Goal: Task Accomplishment & Management: Manage account settings

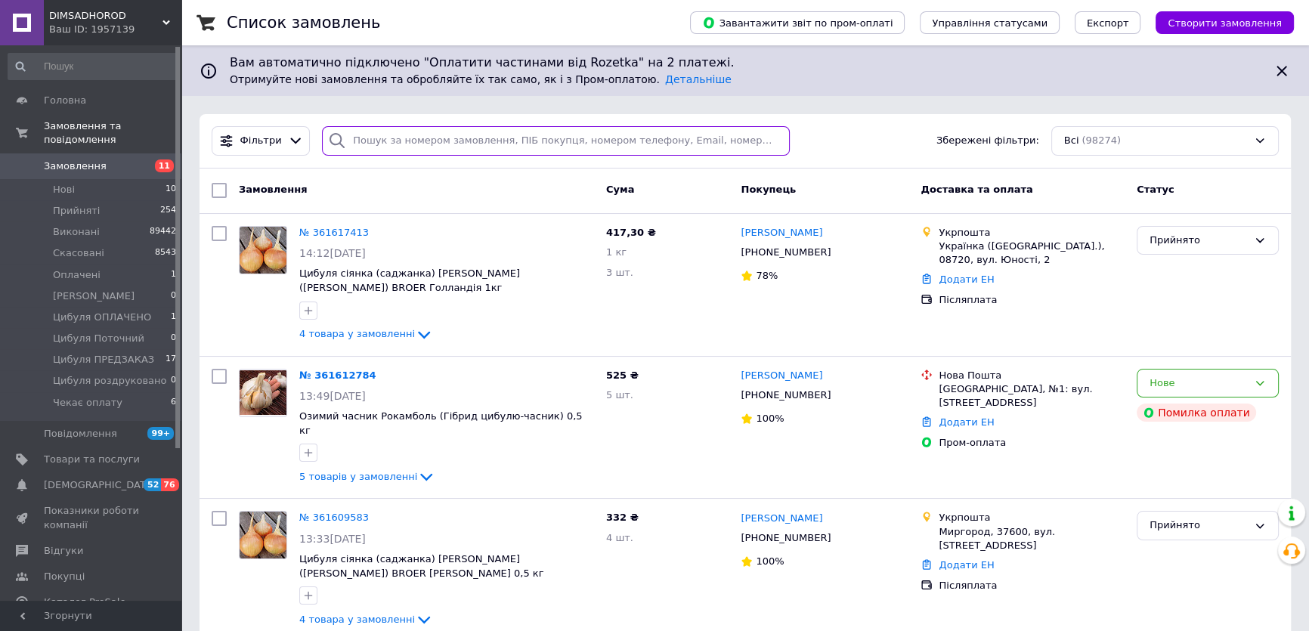
click at [431, 136] on input "search" at bounding box center [556, 140] width 468 height 29
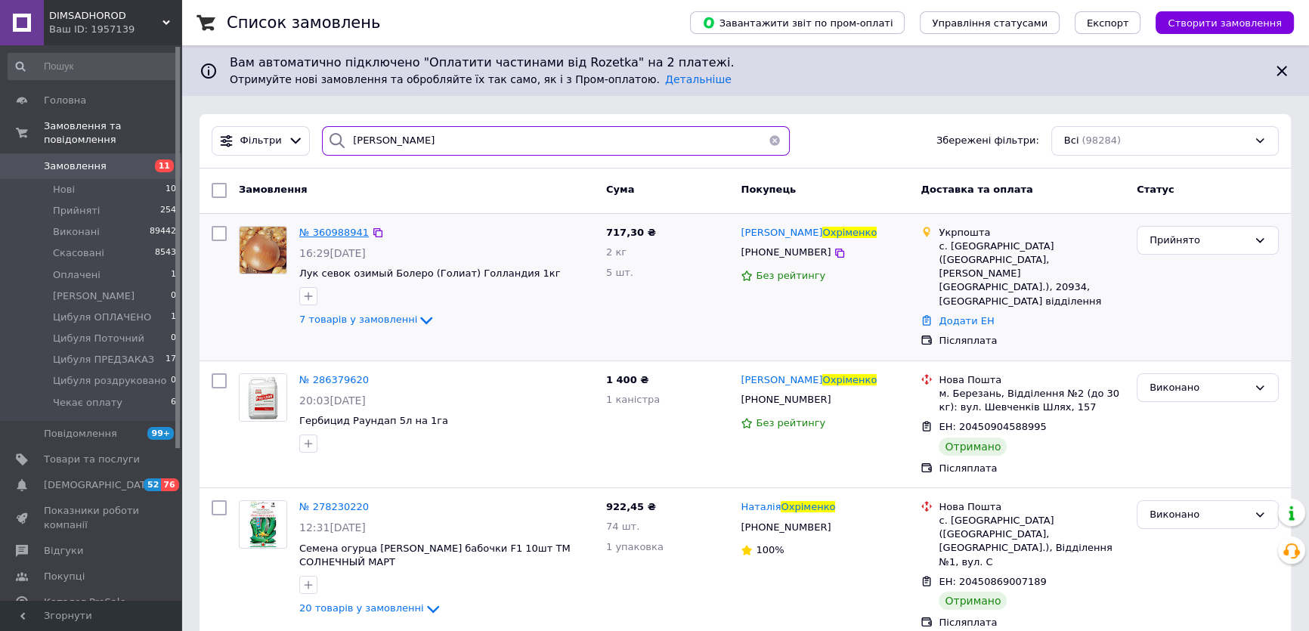
type input "охріменко"
click at [321, 227] on span "№ 360988941" at bounding box center [334, 232] width 70 height 11
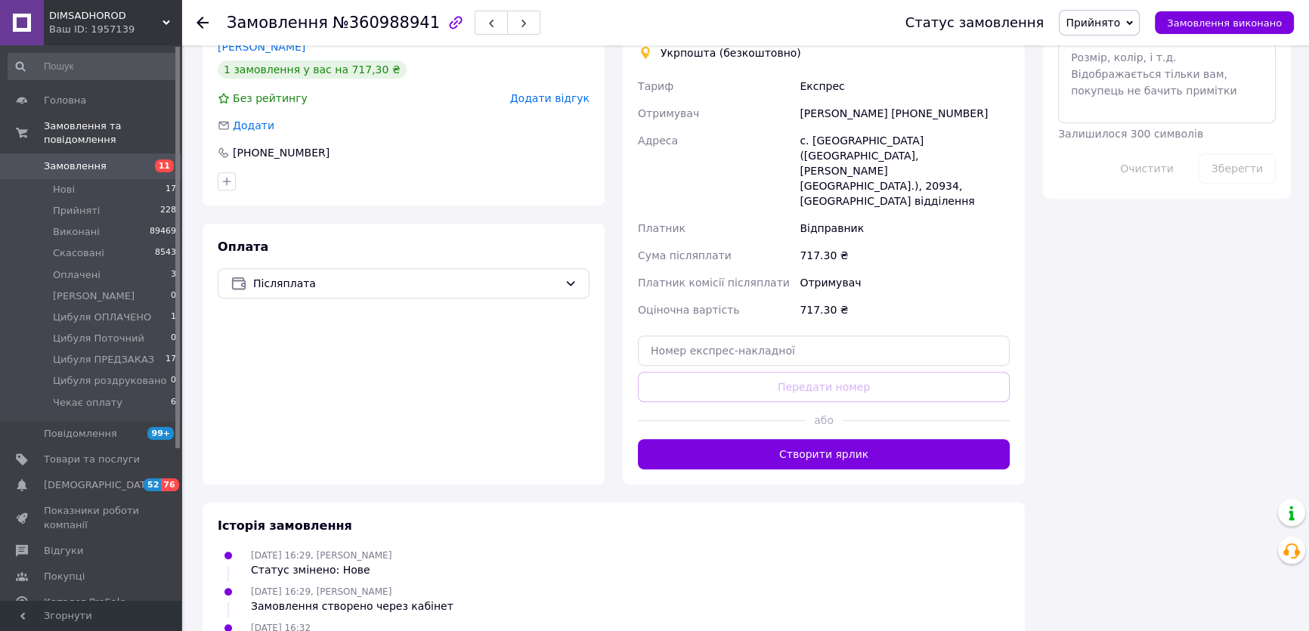
scroll to position [687, 0]
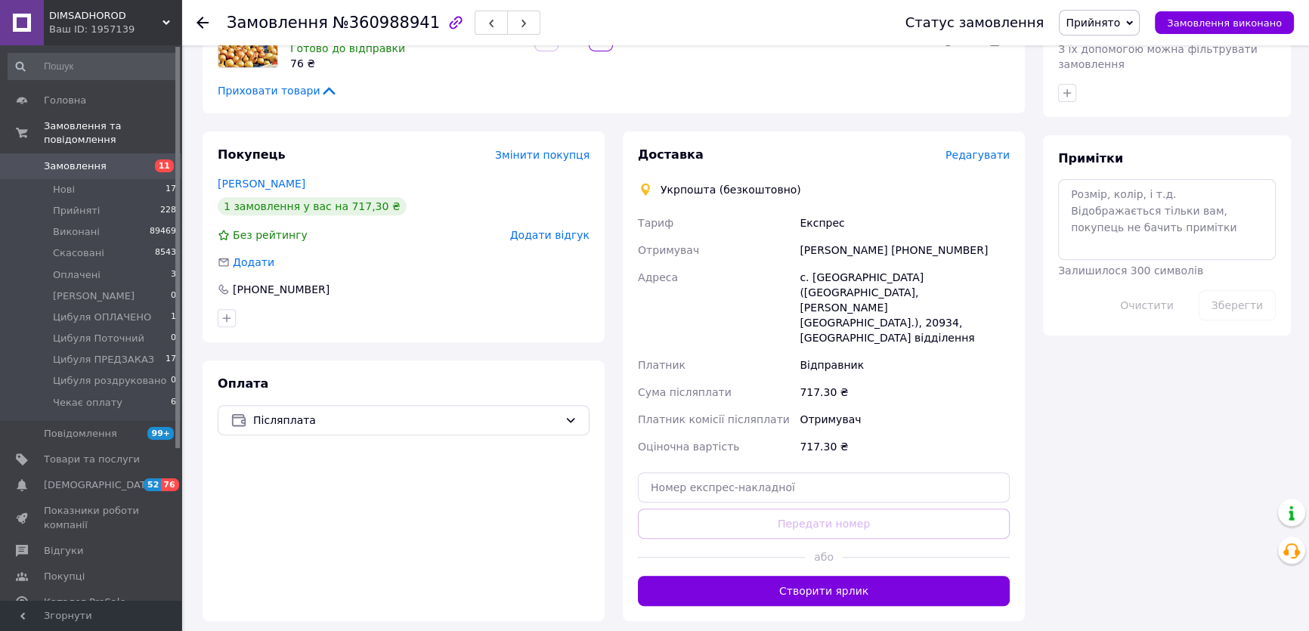
click at [113, 160] on span "Замовлення" at bounding box center [92, 167] width 96 height 14
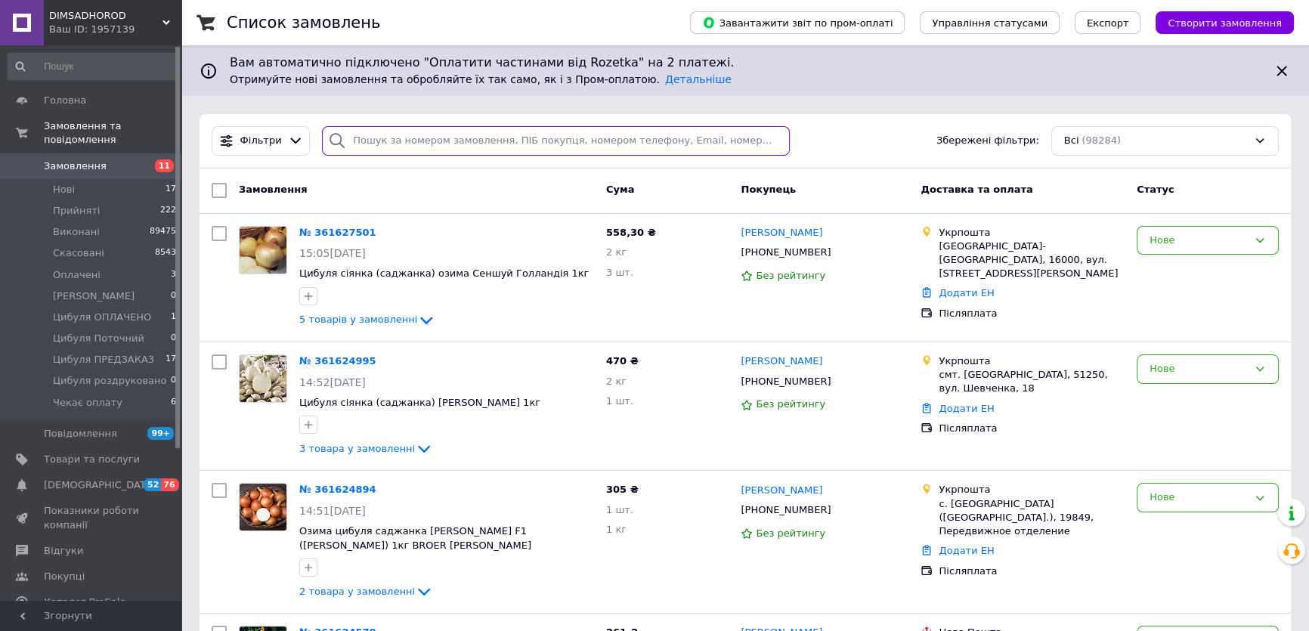
click at [425, 130] on input "search" at bounding box center [556, 140] width 468 height 29
paste input "+380990752095"
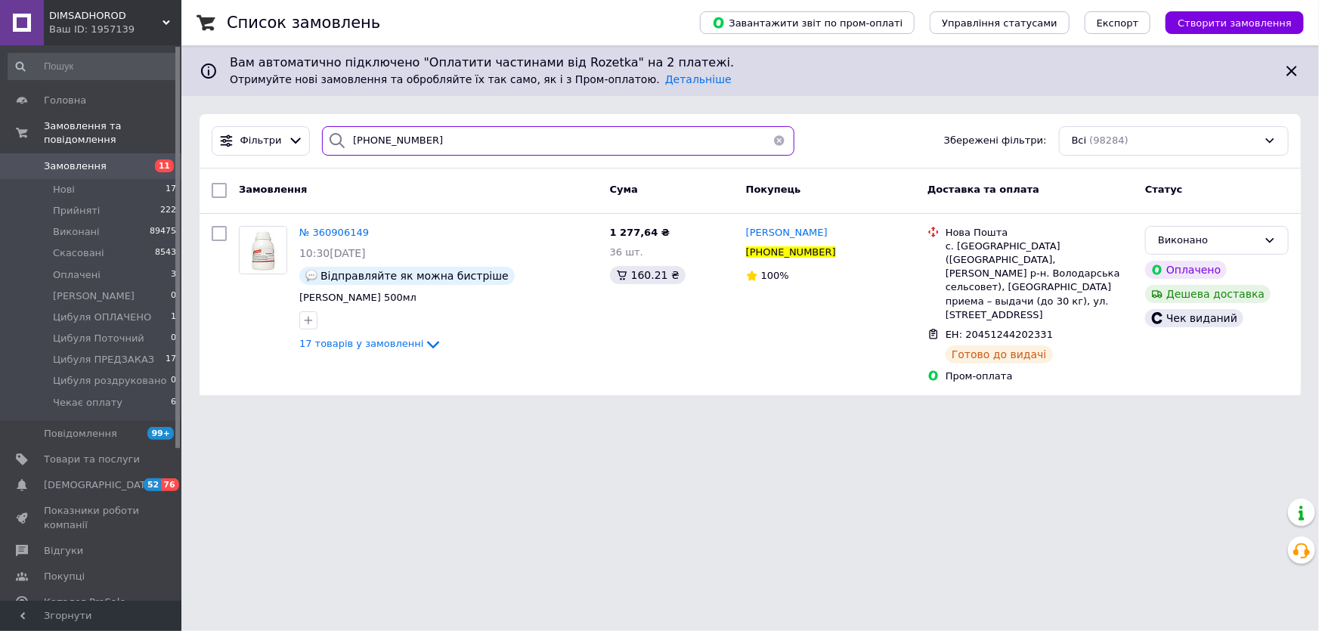
click at [417, 138] on input "+380990752095" at bounding box center [558, 140] width 472 height 29
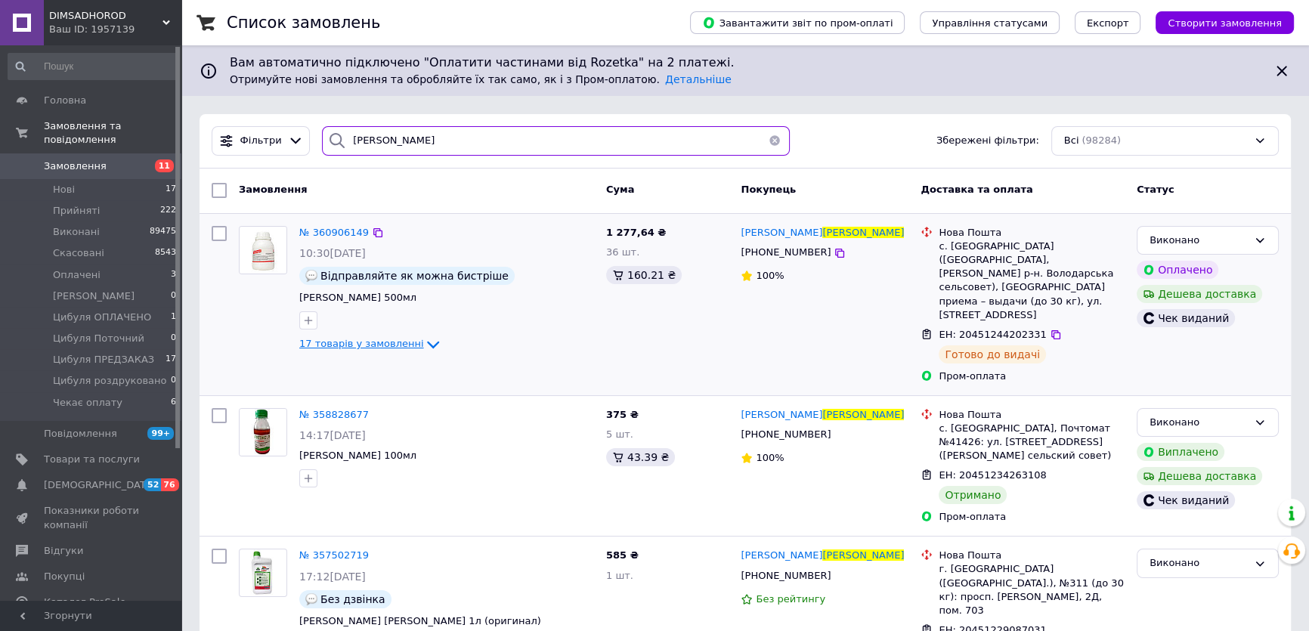
type input "павленко"
click at [364, 347] on span "17 товарів у замовленні" at bounding box center [361, 344] width 125 height 11
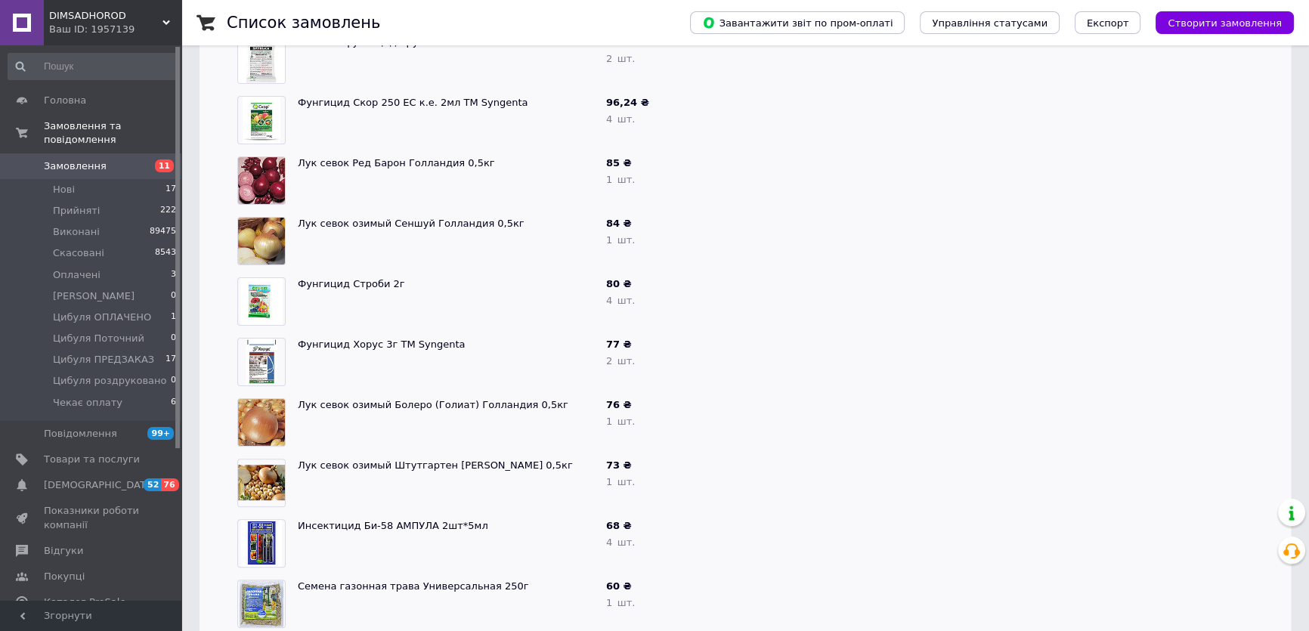
scroll to position [137, 0]
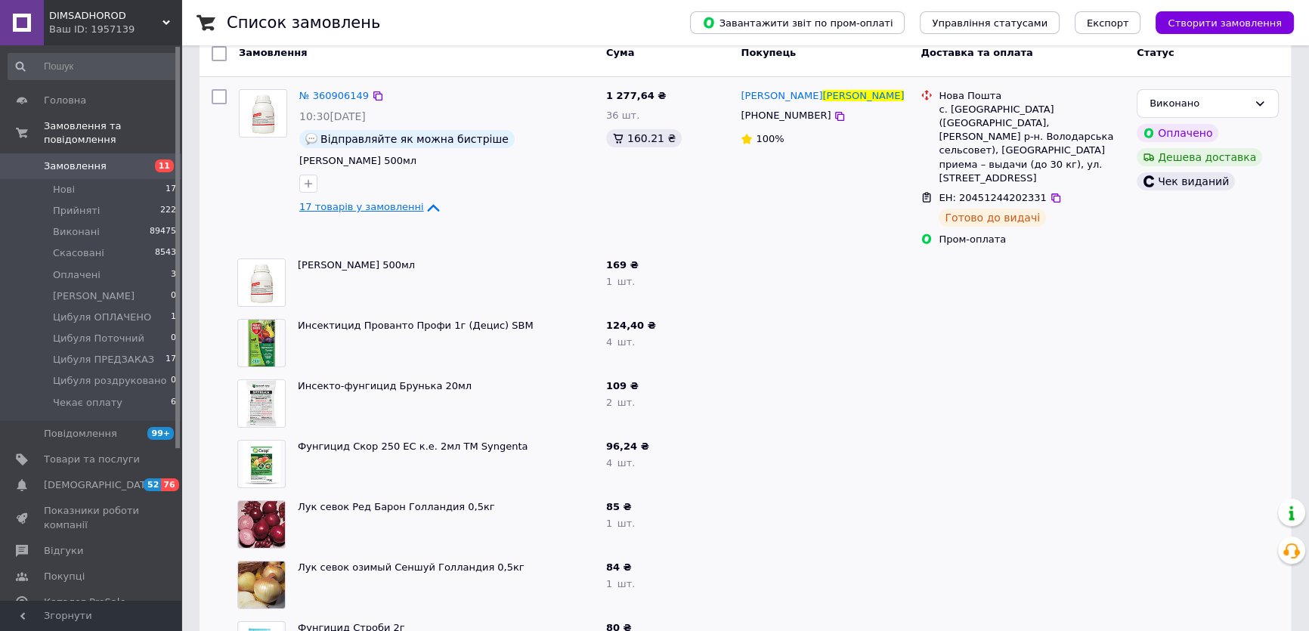
click at [358, 205] on span "17 товарів у замовленні" at bounding box center [361, 207] width 125 height 11
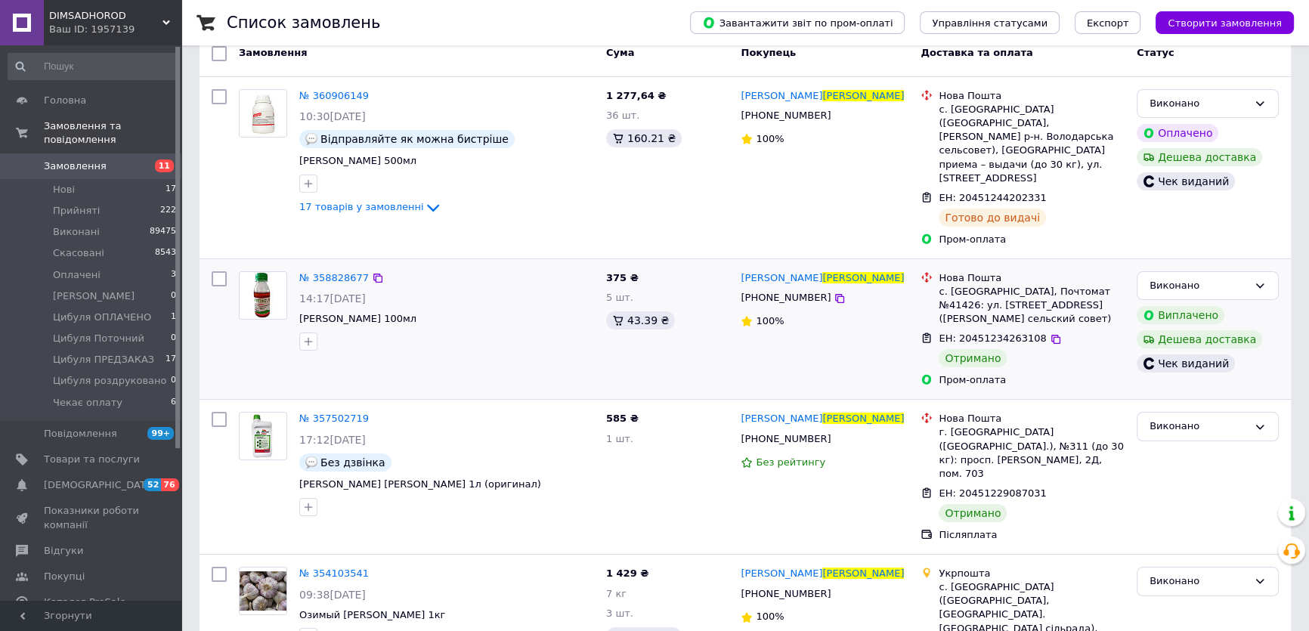
scroll to position [0, 0]
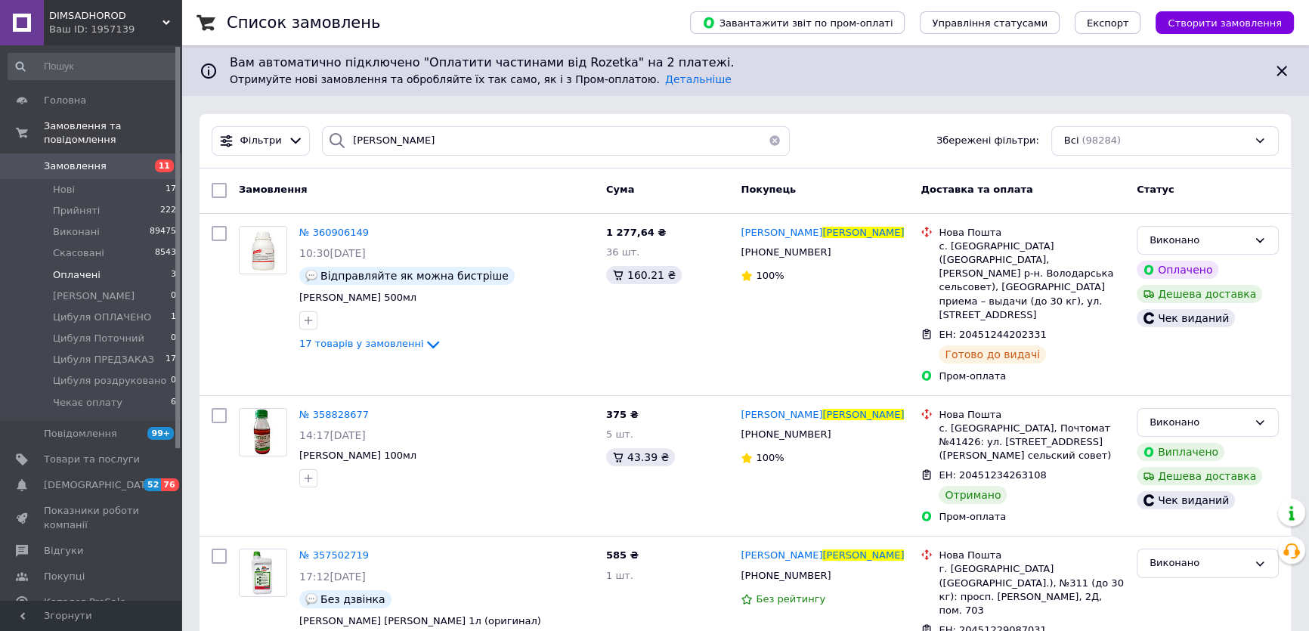
click at [117, 267] on li "Оплачені 3" at bounding box center [92, 275] width 185 height 21
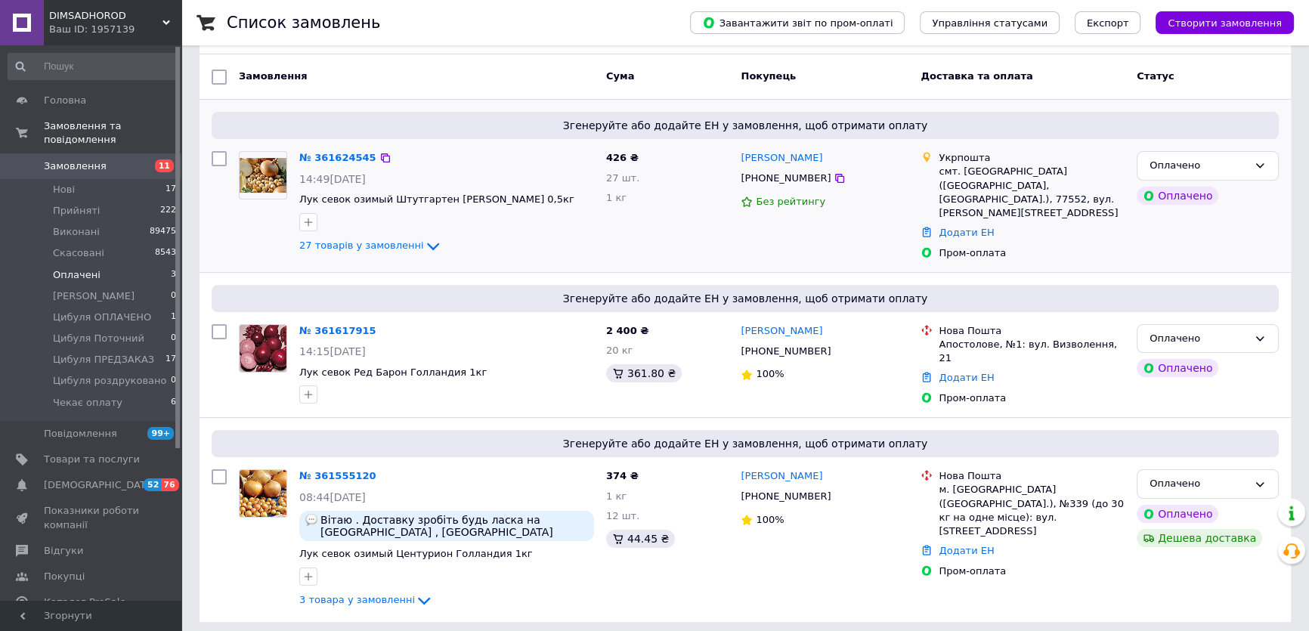
scroll to position [99, 0]
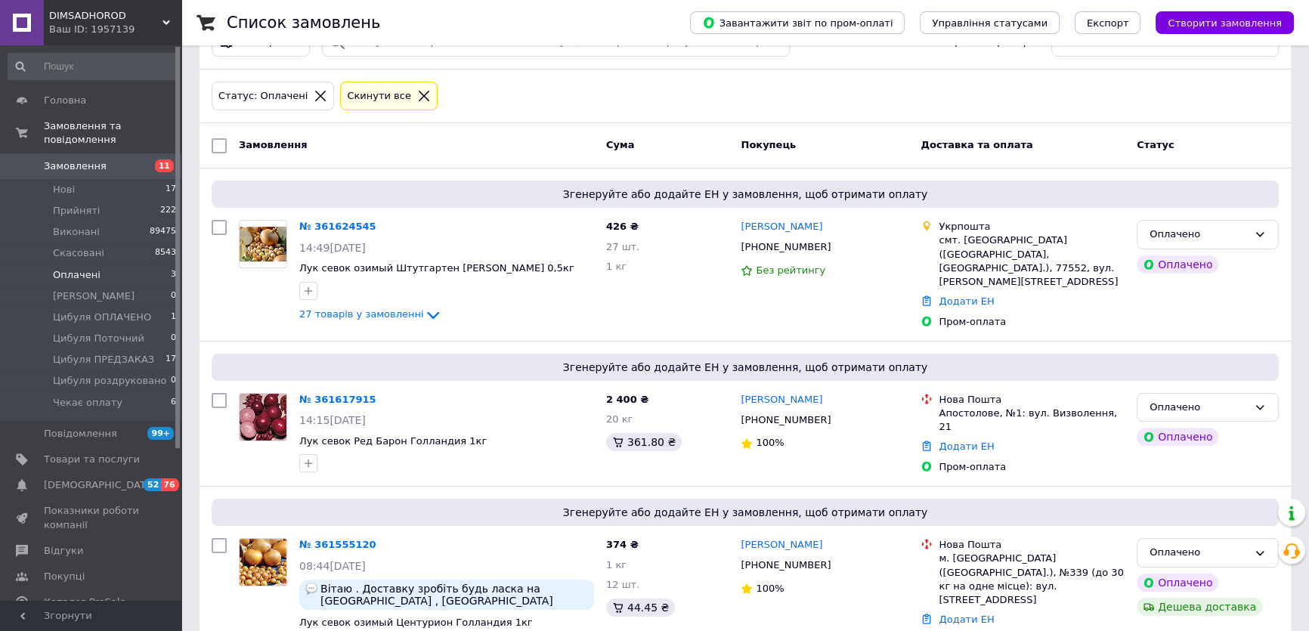
click at [215, 146] on input "checkbox" at bounding box center [219, 145] width 15 height 15
checkbox input "true"
click at [250, 146] on span "Дії для 3 замовлень" at bounding box center [290, 146] width 103 height 14
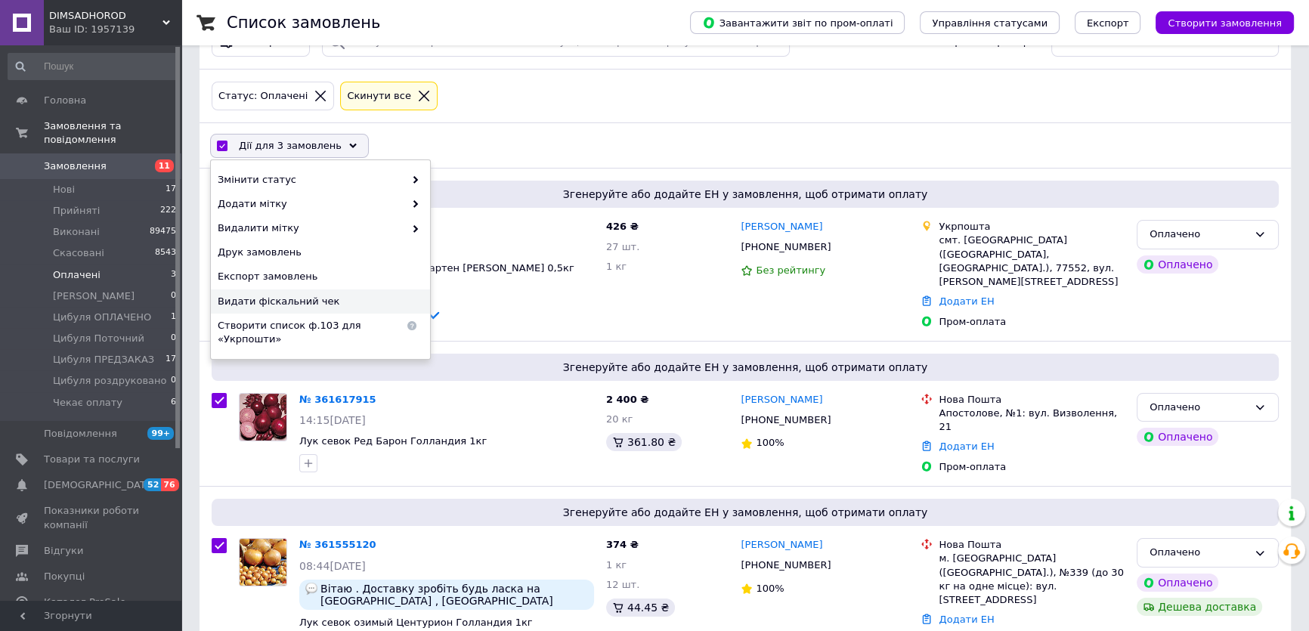
click at [297, 303] on span "Видати фіскальний чек" at bounding box center [319, 302] width 202 height 14
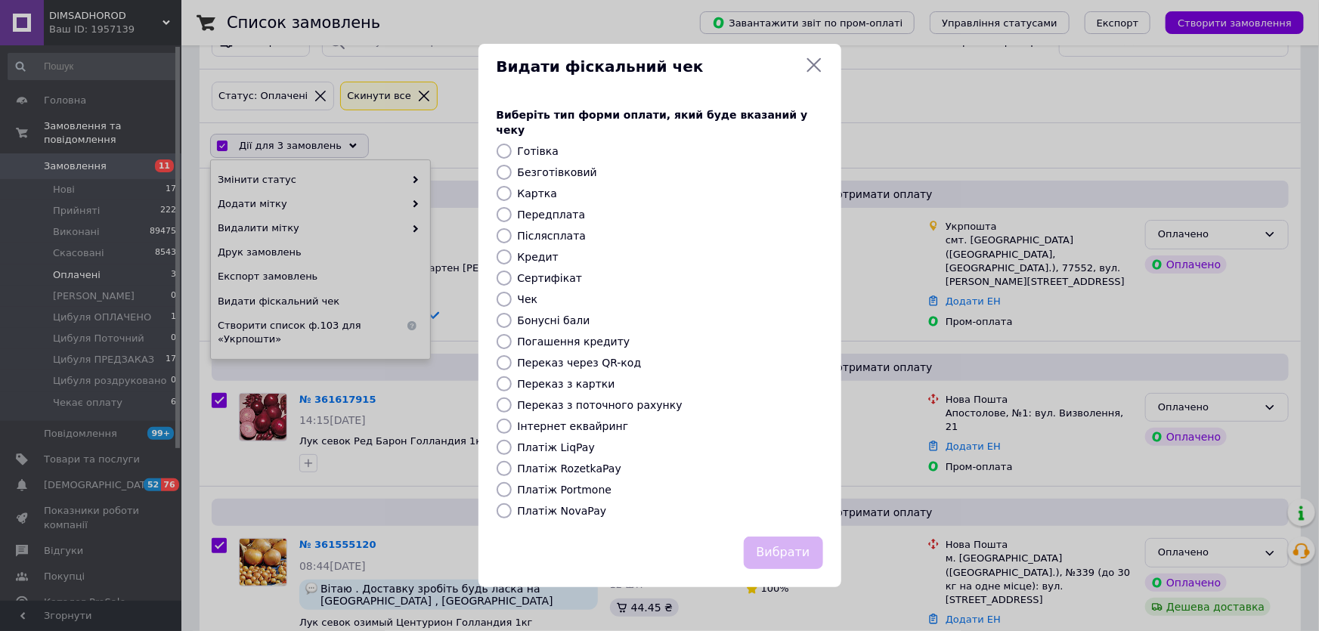
click at [506, 461] on input "Платіж RozetkaPay" at bounding box center [504, 468] width 15 height 15
radio input "true"
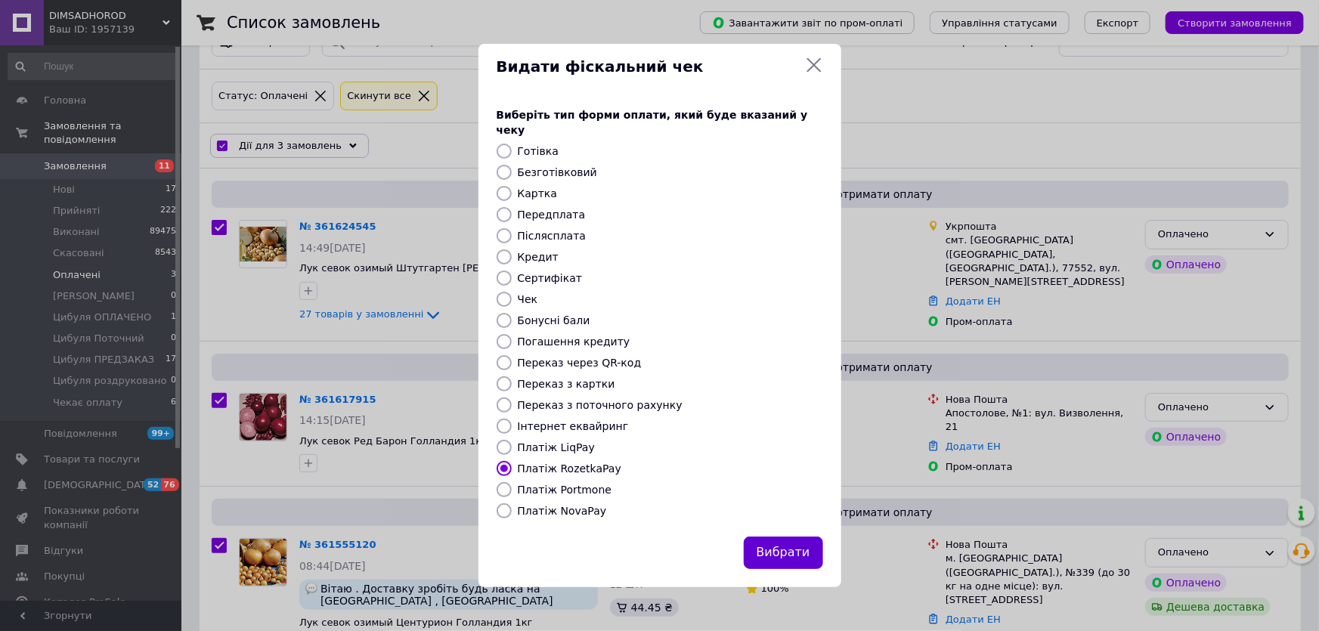
click at [776, 537] on button "Вибрати" at bounding box center [783, 553] width 79 height 33
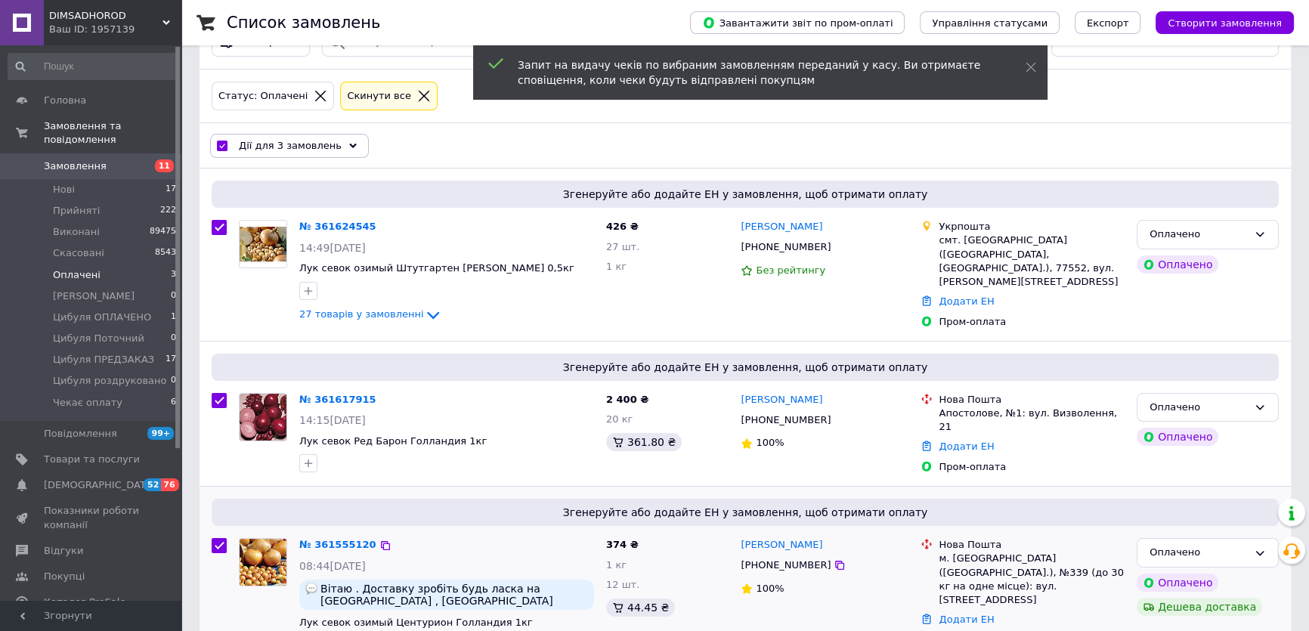
scroll to position [168, 0]
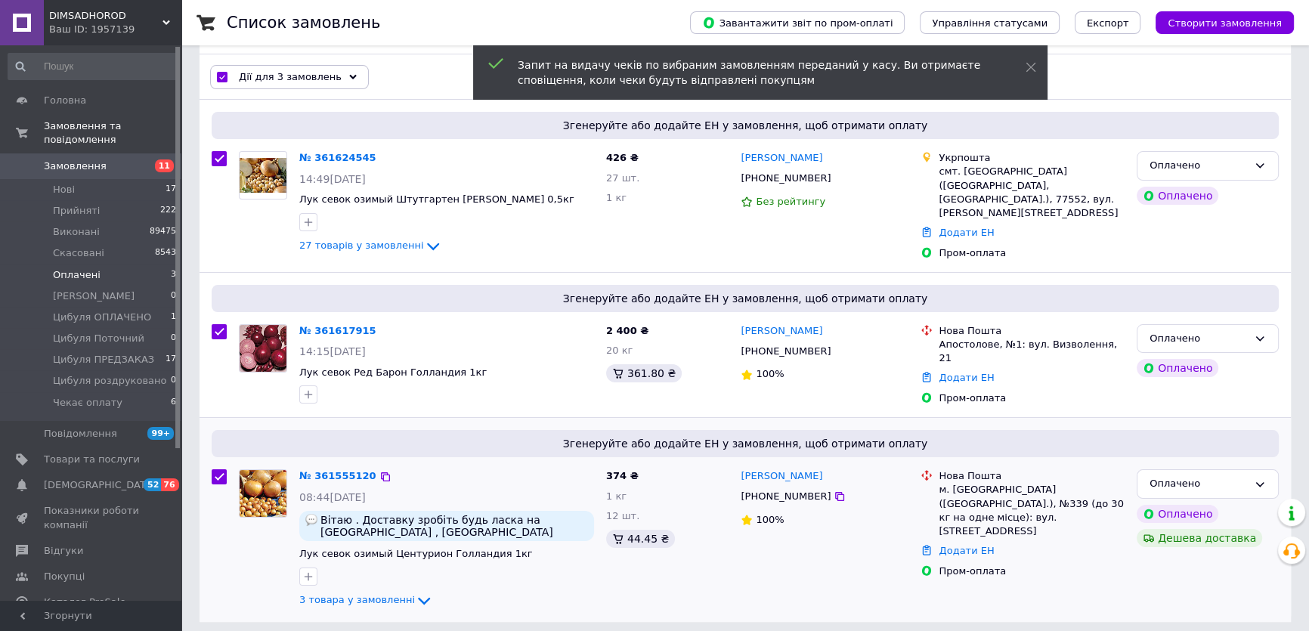
click at [779, 491] on span "+380678114117" at bounding box center [786, 496] width 90 height 11
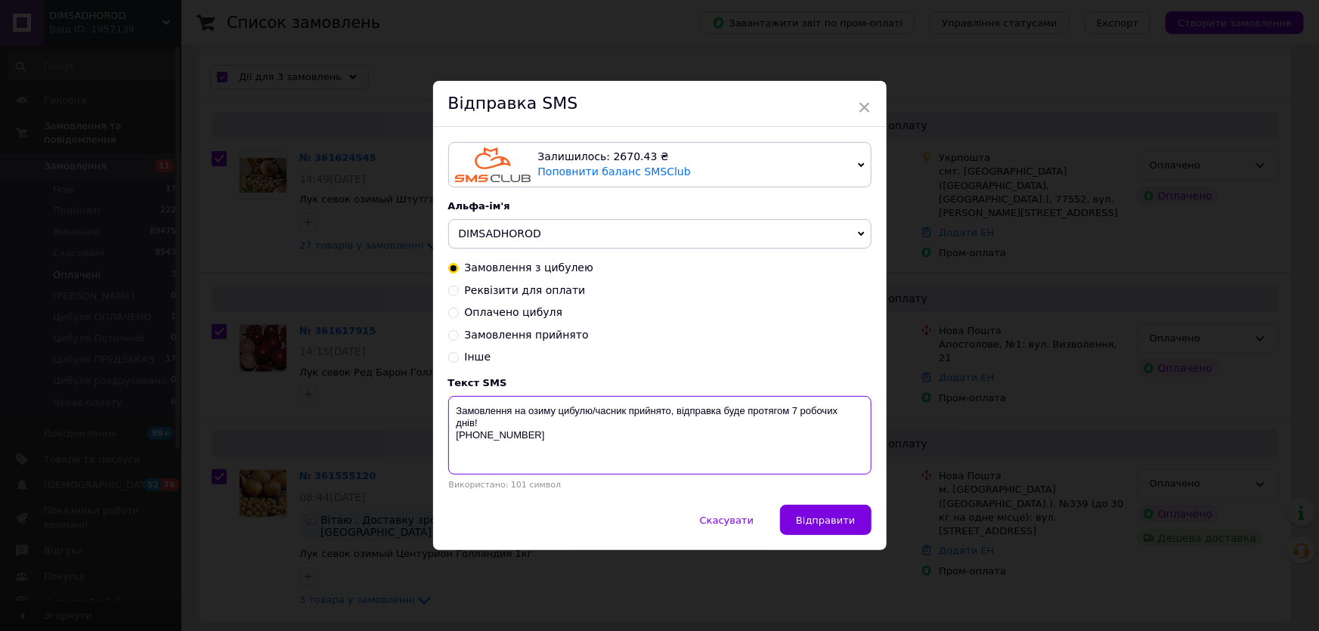
click at [791, 408] on textarea "Замовлення на озиму цибулю/часник прийнято, відправка буде протягом 7 робочих д…" at bounding box center [659, 435] width 423 height 79
type textarea "Замовлення на озиму цибулю/часник прийнято, відправка буде протягом 5 робочих д…"
click at [815, 523] on span "Відправити" at bounding box center [825, 520] width 59 height 11
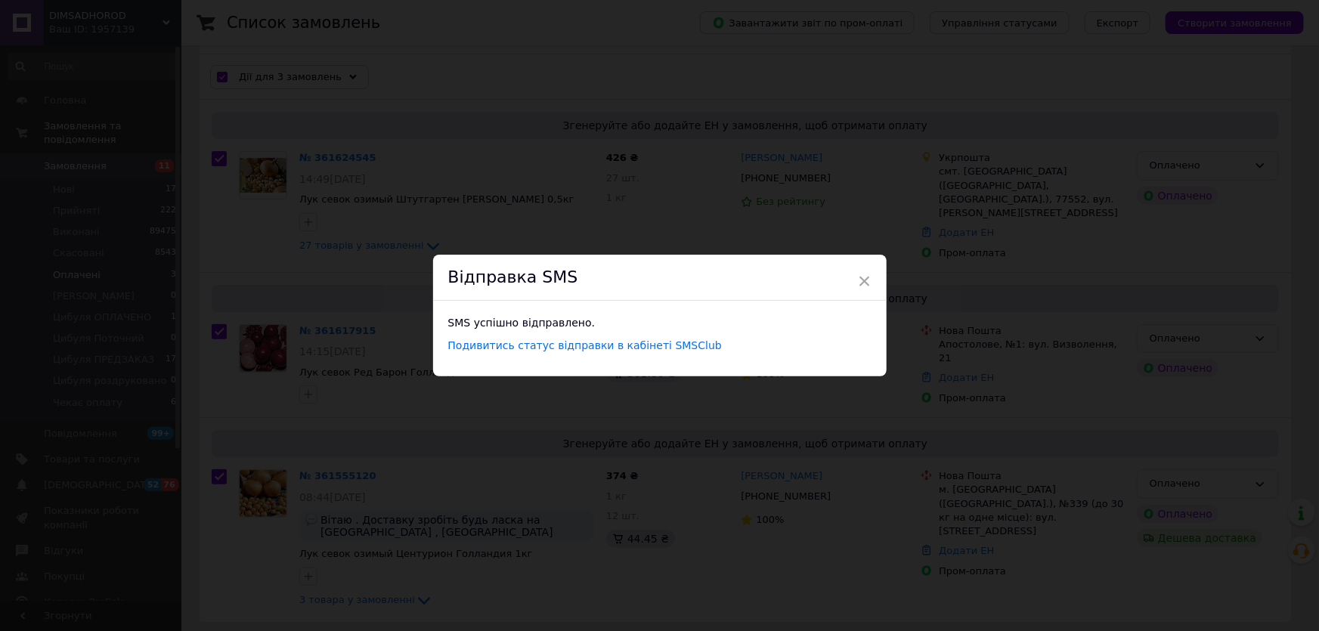
drag, startPoint x: 777, startPoint y: 456, endPoint x: 762, endPoint y: 361, distance: 96.4
click at [776, 454] on div "× Відправка SMS SMS успішно відправлено. Подивитись статус відправки в кабінеті…" at bounding box center [659, 315] width 1319 height 631
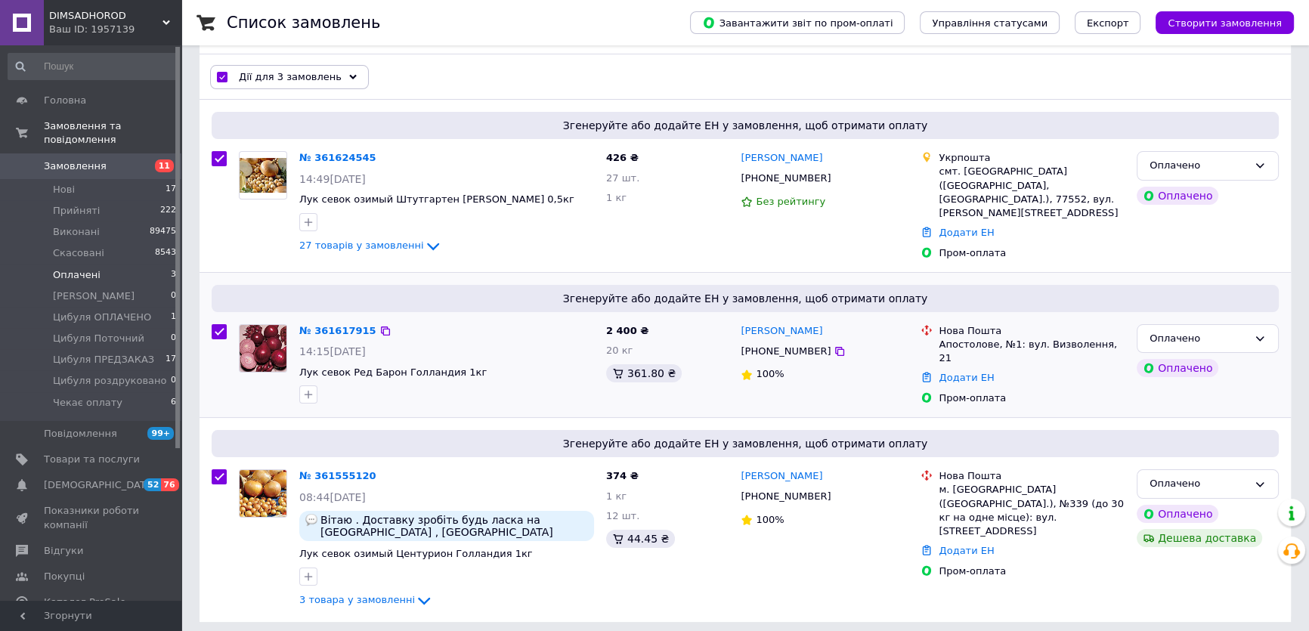
click at [764, 346] on span "+380671010033" at bounding box center [786, 350] width 90 height 11
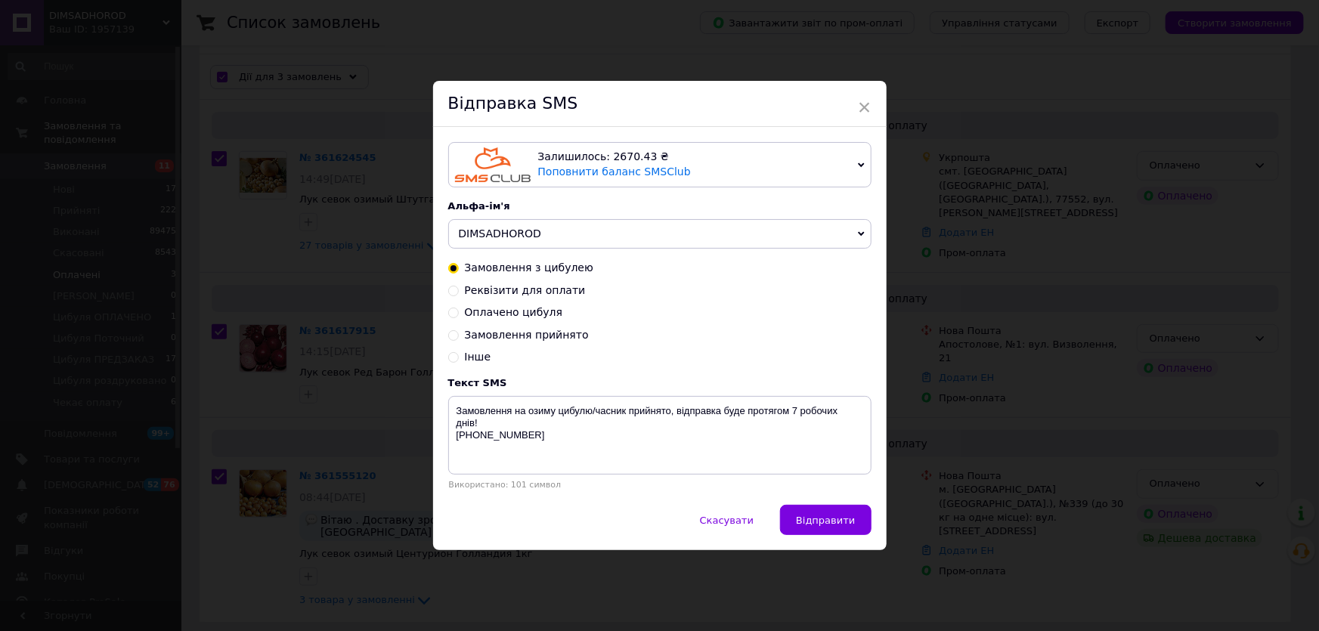
click at [960, 332] on div "× Відправка SMS Залишилось: 2670.43 ₴ Поповнити баланс SMSClub Підключити LetsA…" at bounding box center [659, 315] width 1319 height 631
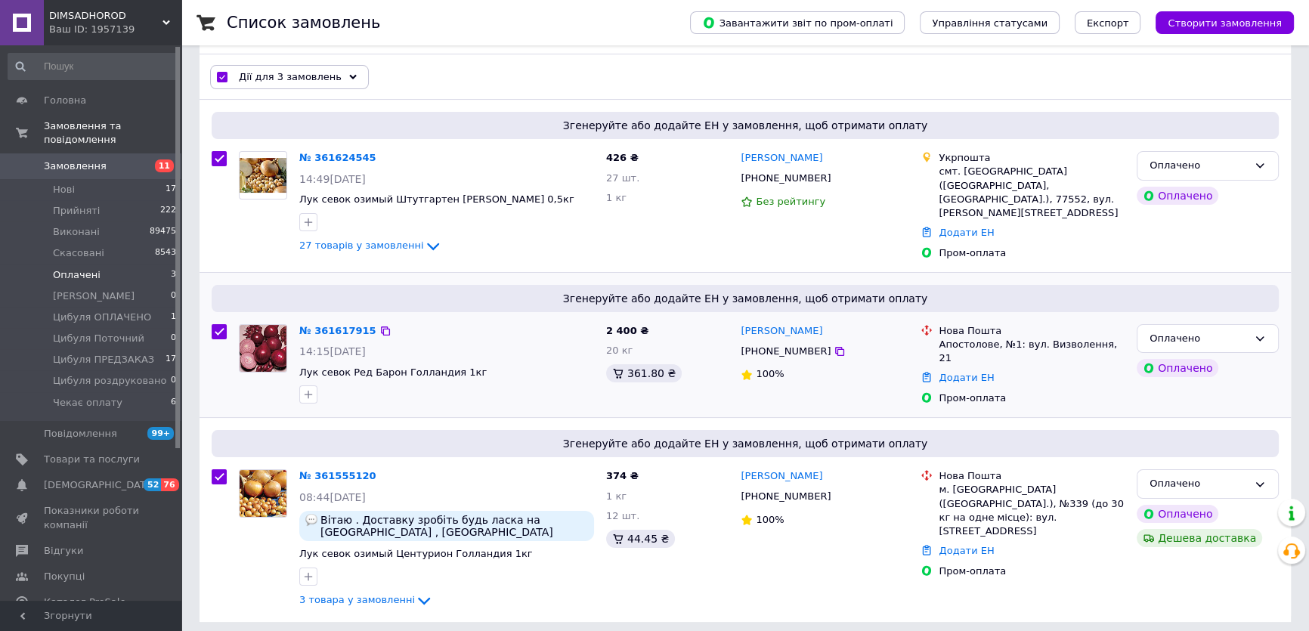
click at [773, 346] on span "+380671010033" at bounding box center [786, 350] width 90 height 11
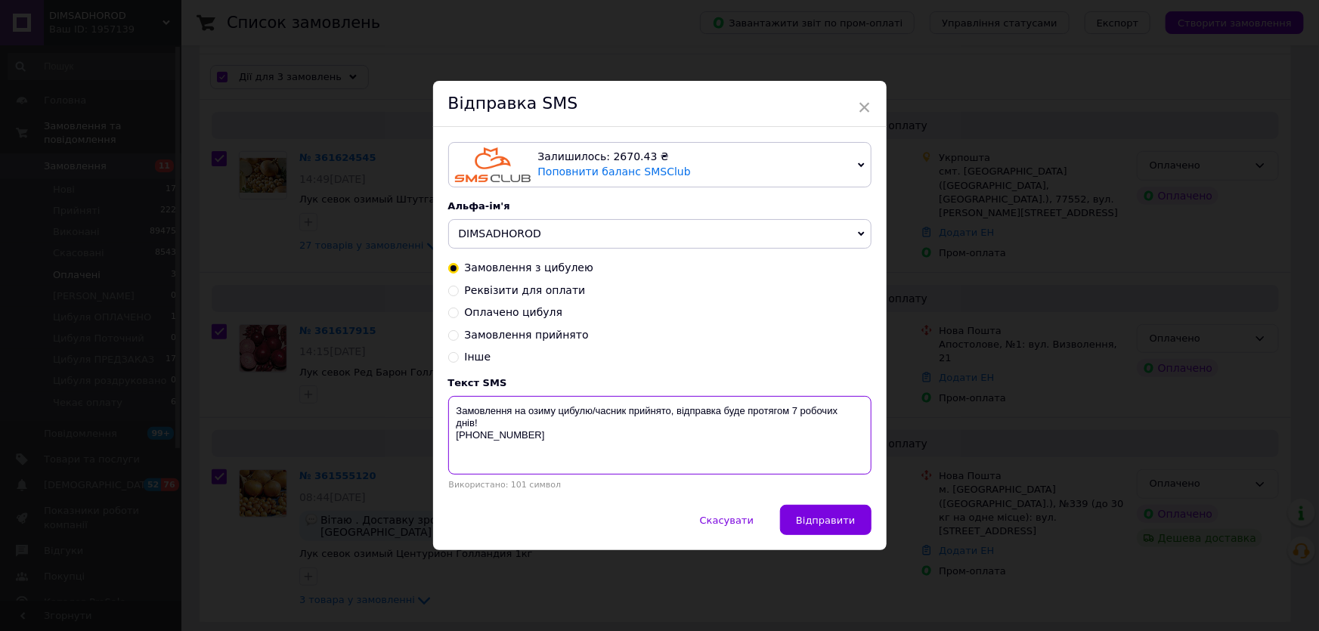
click at [794, 408] on textarea "Замовлення на озиму цибулю/часник прийнято, відправка буде протягом 7 робочих д…" at bounding box center [659, 435] width 423 height 79
type textarea "Замовлення на озиму цибулю/часник прийнято, відправка буде протягом 3 робочих д…"
click at [819, 515] on span "Відправити" at bounding box center [825, 520] width 59 height 11
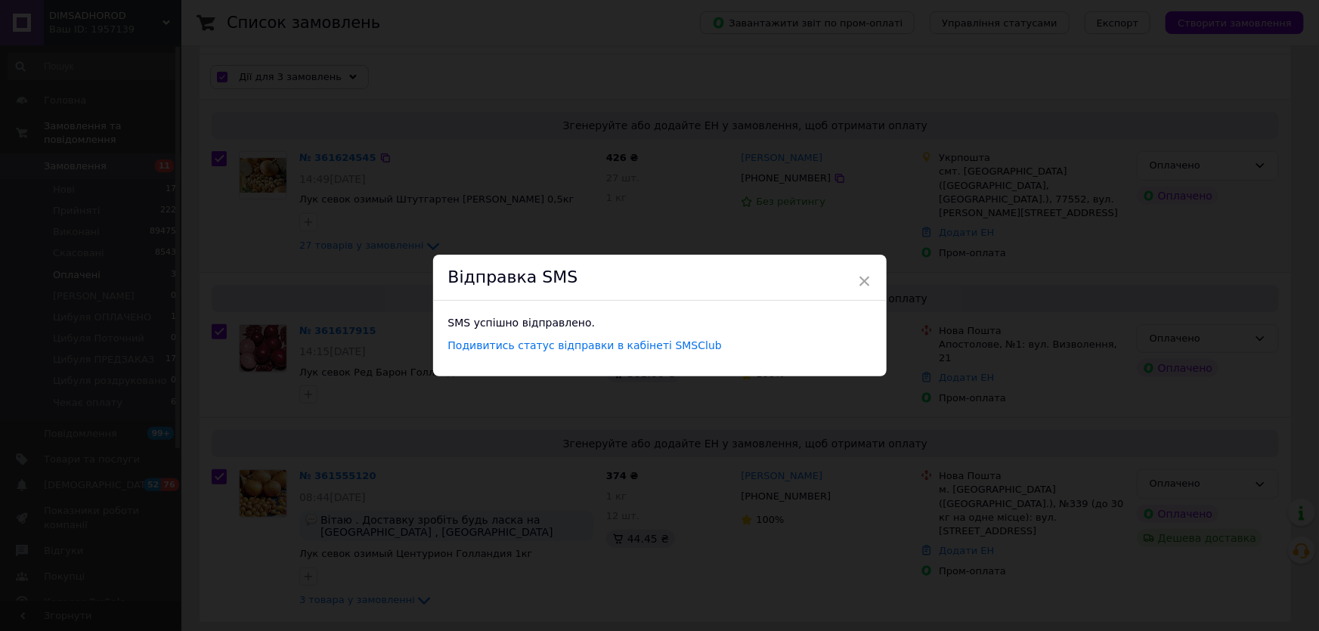
drag, startPoint x: 819, startPoint y: 515, endPoint x: 803, endPoint y: 264, distance: 251.5
click at [819, 516] on div "× Відправка SMS SMS успішно відправлено. Подивитись статус відправки в кабінеті…" at bounding box center [659, 315] width 1319 height 631
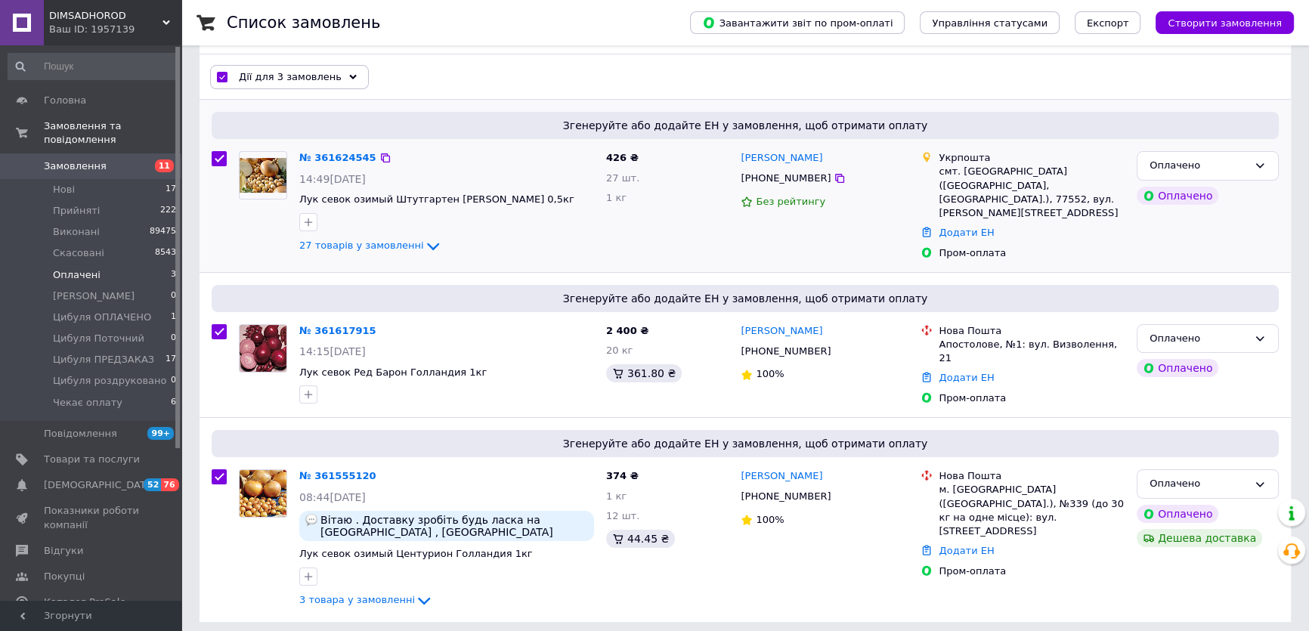
click at [773, 179] on span "+380966969476" at bounding box center [786, 177] width 90 height 11
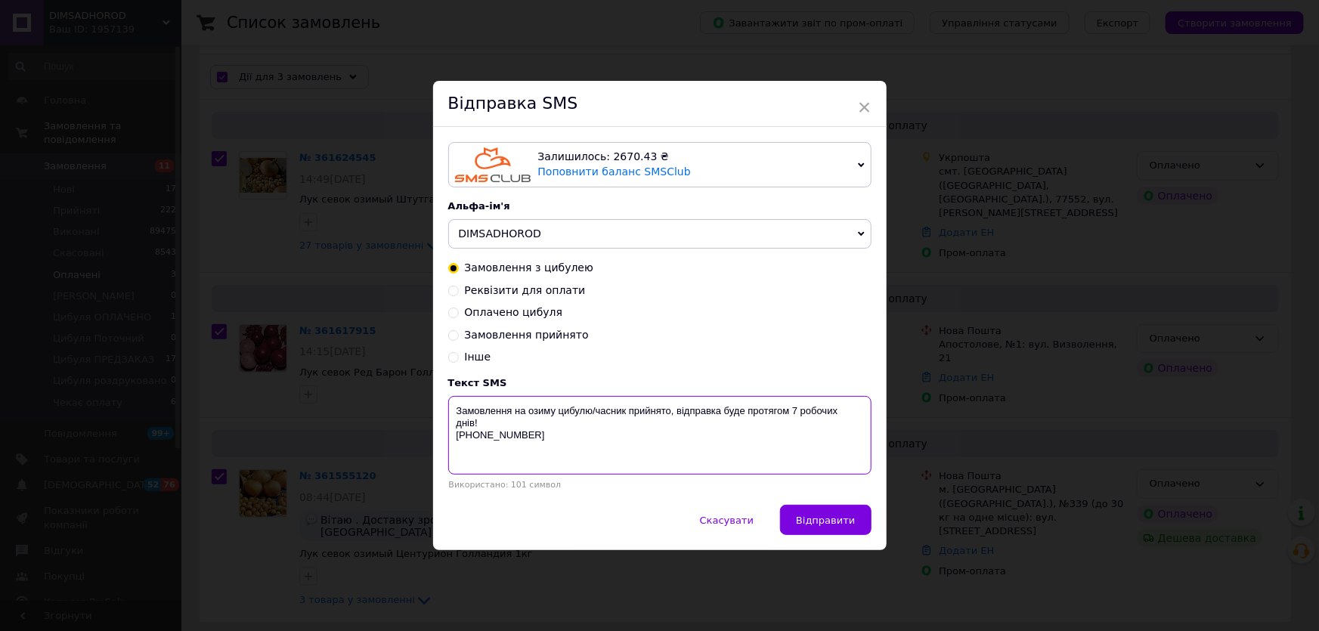
click at [788, 401] on textarea "Замовлення на озиму цибулю/часник прийнято, відправка буде протягом 7 робочих д…" at bounding box center [659, 435] width 423 height 79
type textarea "Замовлення на озиму цибулю/часник прийнято, відправка буде протягом 5 робочих д…"
click at [815, 517] on span "Відправити" at bounding box center [825, 520] width 59 height 11
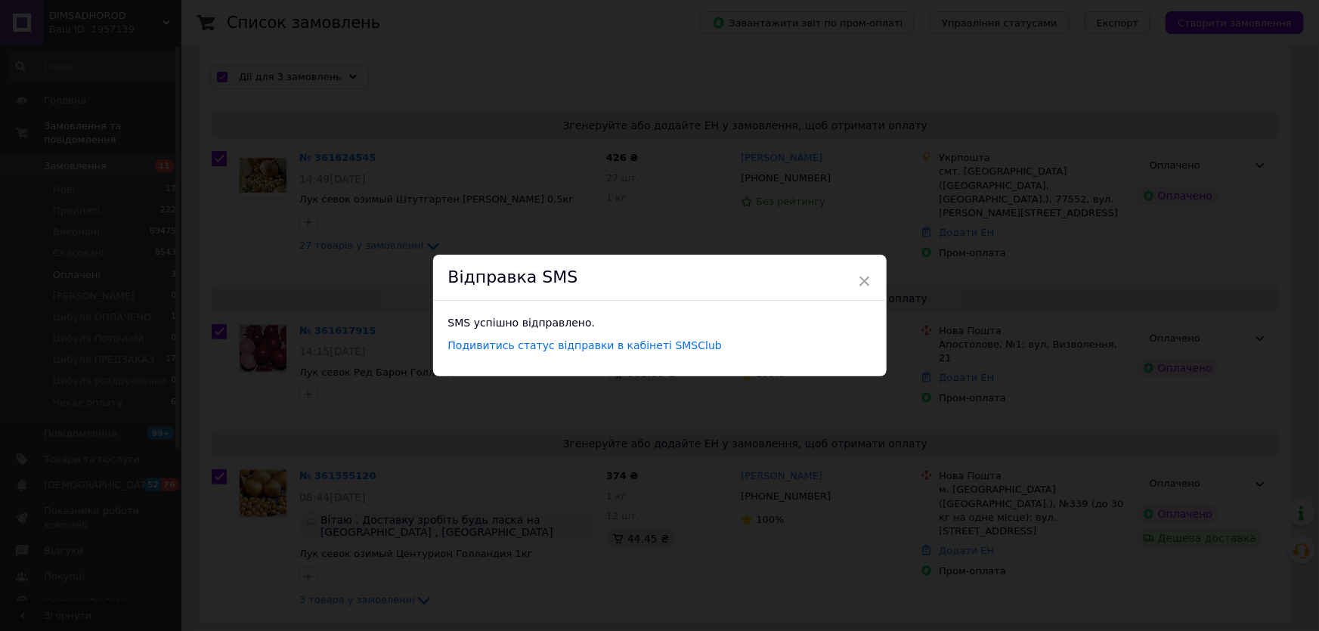
click at [354, 335] on div "× Відправка SMS SMS успішно відправлено. Подивитись статус відправки в кабінеті…" at bounding box center [659, 315] width 1319 height 631
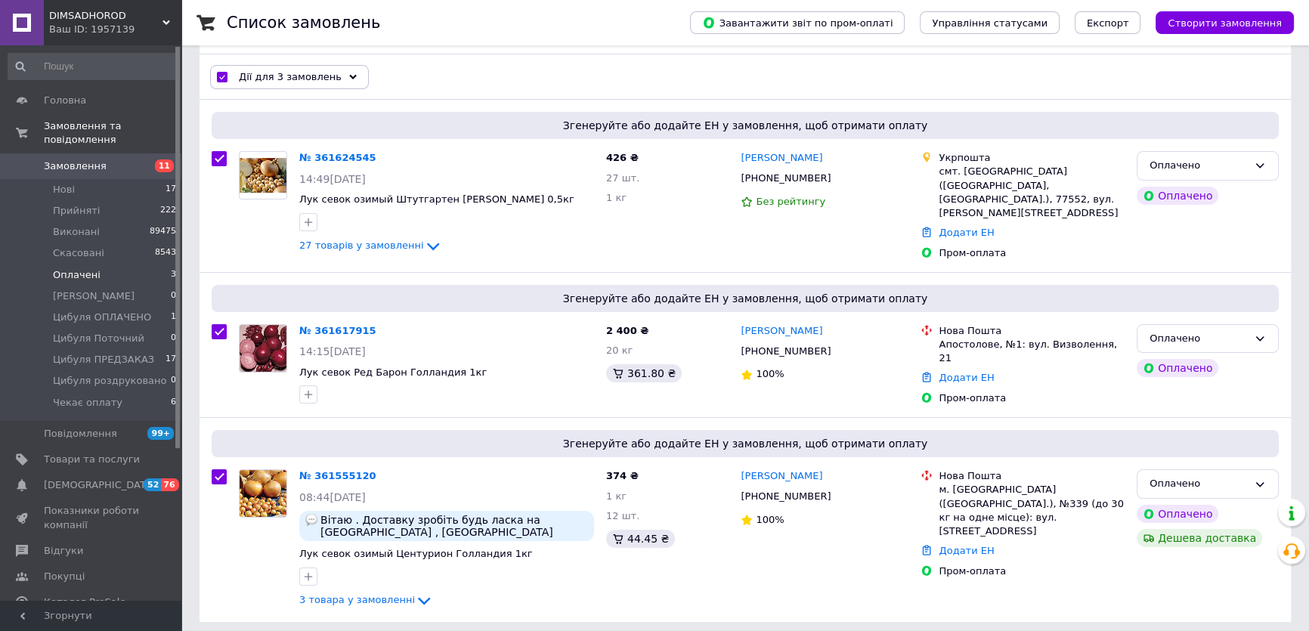
click at [295, 70] on span "Дії для 3 замовлень" at bounding box center [290, 77] width 103 height 14
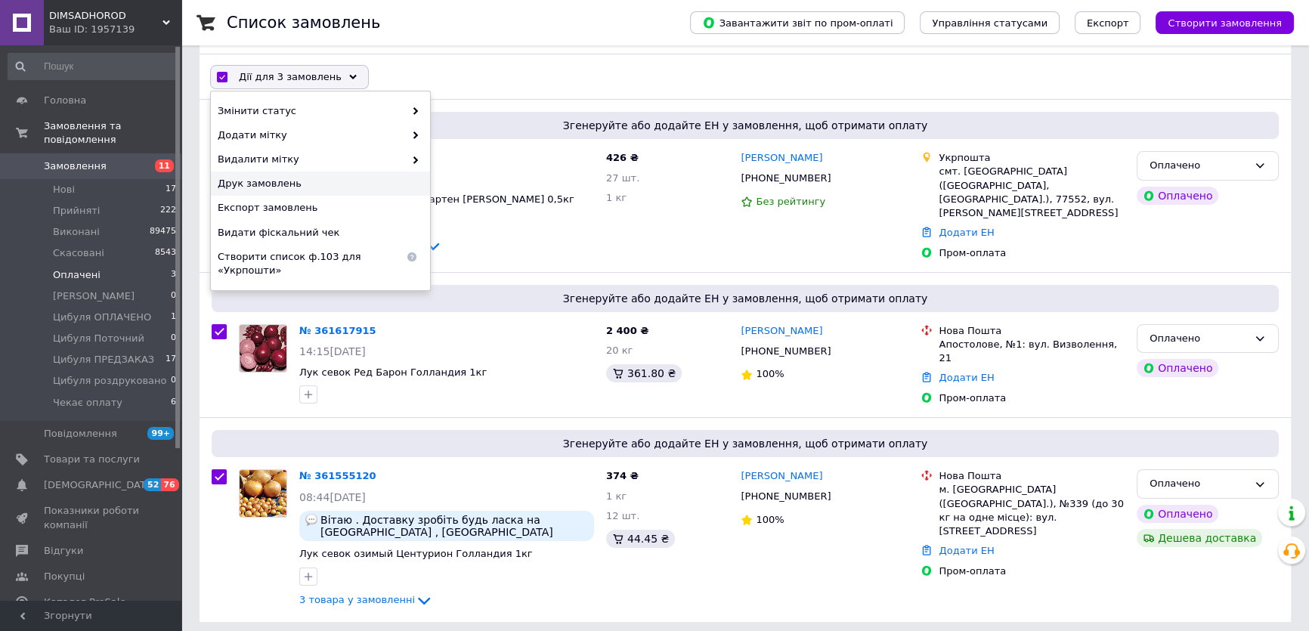
click at [289, 187] on span "Друк замовлень" at bounding box center [319, 184] width 202 height 14
drag, startPoint x: 1170, startPoint y: 472, endPoint x: 1175, endPoint y: 491, distance: 19.4
click at [1170, 476] on div "Оплачено" at bounding box center [1199, 484] width 98 height 16
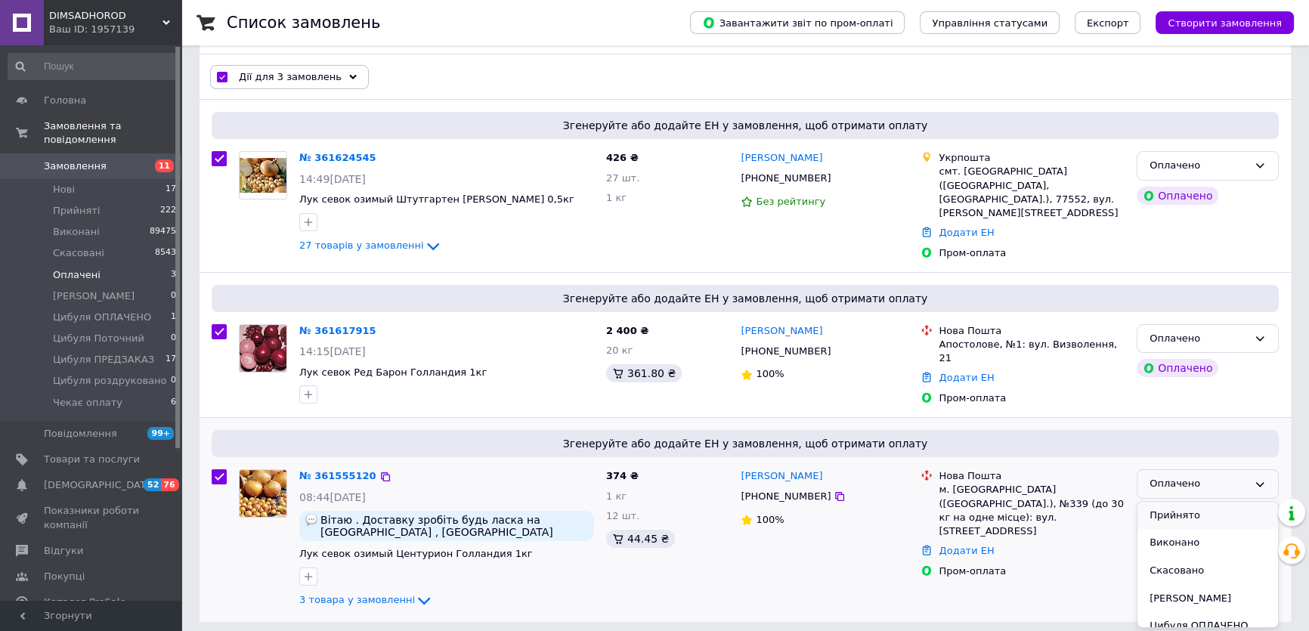
click at [1178, 506] on li "Прийнято" at bounding box center [1208, 516] width 141 height 28
checkbox input "false"
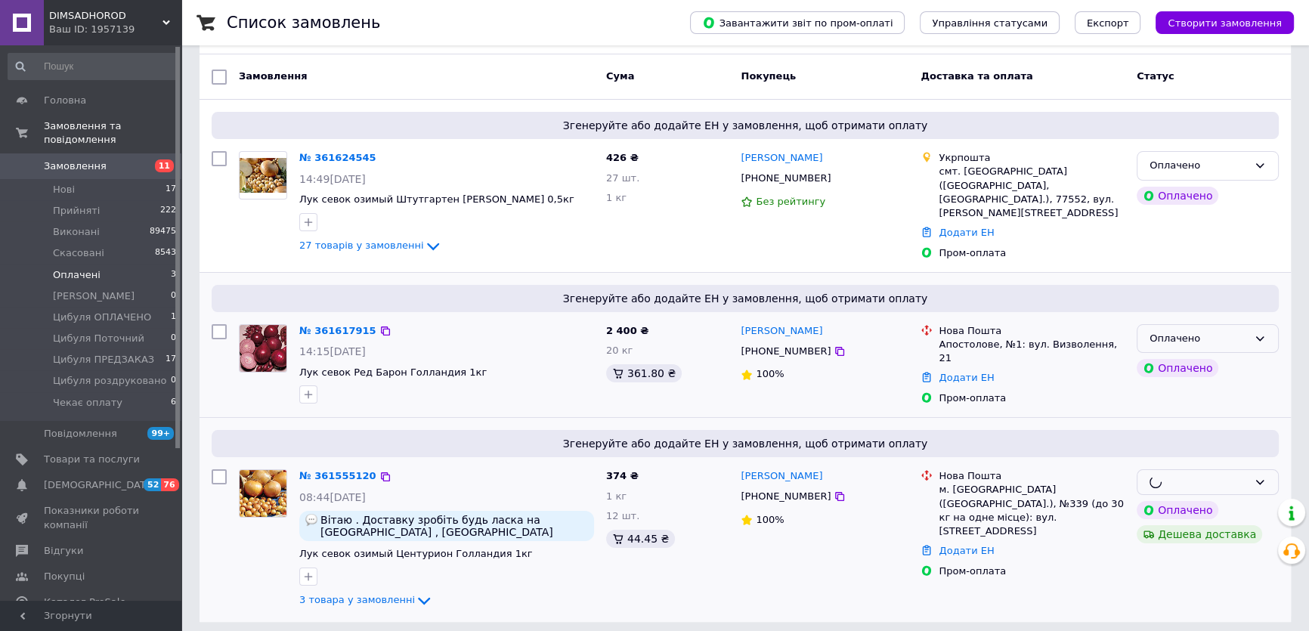
click at [1232, 332] on div "Оплачено" at bounding box center [1199, 339] width 98 height 16
click at [1219, 356] on li "Прийнято" at bounding box center [1208, 370] width 141 height 28
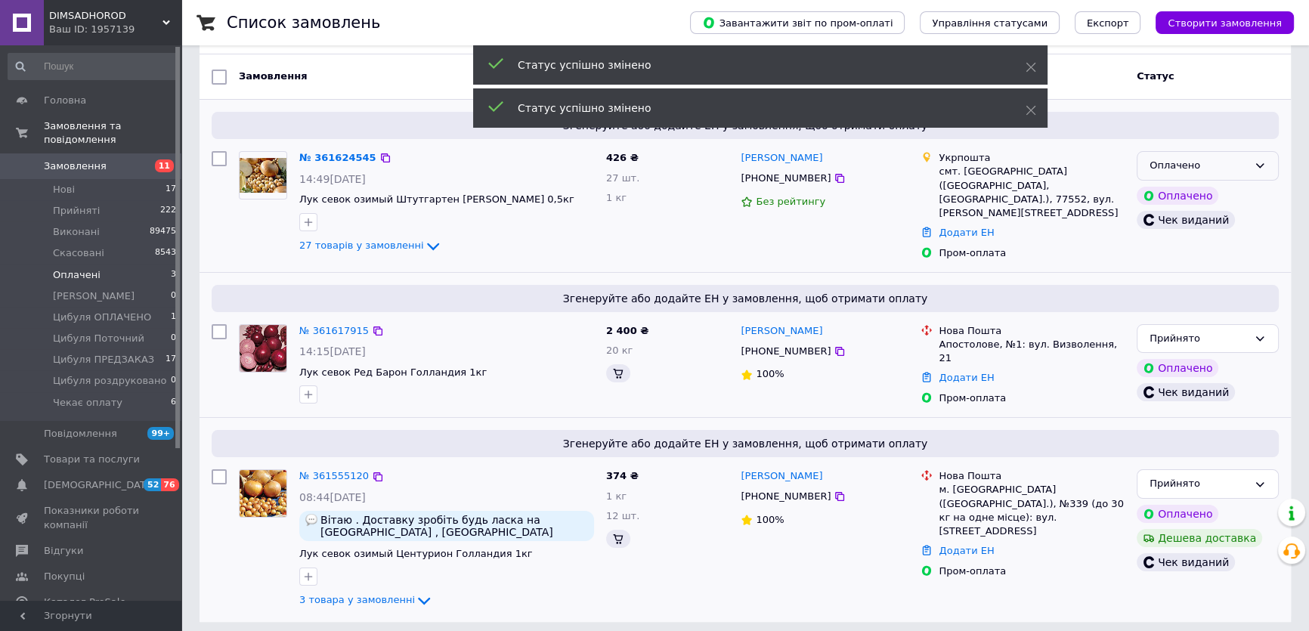
click at [1225, 177] on div "Оплачено" at bounding box center [1208, 165] width 142 height 29
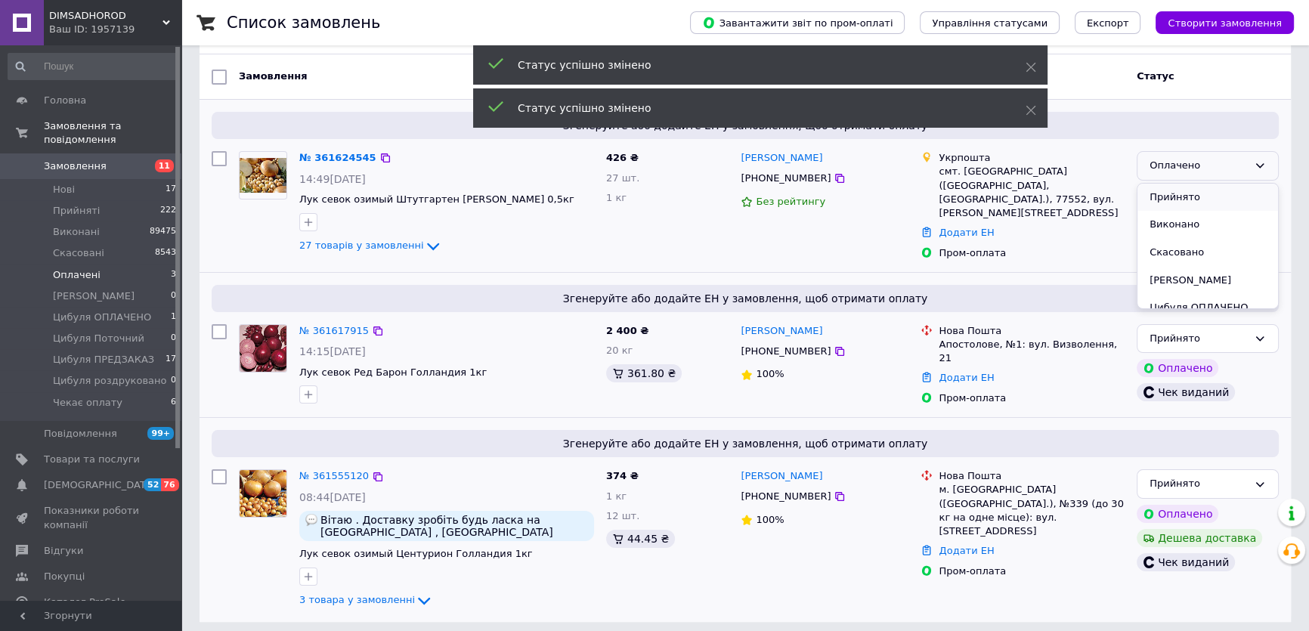
click at [1225, 204] on li "Прийнято" at bounding box center [1208, 198] width 141 height 28
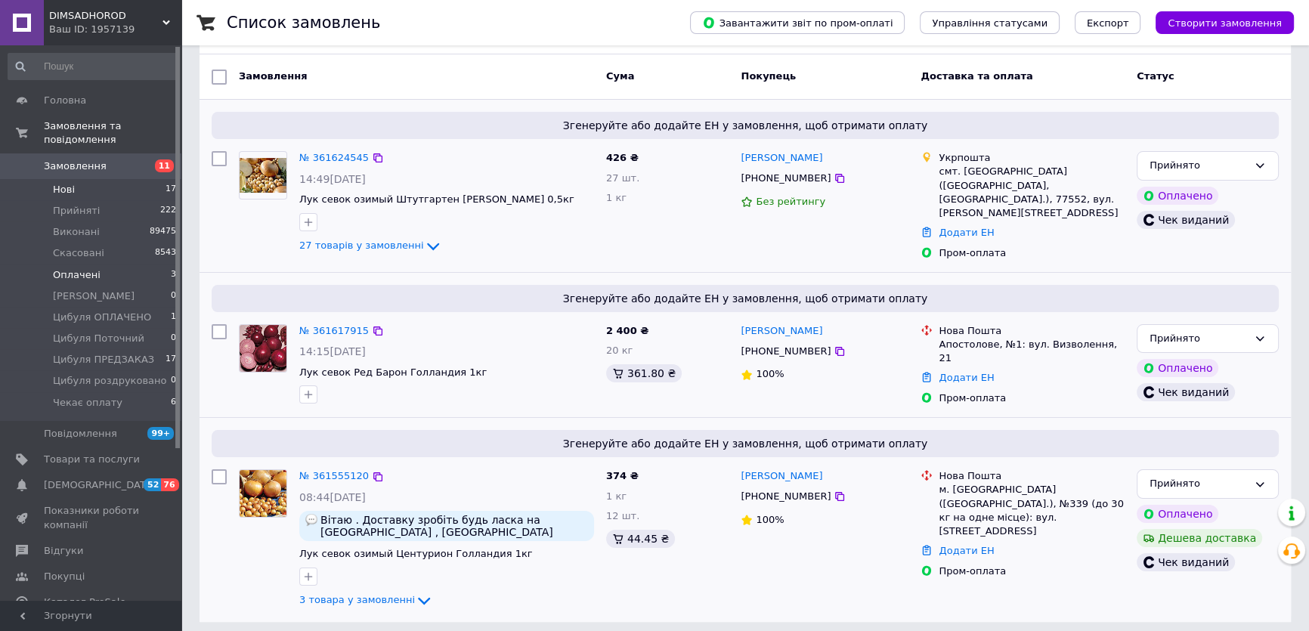
click at [148, 179] on li "Нові 17" at bounding box center [92, 189] width 185 height 21
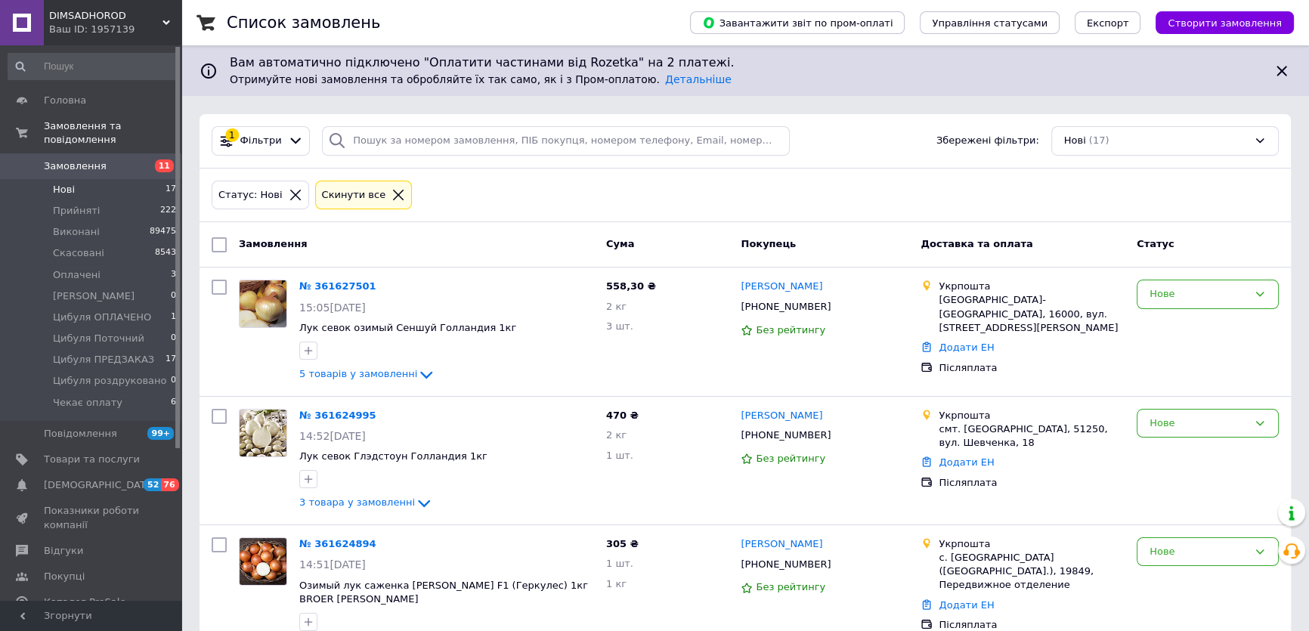
scroll to position [412, 0]
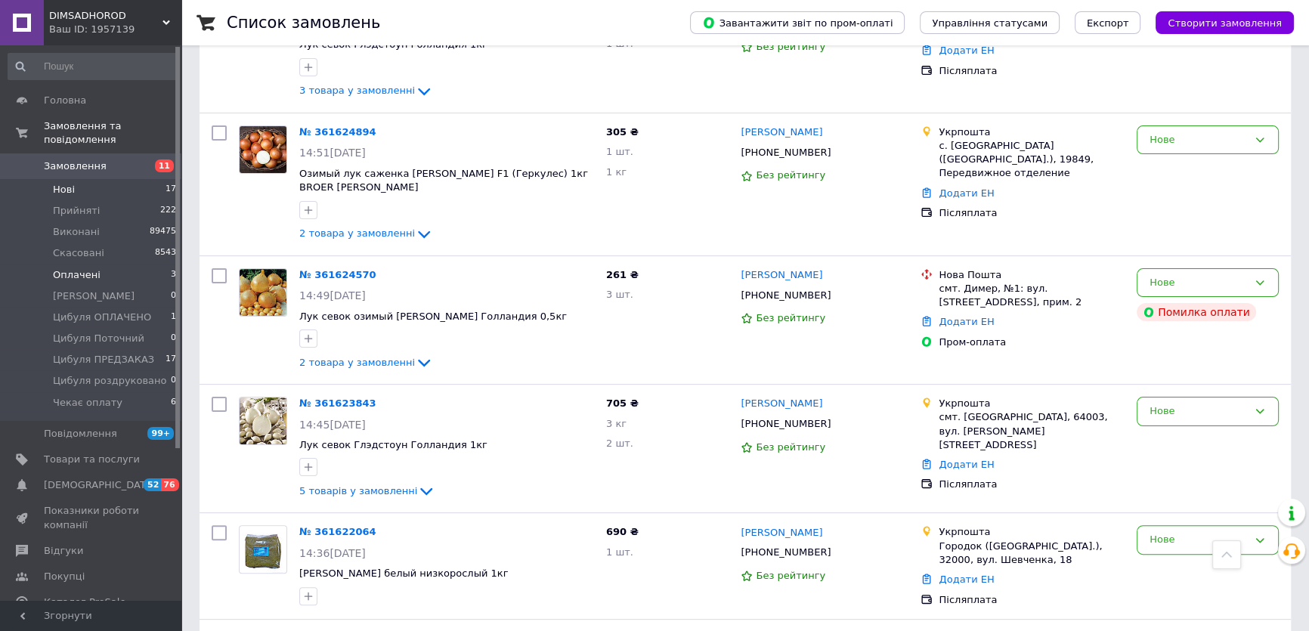
click at [130, 265] on li "Оплачені 3" at bounding box center [92, 275] width 185 height 21
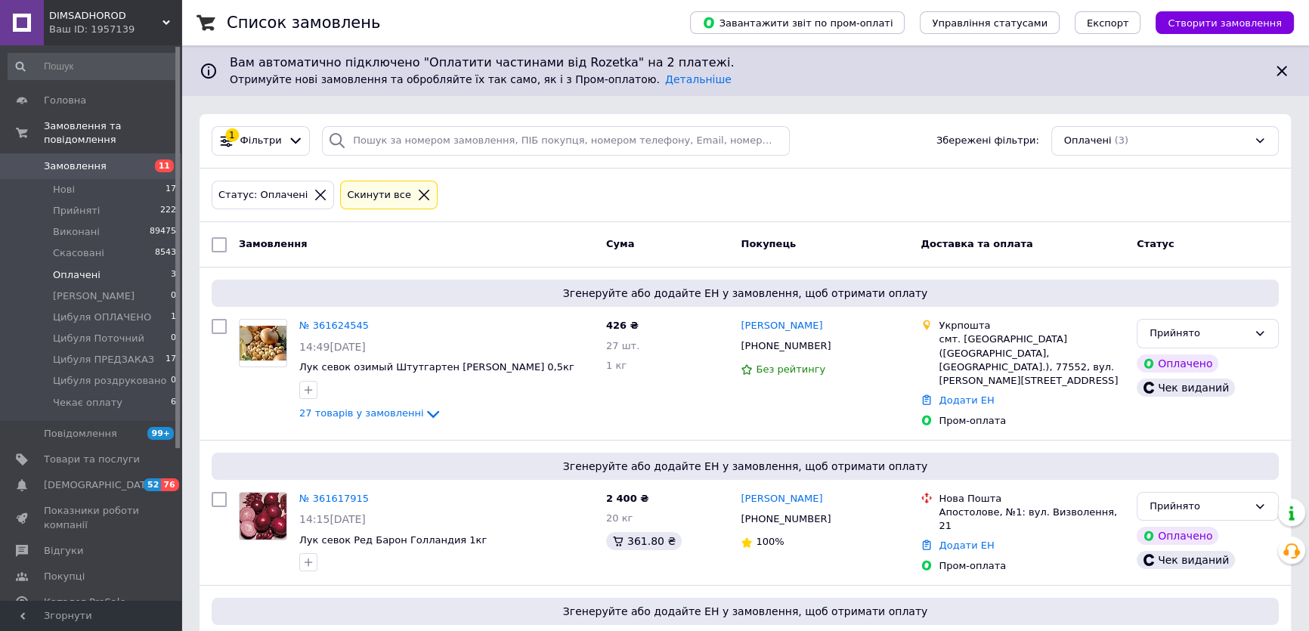
scroll to position [168, 0]
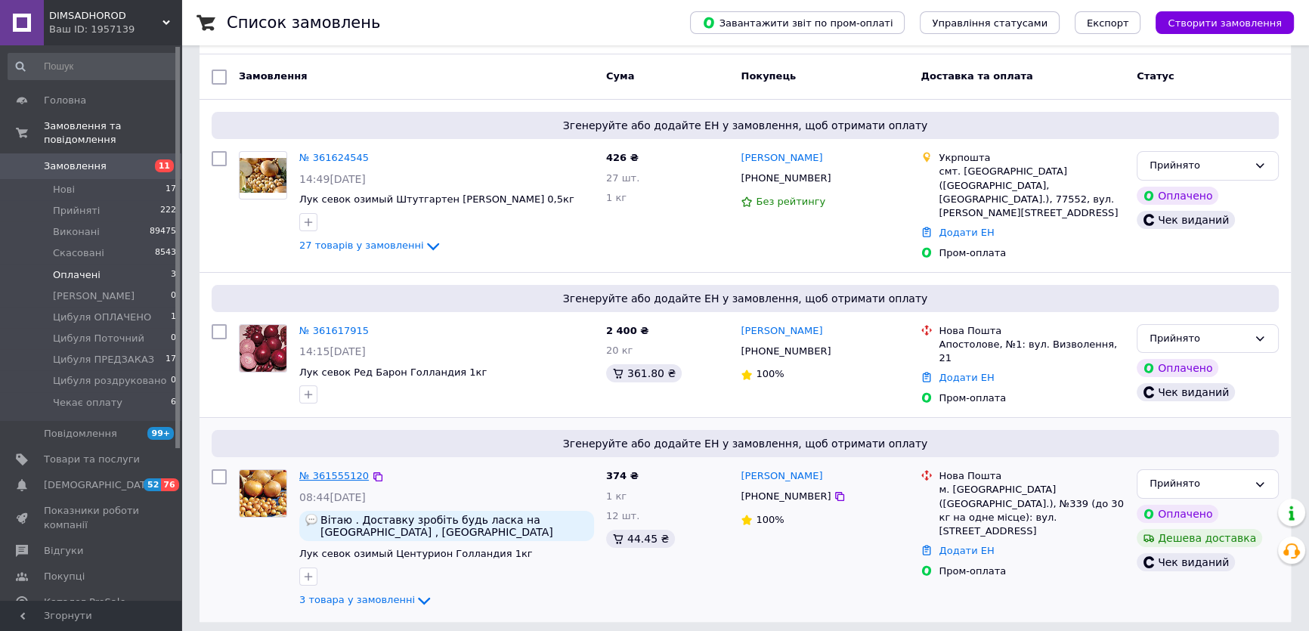
click at [309, 470] on link "№ 361555120" at bounding box center [334, 475] width 70 height 11
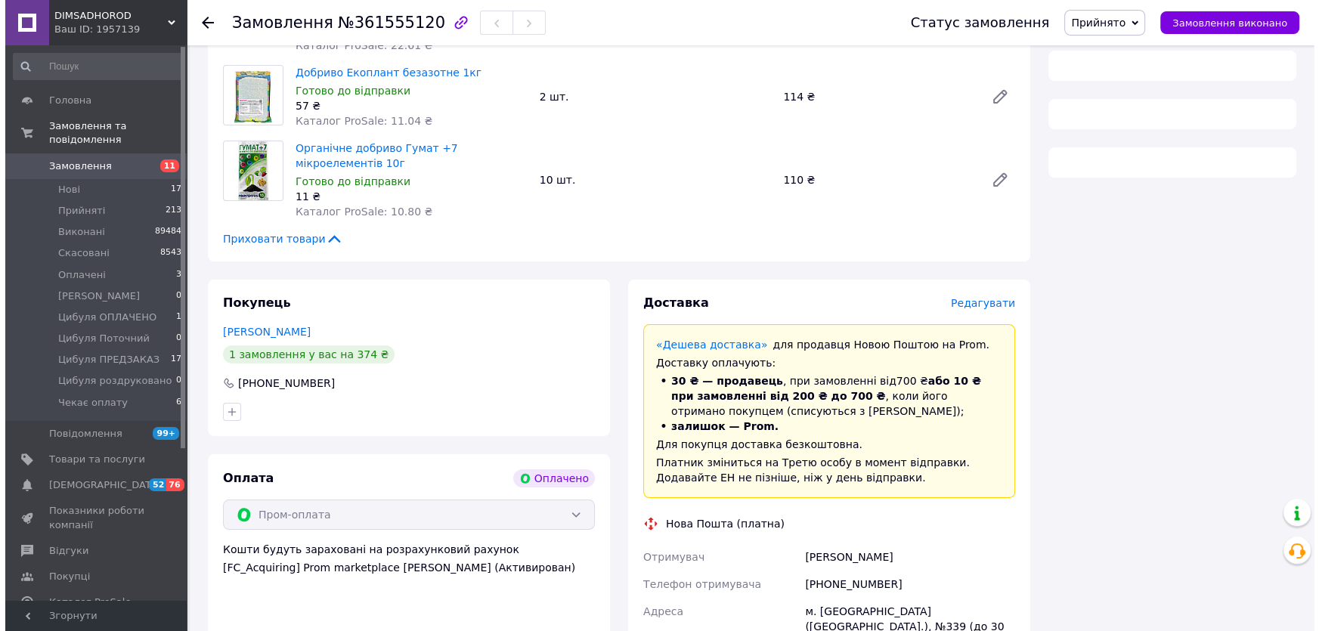
scroll to position [296, 0]
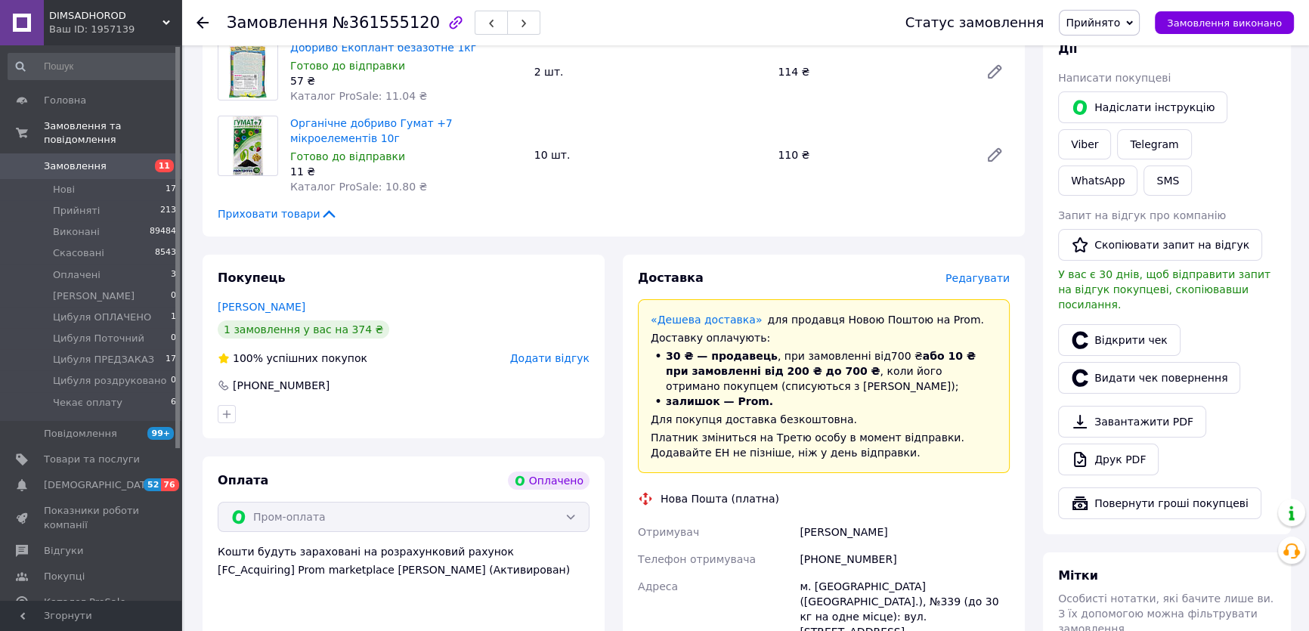
click at [961, 284] on span "Редагувати" at bounding box center [978, 278] width 64 height 12
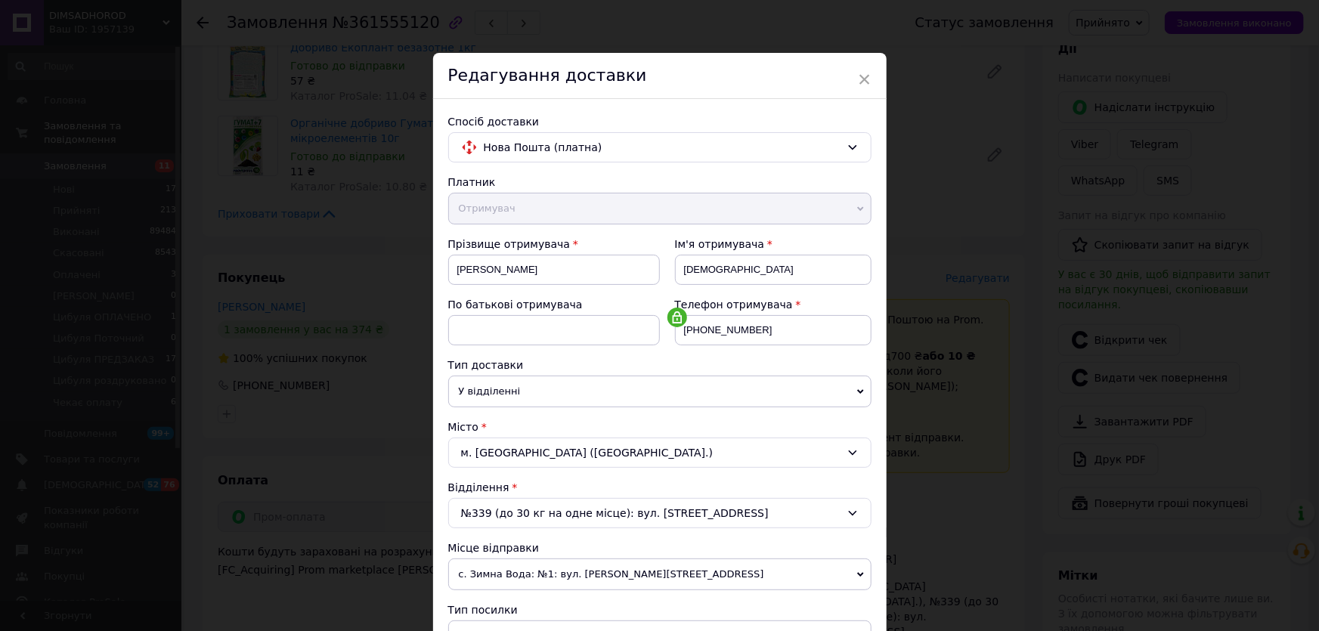
scroll to position [206, 0]
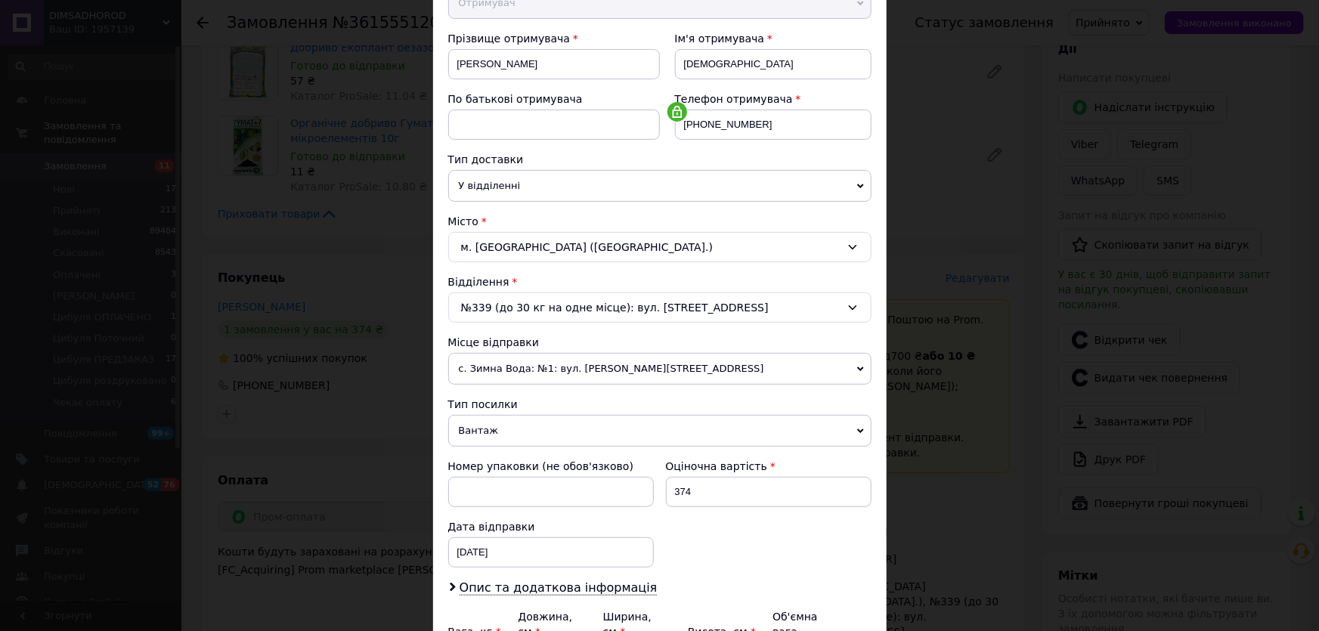
click at [539, 234] on div "м. Київ (Київська обл.)" at bounding box center [659, 247] width 423 height 30
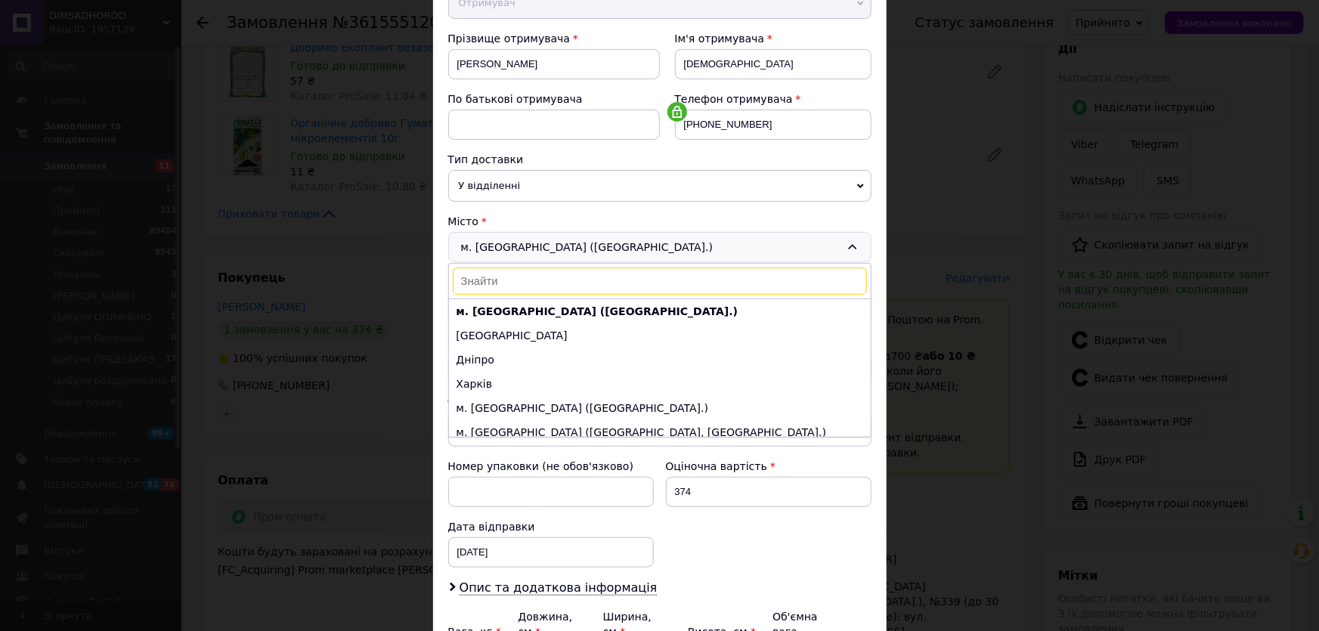
click at [507, 276] on input at bounding box center [660, 281] width 414 height 27
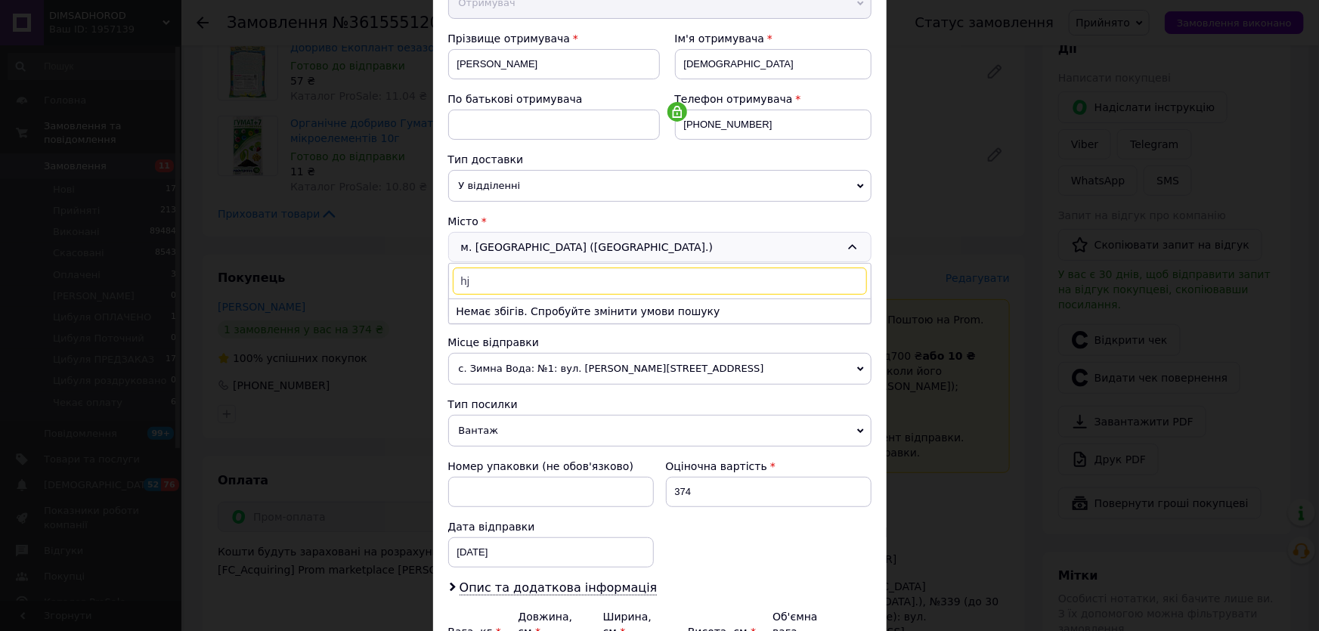
type input "h"
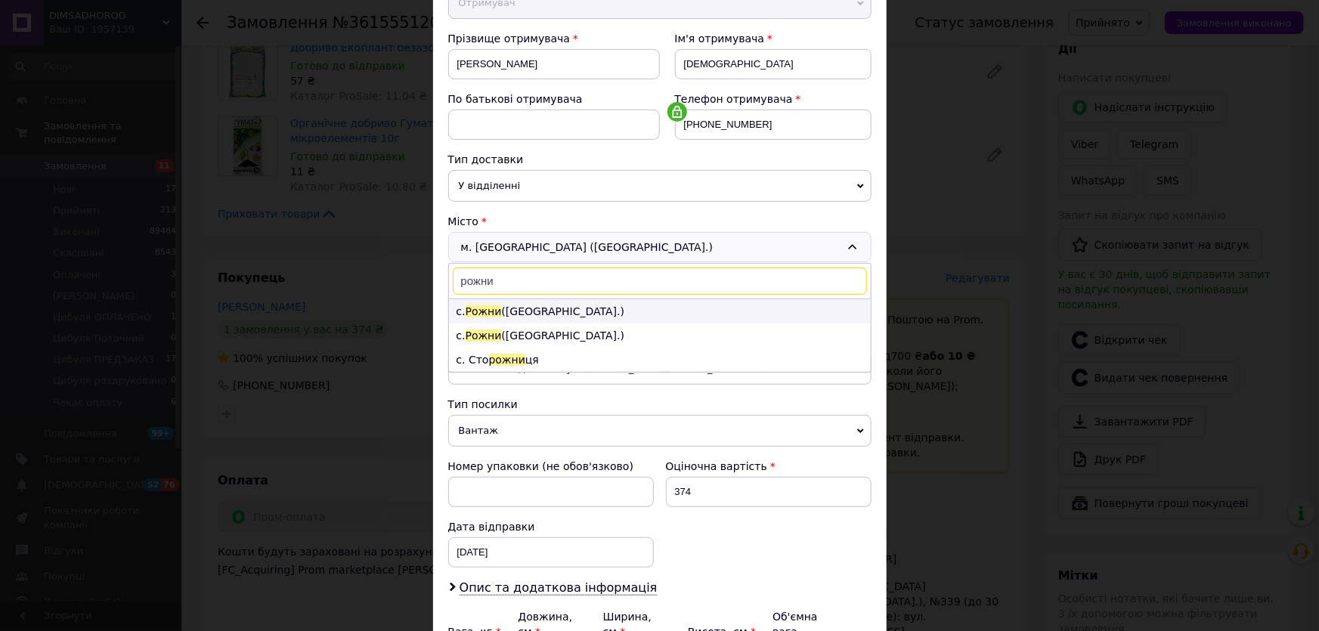
type input "рожни"
click at [510, 313] on li "с. Рожни (Київська обл.)" at bounding box center [660, 311] width 422 height 24
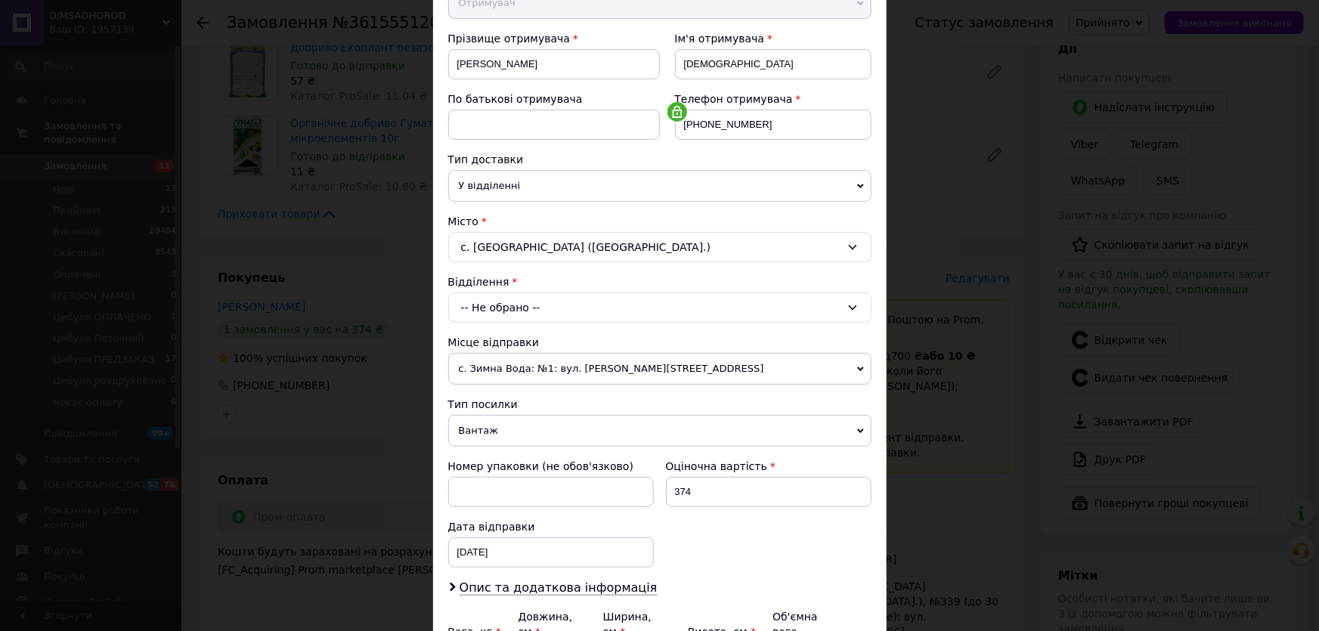
click at [523, 305] on div "-- Не обрано --" at bounding box center [659, 308] width 423 height 30
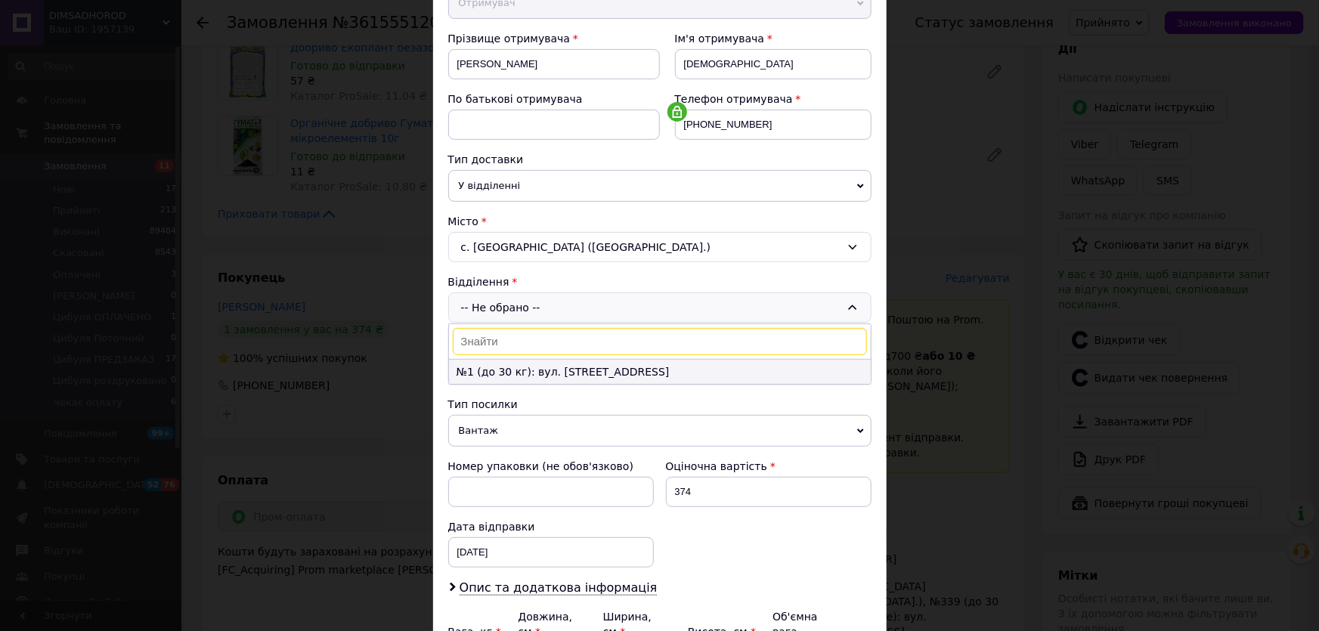
click at [560, 366] on li "№1 (до 30 кг): вул. Свободи, 41-В" at bounding box center [660, 372] width 422 height 24
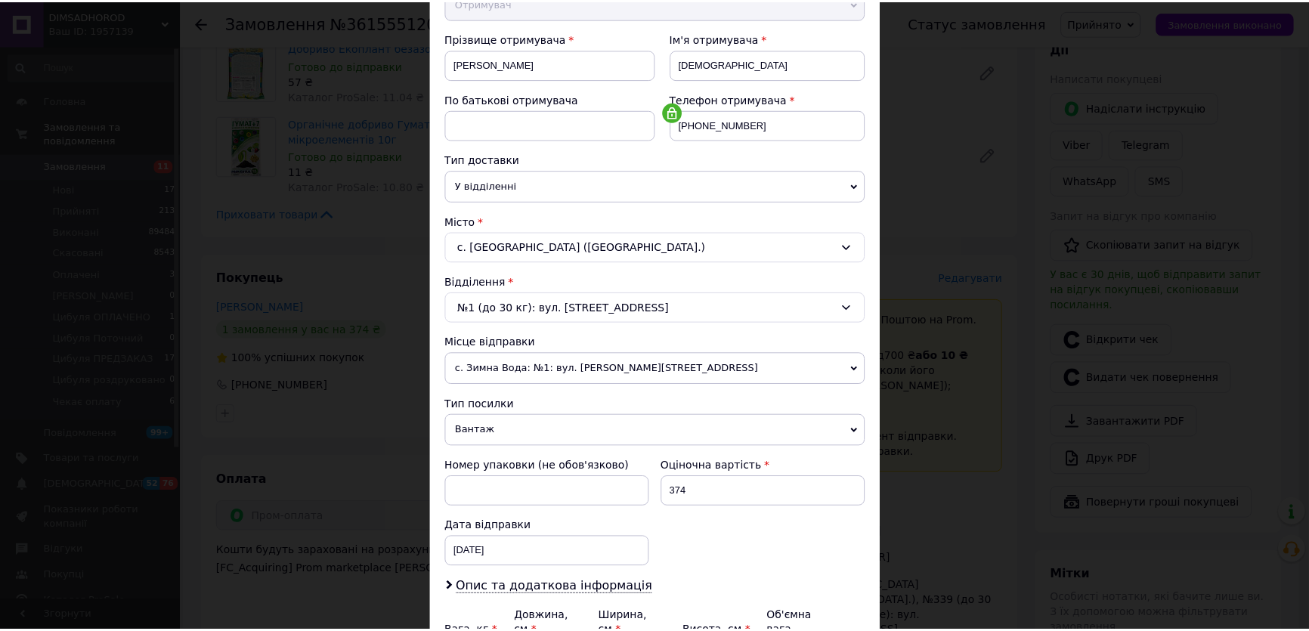
scroll to position [370, 0]
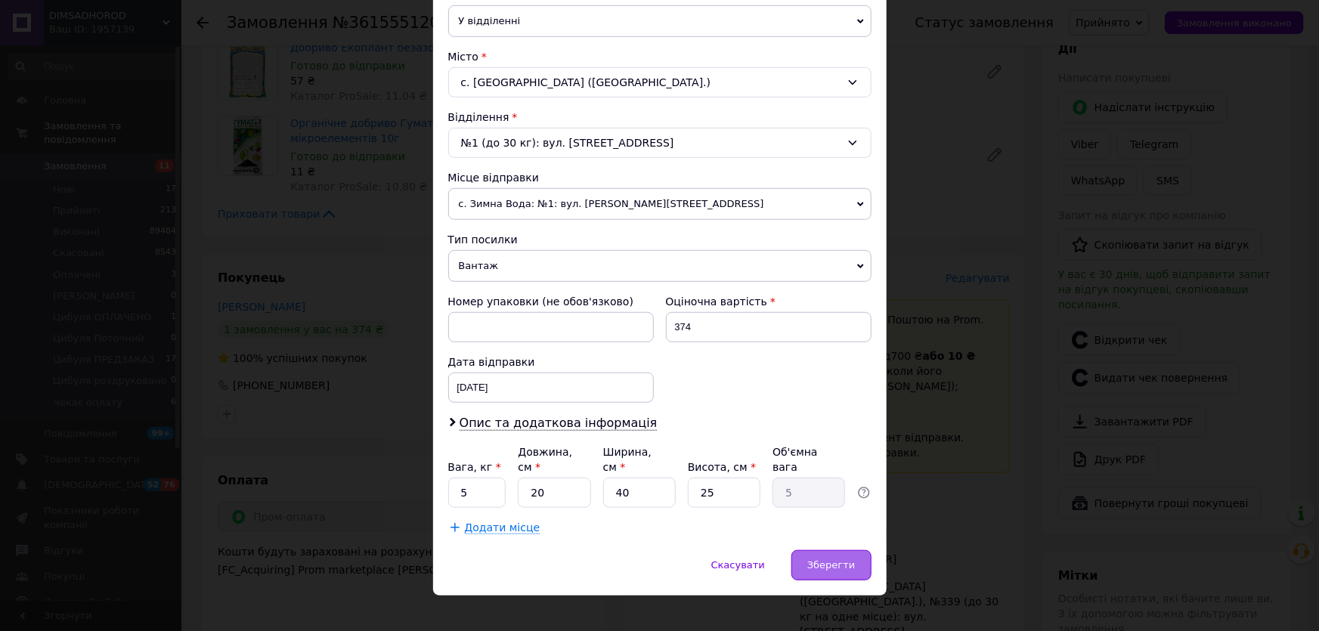
click at [830, 550] on div "Зберегти" at bounding box center [830, 565] width 79 height 30
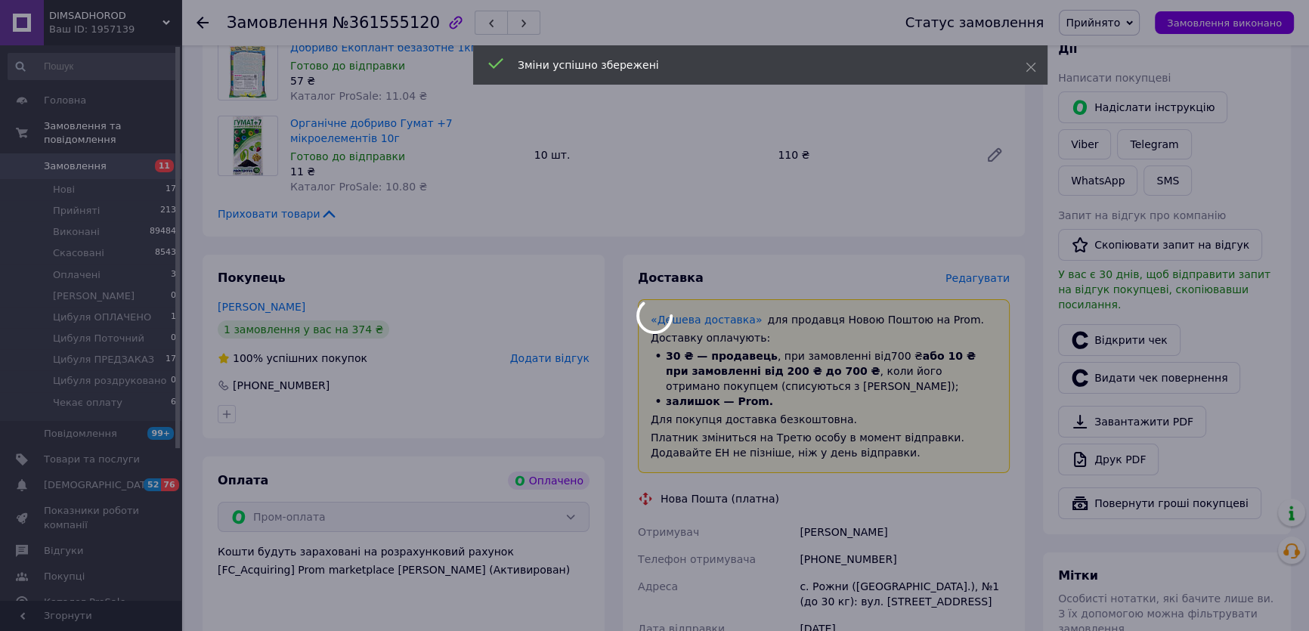
scroll to position [434, 0]
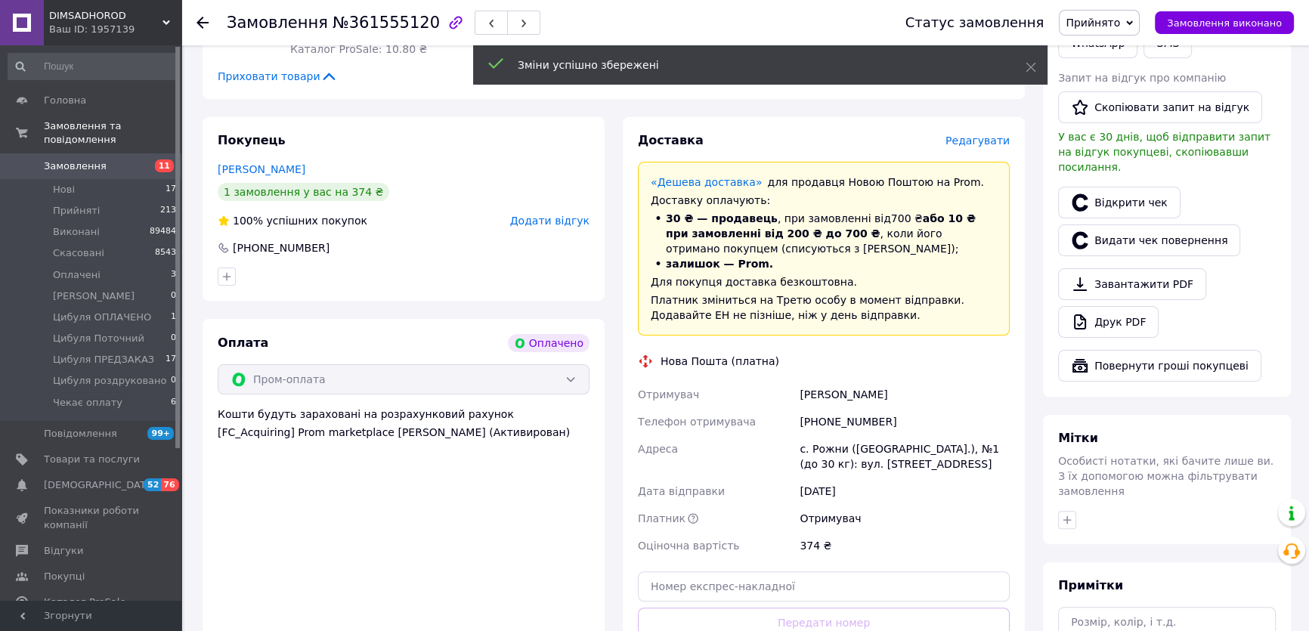
click at [819, 394] on div "Пилипенко Алла" at bounding box center [905, 394] width 216 height 27
copy div "Пилипенко"
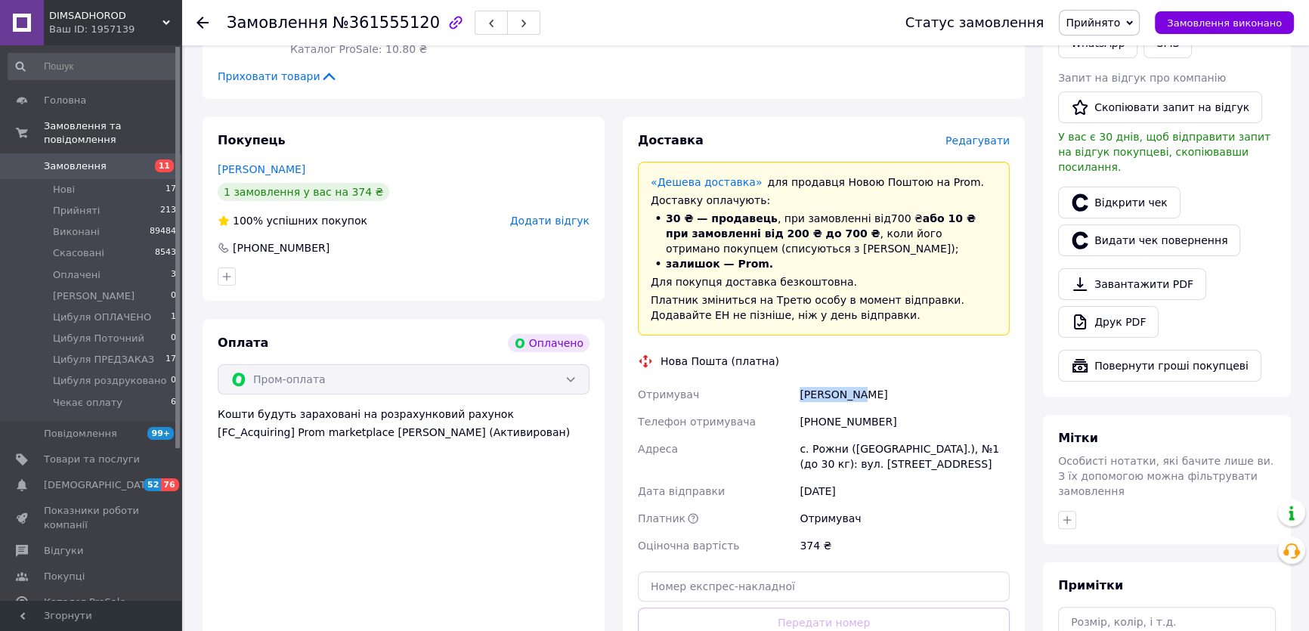
click at [107, 160] on span "Замовлення" at bounding box center [92, 167] width 96 height 14
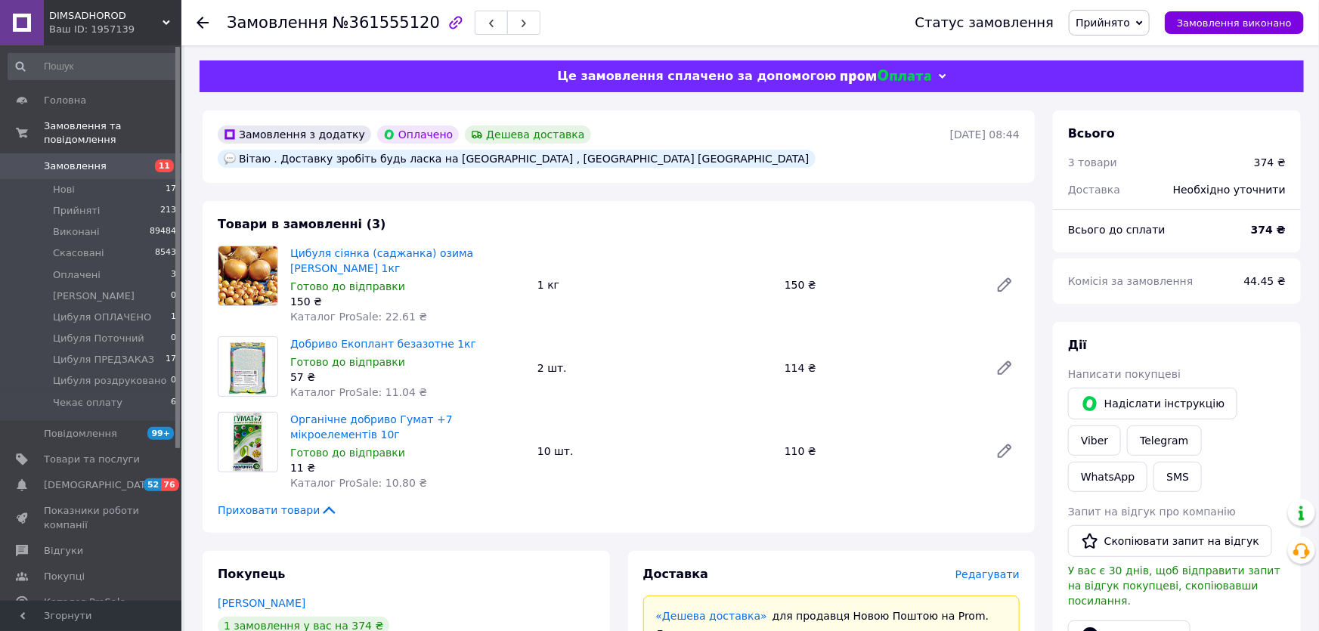
click at [107, 160] on span "Замовлення" at bounding box center [92, 167] width 96 height 14
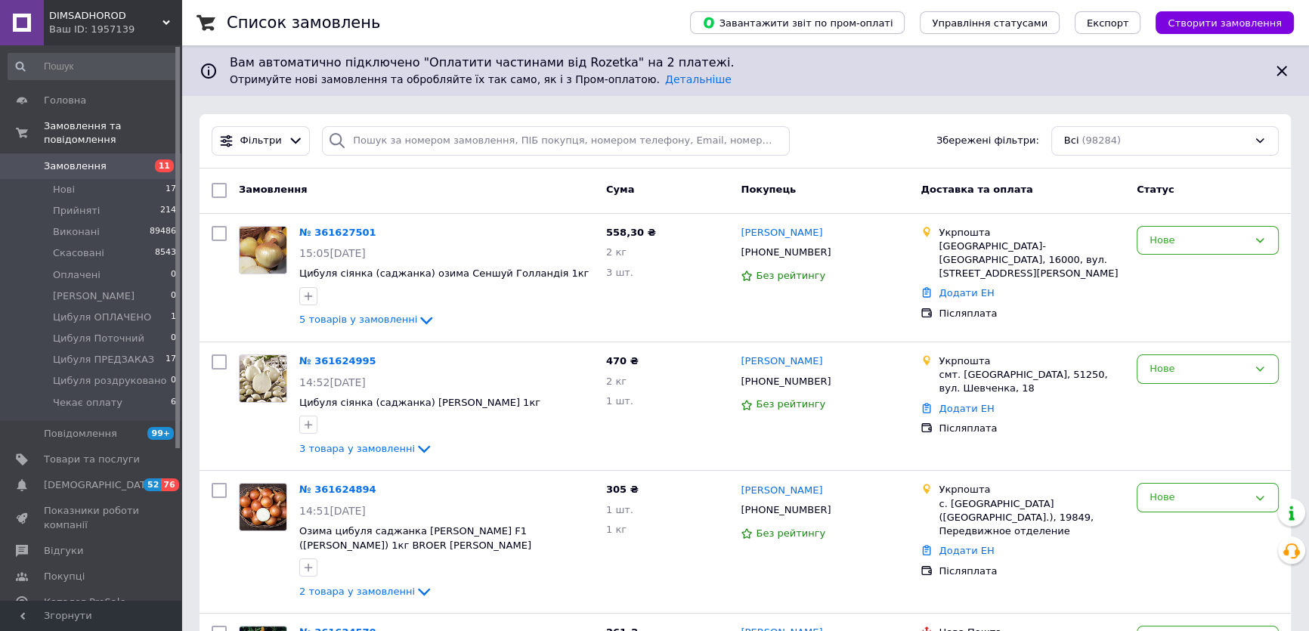
click at [110, 179] on li "Нові 17" at bounding box center [92, 189] width 185 height 21
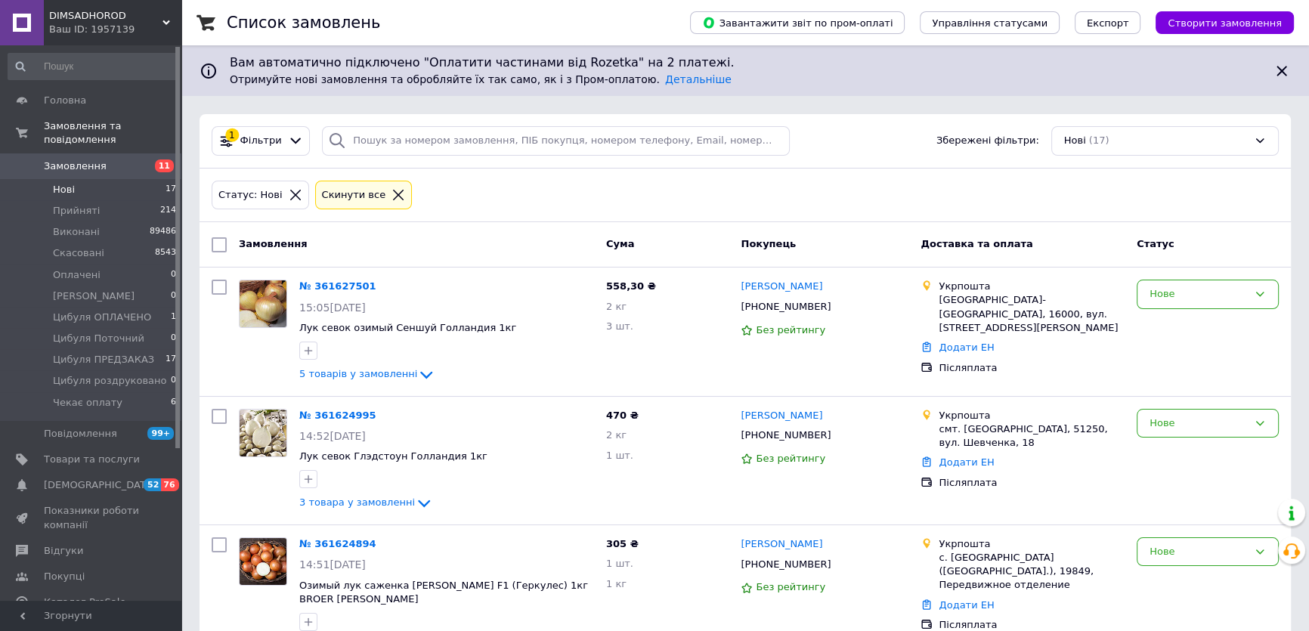
click at [104, 181] on li "Нові 17" at bounding box center [92, 189] width 185 height 21
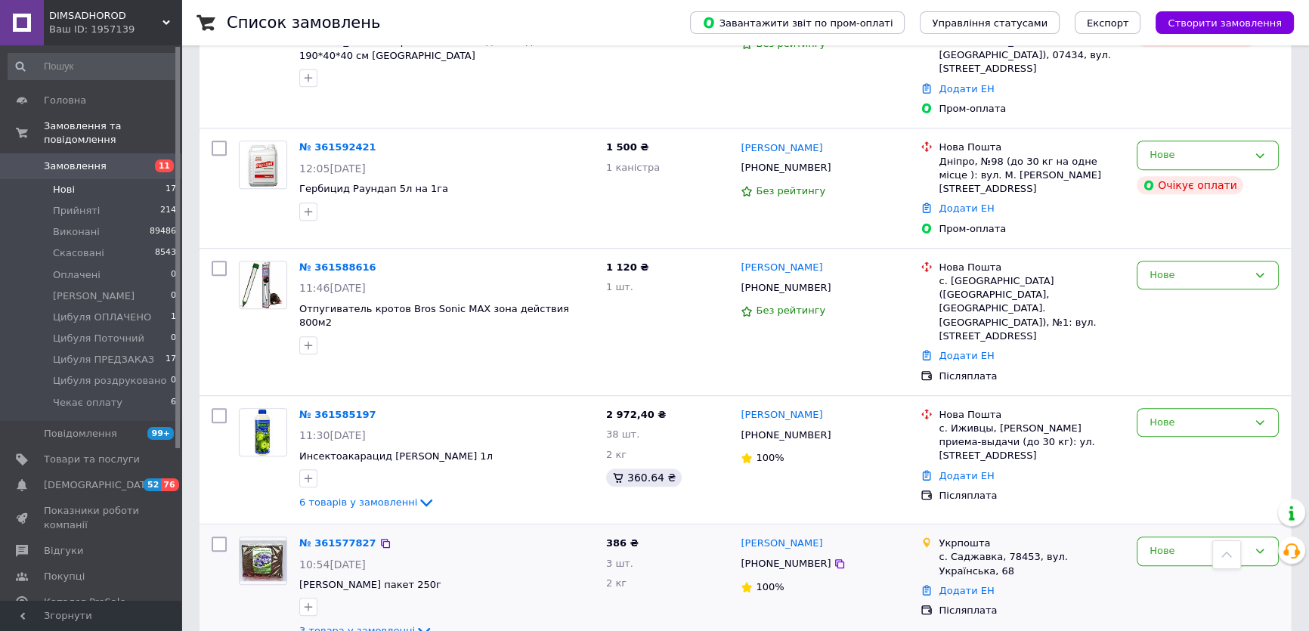
scroll to position [1789, 0]
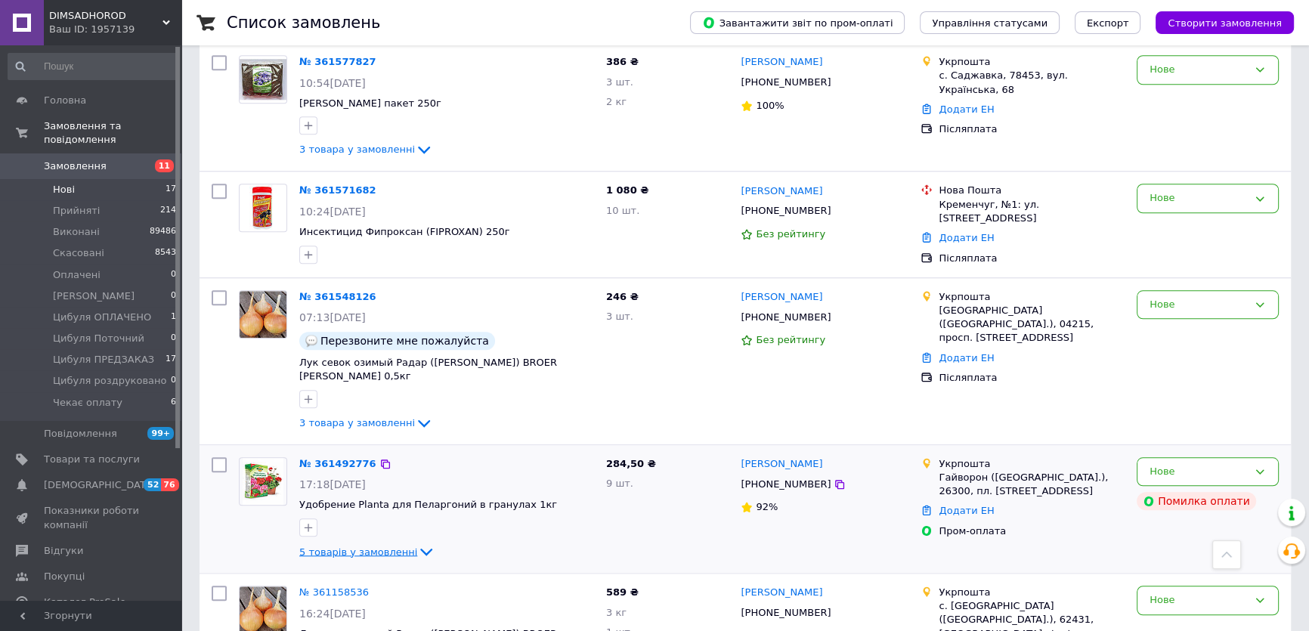
click at [375, 546] on span "5 товарів у замовленні" at bounding box center [358, 551] width 118 height 11
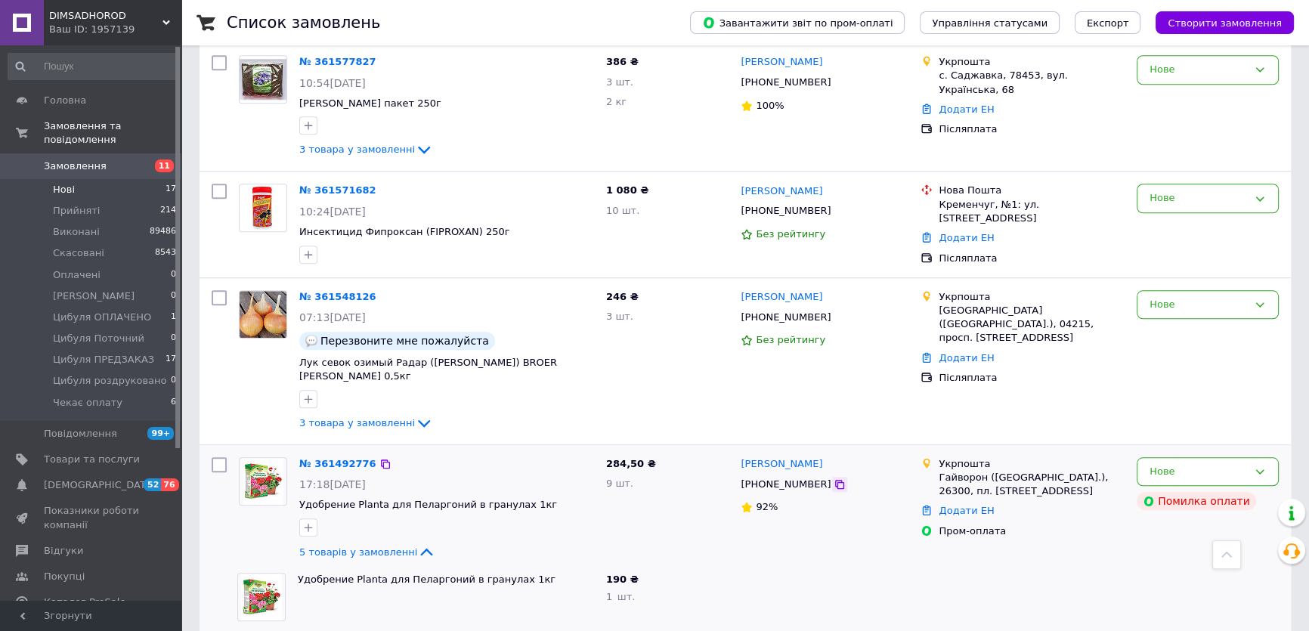
click at [834, 479] on icon at bounding box center [840, 485] width 12 height 12
click at [340, 546] on span "5 товарів у замовленні" at bounding box center [358, 551] width 118 height 11
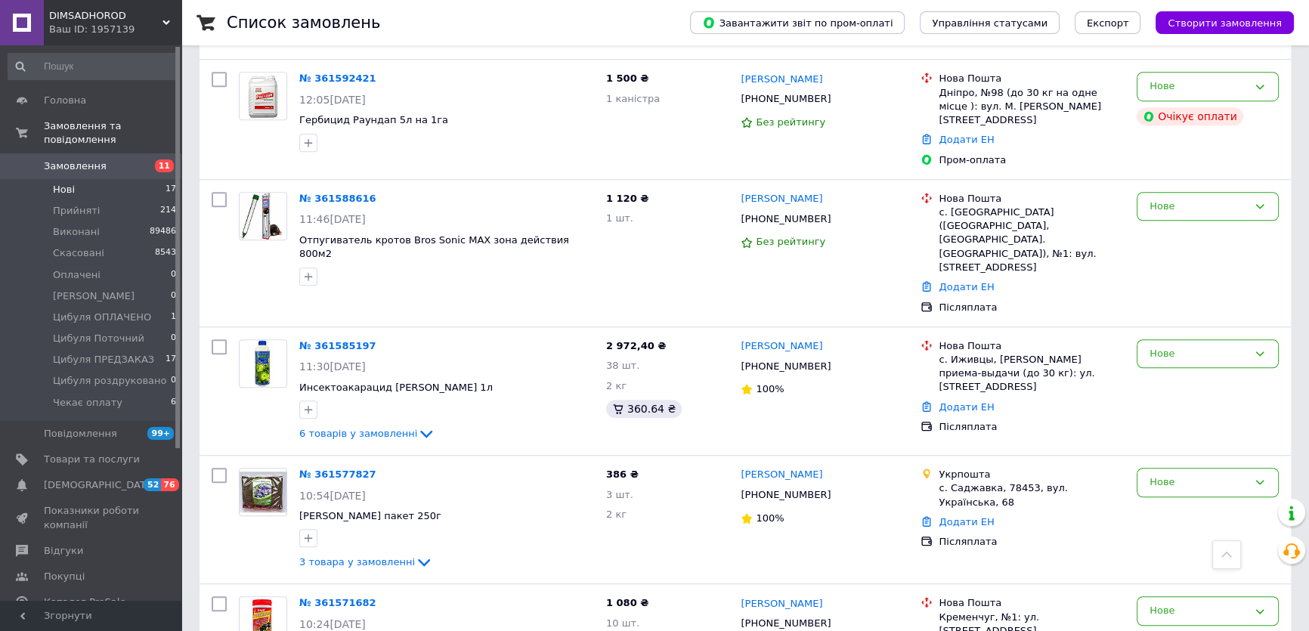
scroll to position [1583, 0]
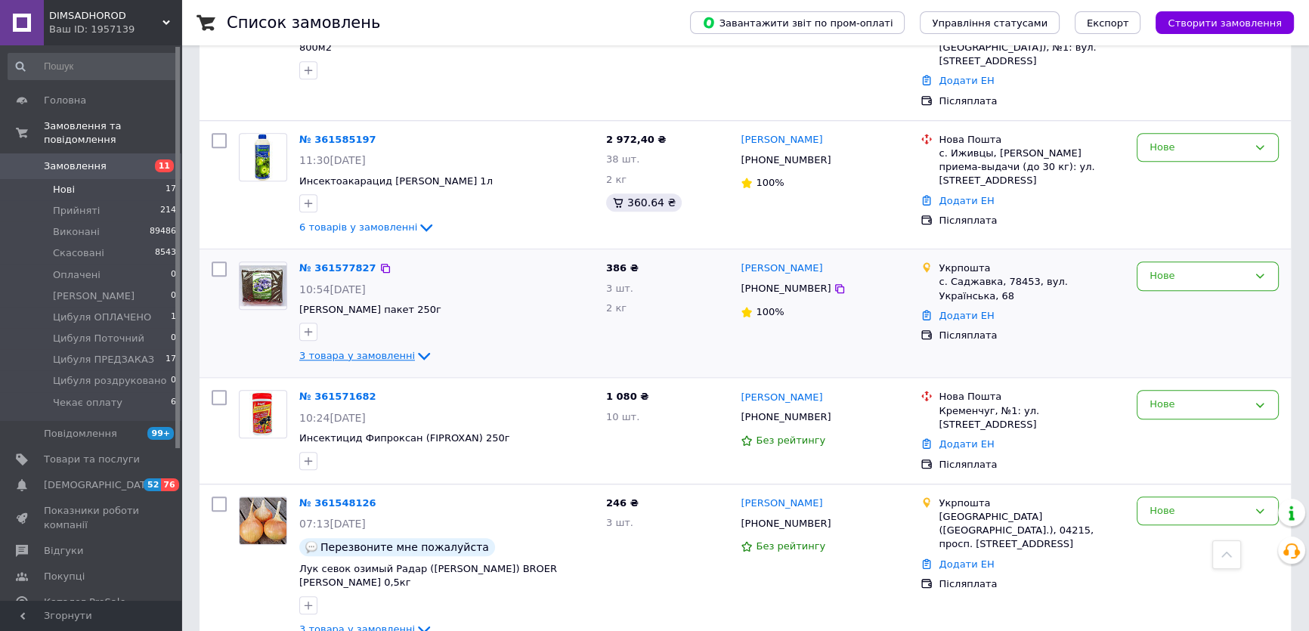
click at [326, 350] on span "3 товара у замовленні" at bounding box center [357, 355] width 116 height 11
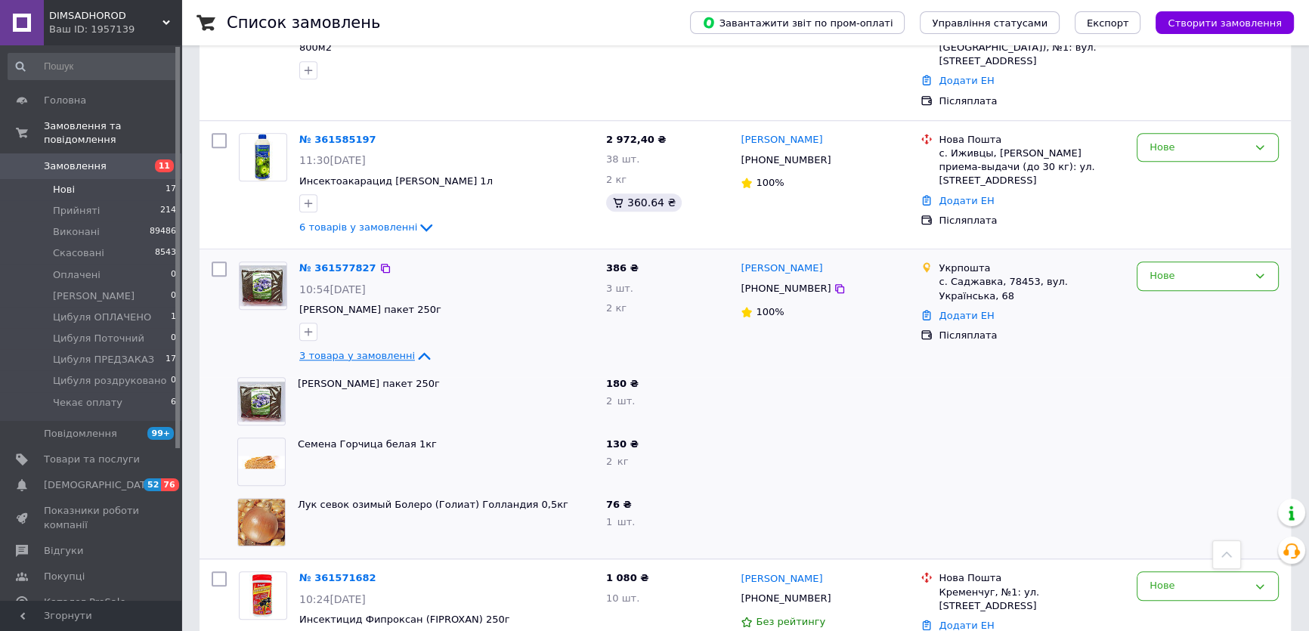
click at [330, 350] on span "3 товара у замовленні" at bounding box center [357, 355] width 116 height 11
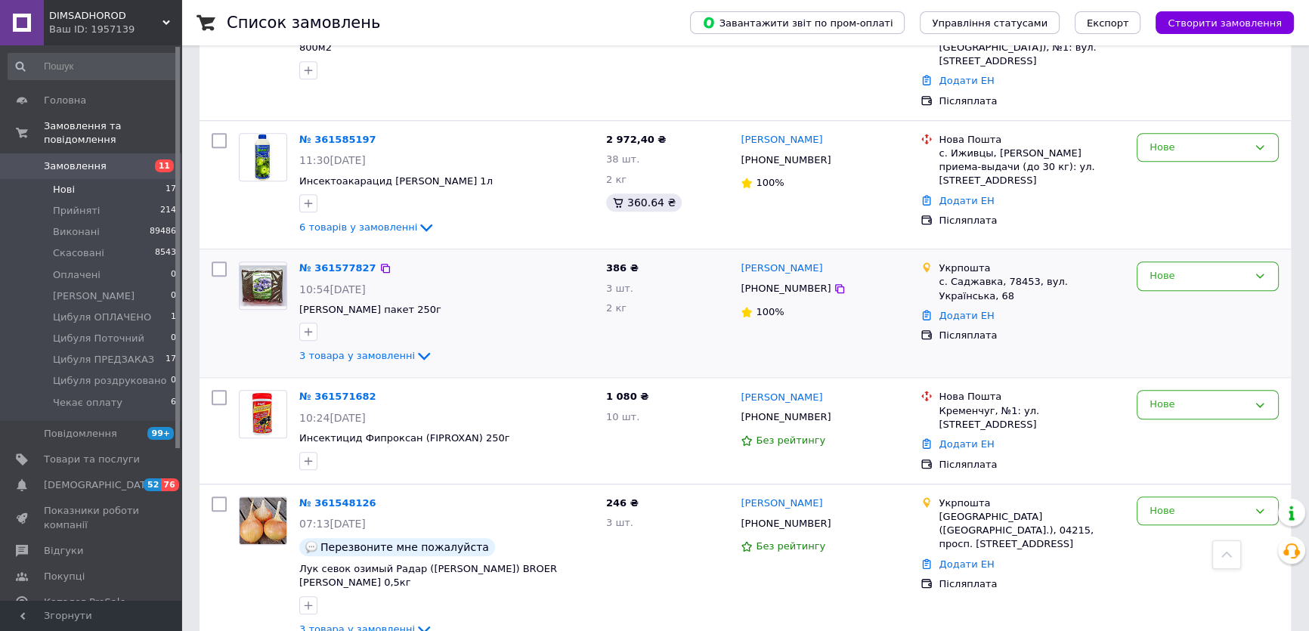
click at [776, 283] on span "+380962189149" at bounding box center [786, 288] width 90 height 11
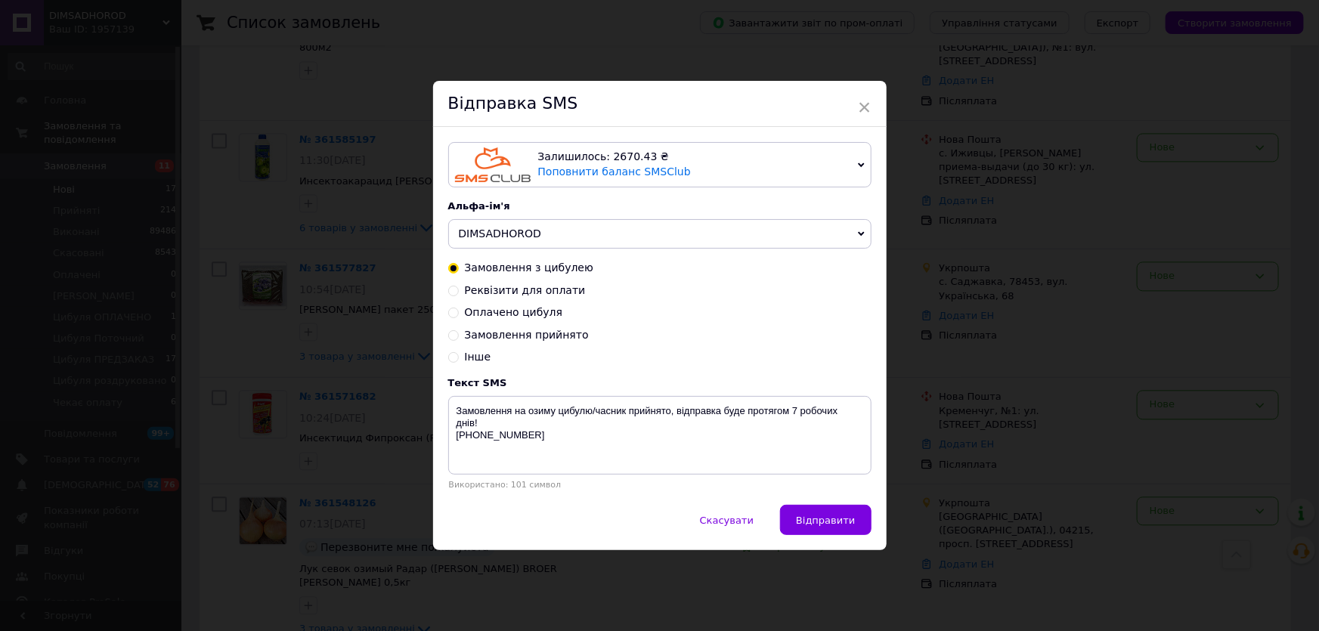
click at [454, 334] on input "Замовлення прийнято" at bounding box center [453, 334] width 11 height 11
radio input "true"
radio input "false"
type textarea "Ваше замовлення прийняте! Відправка протягом 1-3 днів! +380 68 917 00 45"
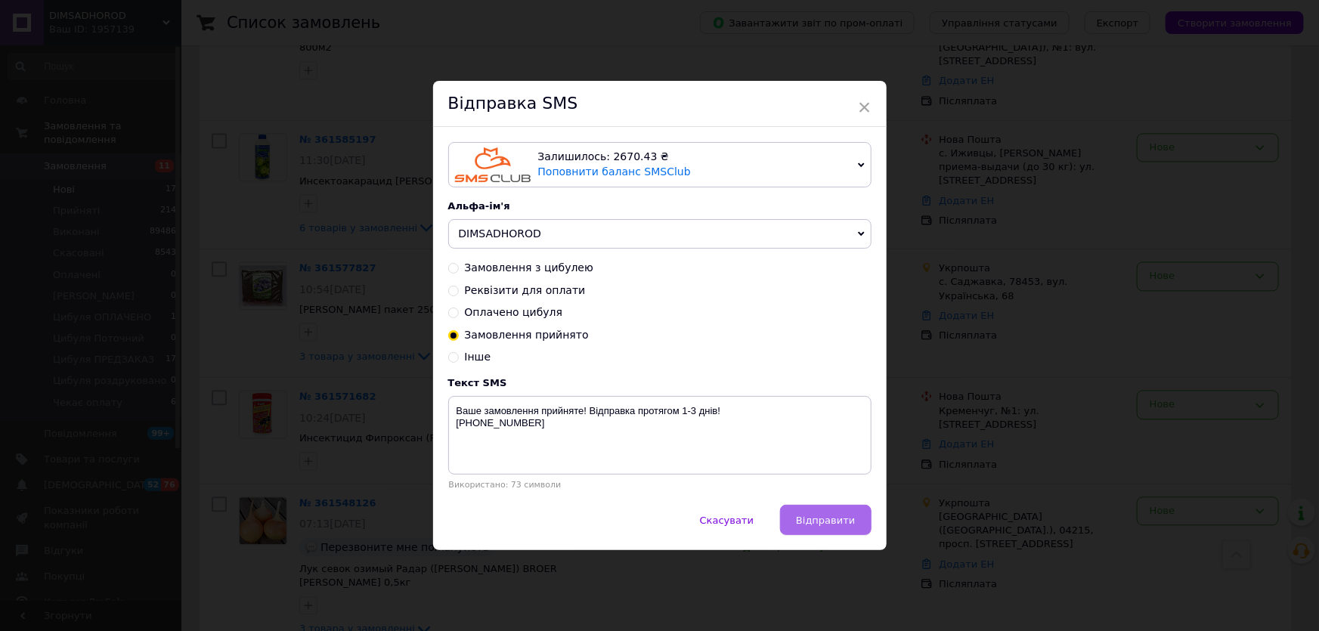
click at [826, 525] on span "Відправити" at bounding box center [825, 520] width 59 height 11
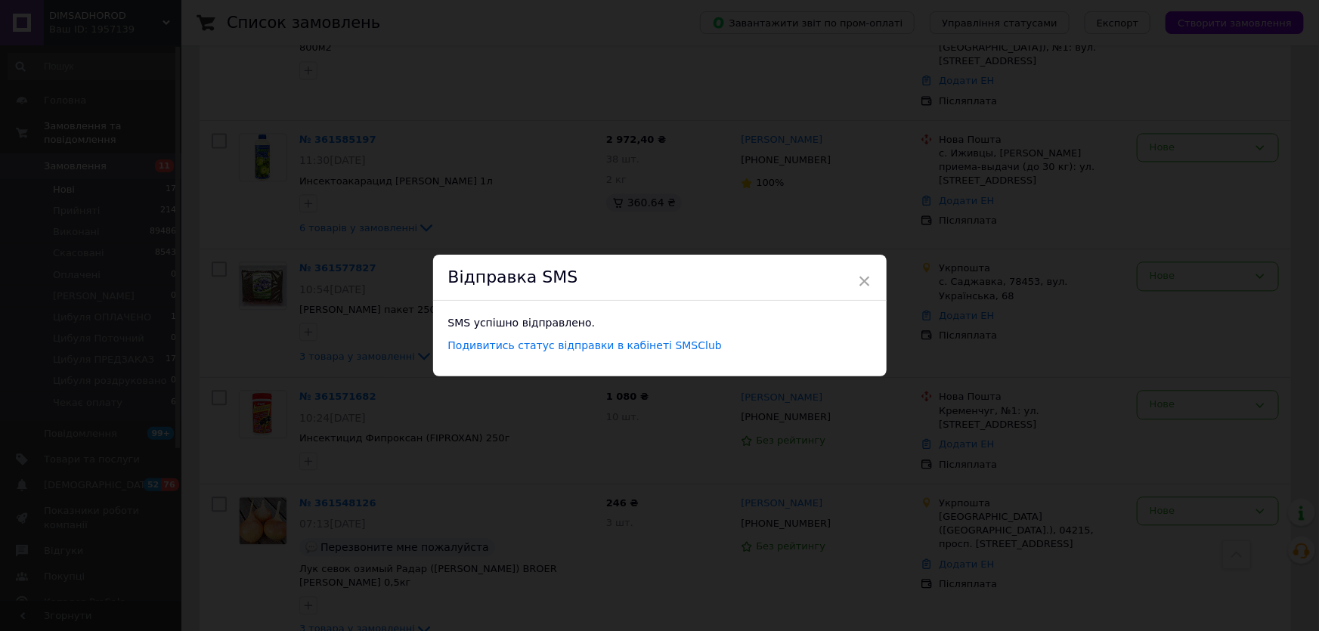
click at [298, 305] on div "× Відправка SMS SMS успішно відправлено. Подивитись статус відправки в кабінеті…" at bounding box center [659, 315] width 1319 height 631
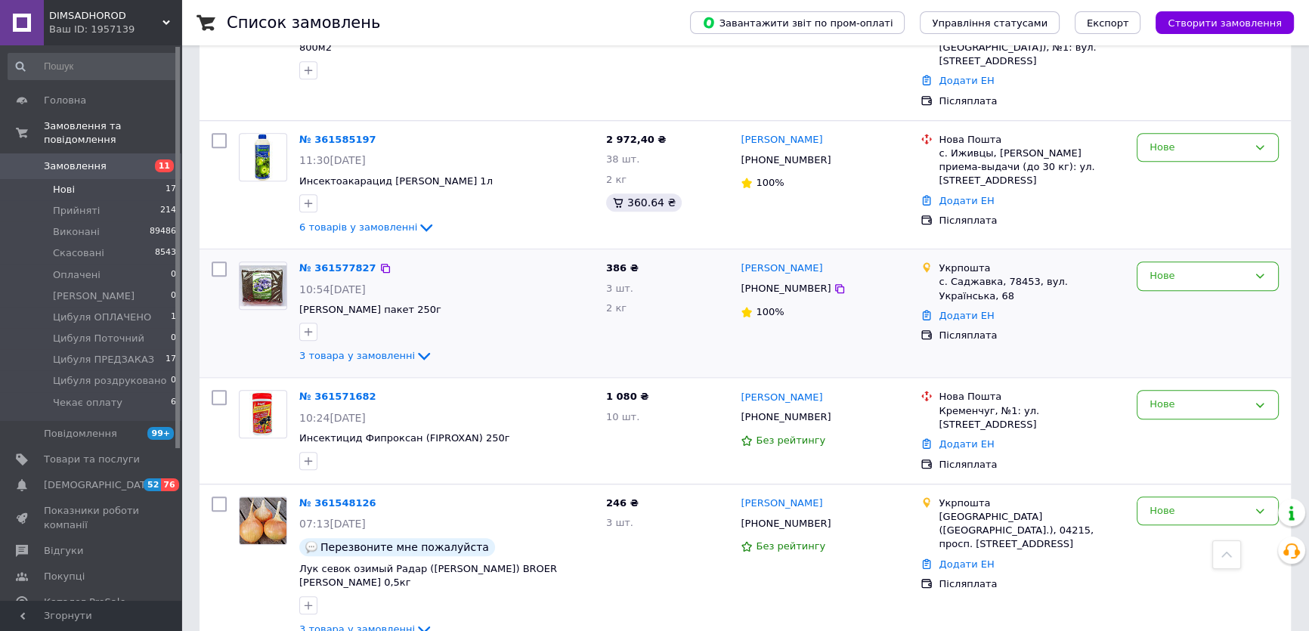
click at [218, 262] on input "checkbox" at bounding box center [219, 269] width 15 height 15
checkbox input "true"
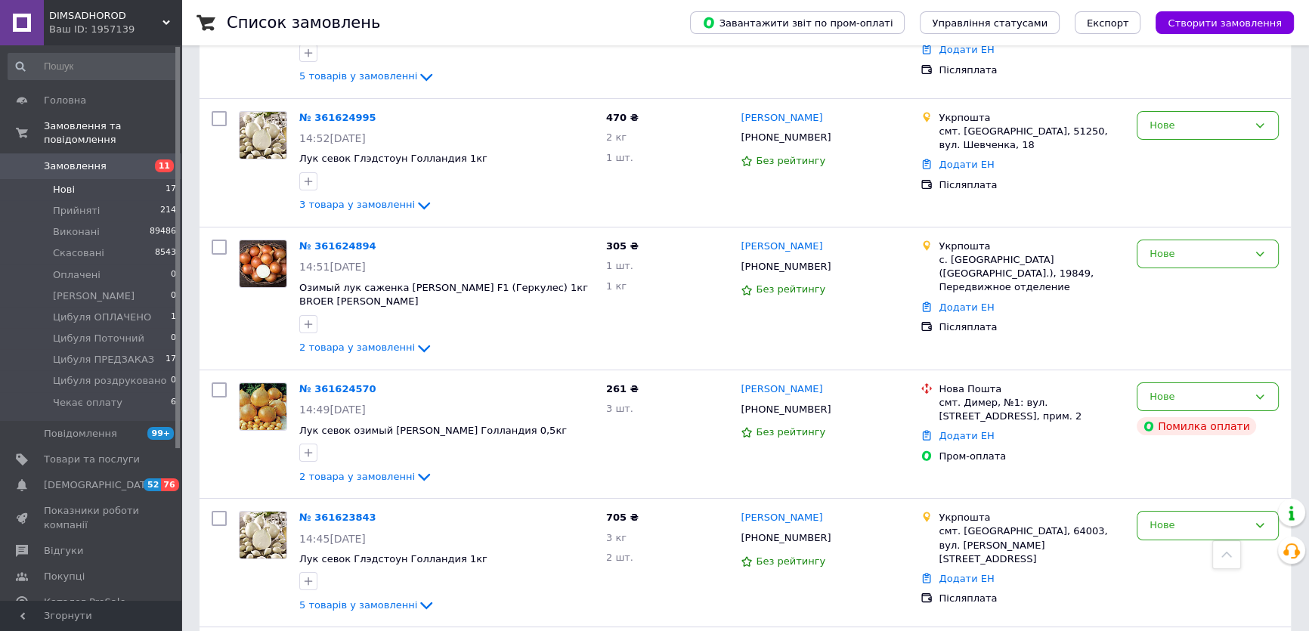
scroll to position [0, 0]
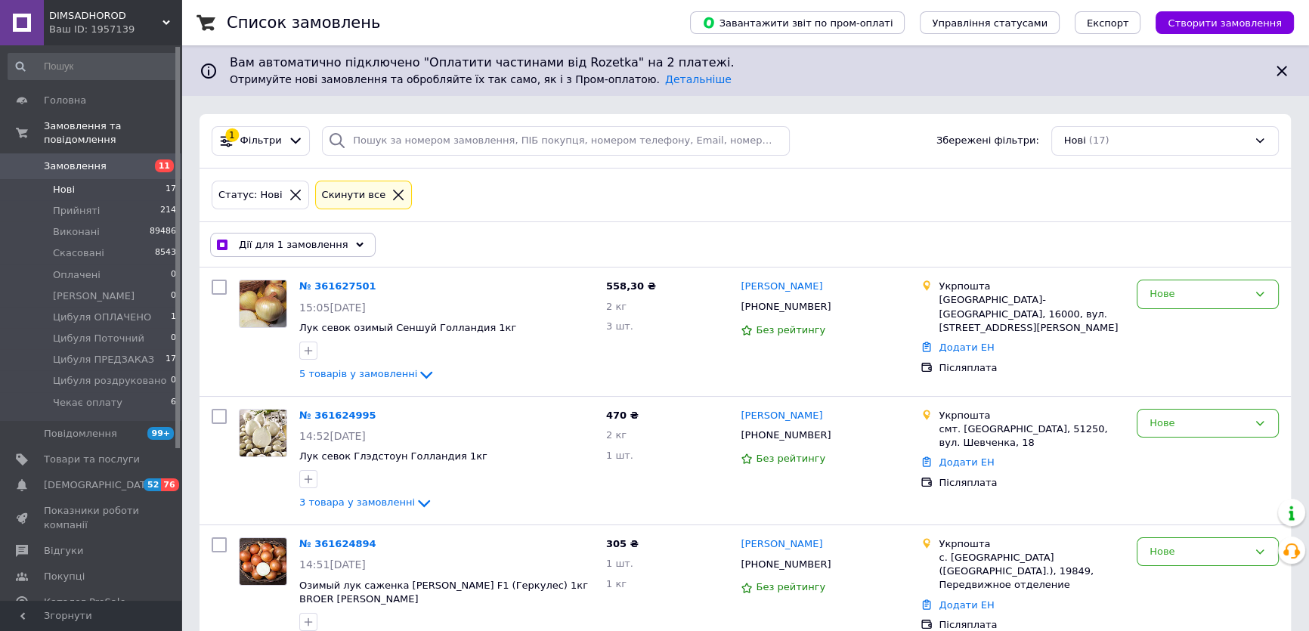
click at [299, 249] on span "Дії для 1 замовлення" at bounding box center [294, 245] width 110 height 14
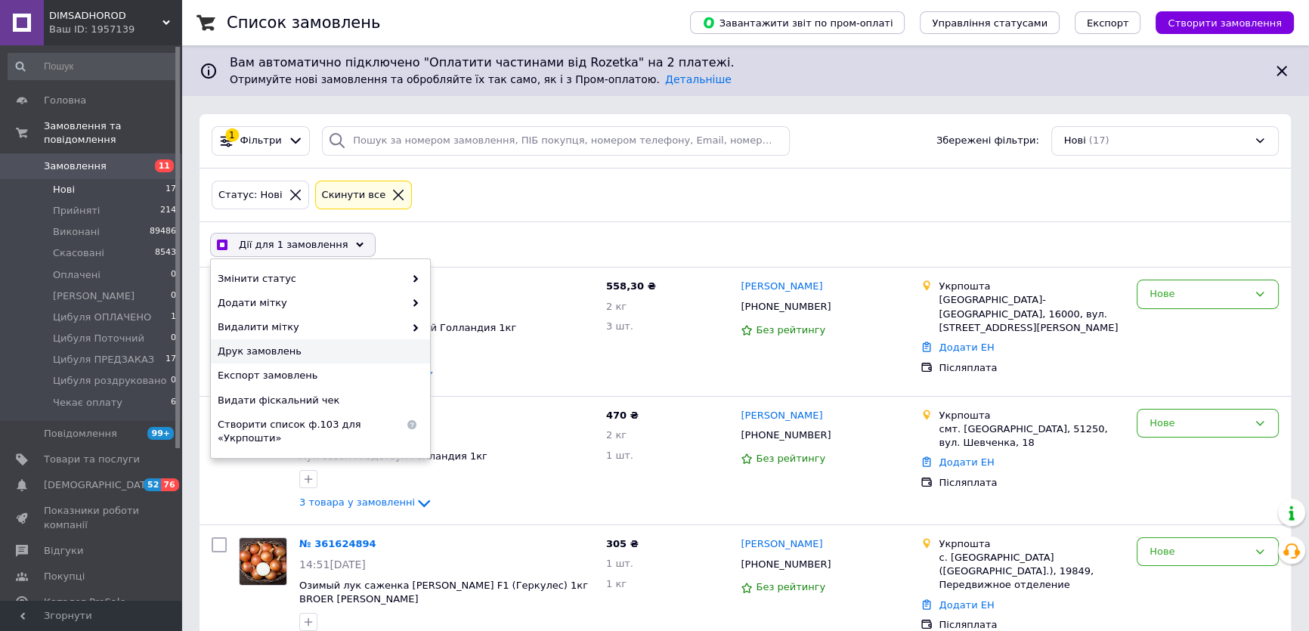
click at [317, 361] on div "Друк замовлень" at bounding box center [320, 351] width 219 height 24
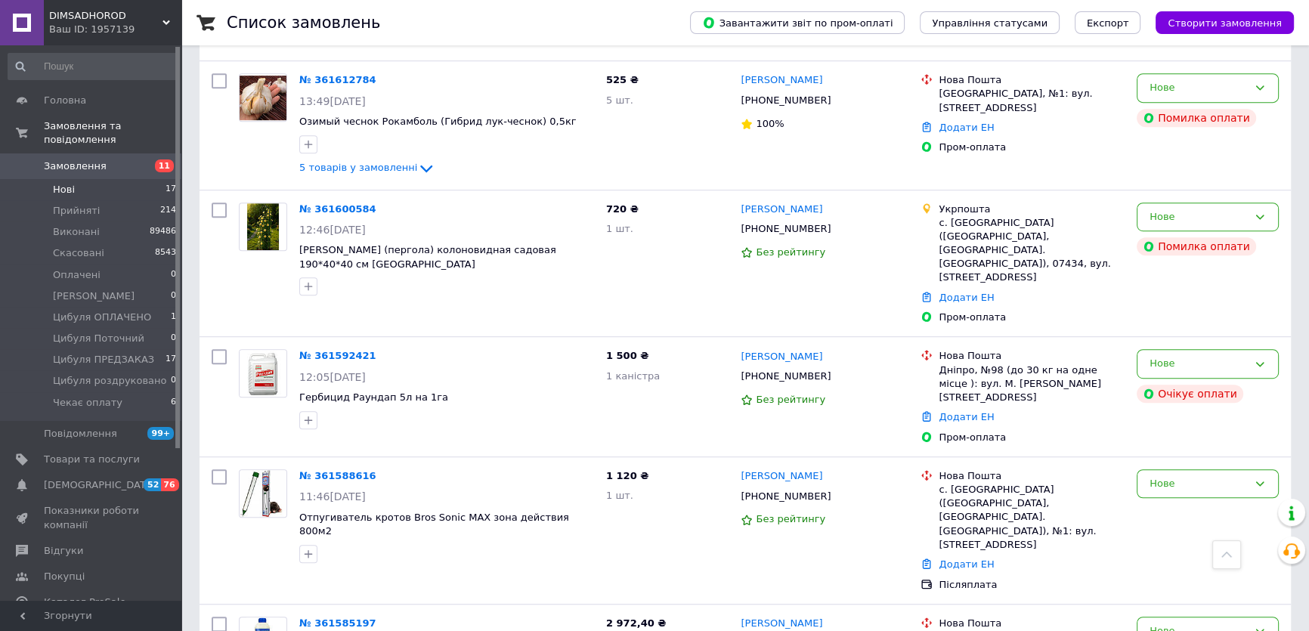
scroll to position [1374, 0]
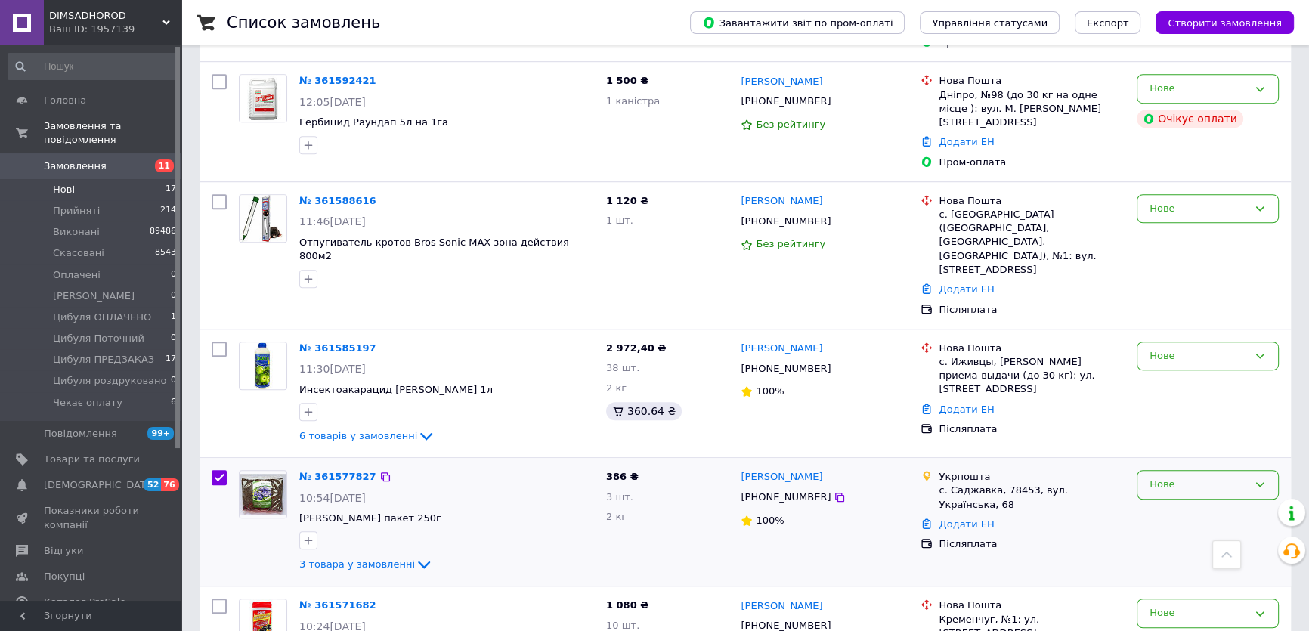
click at [1175, 470] on div "Нове" at bounding box center [1208, 484] width 142 height 29
checkbox input "true"
click at [1170, 503] on li "Прийнято" at bounding box center [1208, 517] width 141 height 28
checkbox input "false"
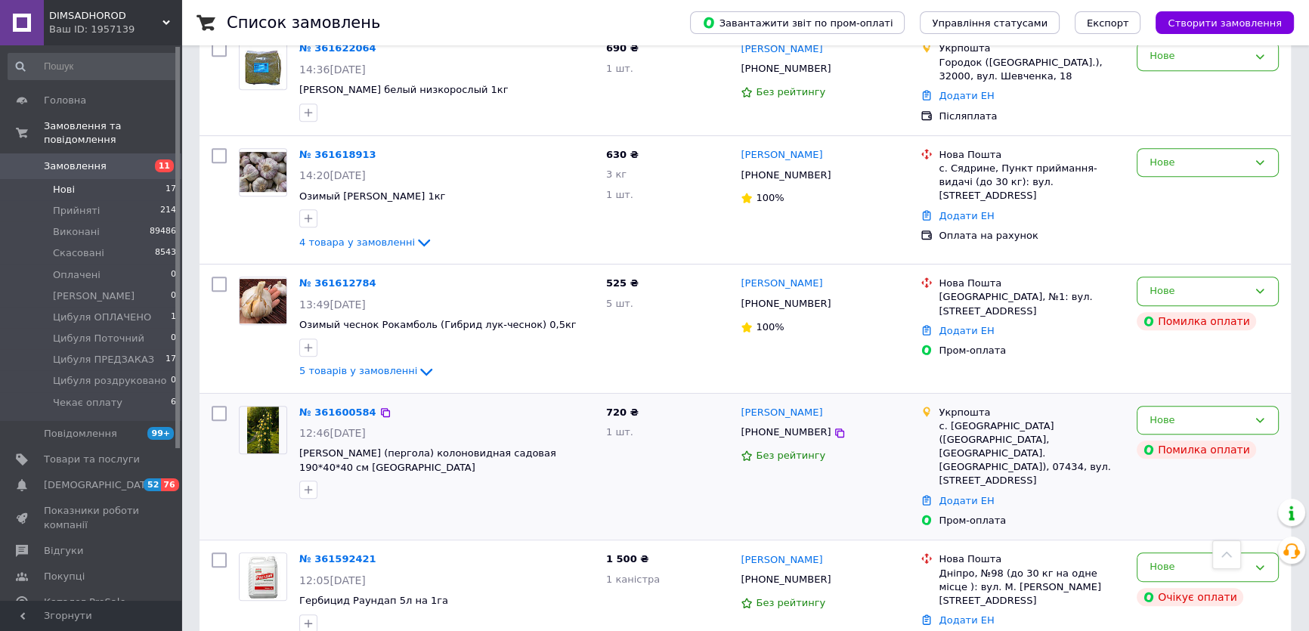
scroll to position [1033, 0]
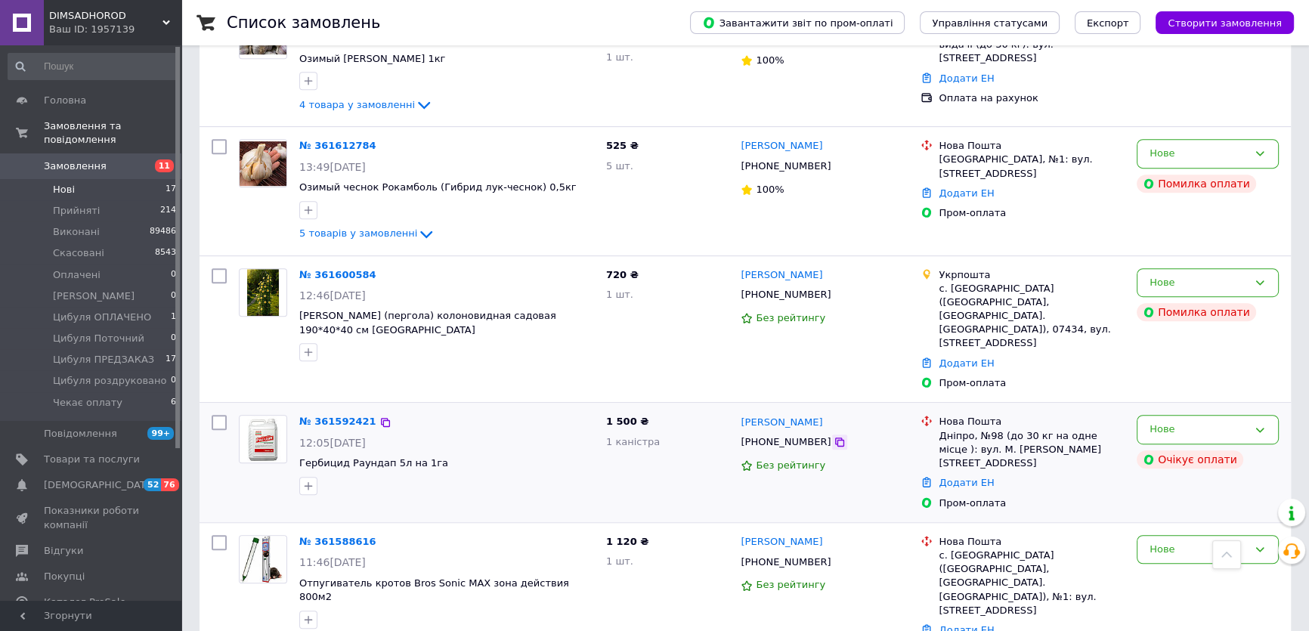
click at [834, 436] on icon at bounding box center [840, 442] width 12 height 12
click at [828, 296] on div "[PHONE_NUMBER]" at bounding box center [824, 294] width 171 height 17
click at [835, 296] on icon at bounding box center [839, 295] width 9 height 9
click at [834, 166] on icon at bounding box center [840, 166] width 12 height 12
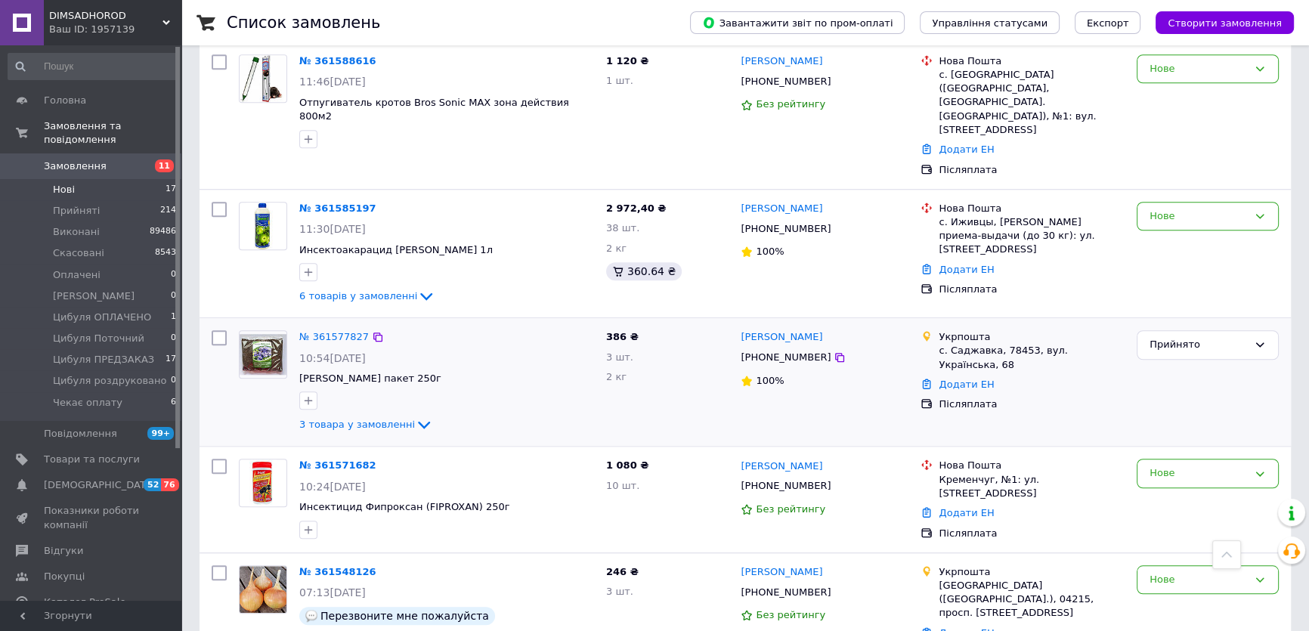
scroll to position [1652, 0]
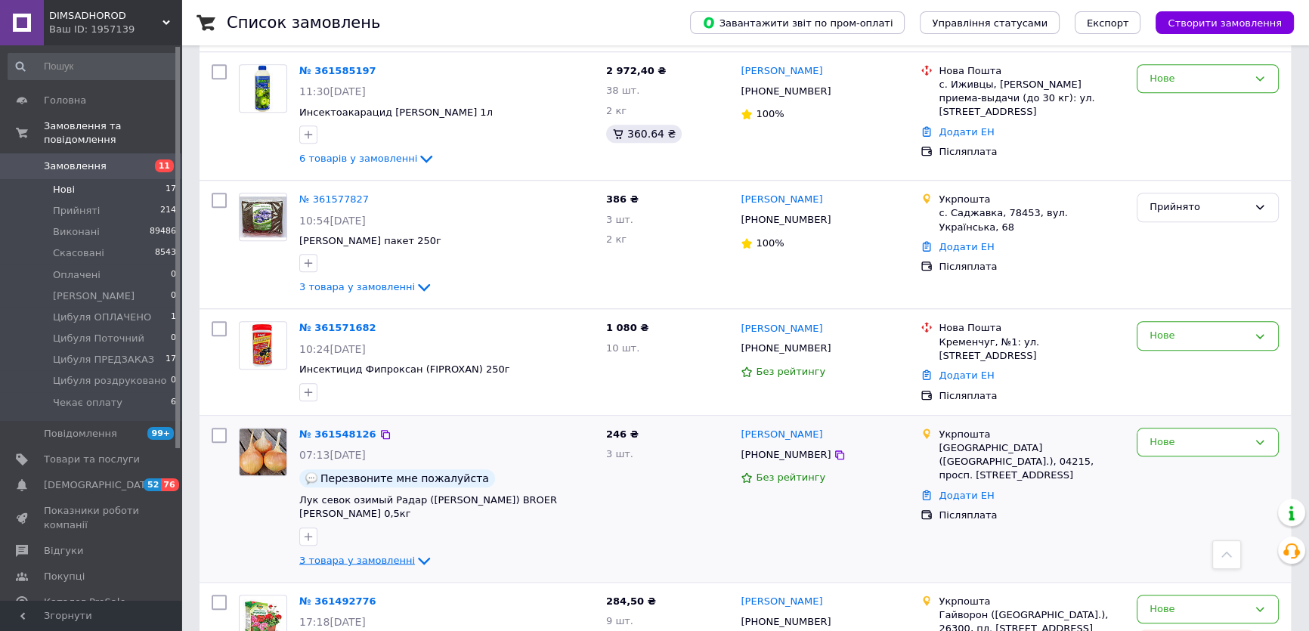
click at [358, 554] on span "3 товара у замовленні" at bounding box center [357, 559] width 116 height 11
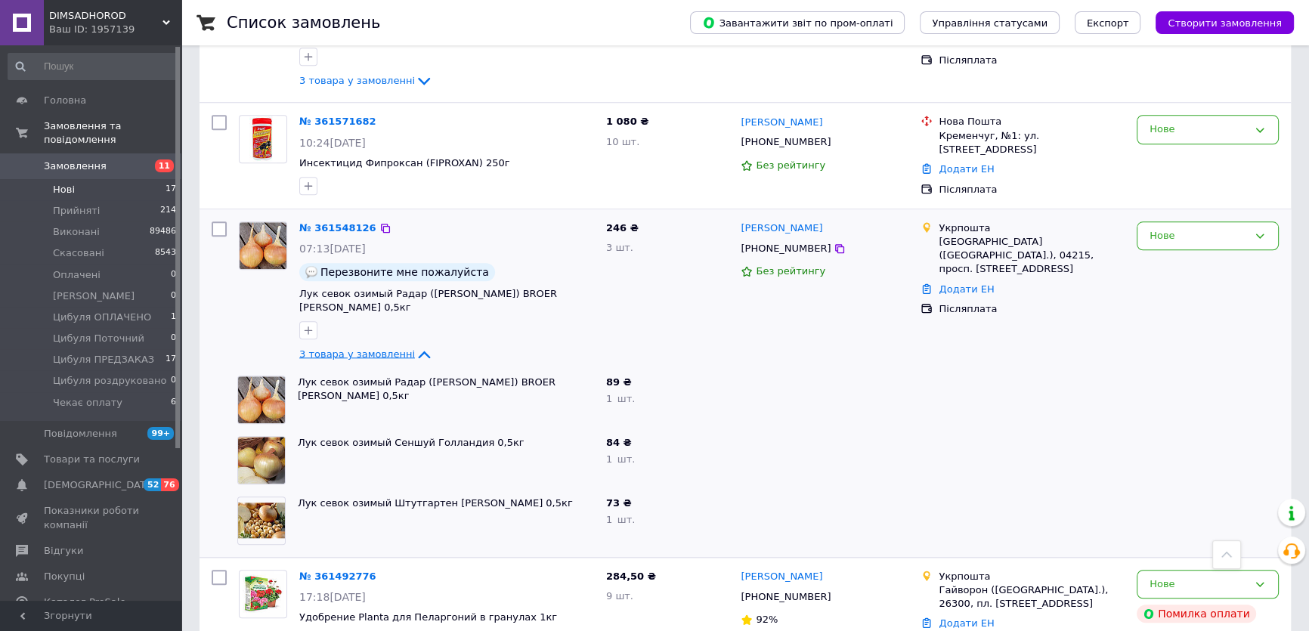
click at [371, 348] on span "3 товара у замовленні" at bounding box center [357, 353] width 116 height 11
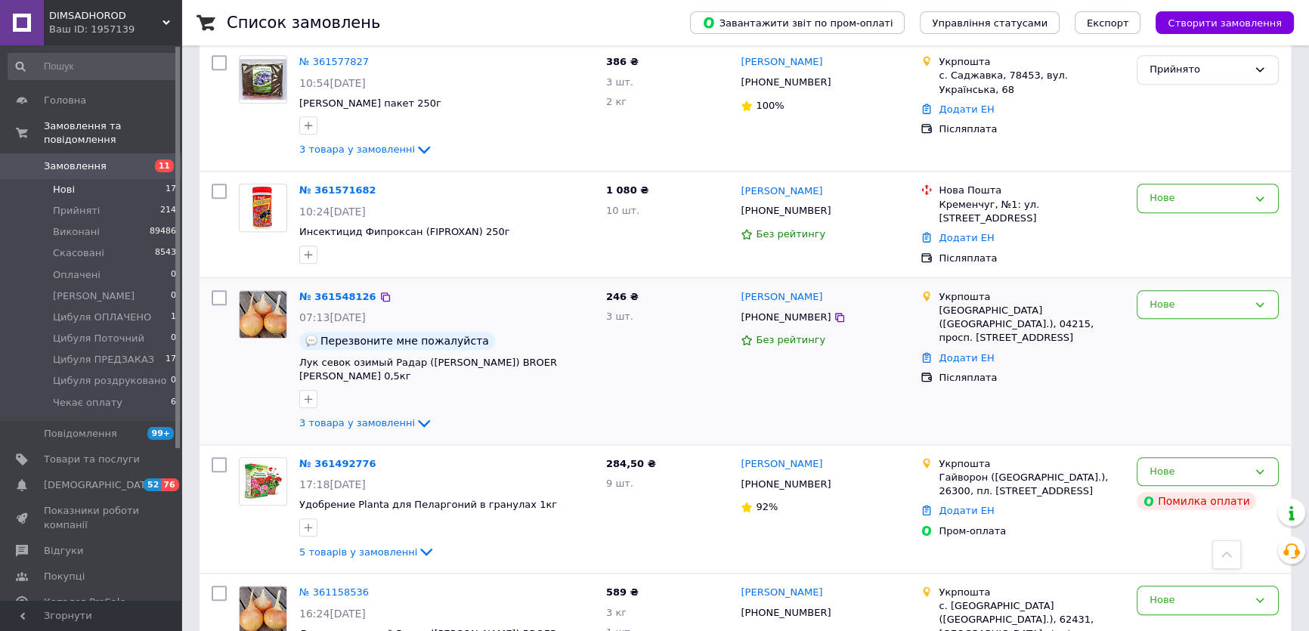
click at [214, 290] on input "checkbox" at bounding box center [219, 297] width 15 height 15
checkbox input "true"
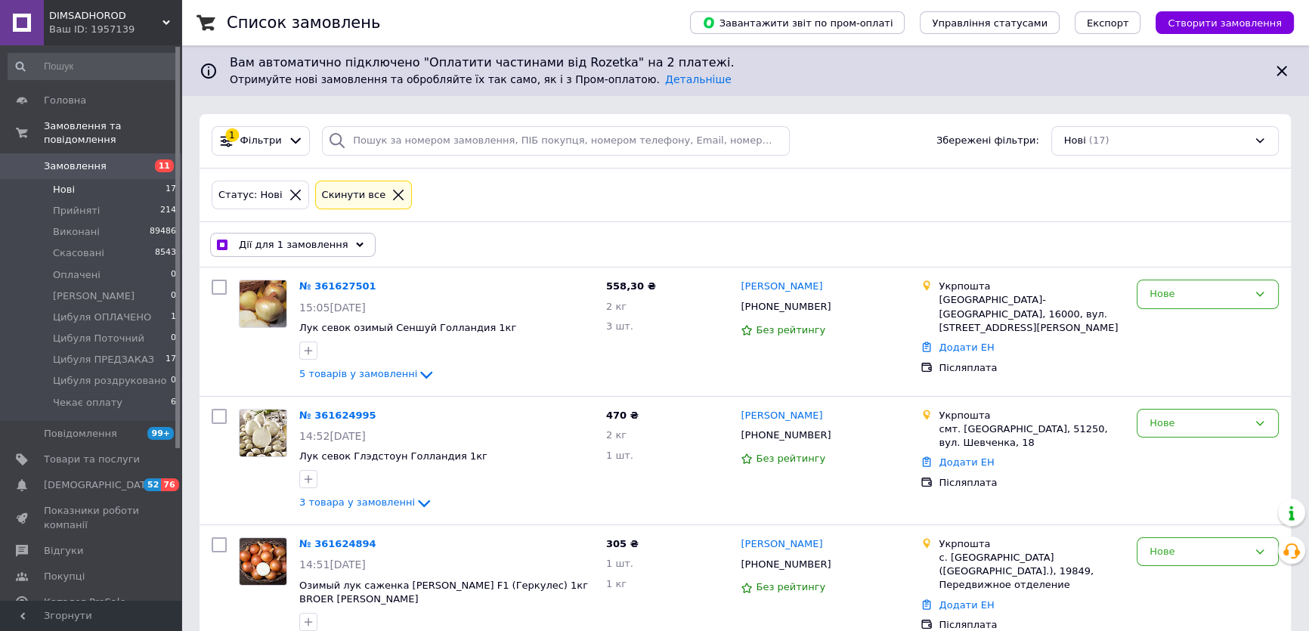
click at [299, 238] on span "Дії для 1 замовлення" at bounding box center [294, 245] width 110 height 14
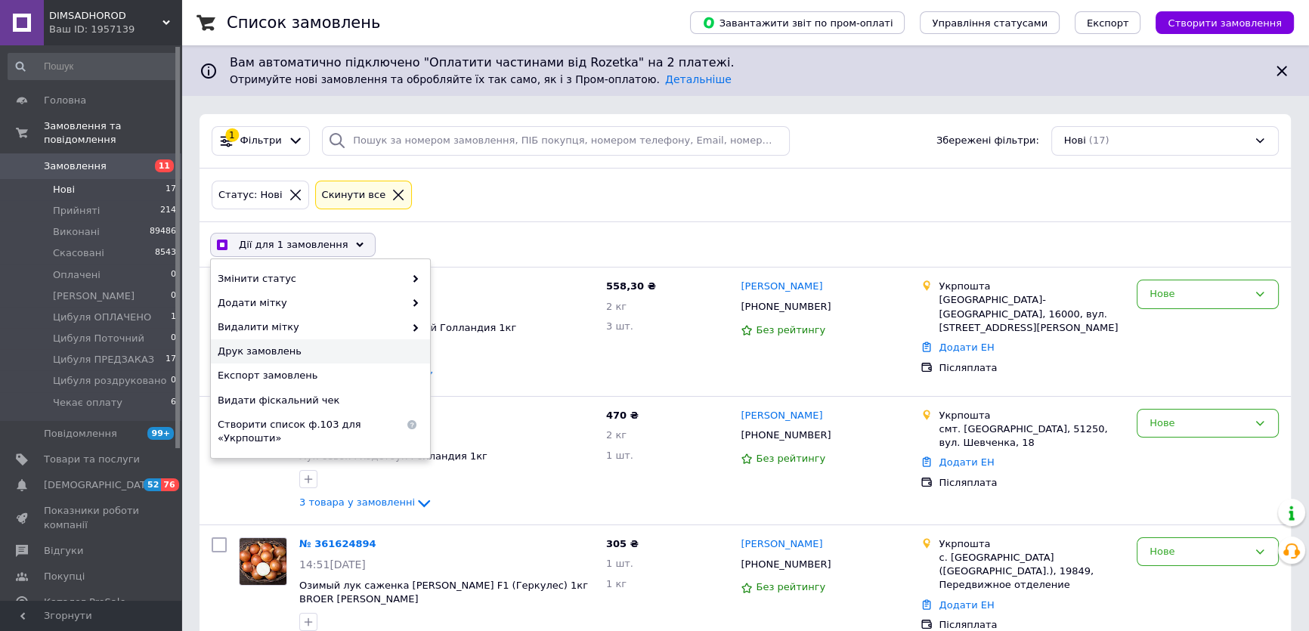
click at [301, 353] on span "Друк замовлень" at bounding box center [319, 352] width 202 height 14
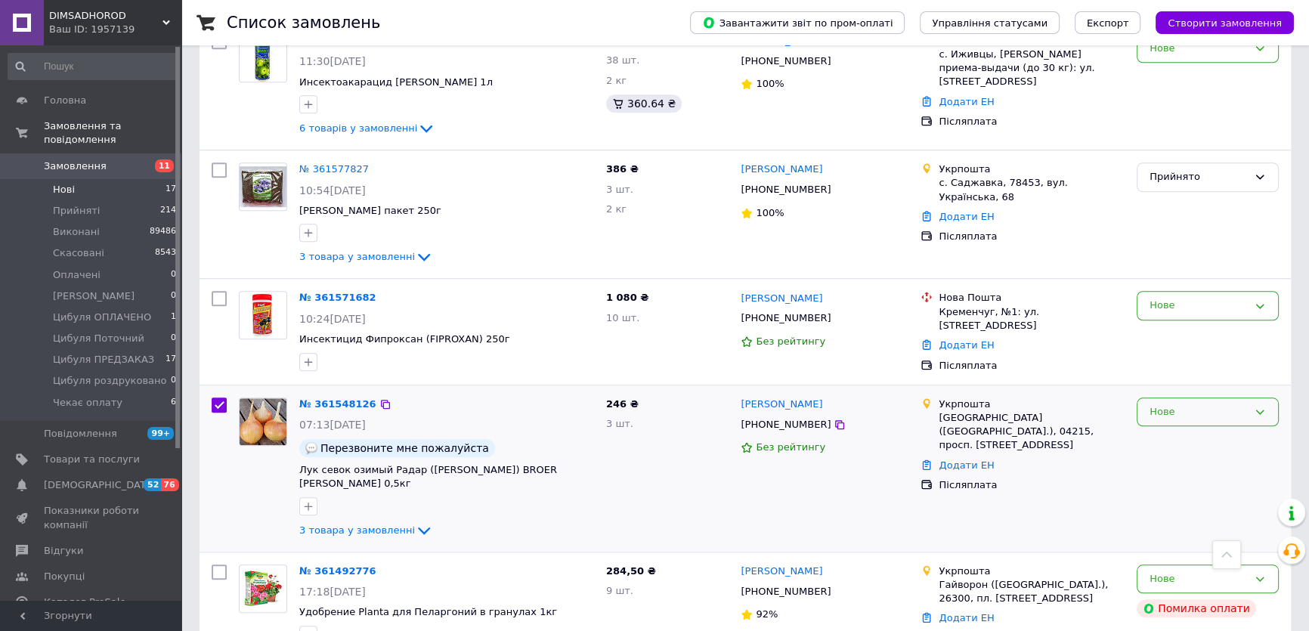
scroll to position [1677, 0]
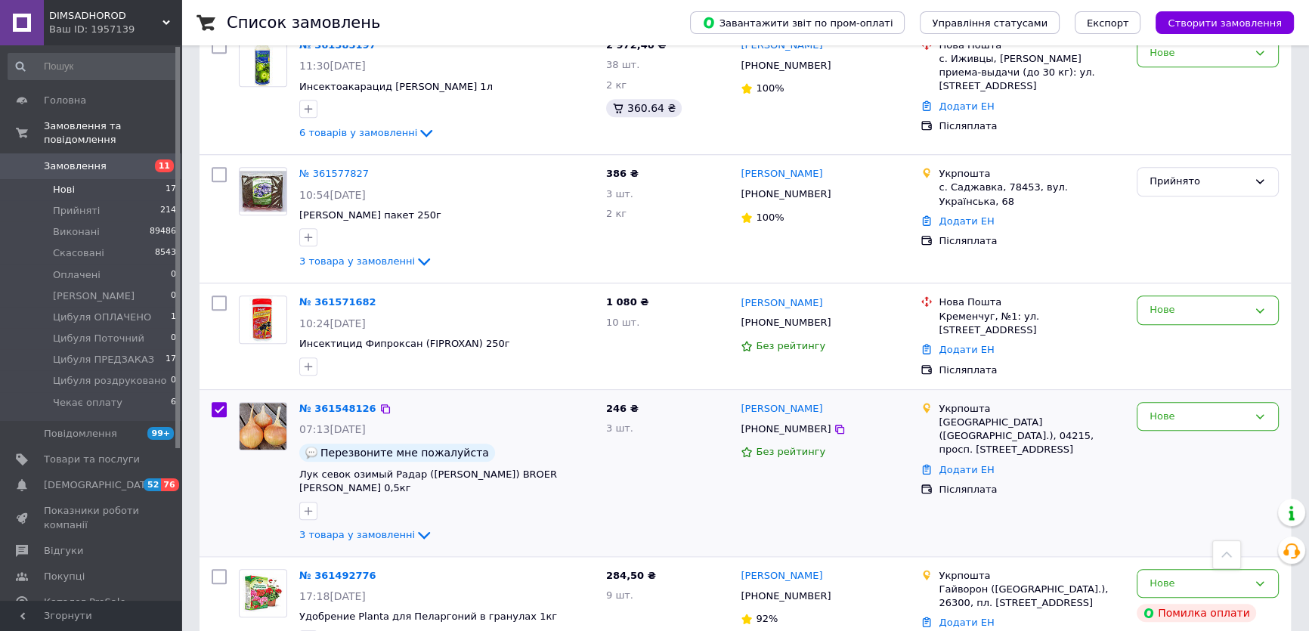
drag, startPoint x: 1187, startPoint y: 336, endPoint x: 1185, endPoint y: 358, distance: 21.3
click at [1188, 409] on div "Нове" at bounding box center [1199, 417] width 98 height 16
checkbox input "true"
click at [1179, 434] on li "Прийнято" at bounding box center [1208, 448] width 141 height 28
checkbox input "false"
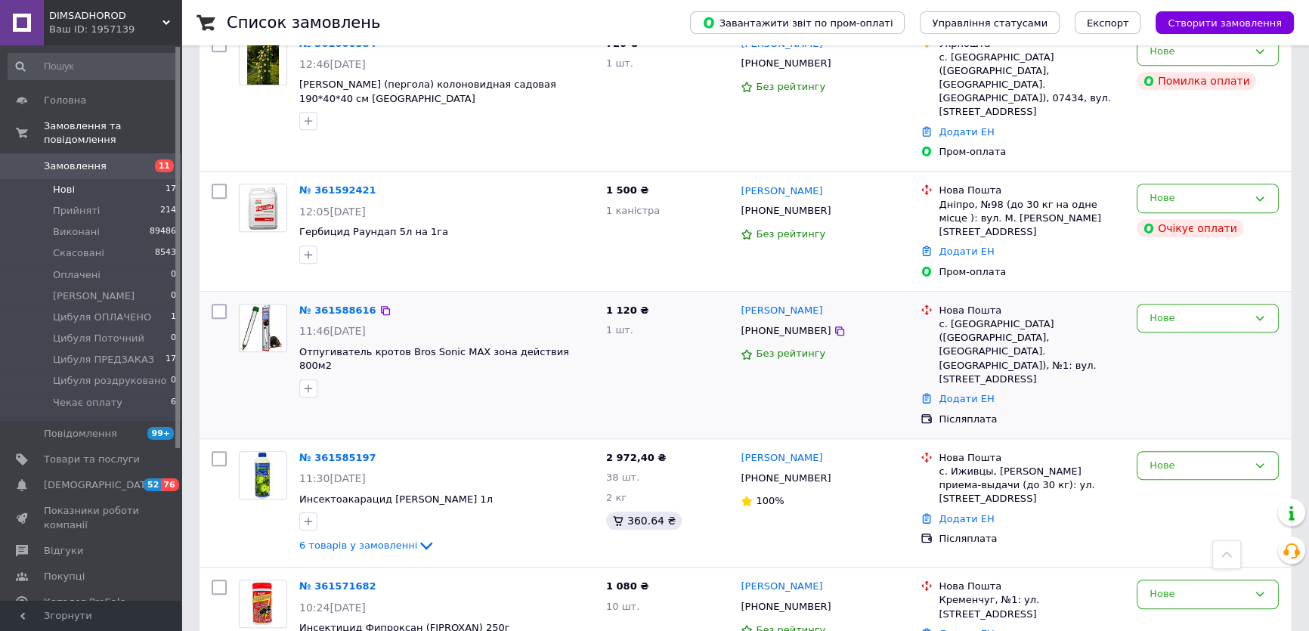
scroll to position [1127, 0]
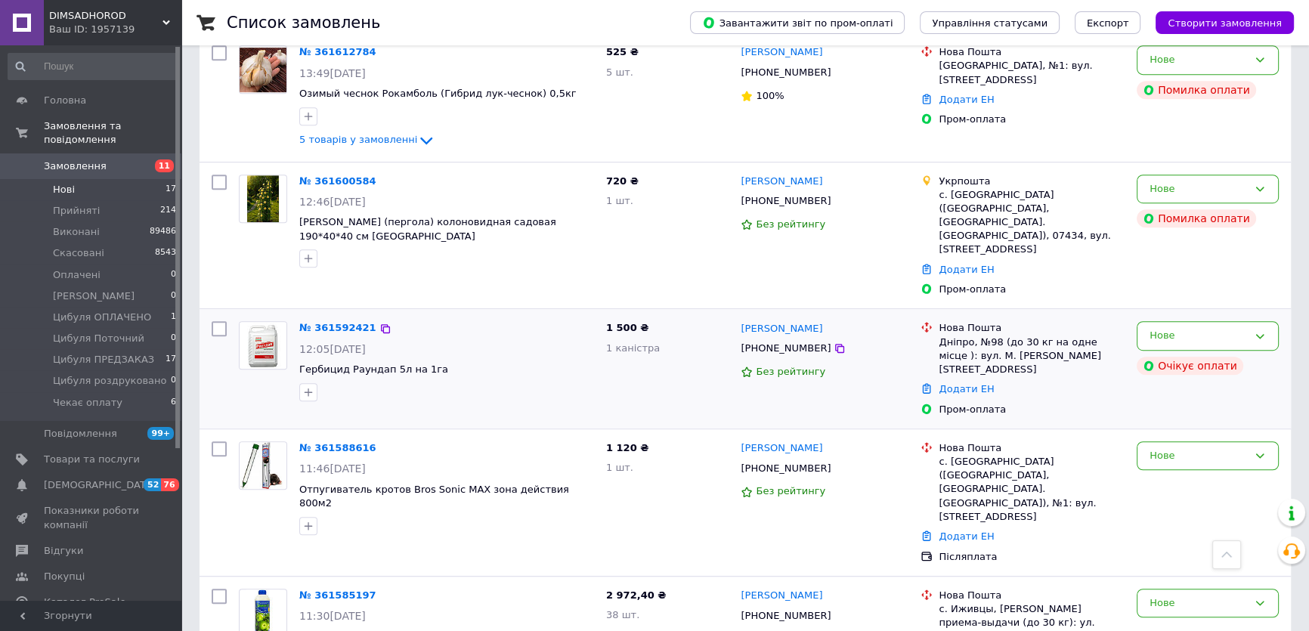
click at [308, 388] on icon "button" at bounding box center [309, 392] width 8 height 8
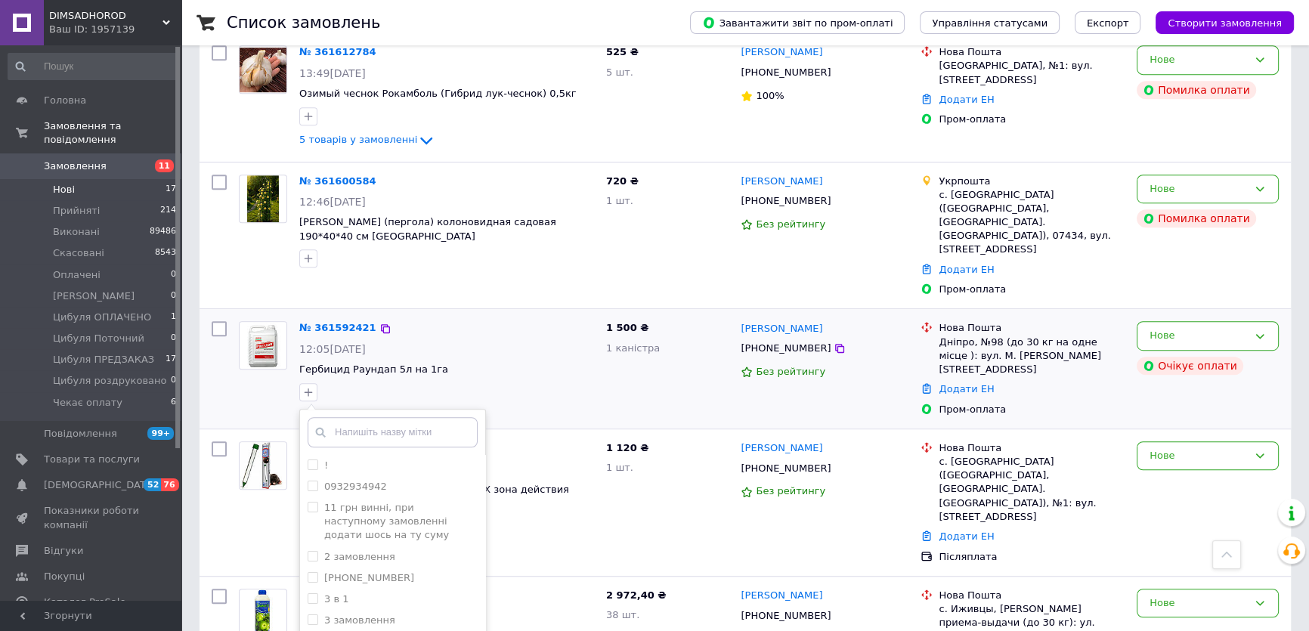
click at [371, 417] on input "text" at bounding box center [393, 432] width 170 height 30
type input "не відповідає"
click at [311, 494] on input "не відповідає" at bounding box center [313, 499] width 10 height 10
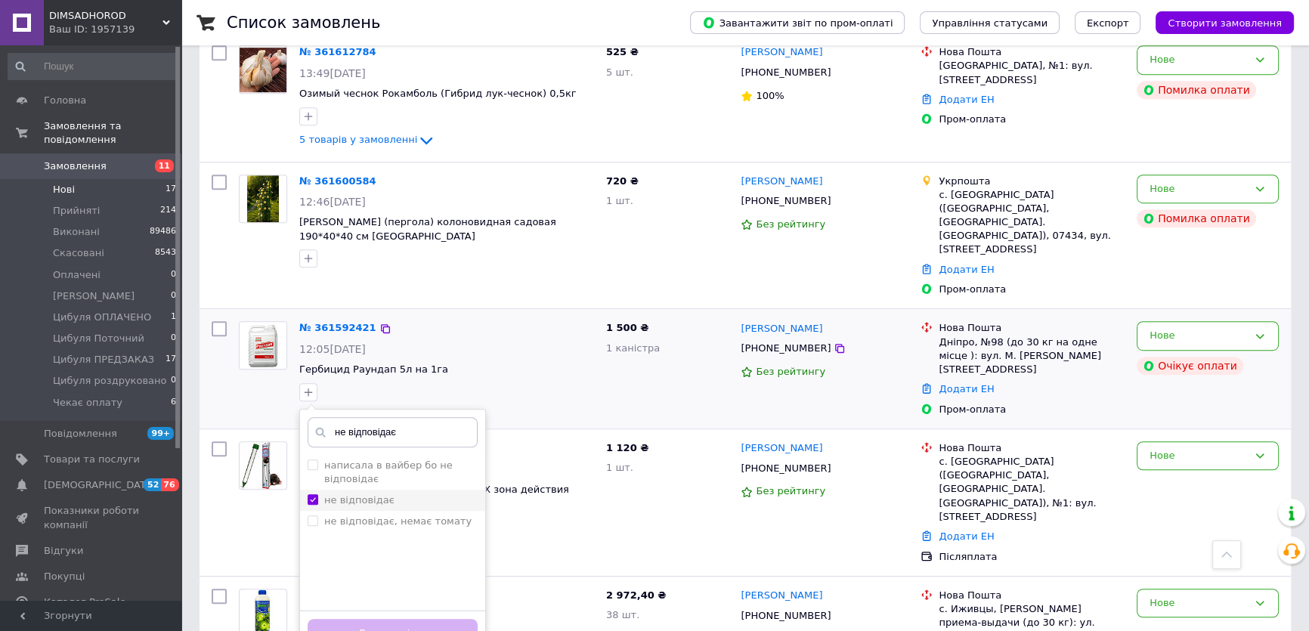
checkbox input "true"
click at [382, 619] on button "Додати мітку" at bounding box center [393, 633] width 170 height 29
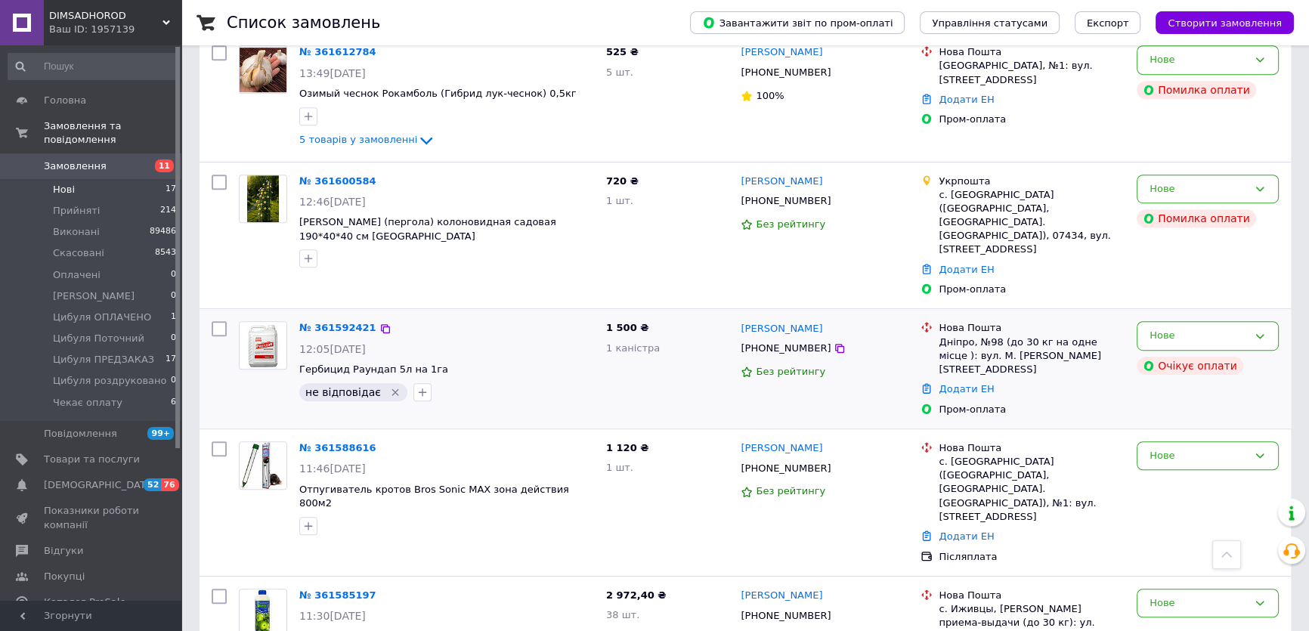
scroll to position [990, 0]
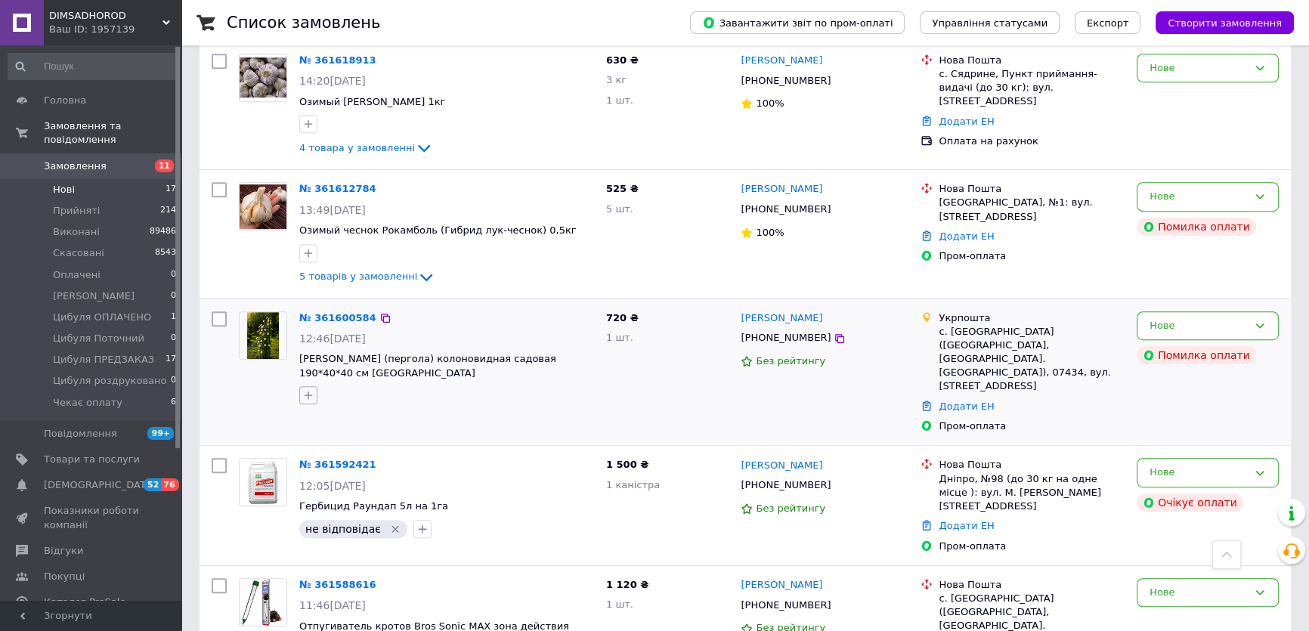
click at [310, 396] on icon "button" at bounding box center [308, 395] width 12 height 12
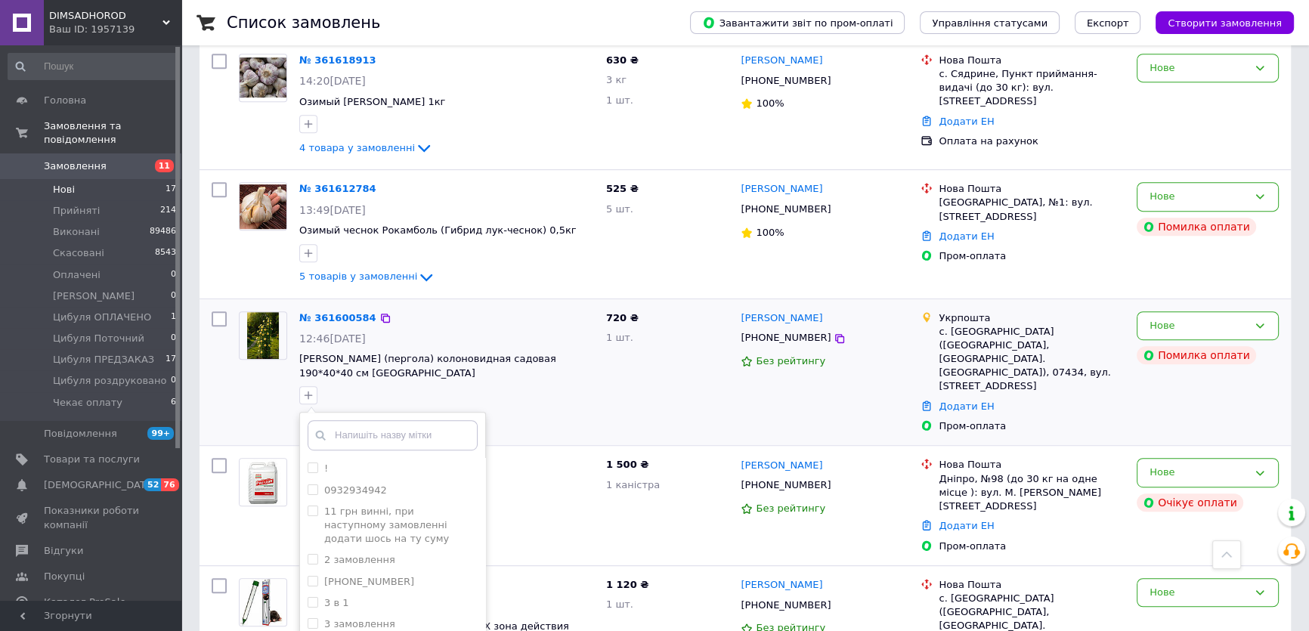
click at [355, 413] on div "! 0932934942 11 грн винні, при наступному замовленні додати шось на ту суму 2 з…" at bounding box center [392, 574] width 187 height 324
click at [370, 426] on input "text" at bounding box center [393, 435] width 170 height 30
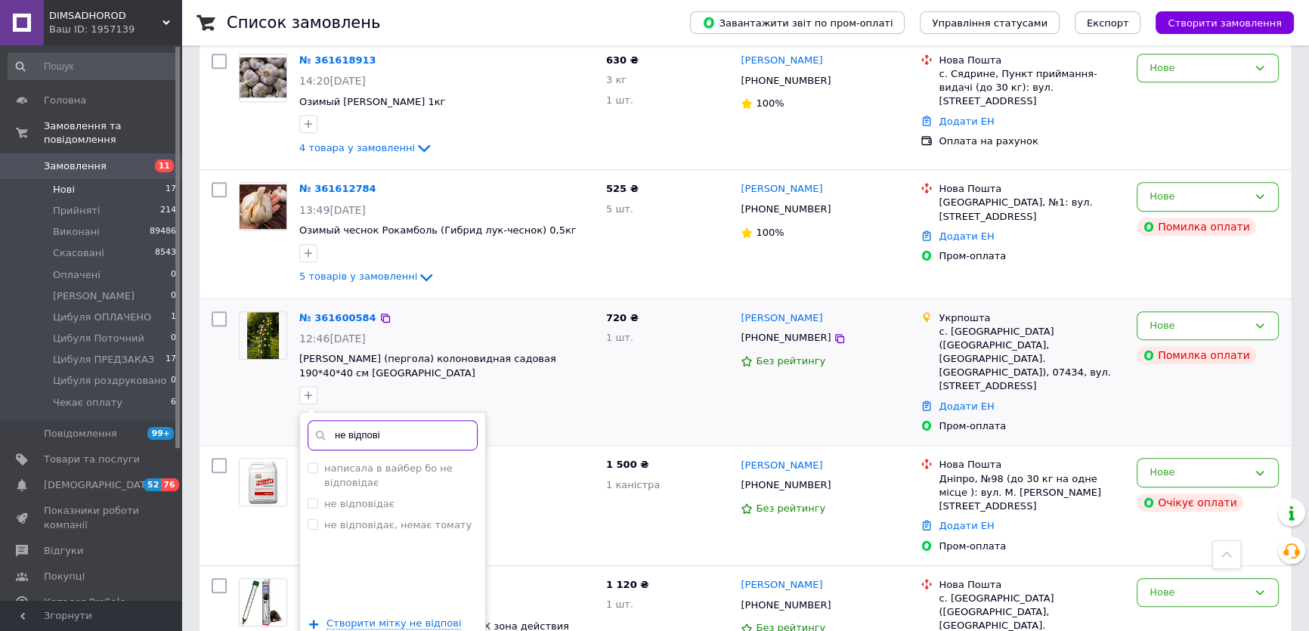
scroll to position [1127, 0]
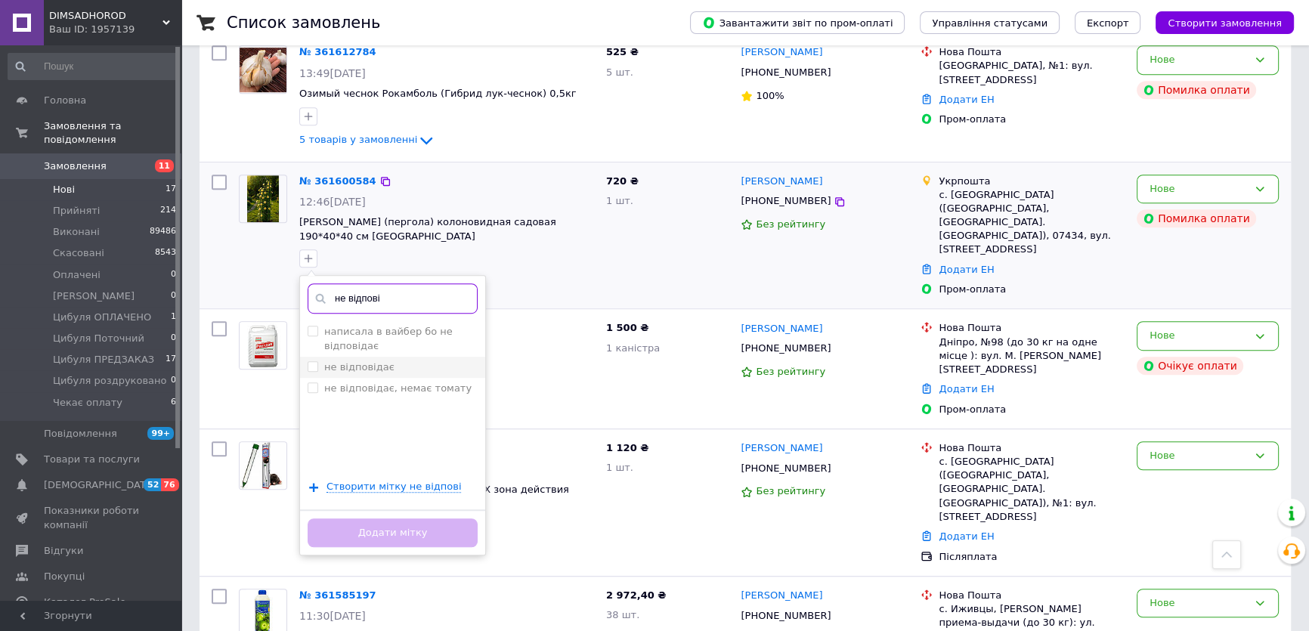
type input "не відпові"
click at [315, 361] on input "не відповідає" at bounding box center [313, 366] width 10 height 10
checkbox input "true"
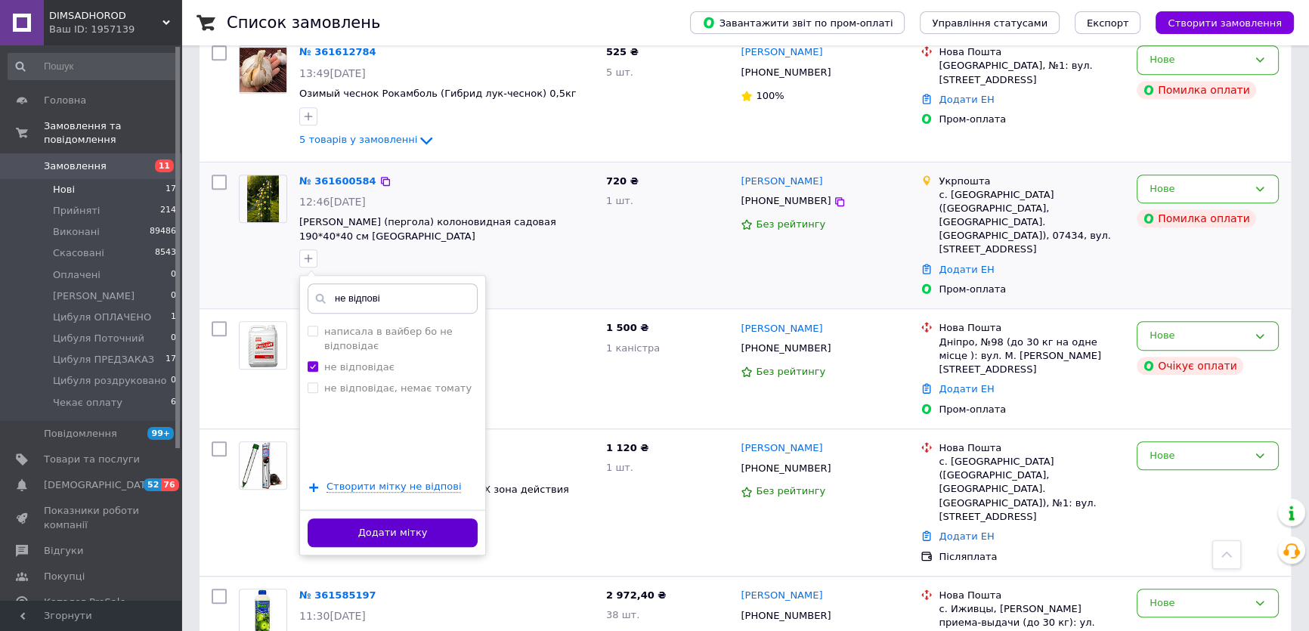
click at [413, 533] on button "Додати мітку" at bounding box center [393, 533] width 170 height 29
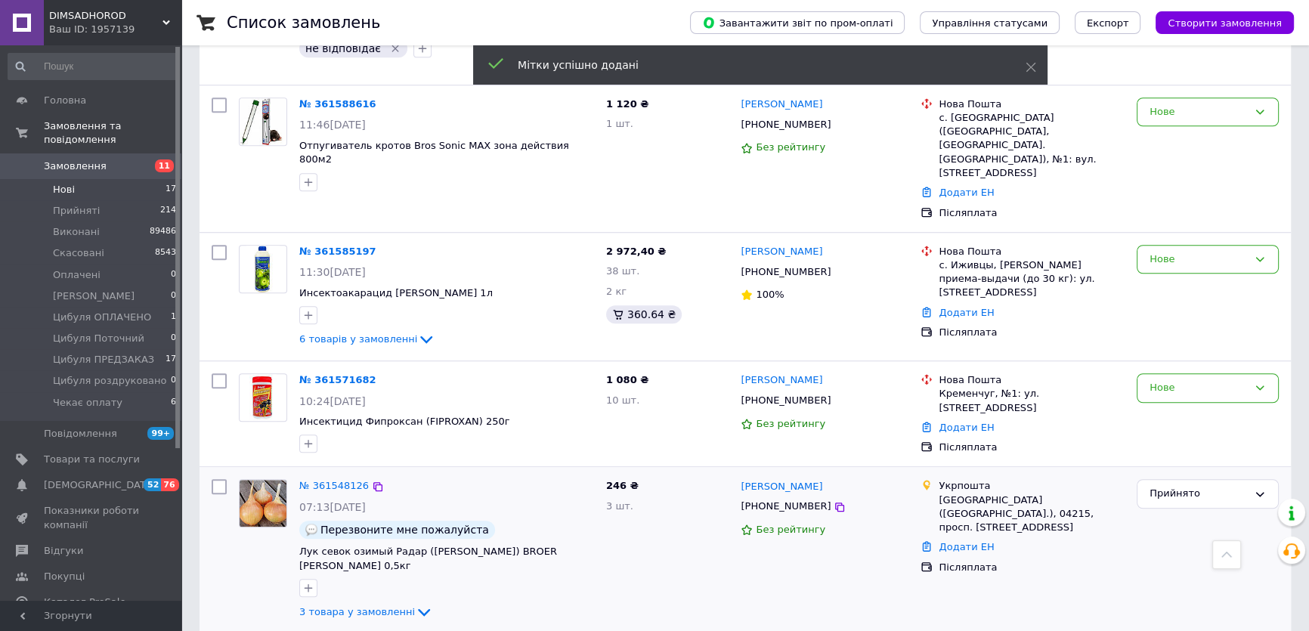
scroll to position [1661, 0]
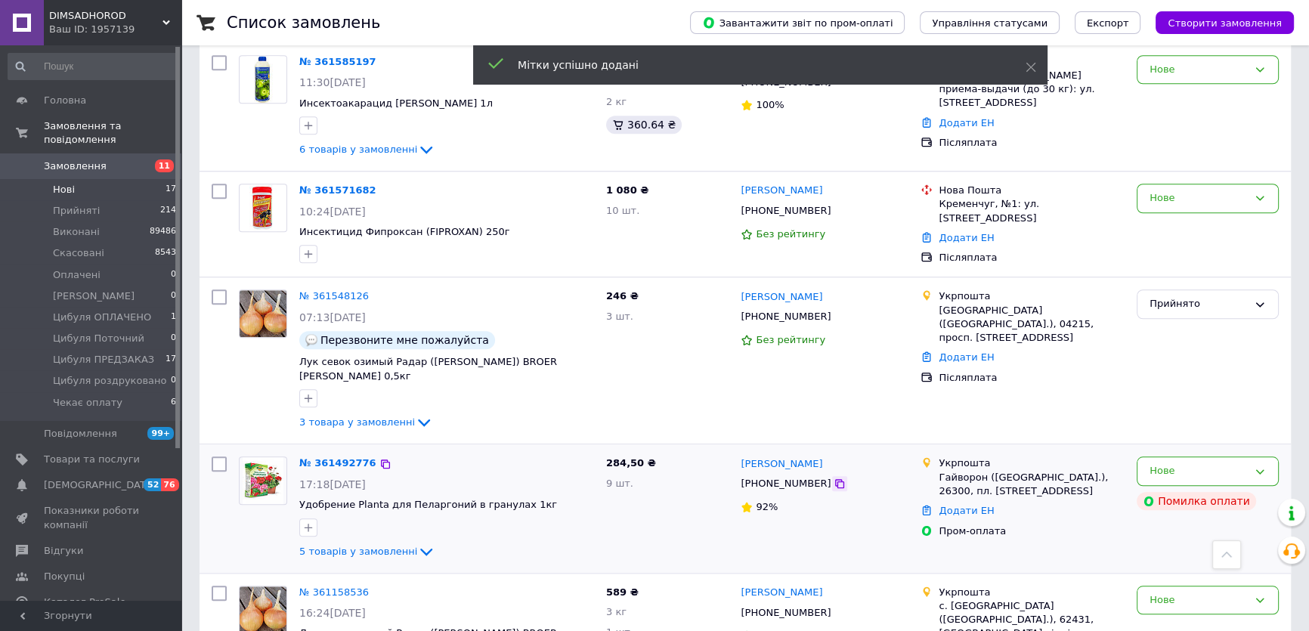
click at [835, 479] on icon at bounding box center [839, 483] width 9 height 9
click at [358, 545] on span "5 товарів у замовленні" at bounding box center [358, 550] width 118 height 11
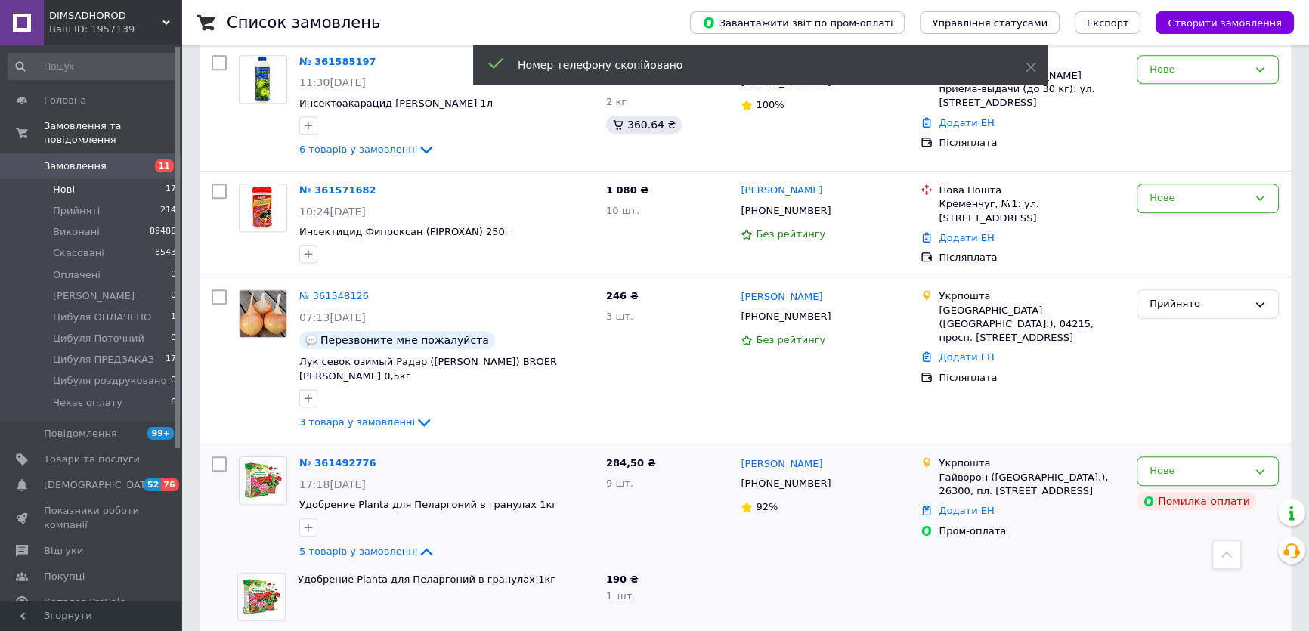
scroll to position [1935, 0]
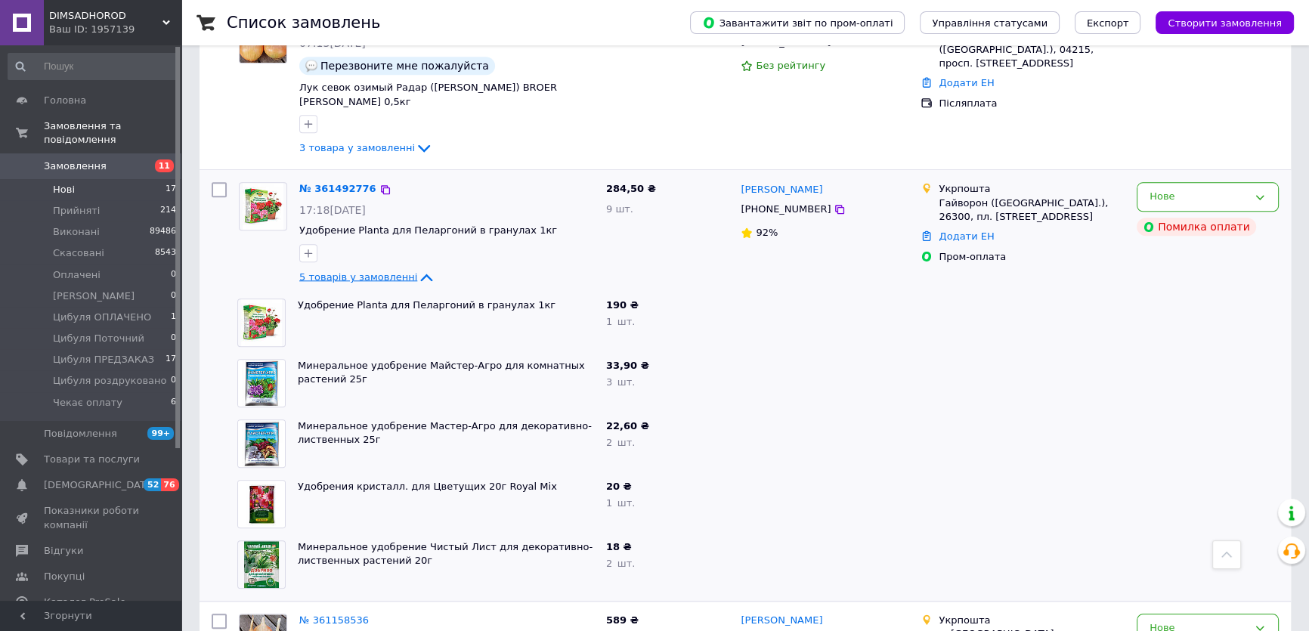
click at [355, 271] on span "5 товарів у замовленні" at bounding box center [358, 276] width 118 height 11
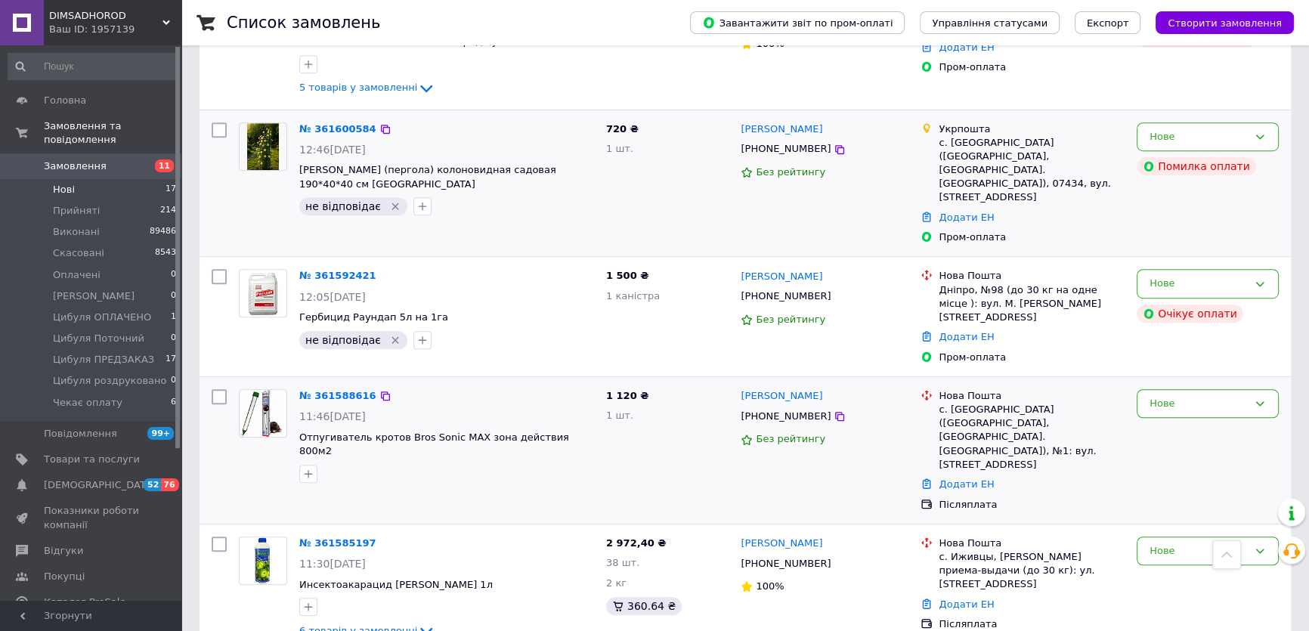
scroll to position [1042, 0]
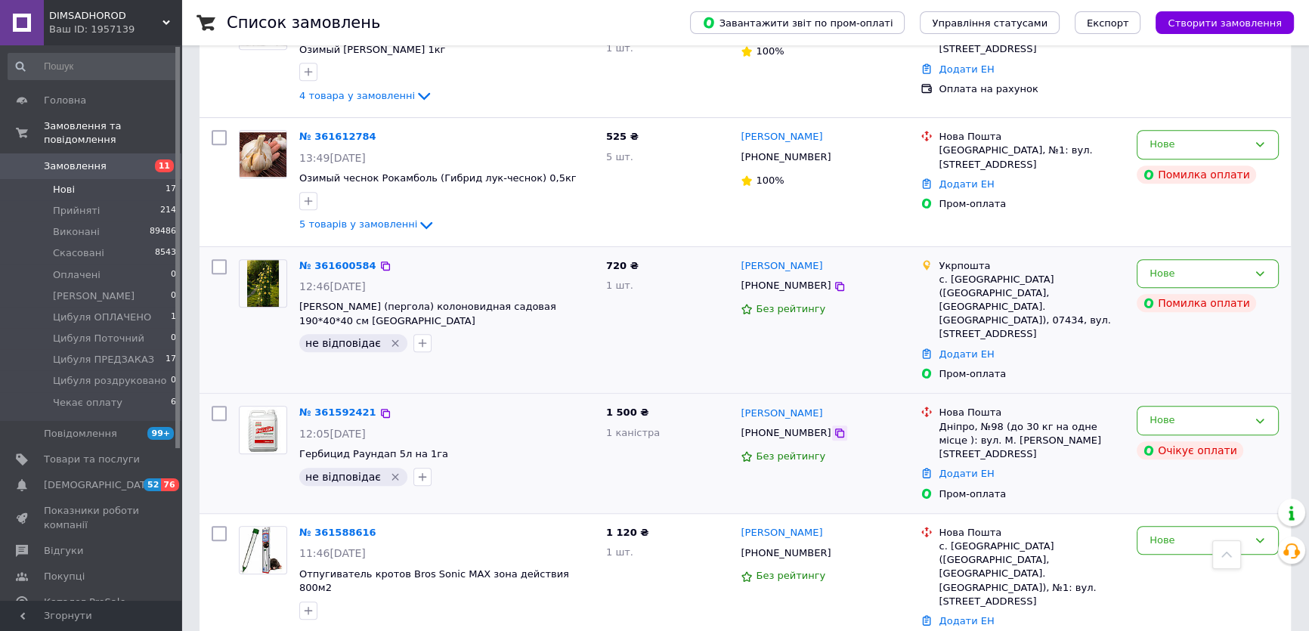
click at [834, 427] on icon at bounding box center [840, 433] width 12 height 12
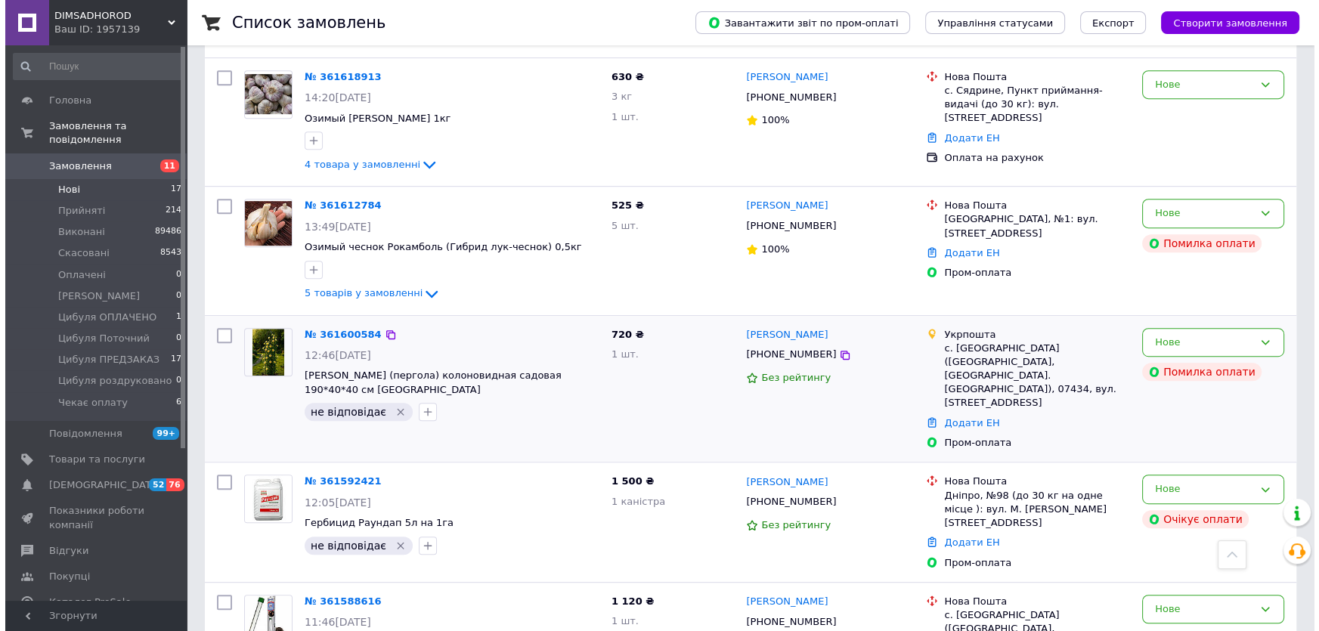
scroll to position [836, 0]
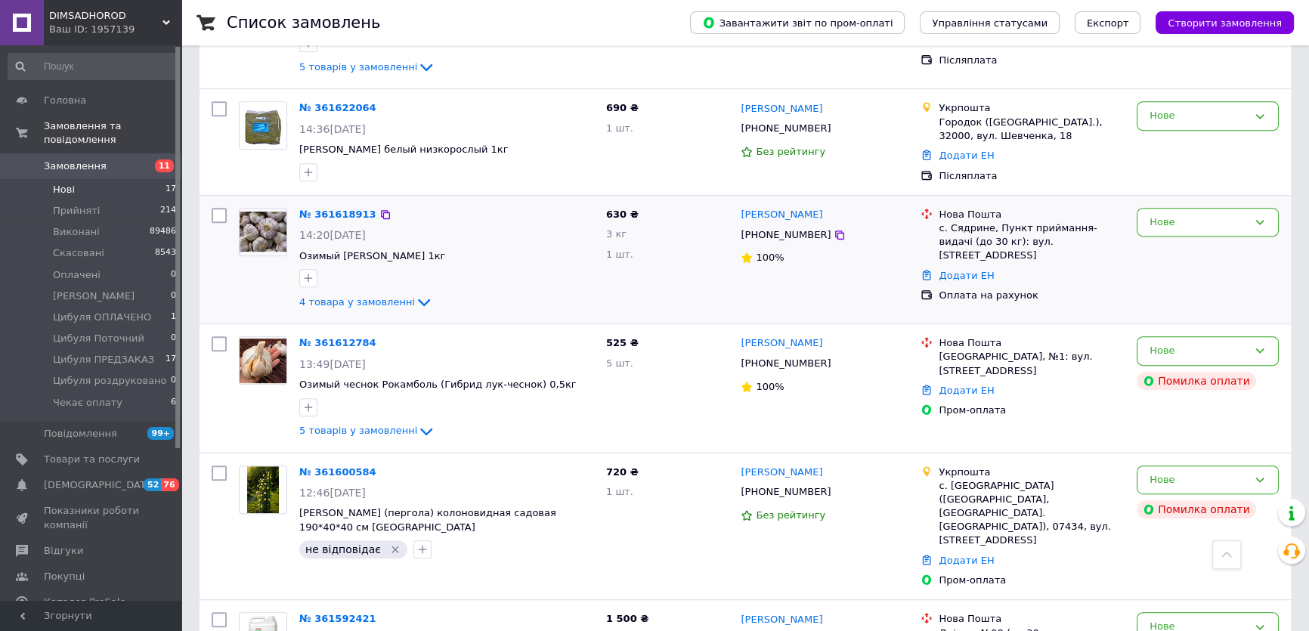
click at [787, 235] on span "+380663383522" at bounding box center [786, 234] width 90 height 11
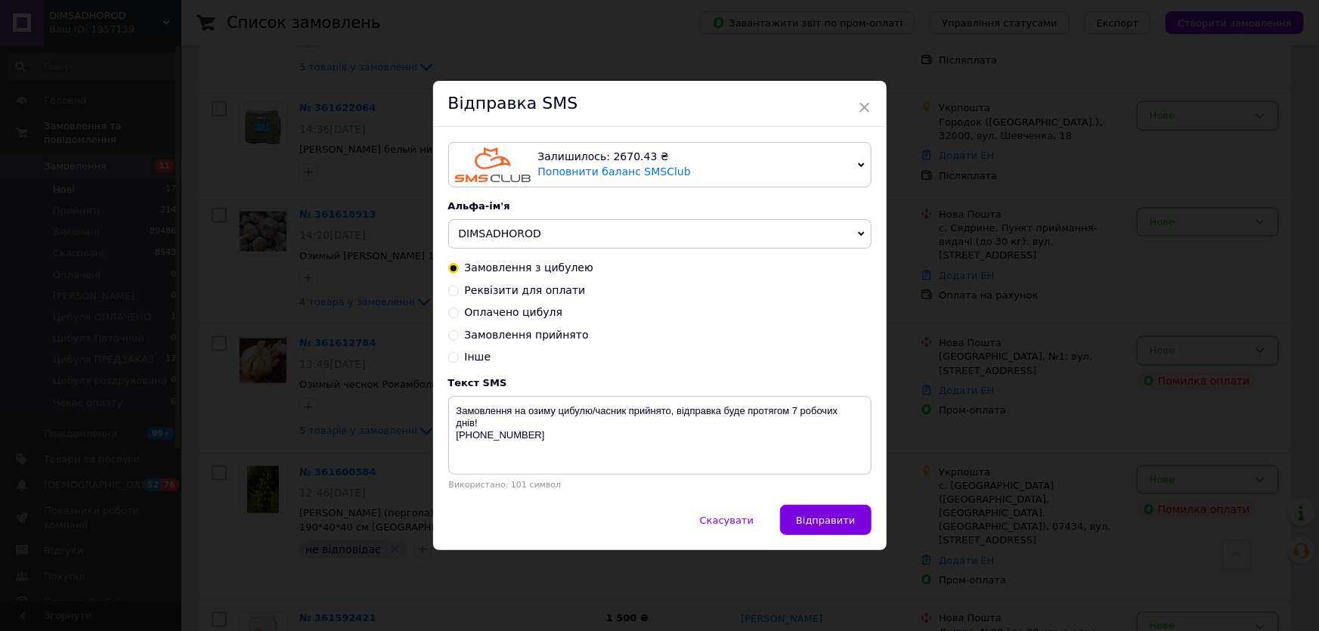
click at [448, 292] on input "Реквізити для оплати" at bounding box center [453, 289] width 11 height 11
radio input "true"
radio input "false"
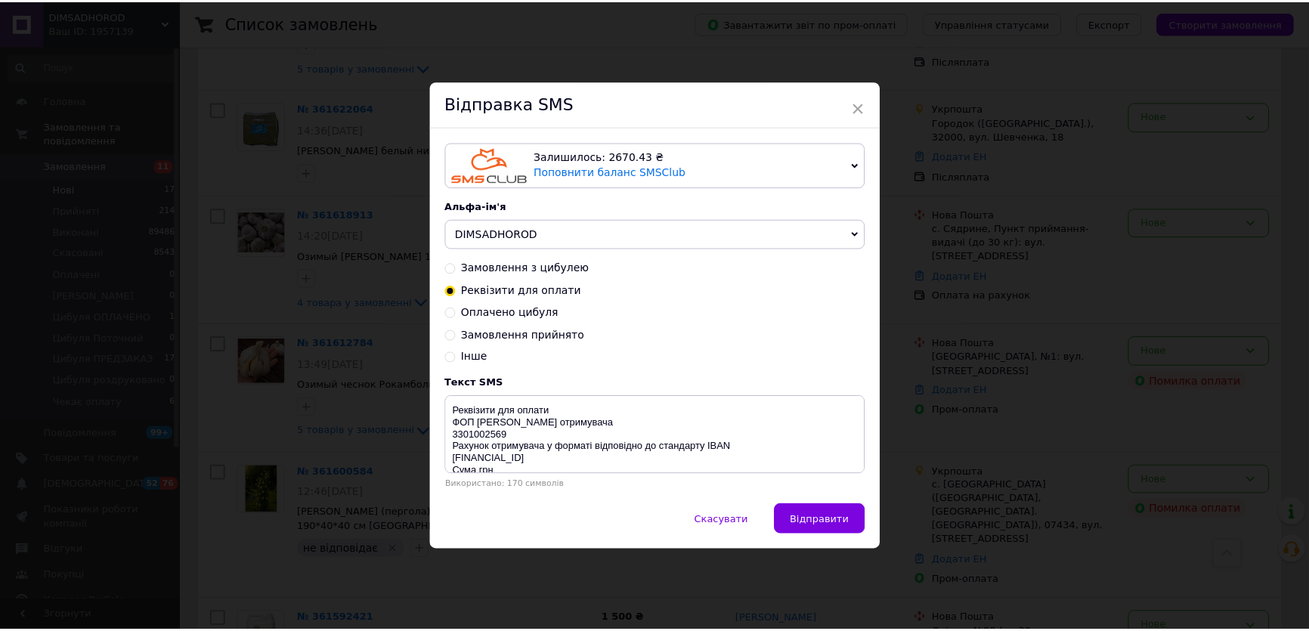
scroll to position [23, 0]
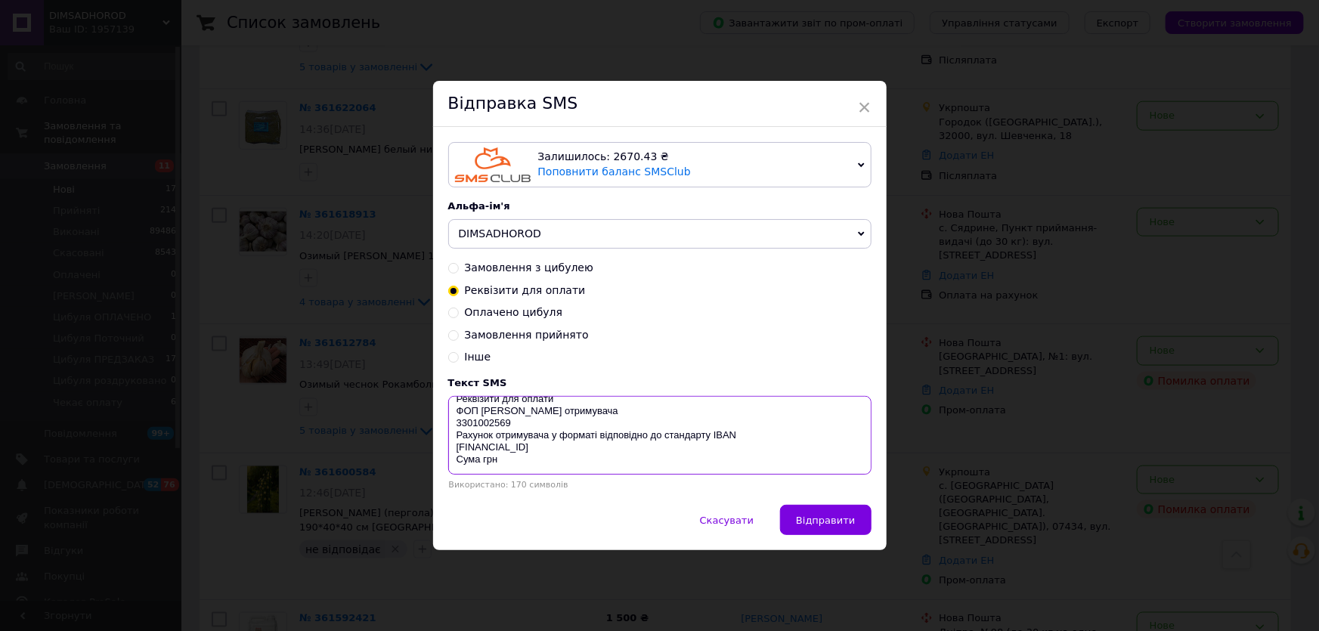
click at [476, 466] on textarea "Реквізити для оплати ФОП Пелех Юлія Іванівна Код отримувача 3301002569 Рахунок …" at bounding box center [659, 435] width 423 height 79
type textarea "Реквізити для оплати ФОП Пелех Юлія Іванівна Код отримувача 3301002569 Рахунок …"
click at [847, 526] on span "Відправити" at bounding box center [825, 520] width 59 height 11
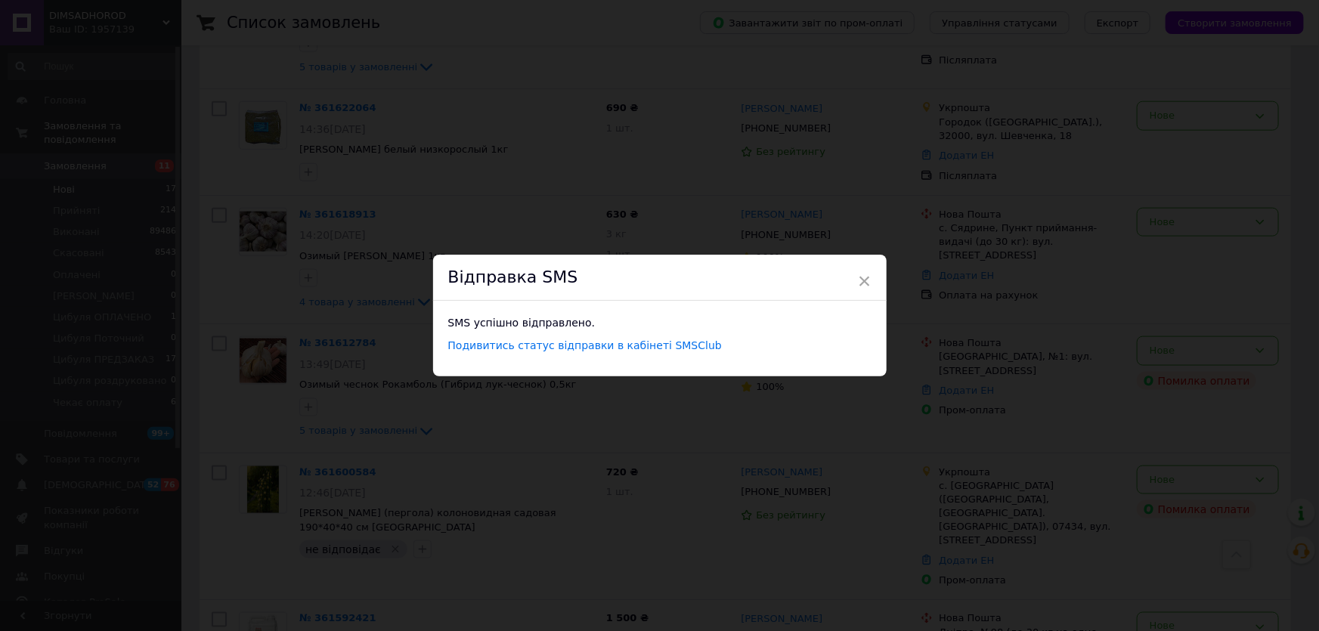
click at [1031, 316] on div "× Відправка SMS SMS успішно відправлено. Подивитись статус відправки в кабінеті…" at bounding box center [659, 315] width 1319 height 631
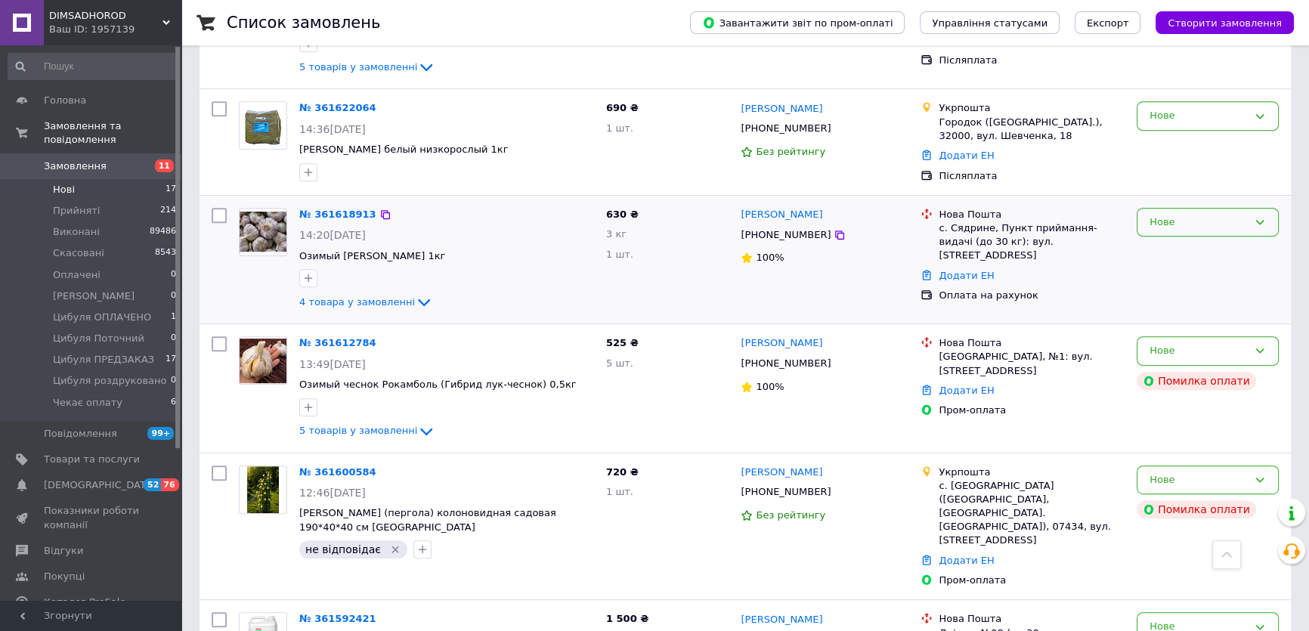
click at [1172, 215] on div "Нове" at bounding box center [1199, 223] width 98 height 16
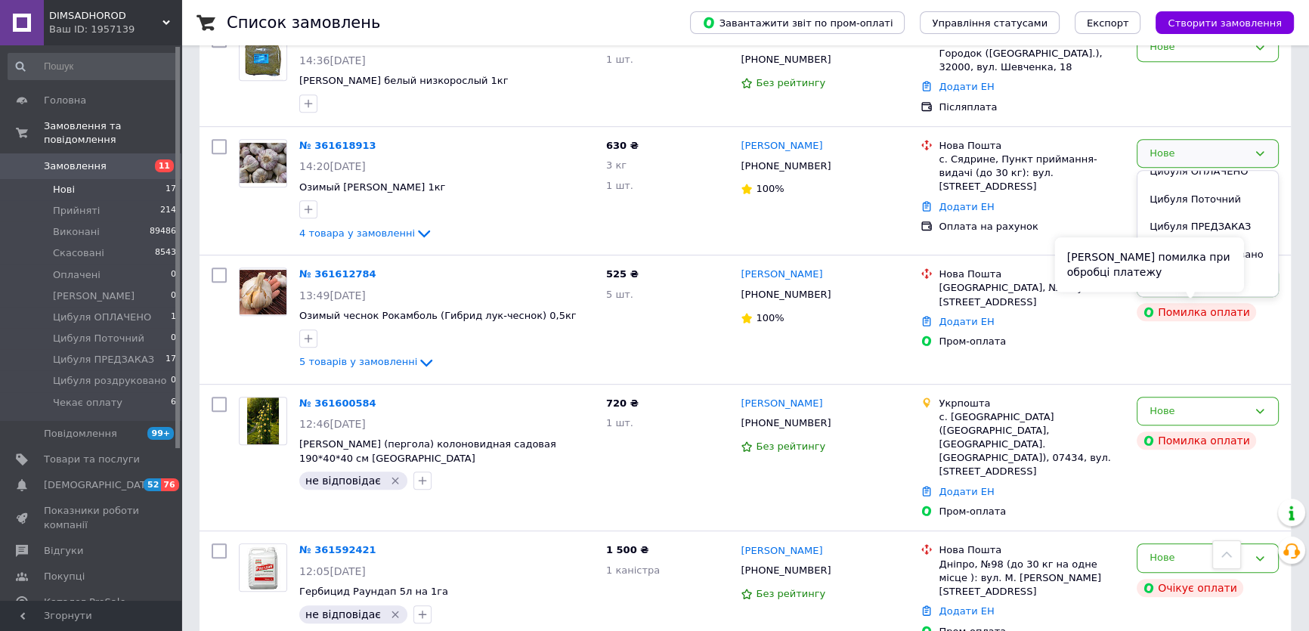
click at [1175, 275] on div "Сталася помилка при обробці платежу" at bounding box center [1149, 264] width 189 height 54
click at [1227, 151] on div "Нове" at bounding box center [1199, 154] width 98 height 16
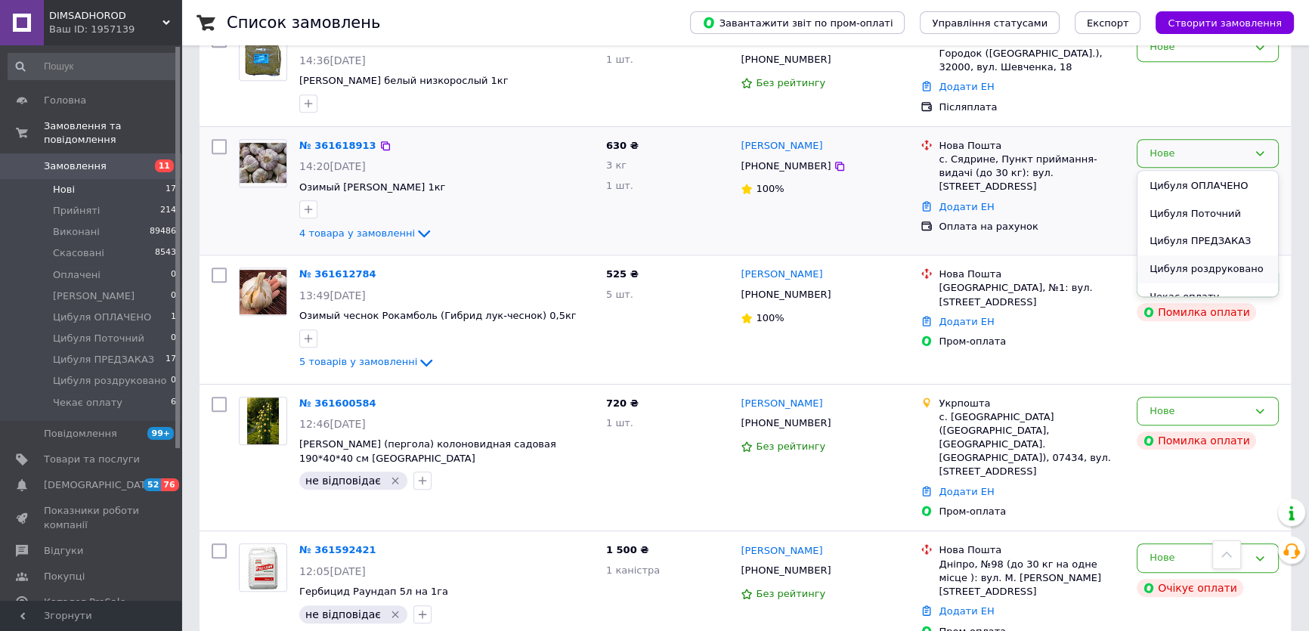
scroll to position [151, 0]
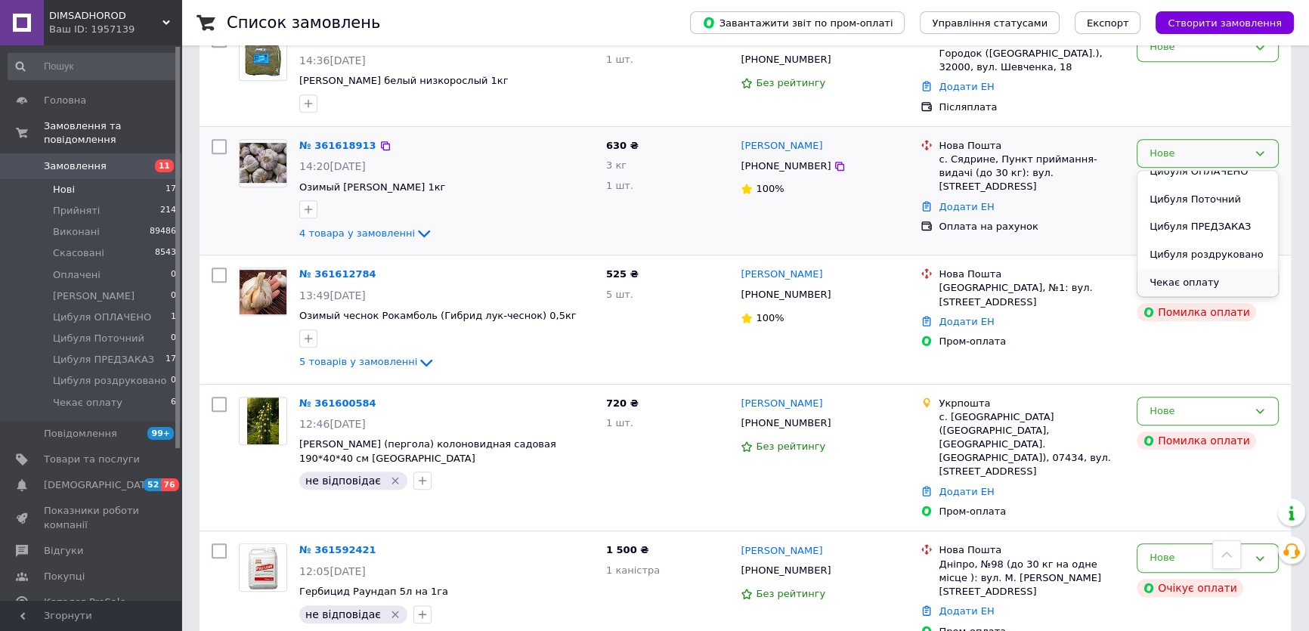
click at [1213, 271] on li "Чекає оплату" at bounding box center [1208, 283] width 141 height 28
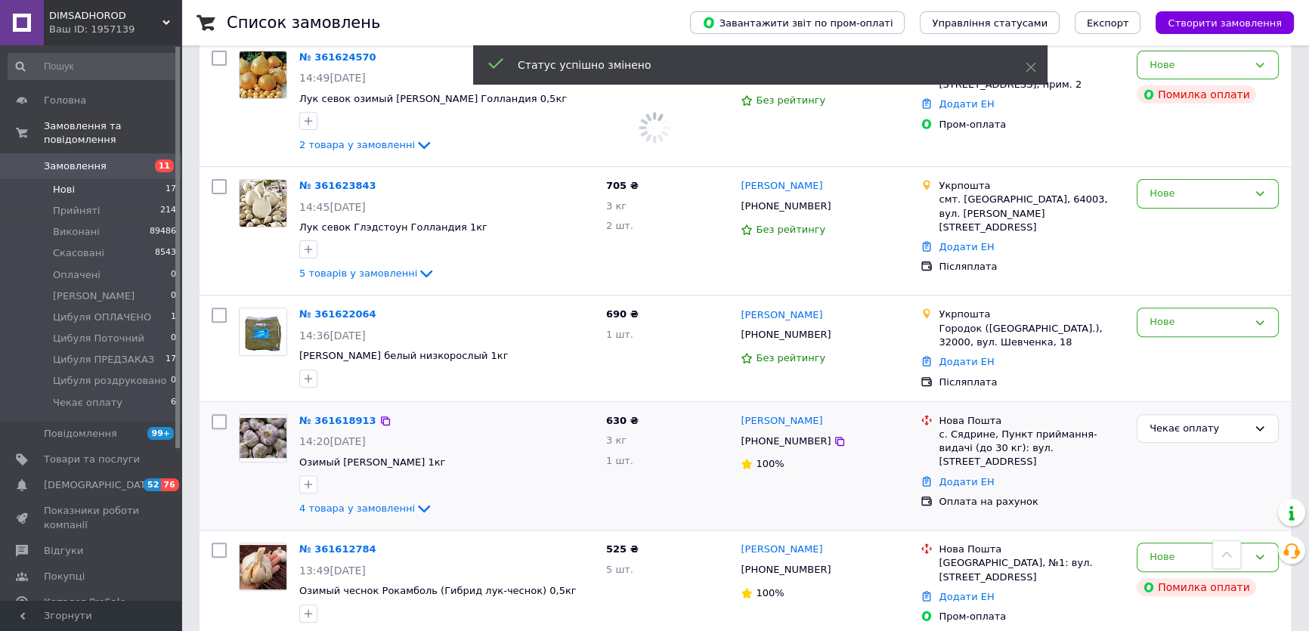
scroll to position [561, 0]
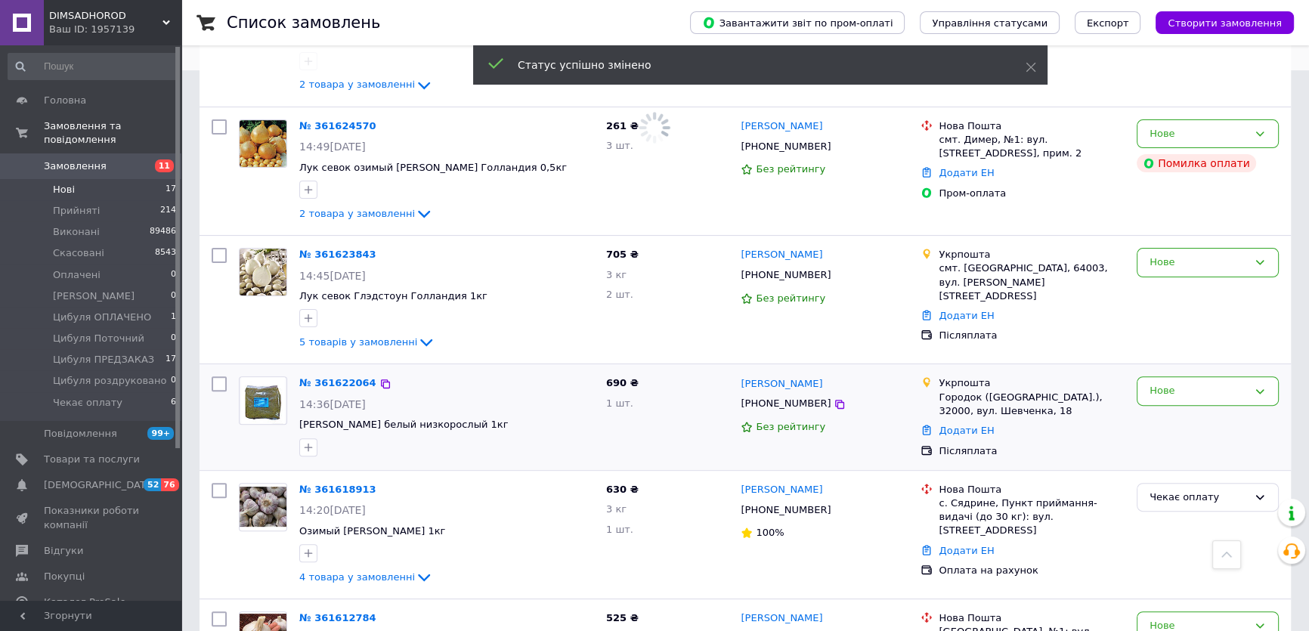
click at [773, 401] on span "+380687230090" at bounding box center [786, 403] width 90 height 11
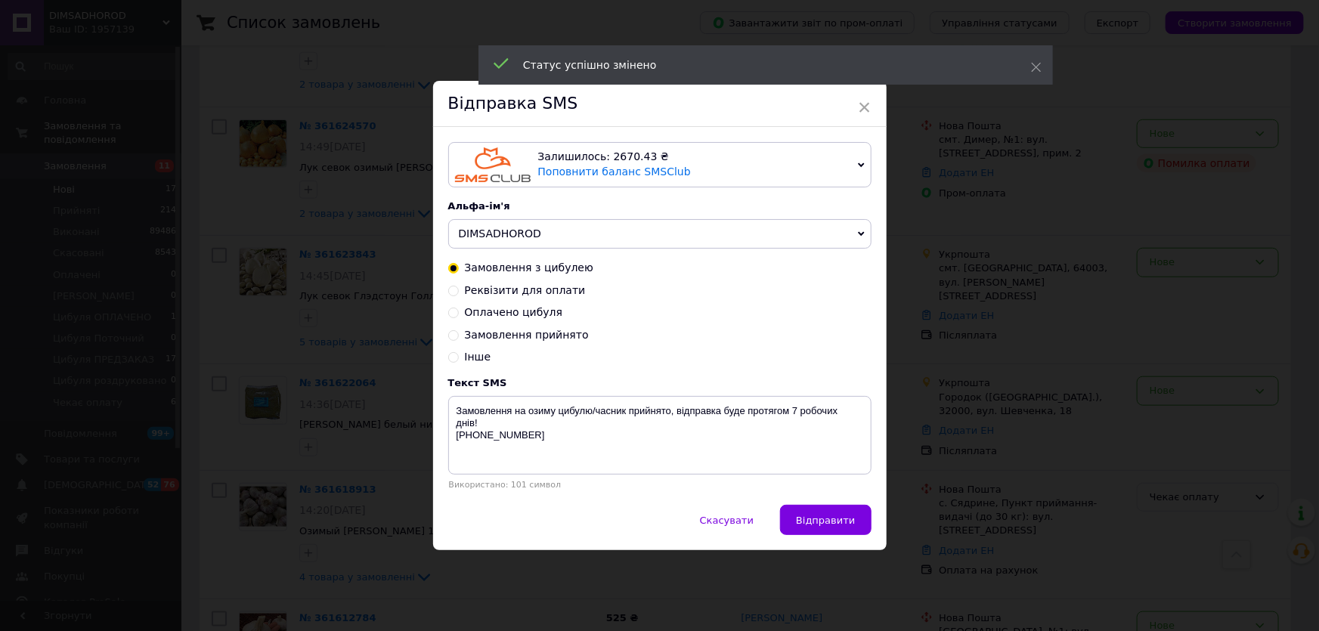
click at [452, 339] on input "Замовлення прийнято" at bounding box center [453, 334] width 11 height 11
radio input "true"
radio input "false"
type textarea "Ваше замовлення прийняте! Відправка протягом 1-3 днів! +380 68 917 00 45"
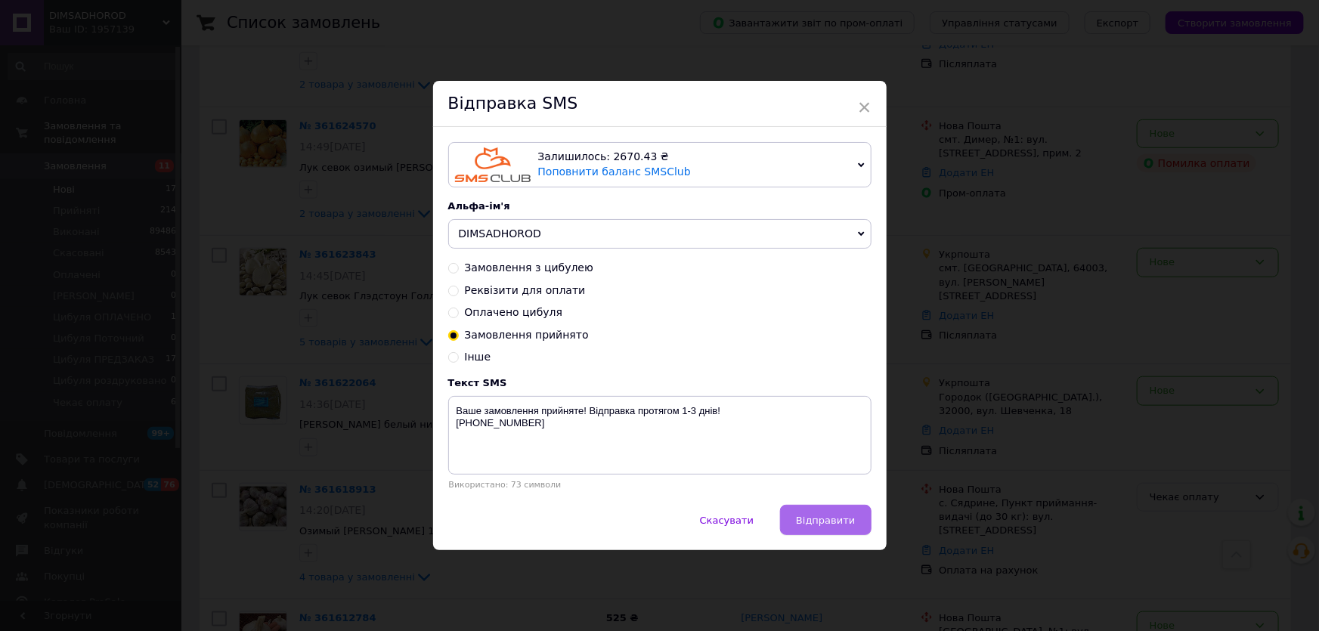
click at [829, 509] on button "Відправити" at bounding box center [825, 520] width 91 height 30
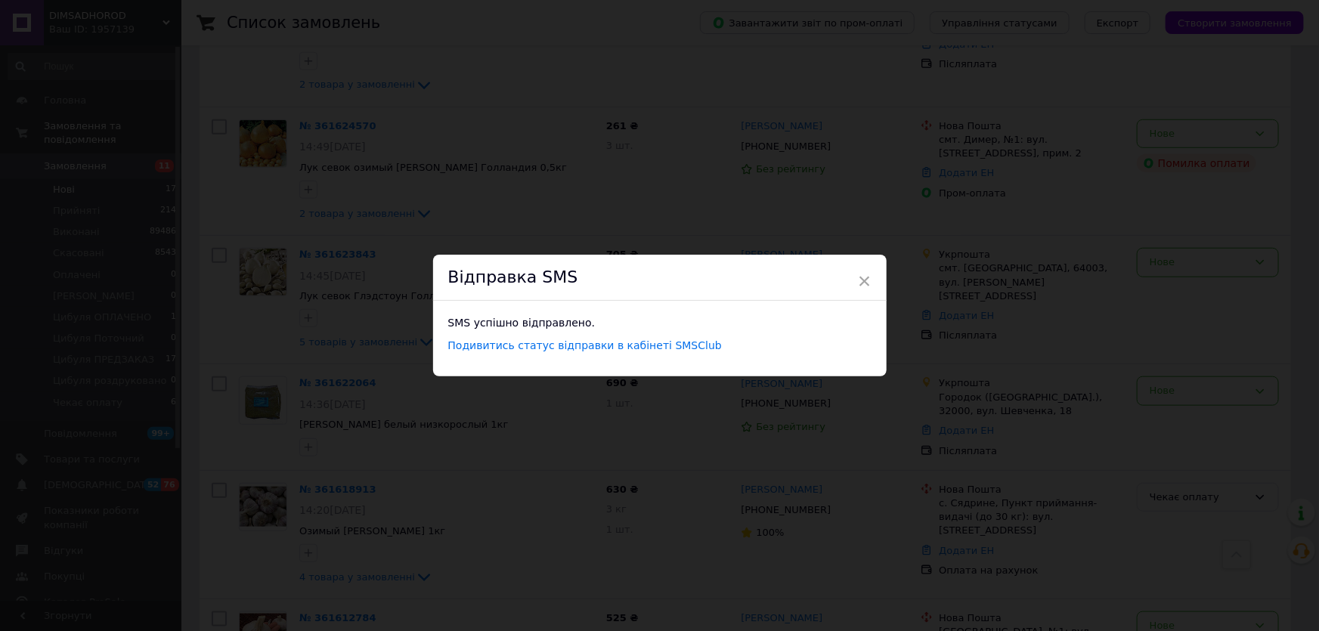
click at [395, 435] on div "× Відправка SMS SMS успішно відправлено. Подивитись статус відправки в кабінеті…" at bounding box center [659, 315] width 1319 height 631
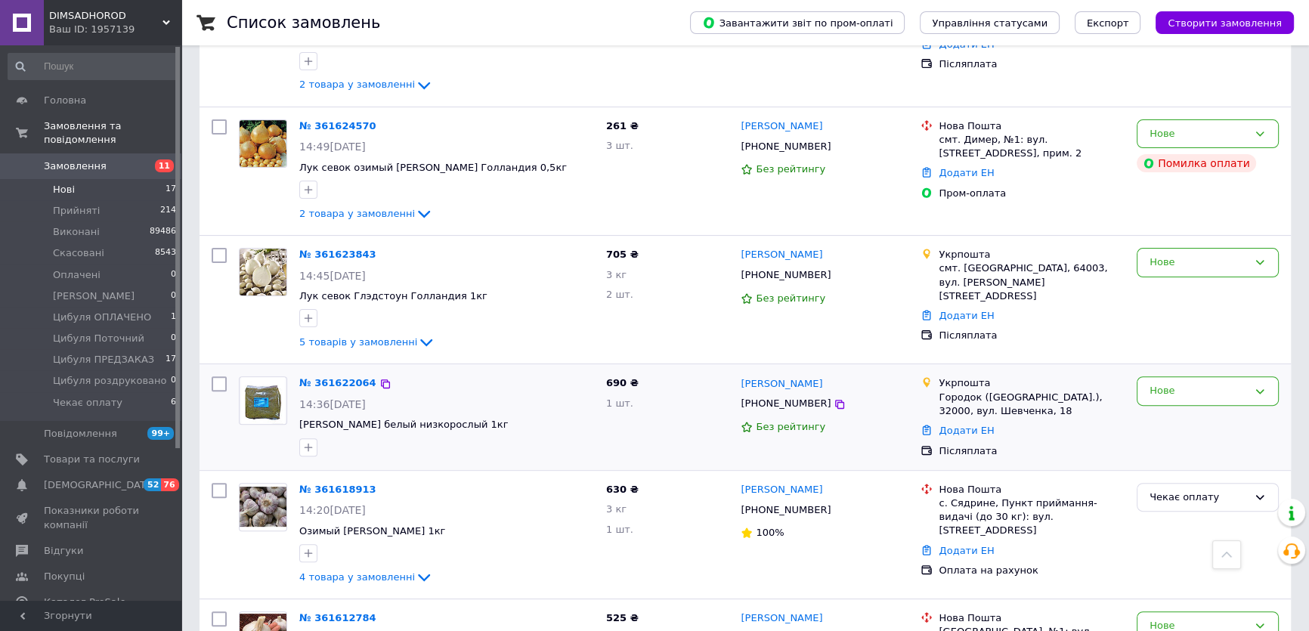
click at [217, 379] on input "checkbox" at bounding box center [219, 383] width 15 height 15
checkbox input "true"
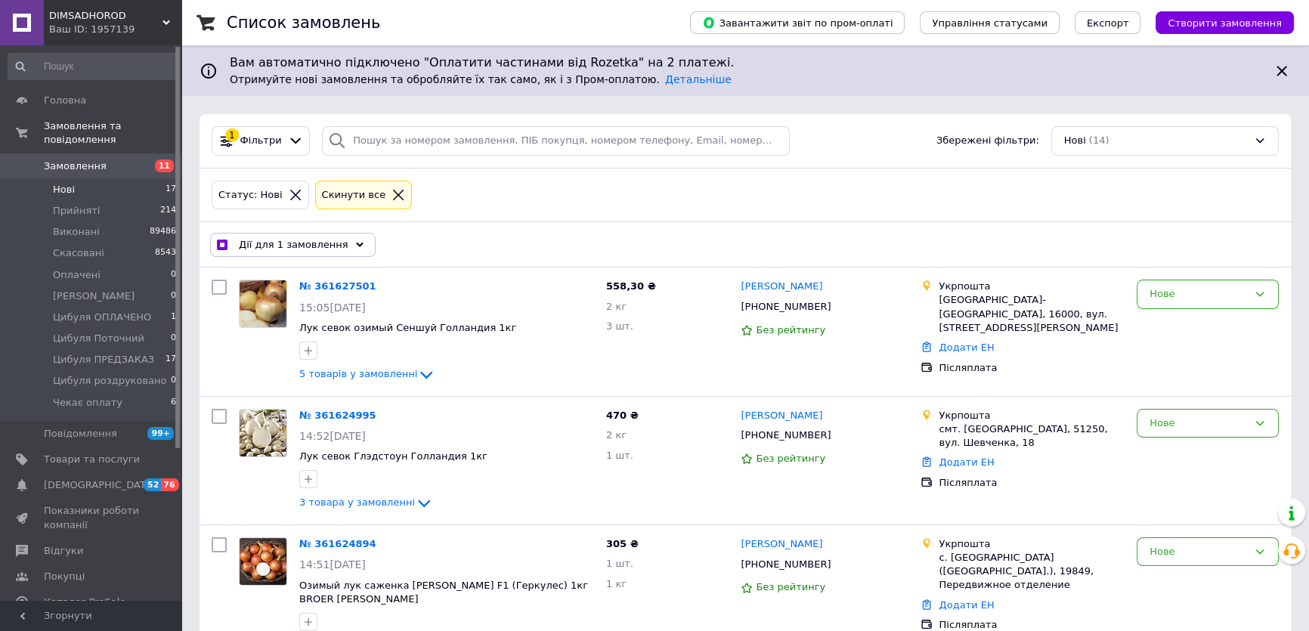
click at [286, 241] on span "Дії для 1 замовлення" at bounding box center [294, 245] width 110 height 14
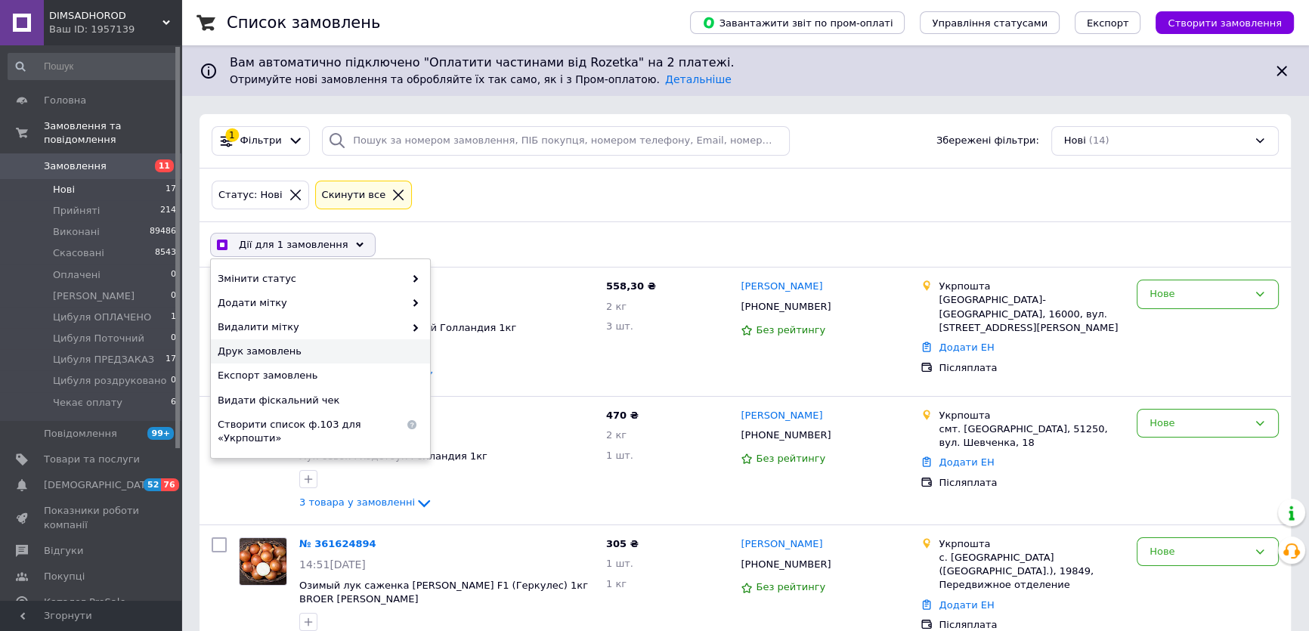
click at [308, 359] on div "Друк замовлень" at bounding box center [320, 351] width 219 height 24
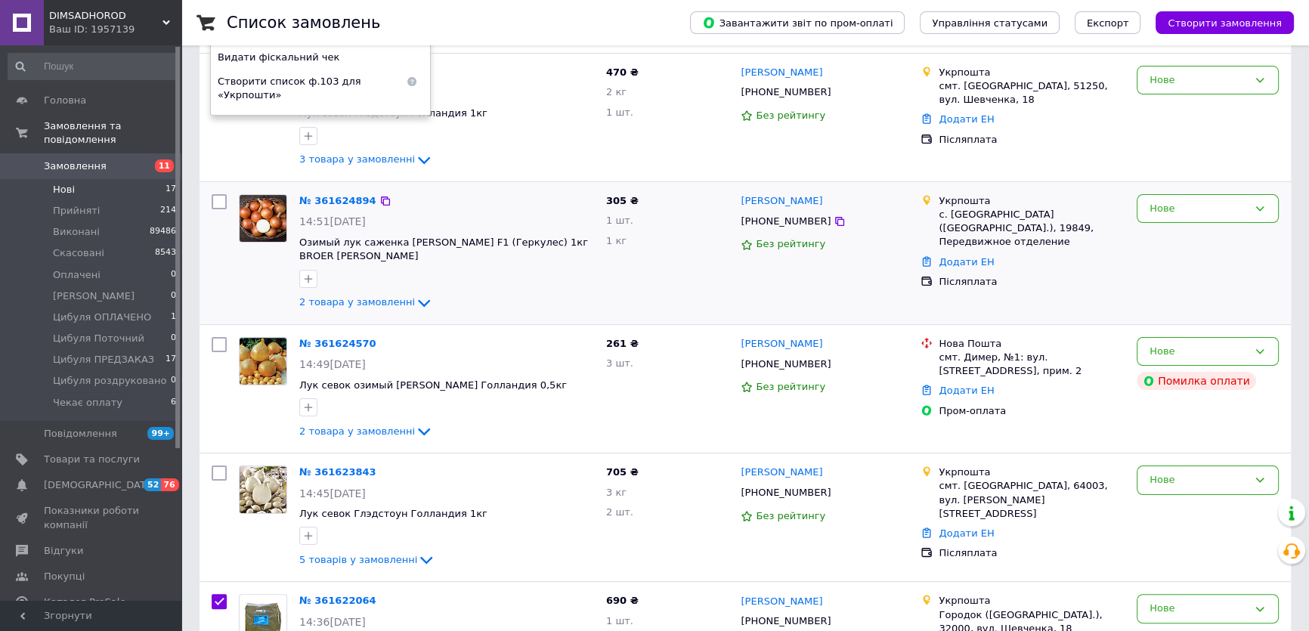
scroll to position [687, 0]
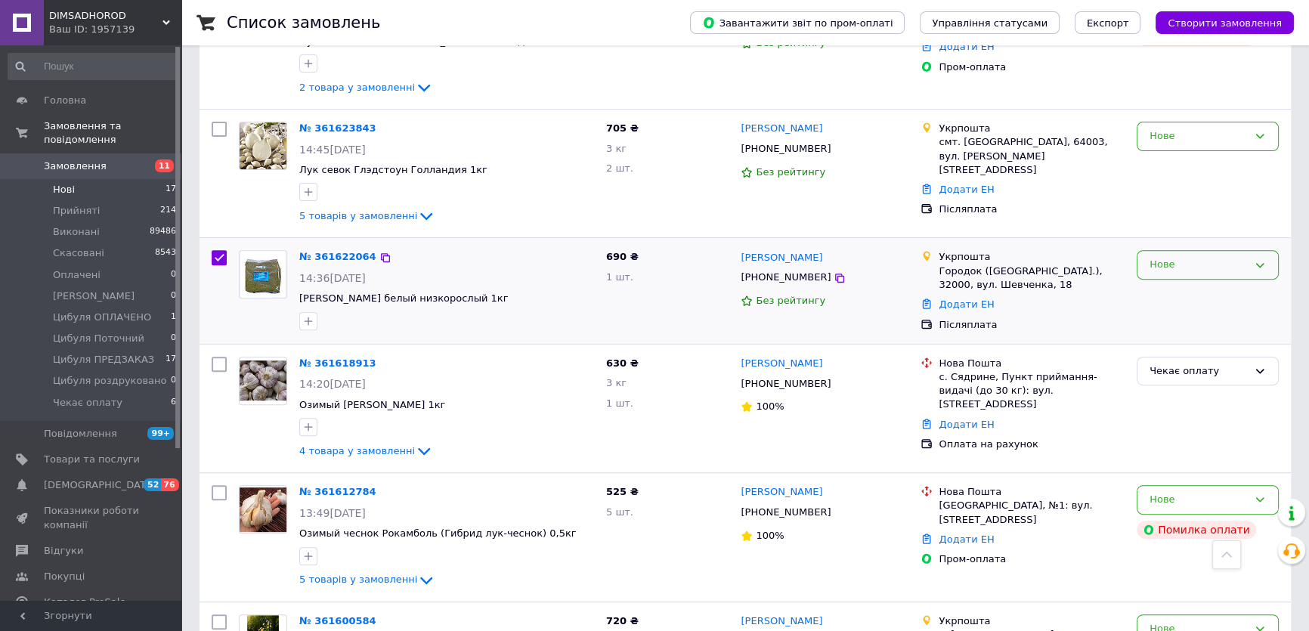
click at [1176, 257] on div "Нове" at bounding box center [1199, 265] width 98 height 16
checkbox input "true"
click at [1182, 288] on li "Прийнято" at bounding box center [1208, 297] width 141 height 28
checkbox input "false"
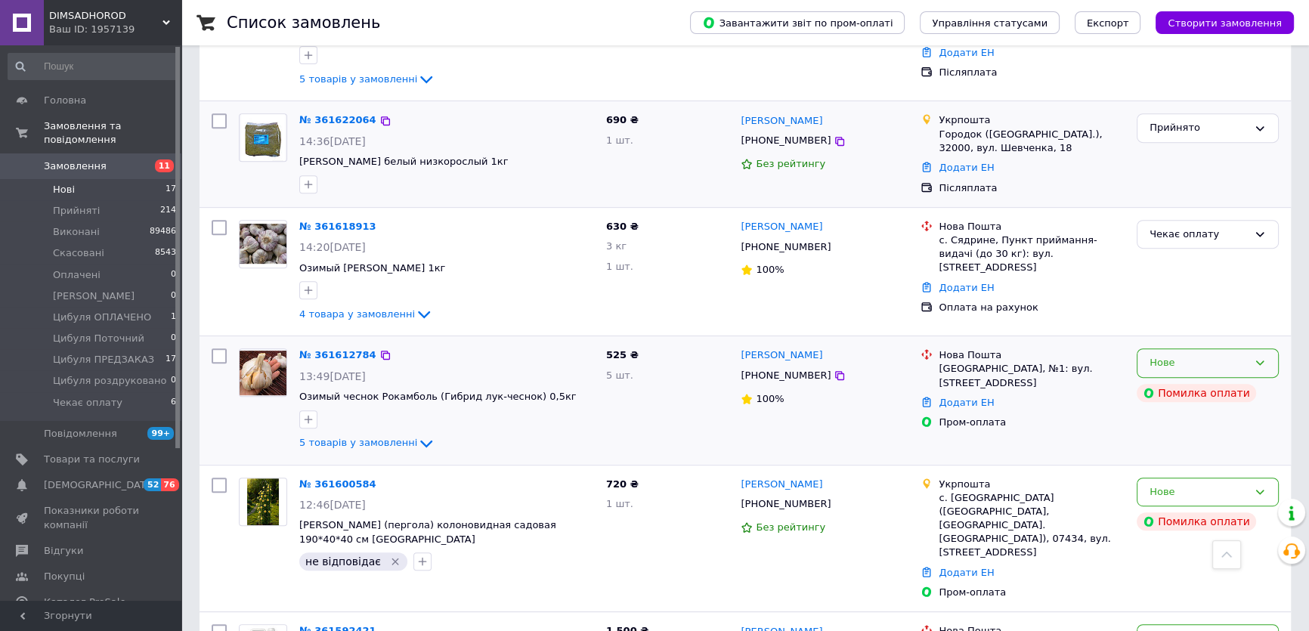
click at [1213, 358] on div "Нове" at bounding box center [1199, 363] width 98 height 16
drag, startPoint x: 1209, startPoint y: 373, endPoint x: 1198, endPoint y: 386, distance: 17.7
click at [1198, 386] on li "Прийнято" at bounding box center [1208, 395] width 141 height 28
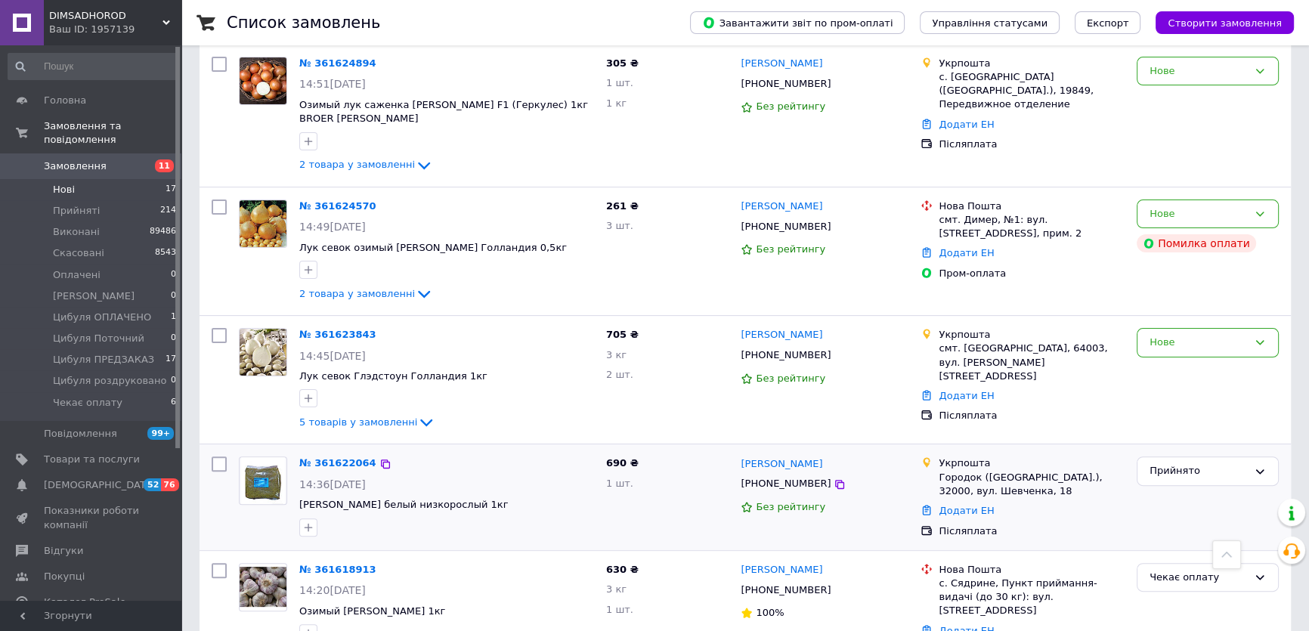
scroll to position [206, 0]
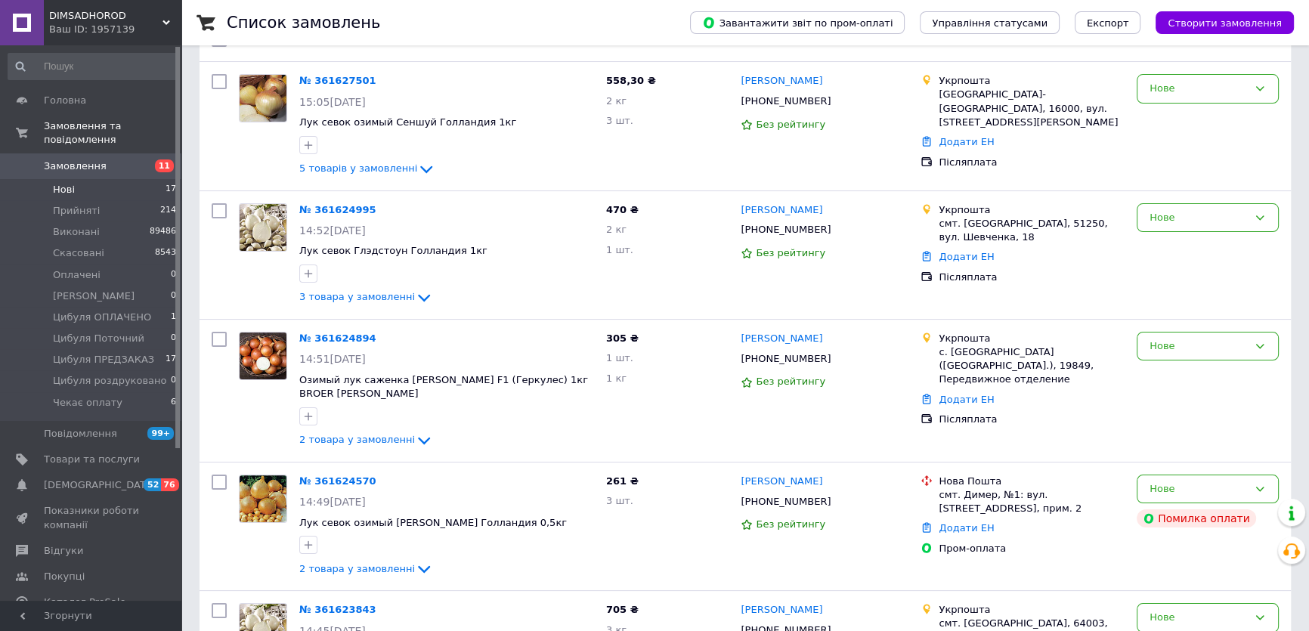
click at [129, 160] on span "Замовлення" at bounding box center [92, 167] width 96 height 14
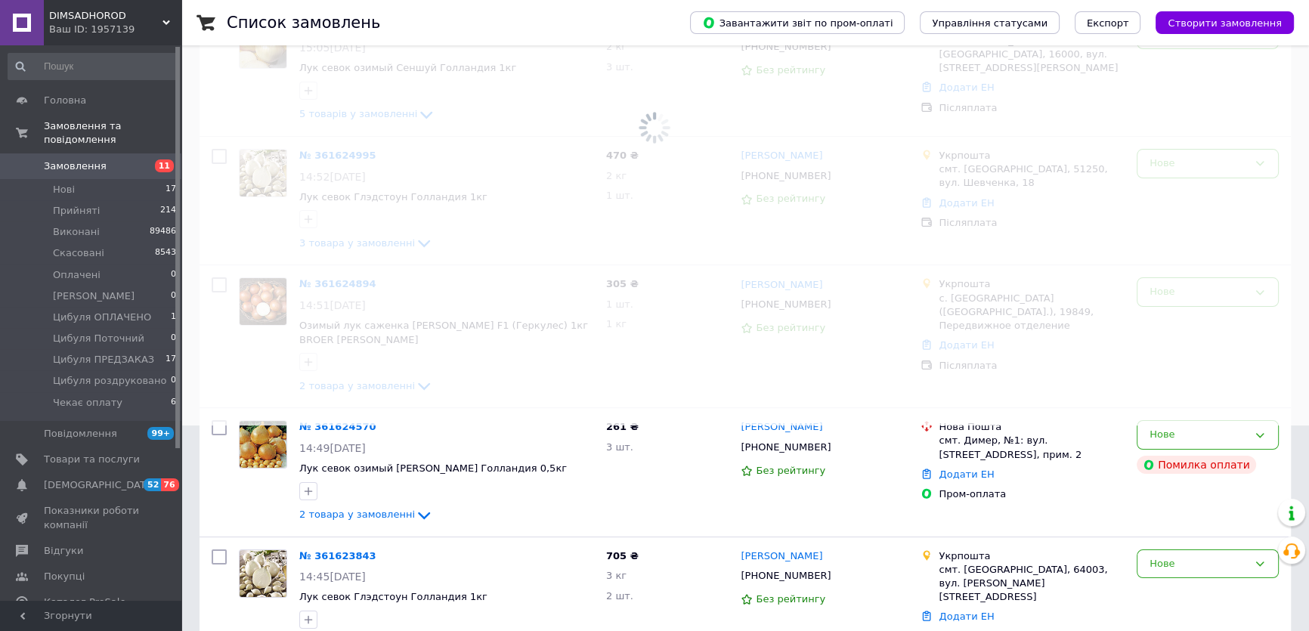
scroll to position [151, 0]
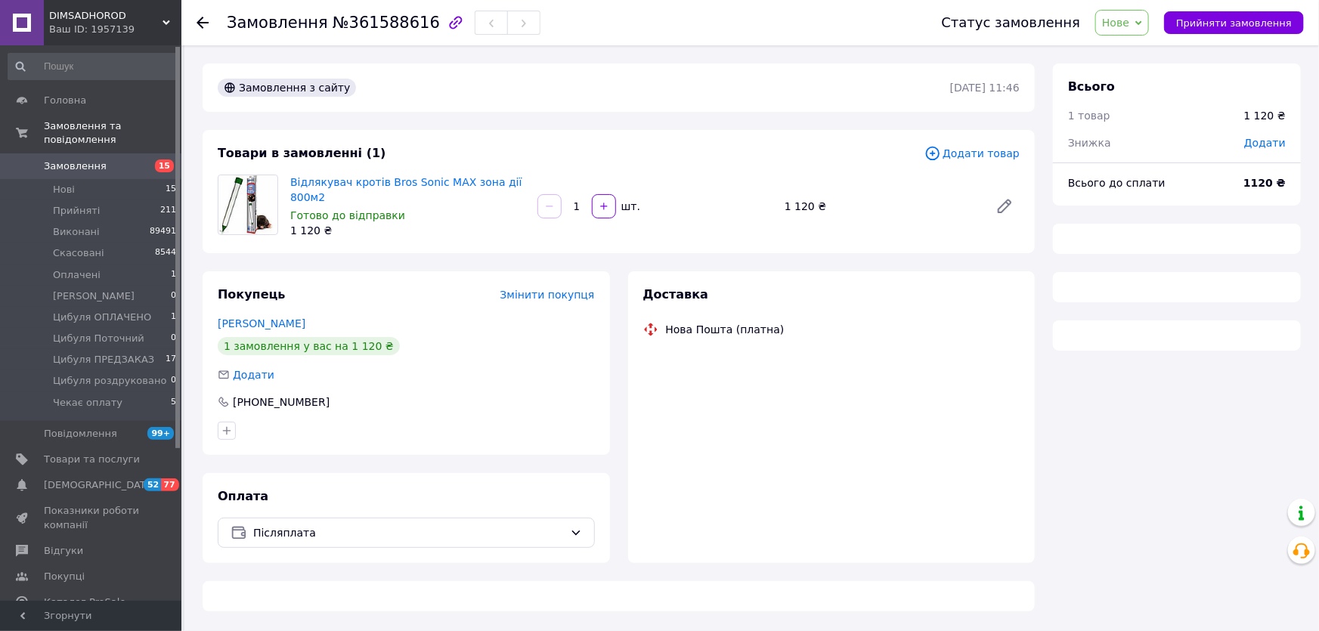
click at [1250, 141] on div "Всього 1 товар 1 120 ₴ Знижка Додати" at bounding box center [1177, 106] width 248 height 87
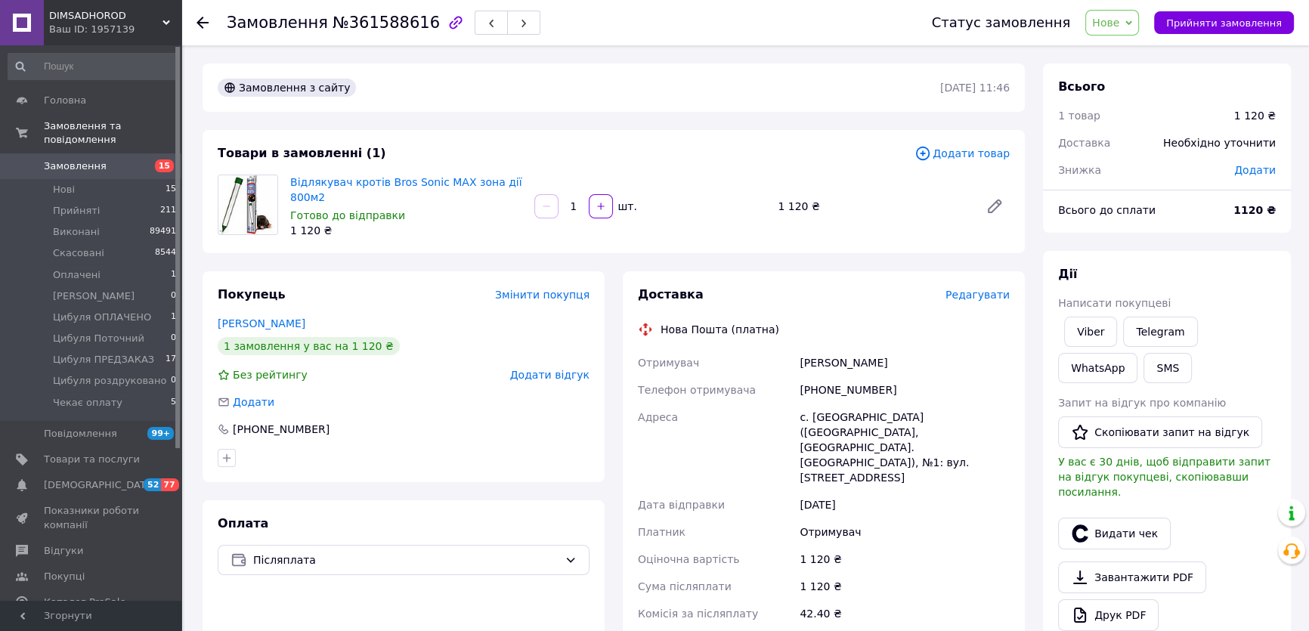
click at [1255, 168] on span "Додати" at bounding box center [1255, 170] width 42 height 12
click at [1167, 219] on input "text" at bounding box center [1150, 231] width 89 height 30
type input "10"
click at [1247, 237] on icon at bounding box center [1244, 231] width 12 height 12
drag, startPoint x: 1222, startPoint y: 295, endPoint x: 1225, endPoint y: 267, distance: 28.1
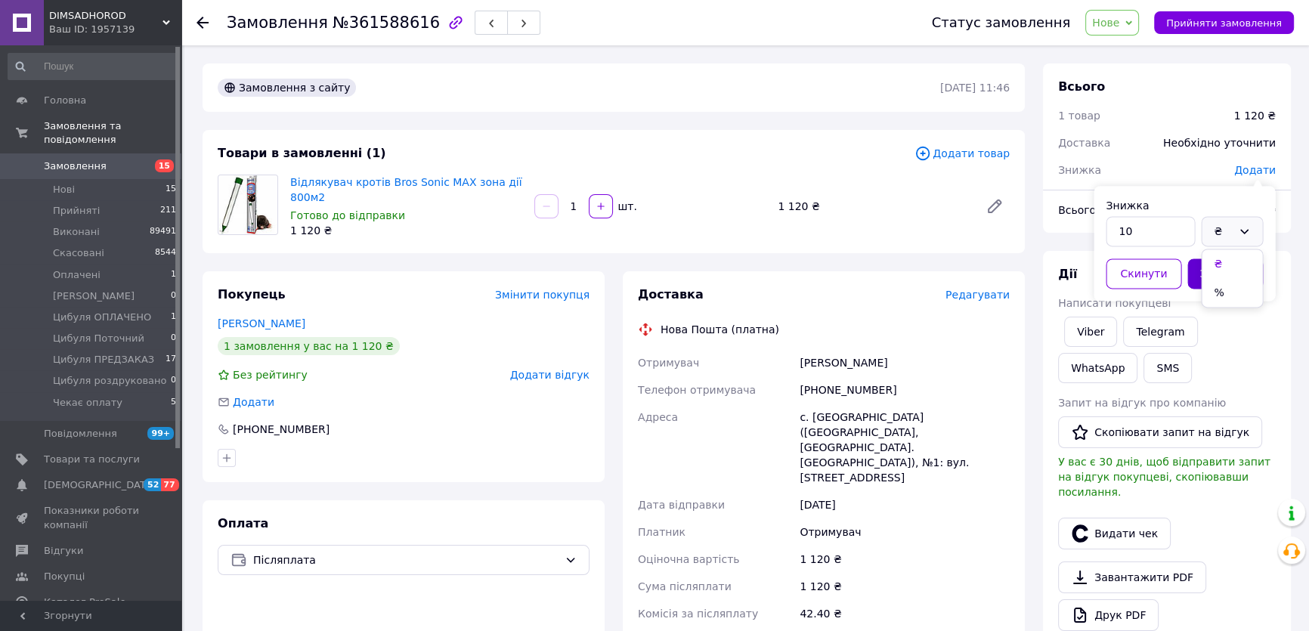
click at [1221, 294] on li "%" at bounding box center [1232, 292] width 60 height 29
click at [1225, 267] on button "Зберегти" at bounding box center [1226, 274] width 76 height 30
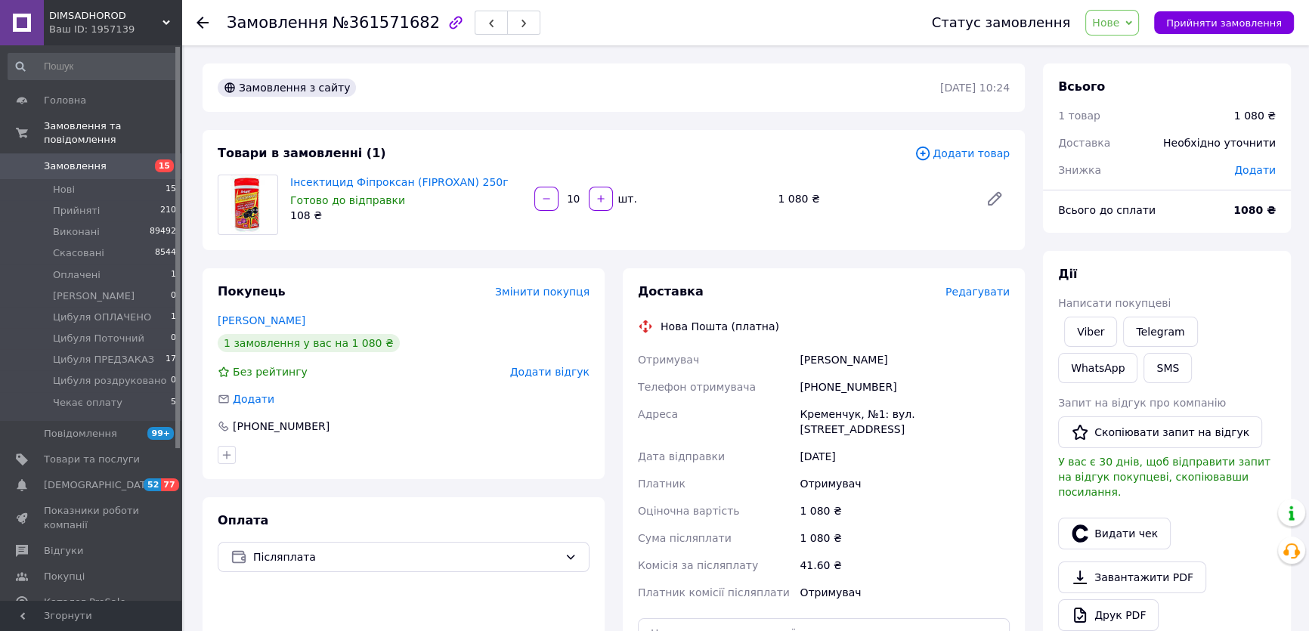
click at [1250, 172] on span "Додати" at bounding box center [1255, 170] width 42 height 12
click at [1163, 231] on input "text" at bounding box center [1150, 231] width 89 height 30
type input "10"
click at [1239, 238] on div "₴" at bounding box center [1232, 231] width 62 height 30
click at [1240, 284] on li "%" at bounding box center [1232, 292] width 60 height 29
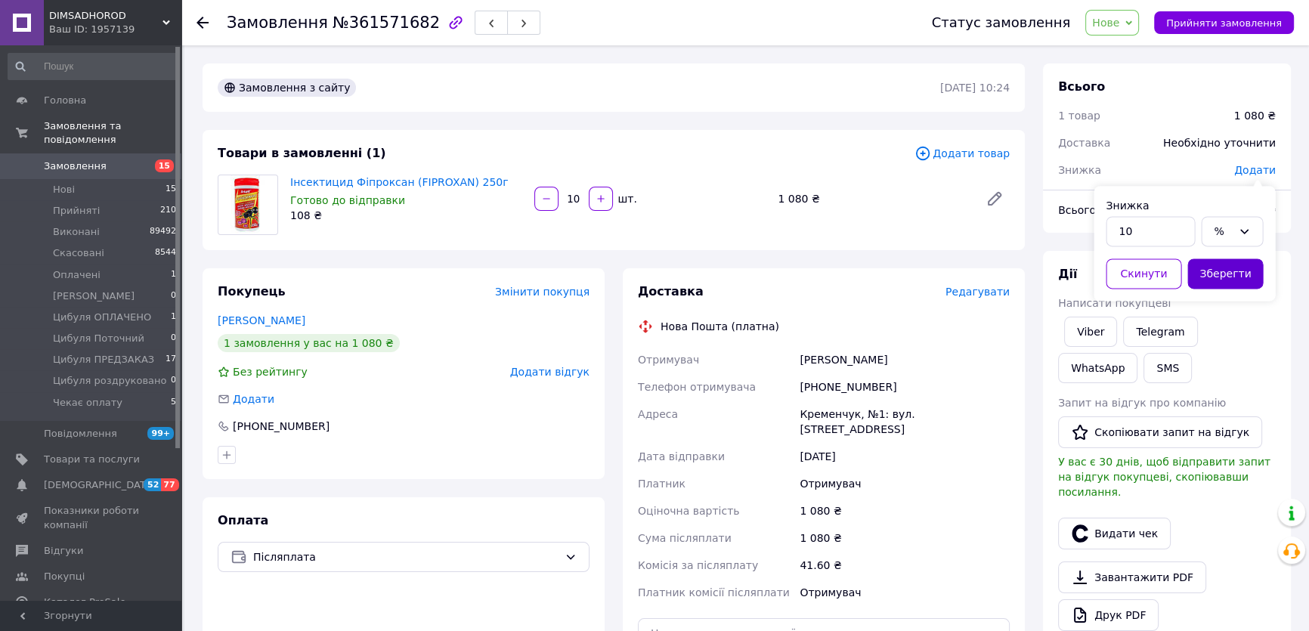
click at [1237, 276] on button "Зберегти" at bounding box center [1226, 274] width 76 height 30
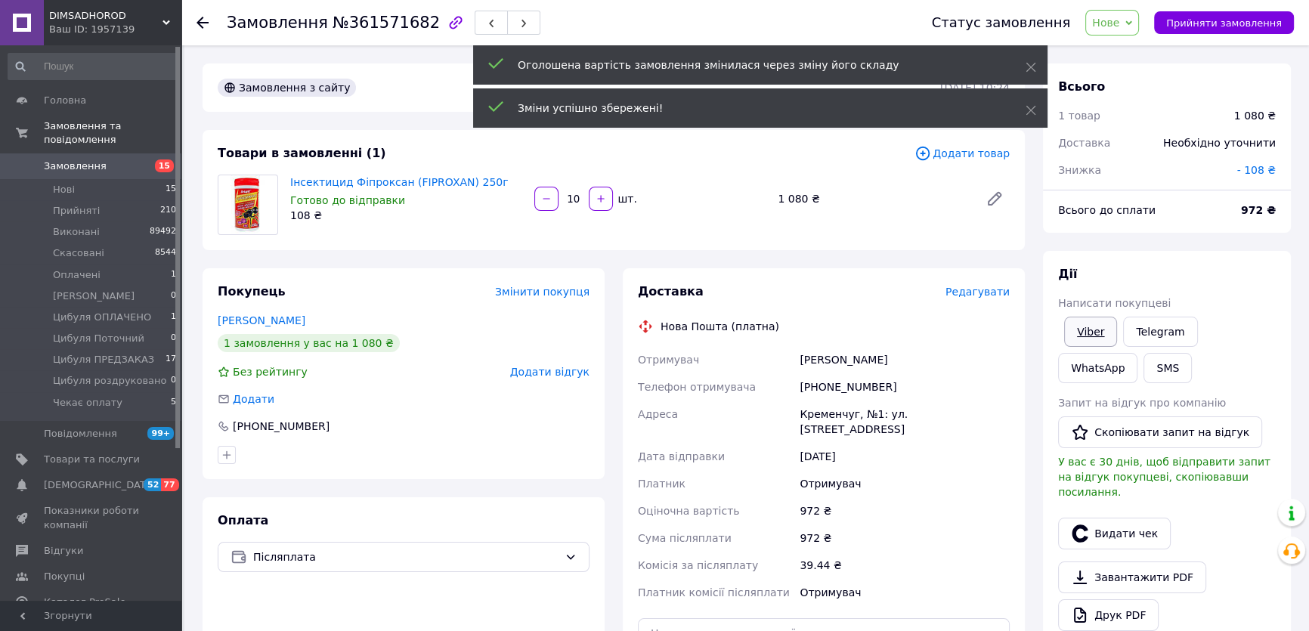
click at [1070, 339] on link "Viber" at bounding box center [1090, 332] width 53 height 30
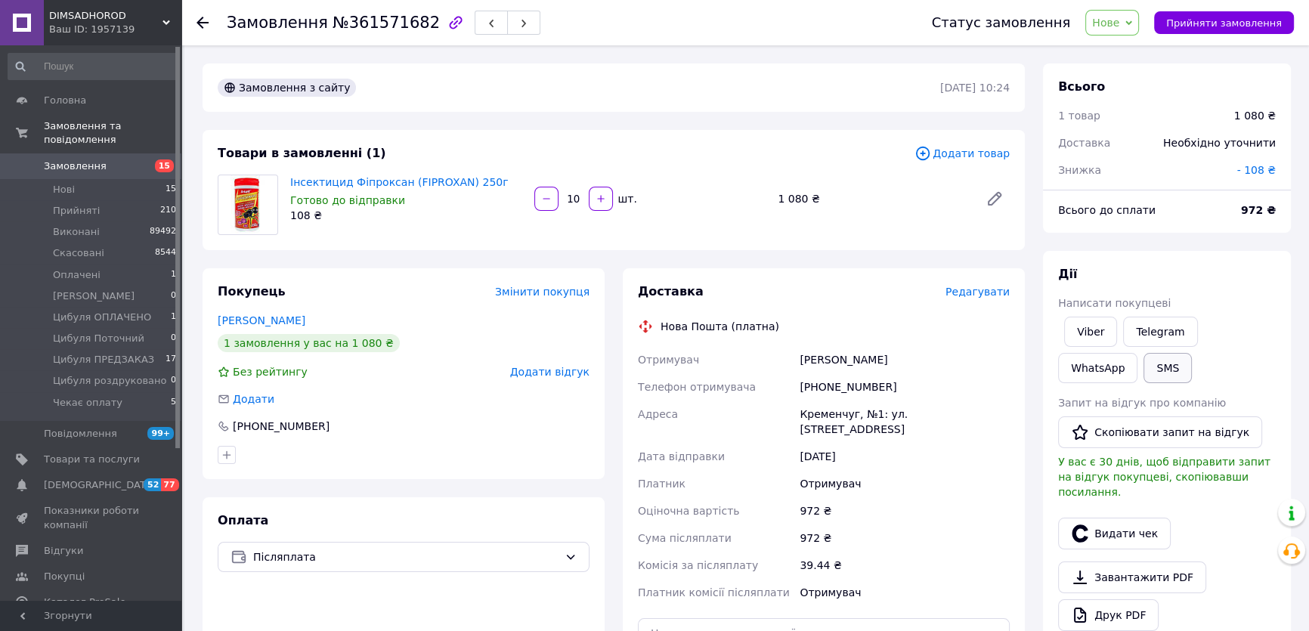
click at [1144, 355] on button "SMS" at bounding box center [1168, 368] width 48 height 30
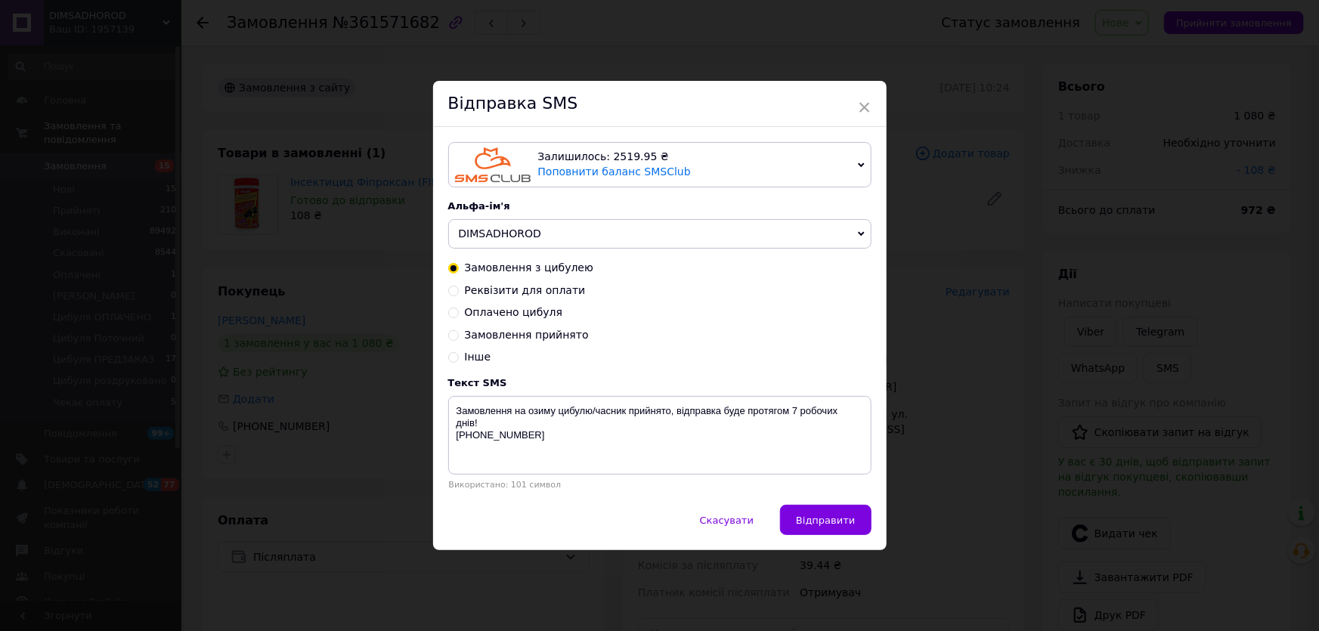
click at [448, 333] on input "Замовлення прийнято" at bounding box center [453, 334] width 11 height 11
radio input "true"
radio input "false"
type textarea "Ваше замовлення прийняте! Відправка протягом 1-3 днів! +380 68 917 00 45"
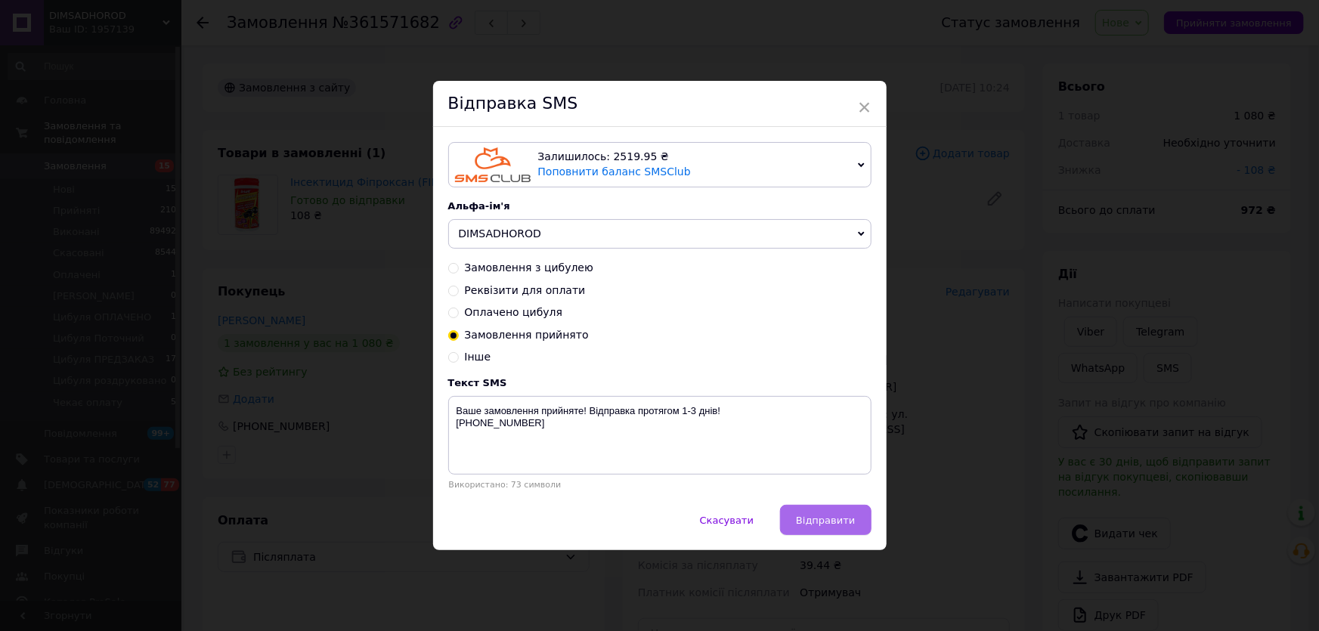
click at [837, 516] on span "Відправити" at bounding box center [825, 520] width 59 height 11
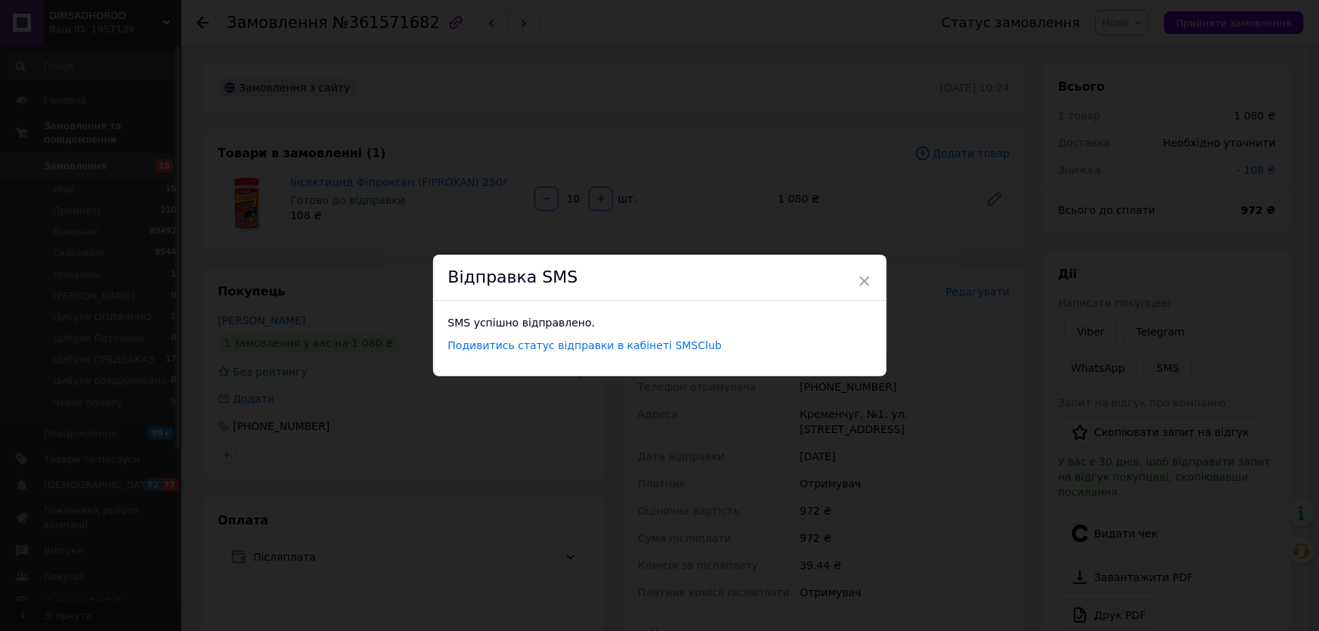
click at [1058, 398] on div "× Відправка SMS SMS успішно відправлено. Подивитись статус відправки в кабінеті…" at bounding box center [659, 315] width 1319 height 631
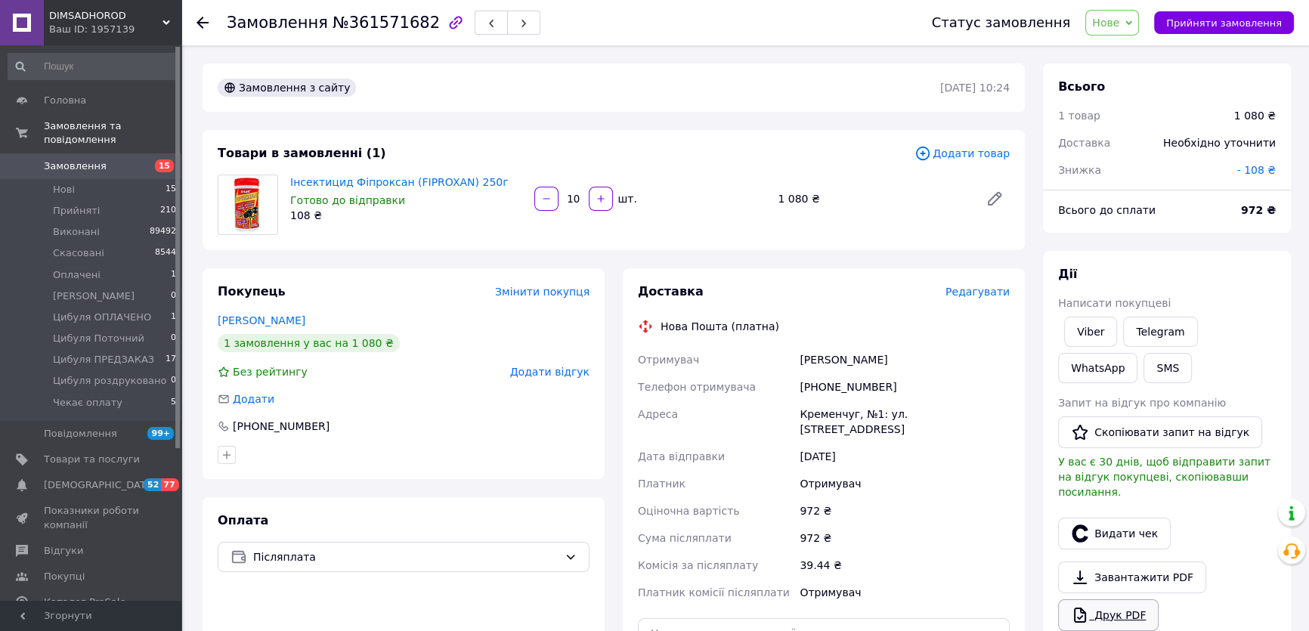
click at [1084, 606] on icon at bounding box center [1080, 615] width 18 height 18
click at [1120, 22] on span "Нове" at bounding box center [1105, 23] width 27 height 12
click at [1137, 62] on li "Прийнято" at bounding box center [1150, 53] width 129 height 23
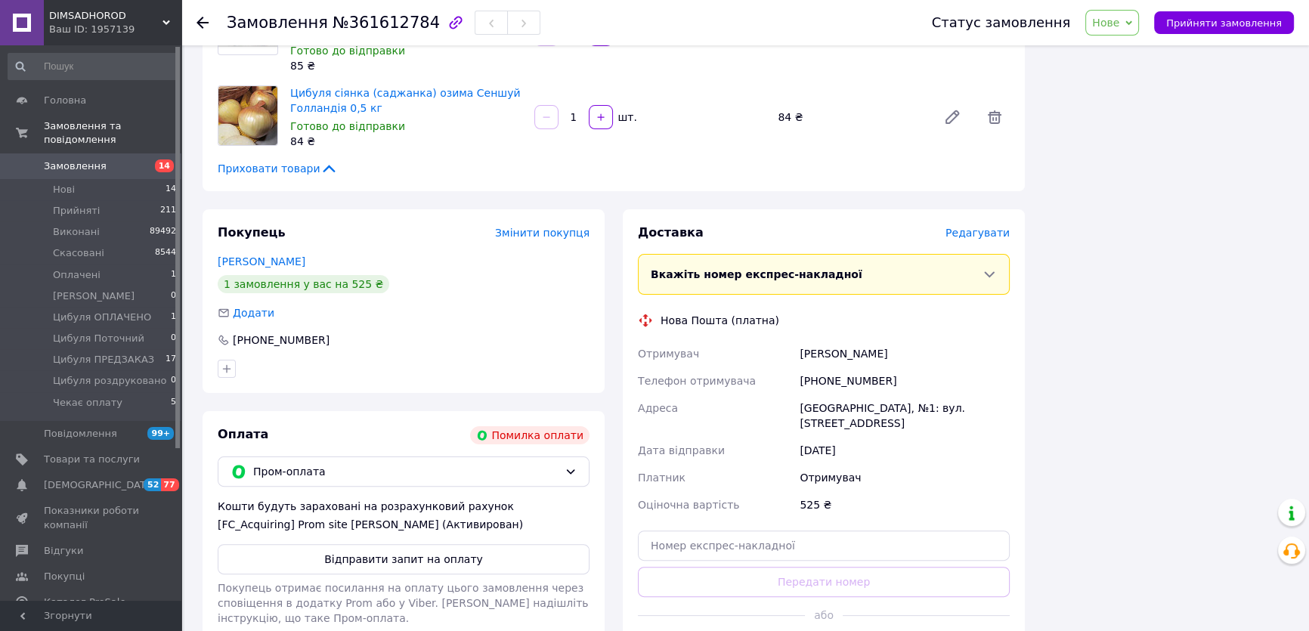
scroll to position [490, 0]
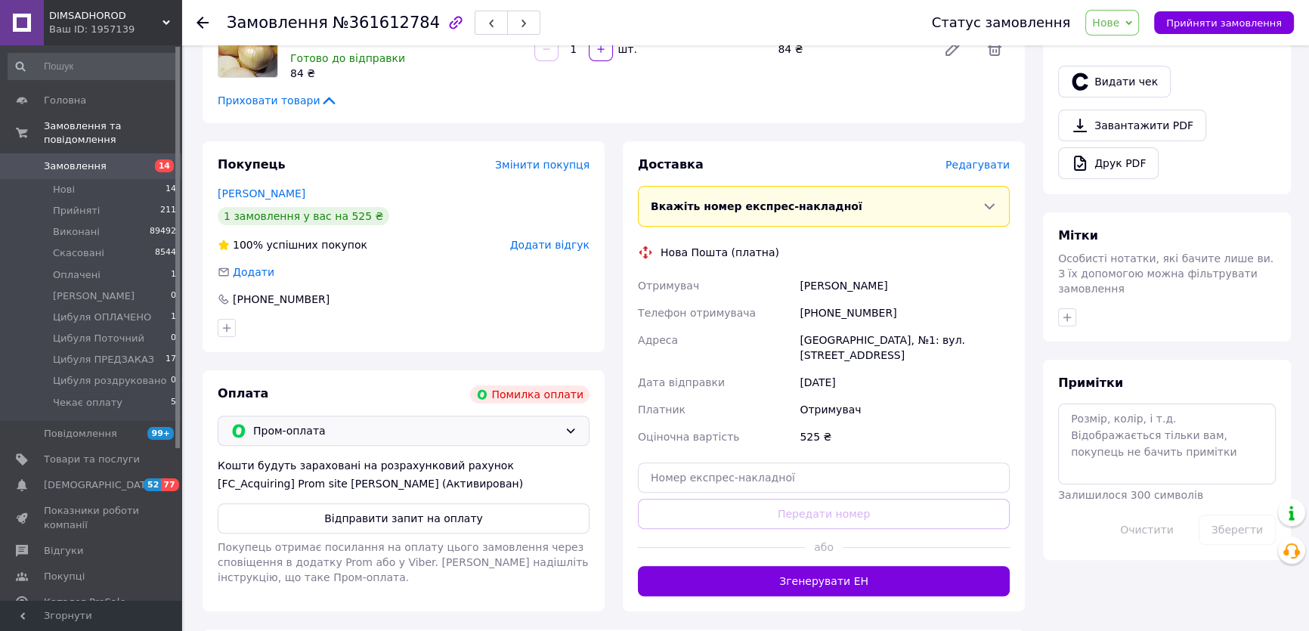
click at [382, 423] on span "Пром-оплата" at bounding box center [405, 431] width 305 height 17
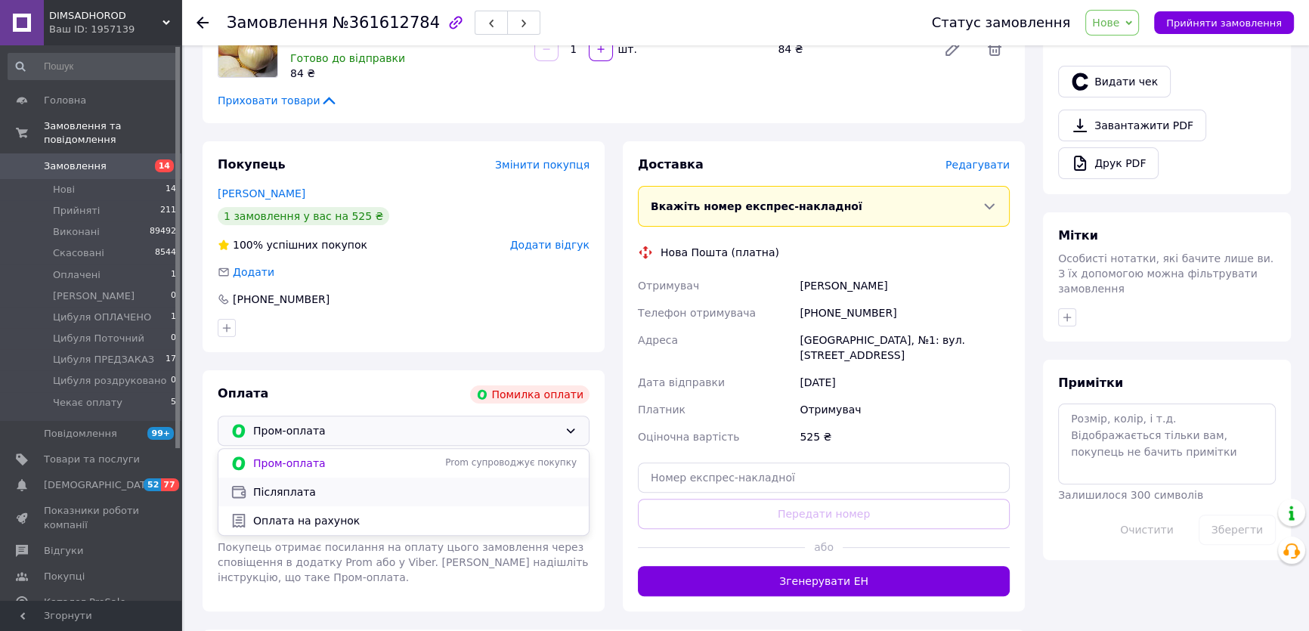
click at [338, 485] on span "Післяплата" at bounding box center [415, 492] width 324 height 15
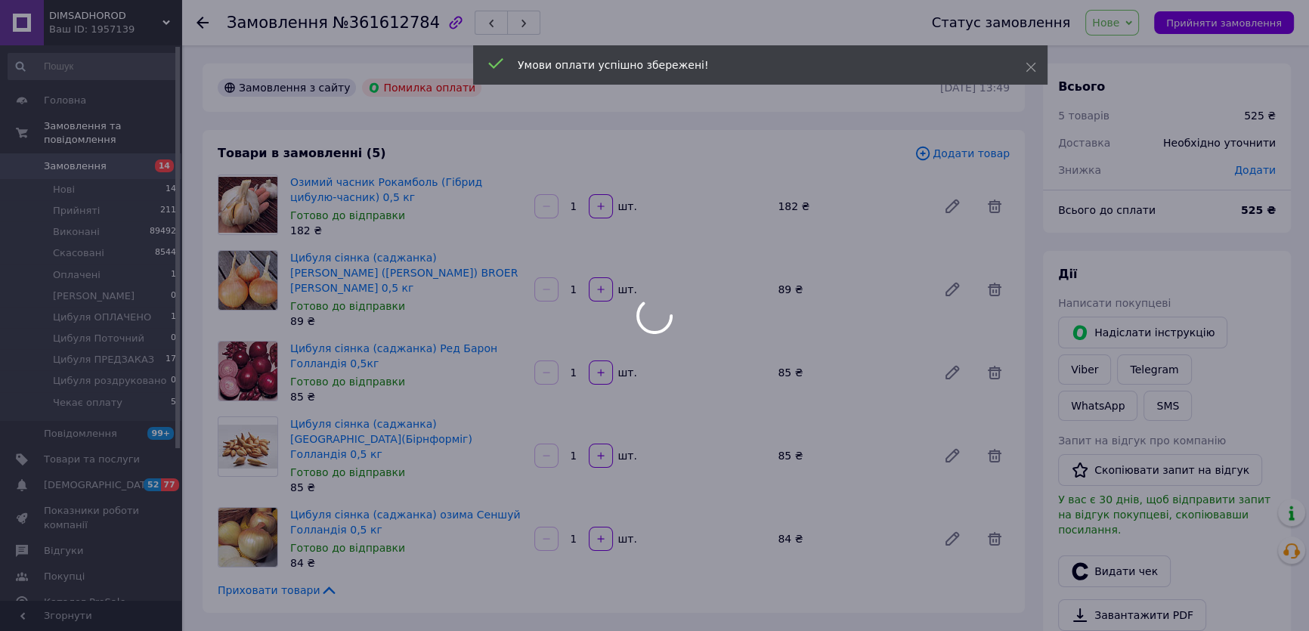
scroll to position [137, 0]
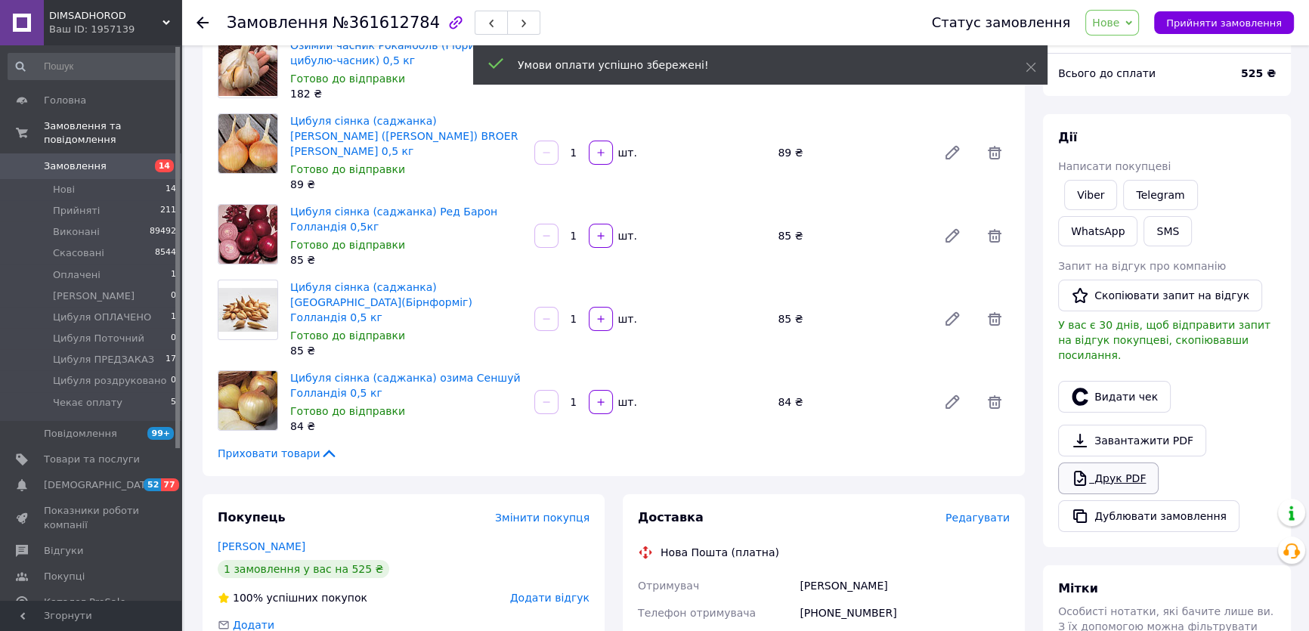
click at [1094, 437] on link "Завантажити PDF" at bounding box center [1132, 441] width 148 height 32
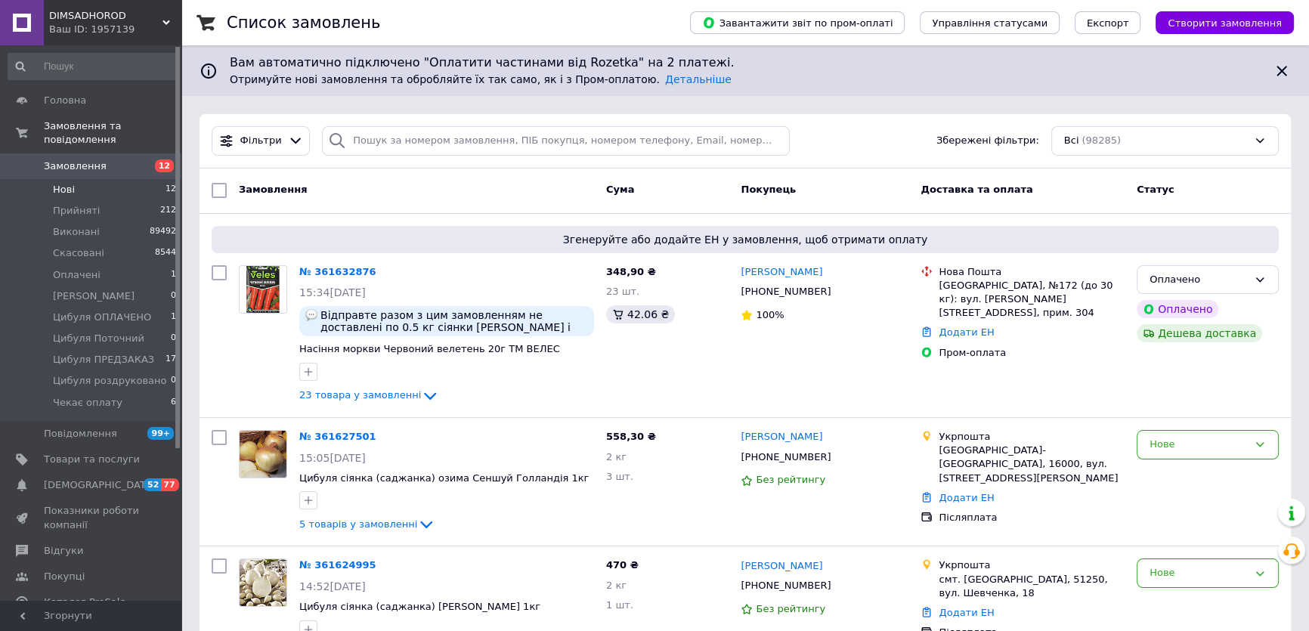
click at [117, 179] on li "Нові 12" at bounding box center [92, 189] width 185 height 21
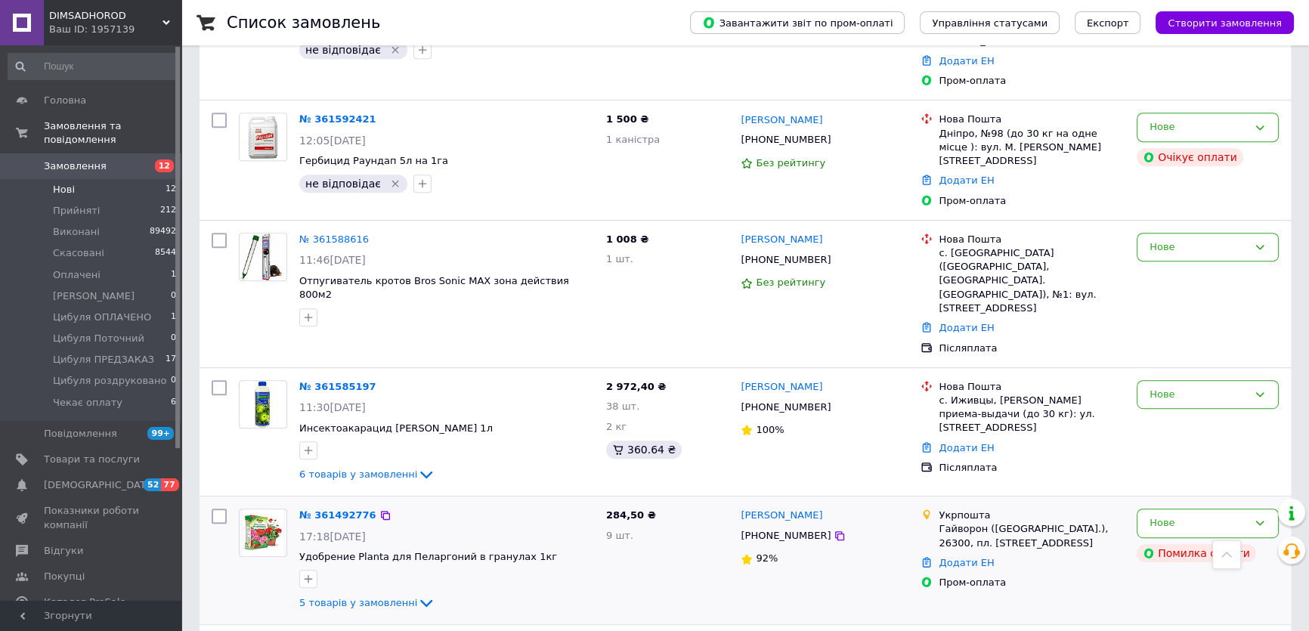
scroll to position [903, 0]
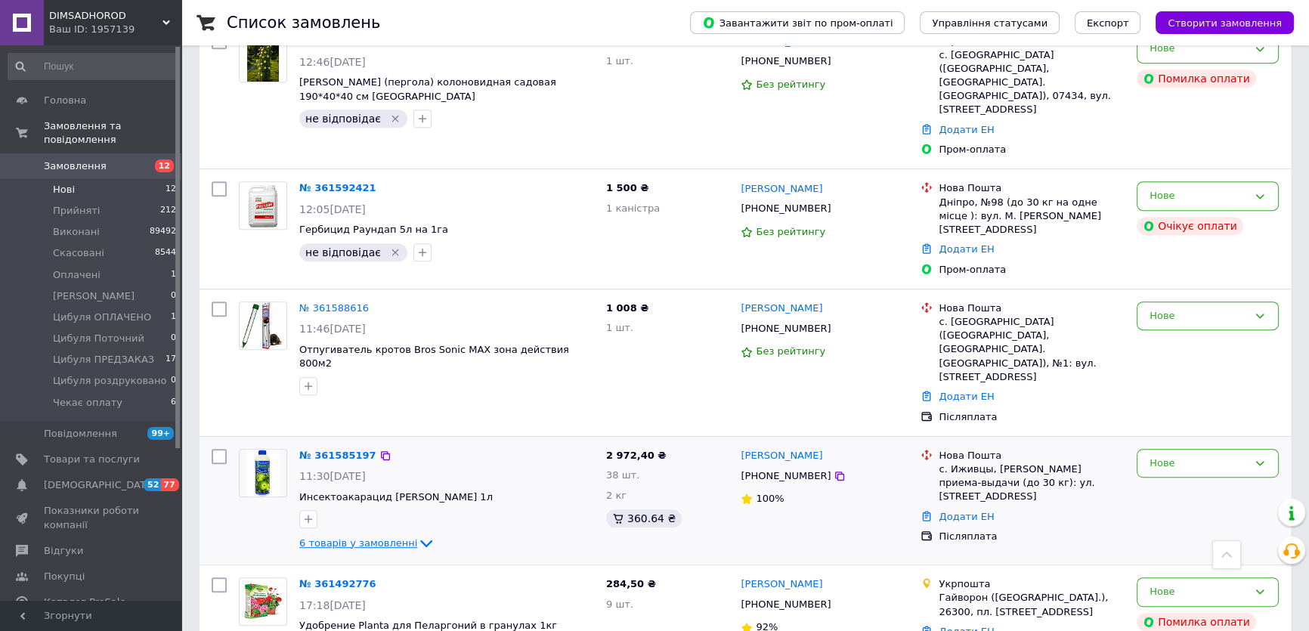
click at [368, 537] on span "6 товарів у замовленні" at bounding box center [358, 542] width 118 height 11
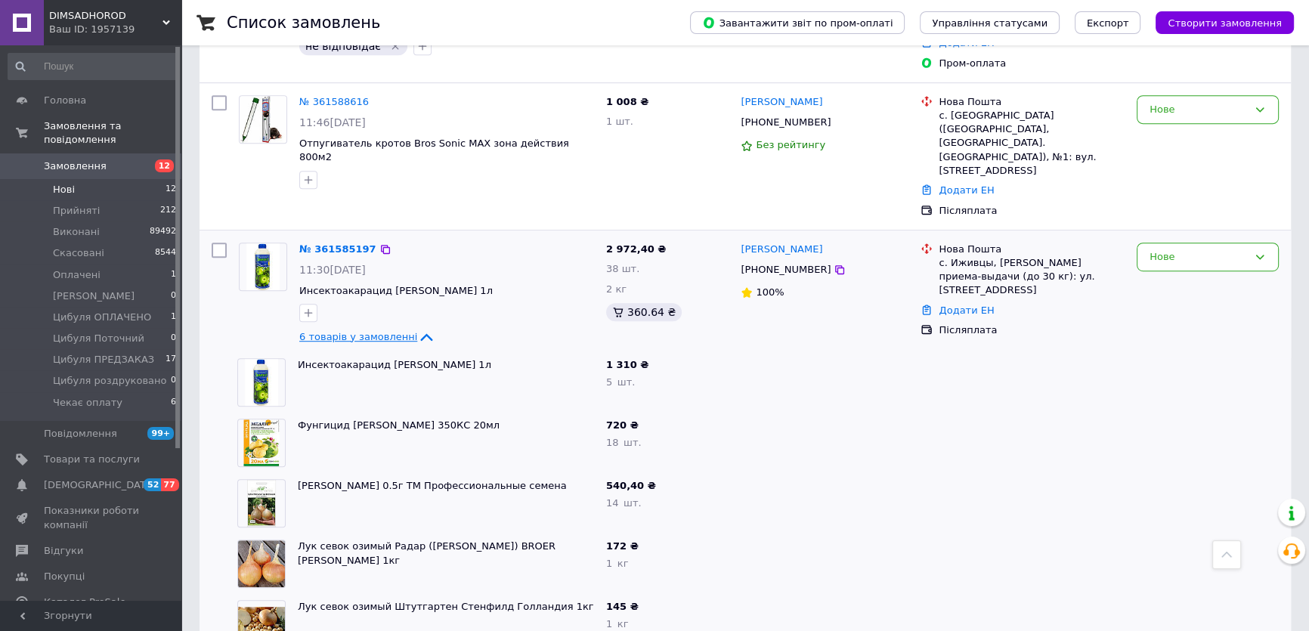
scroll to position [1041, 0]
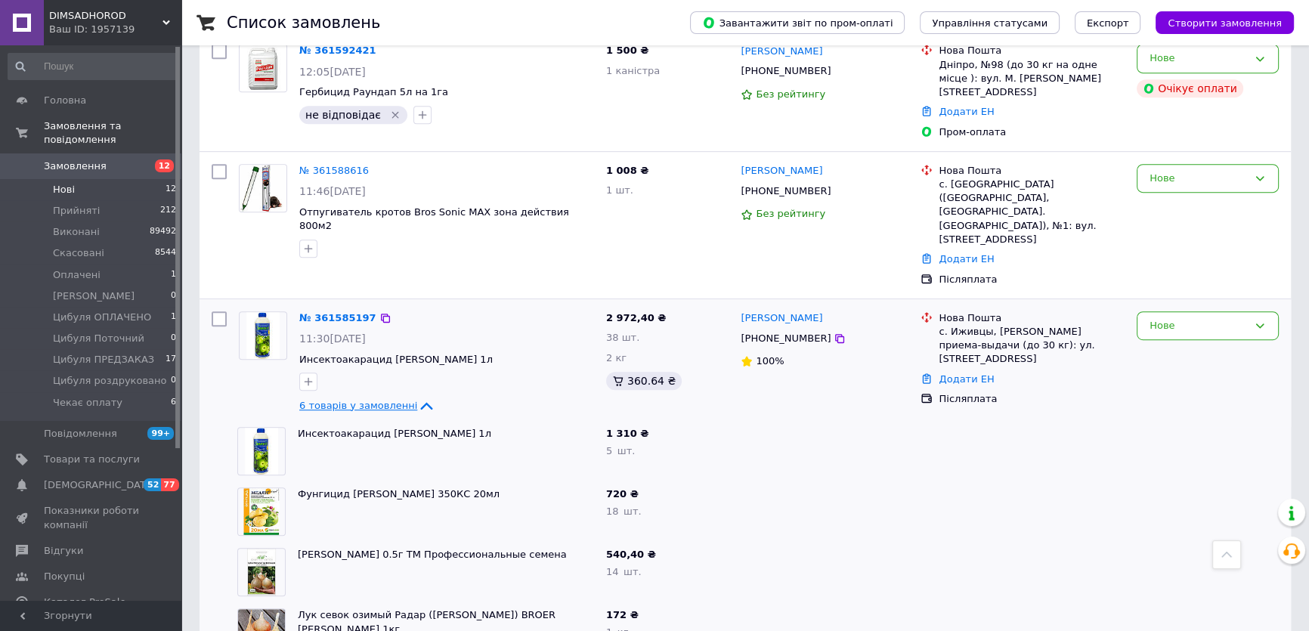
click at [344, 400] on span "6 товарів у замовленні" at bounding box center [358, 405] width 118 height 11
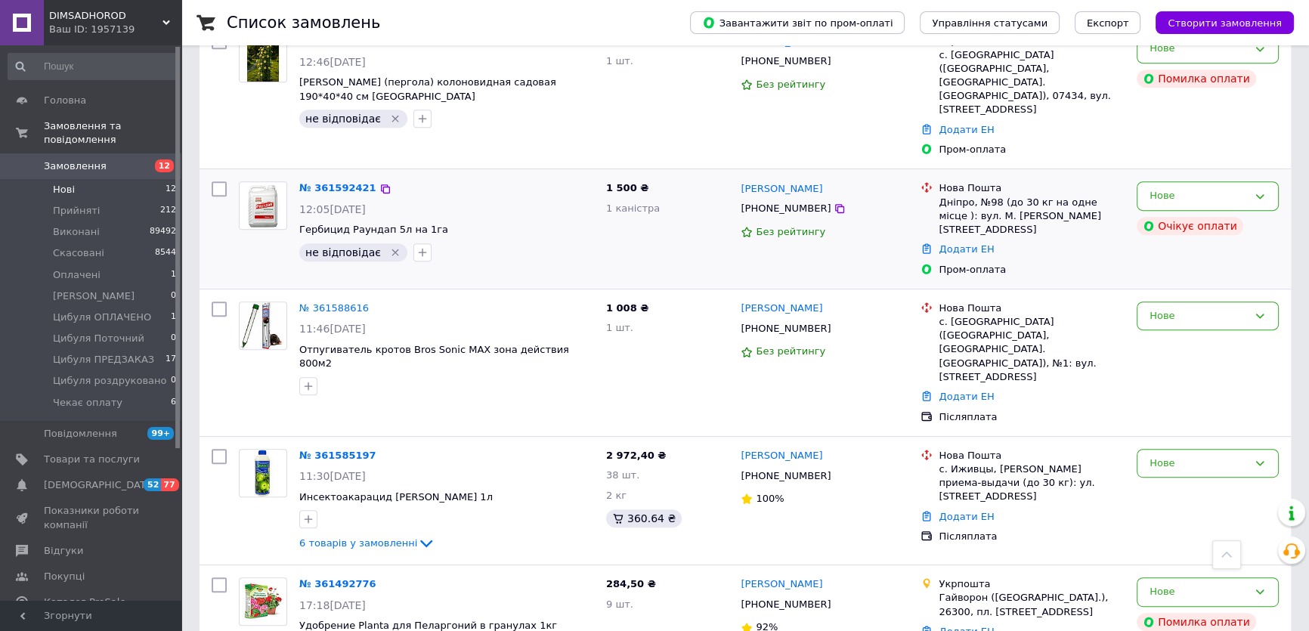
scroll to position [766, 0]
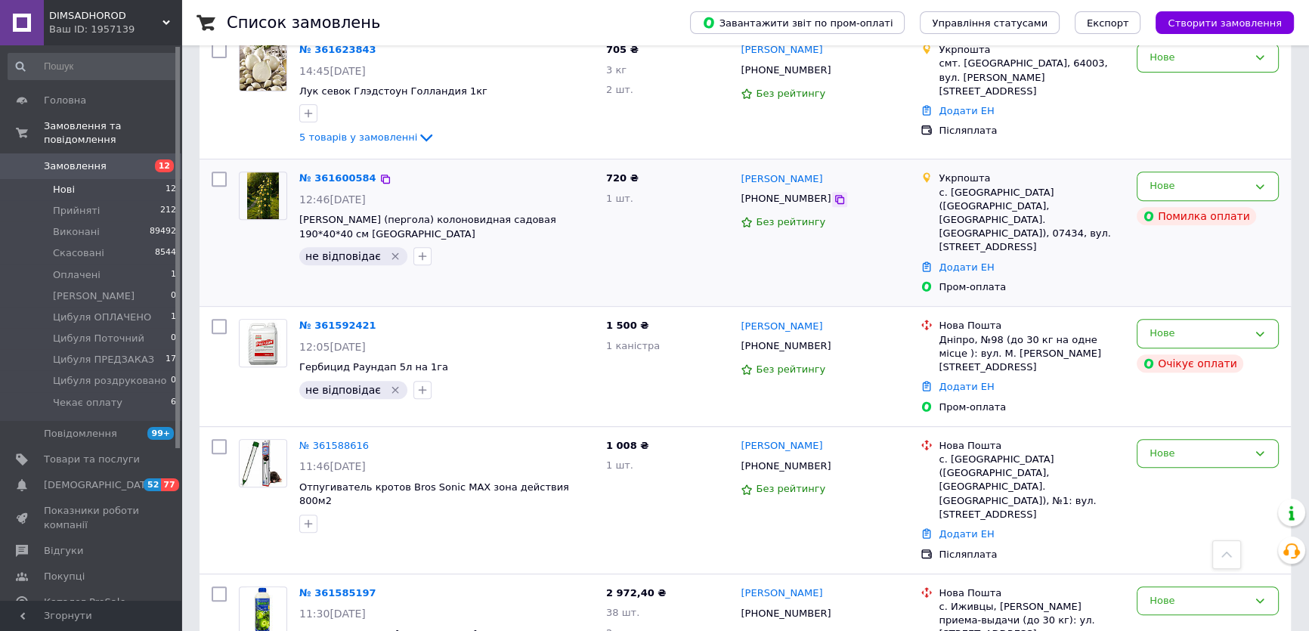
click at [835, 195] on icon at bounding box center [839, 199] width 9 height 9
click at [1163, 446] on div "Нове" at bounding box center [1199, 454] width 98 height 16
click at [1164, 527] on li "Скасовано" at bounding box center [1208, 541] width 141 height 28
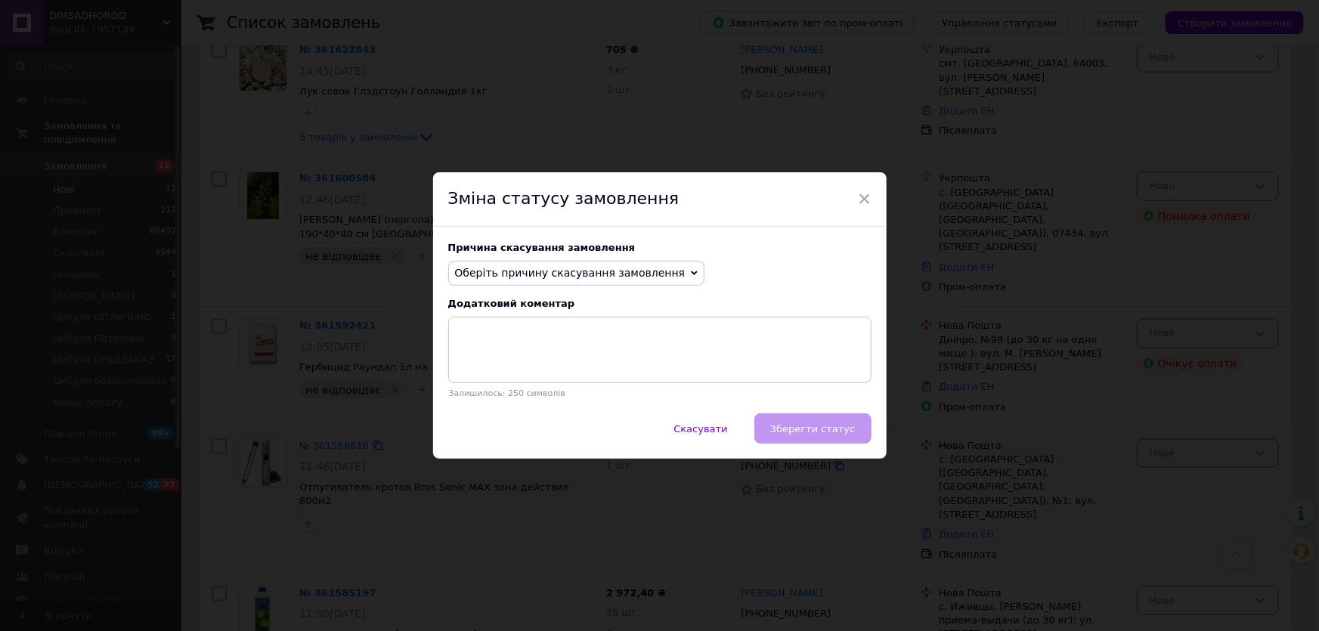
click at [559, 278] on span "Оберіть причину скасування замовлення" at bounding box center [570, 273] width 231 height 12
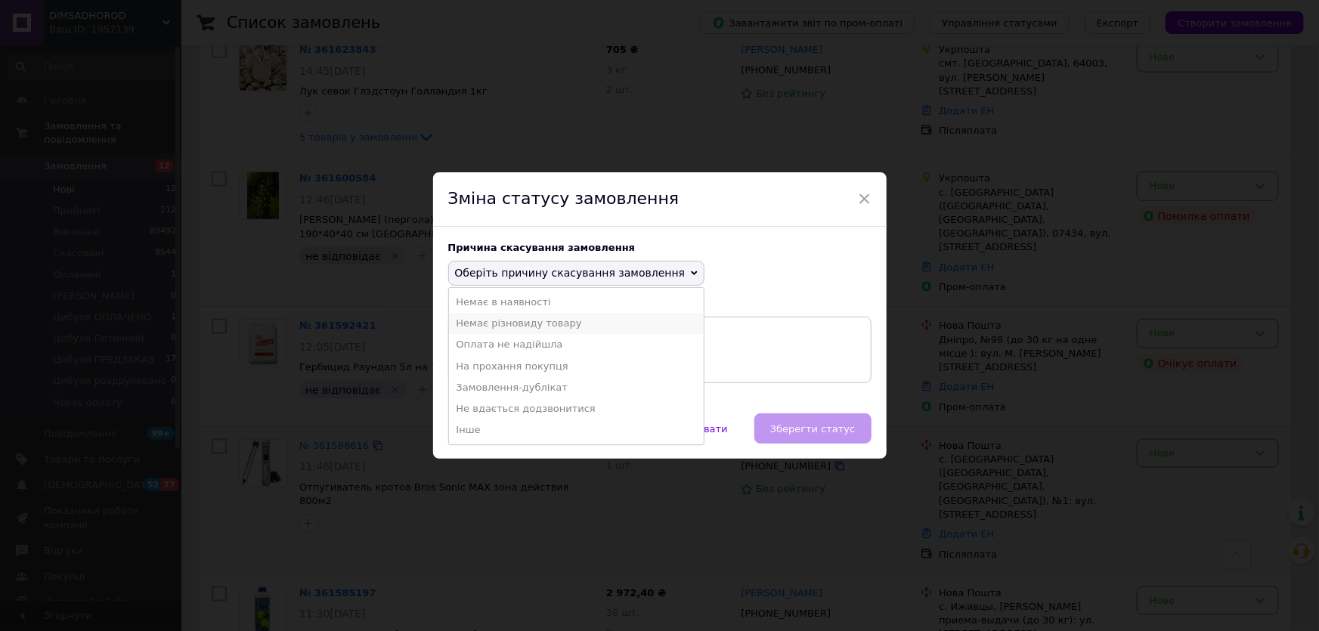
click at [522, 328] on li "Немає різновиду товару" at bounding box center [577, 323] width 256 height 21
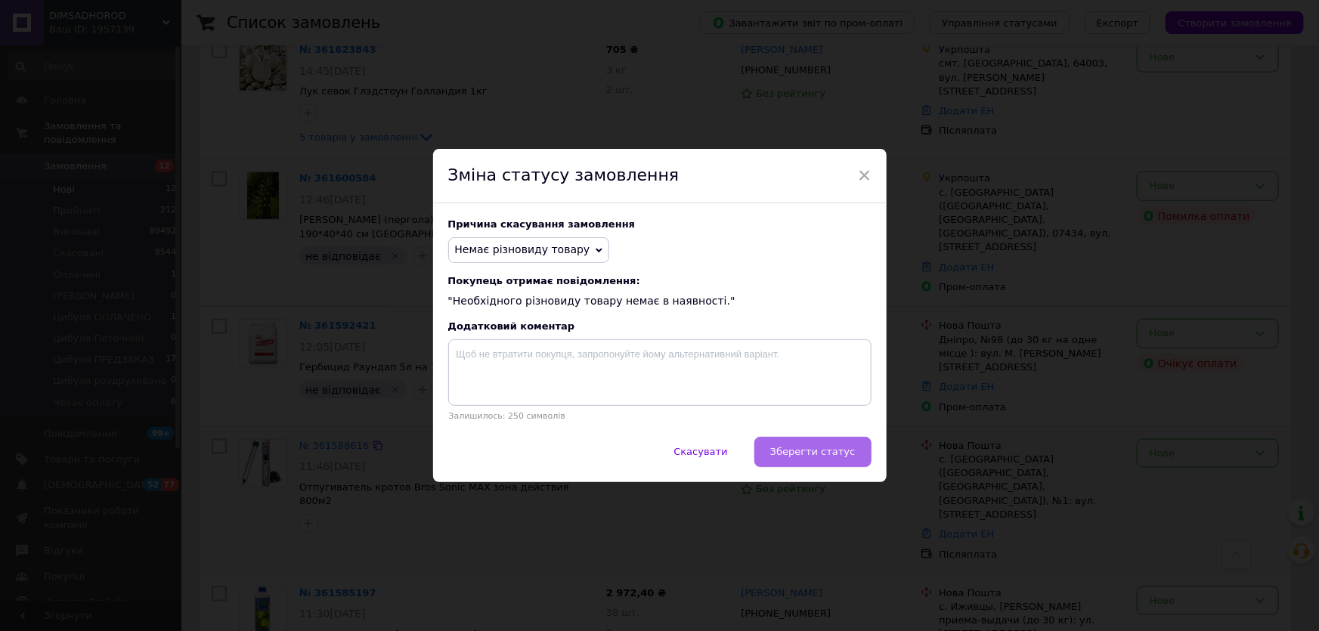
click at [810, 445] on button "Зберегти статус" at bounding box center [812, 452] width 117 height 30
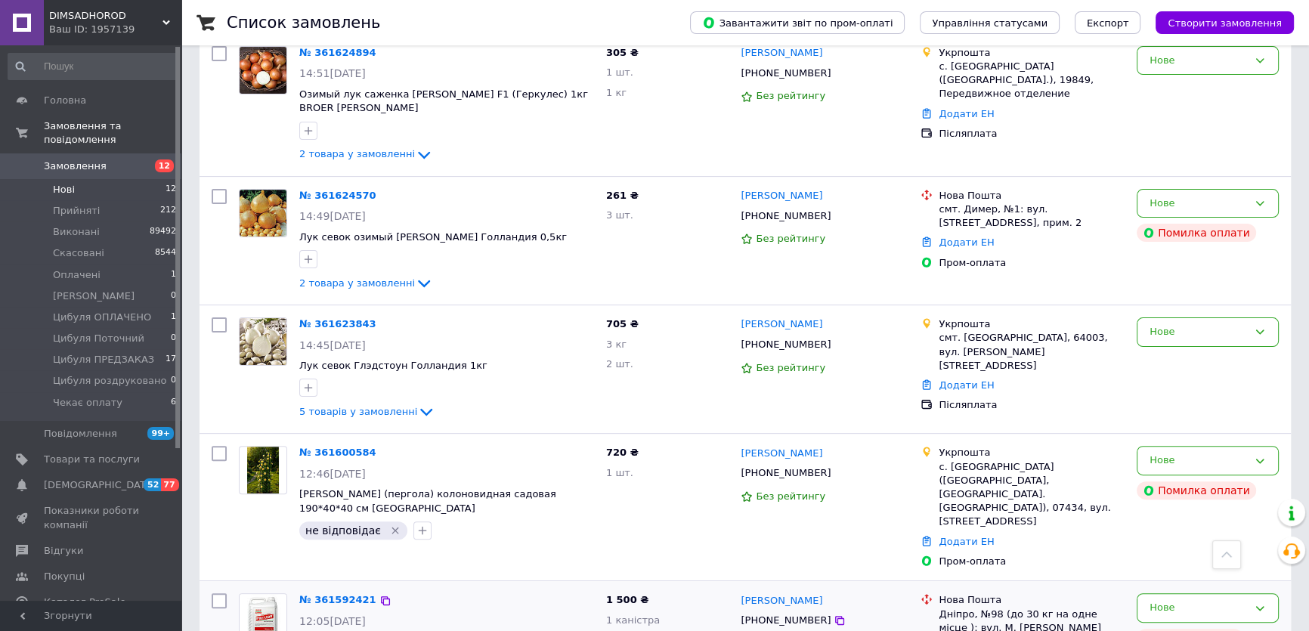
scroll to position [423, 0]
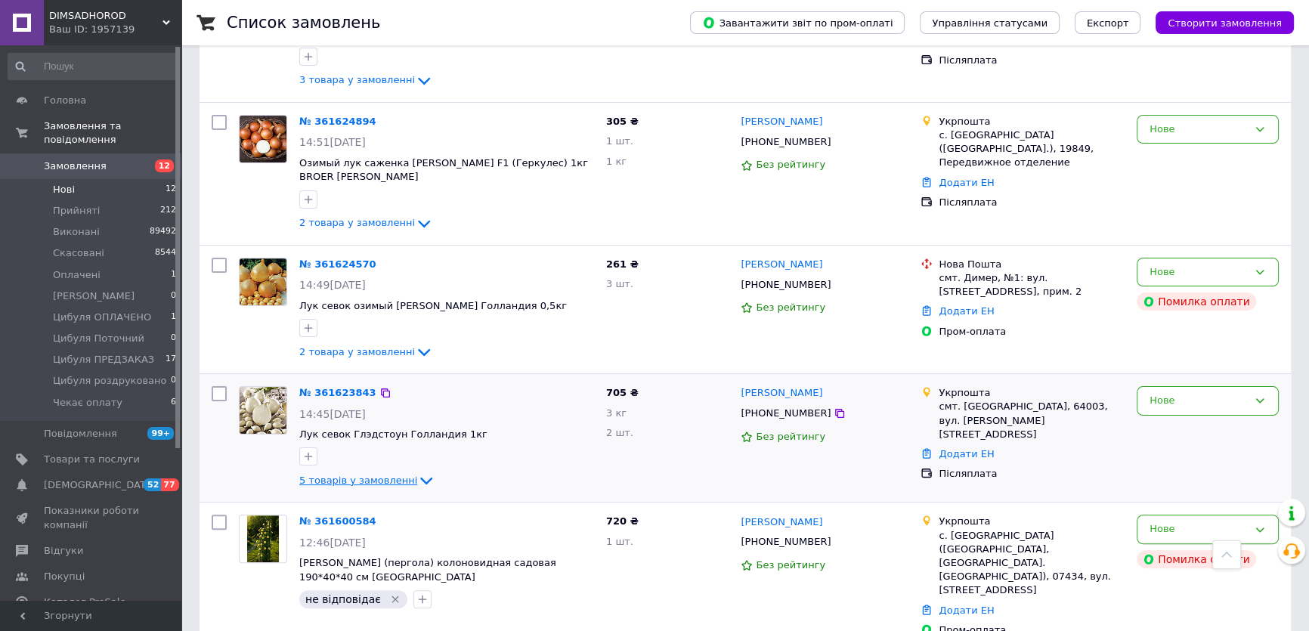
click at [340, 476] on span "5 товарів у замовленні" at bounding box center [358, 480] width 118 height 11
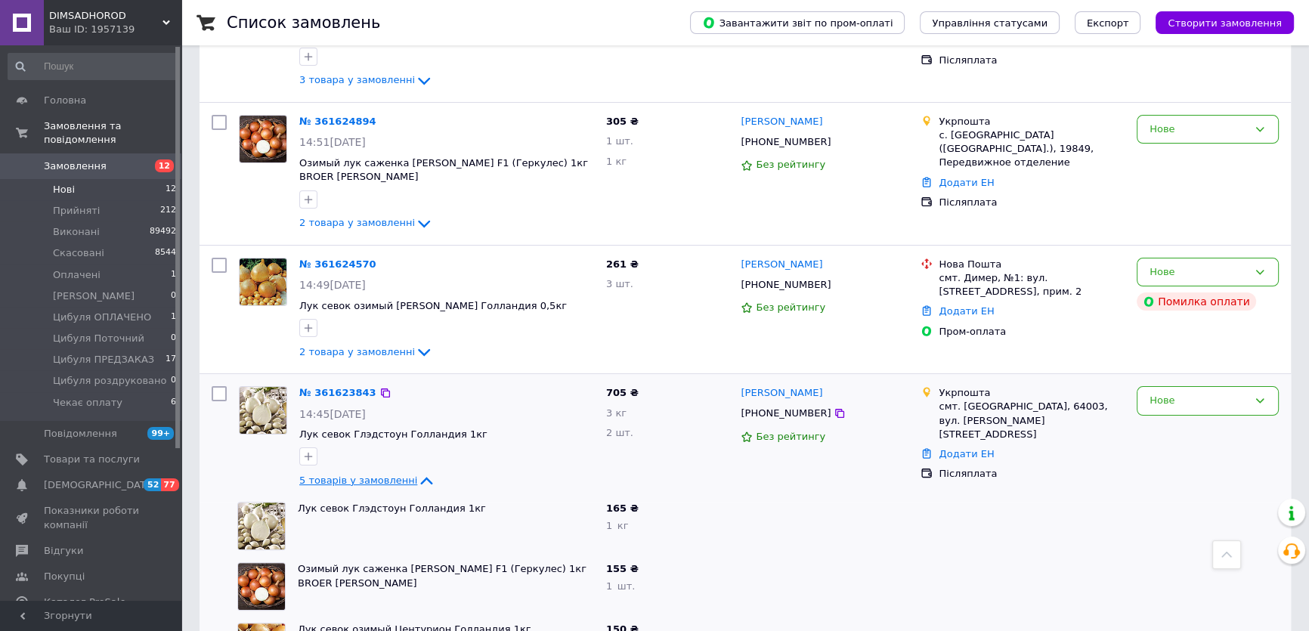
click at [340, 476] on span "5 товарів у замовленні" at bounding box center [358, 480] width 118 height 11
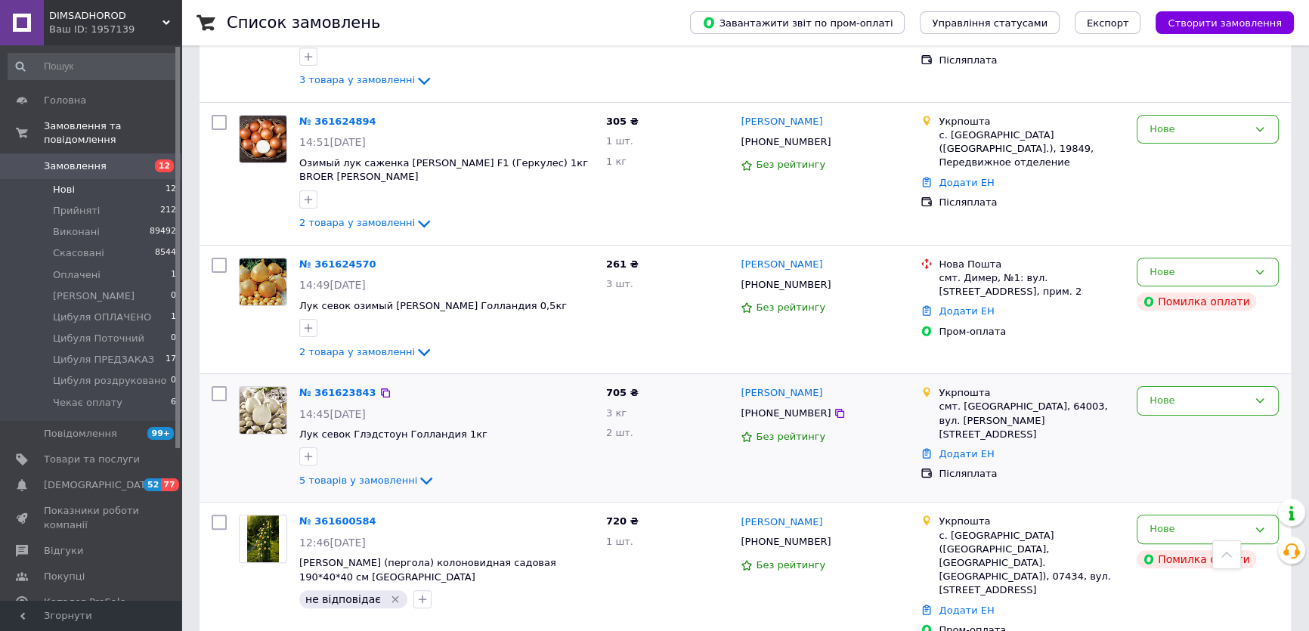
click at [773, 414] on span "+380507639433" at bounding box center [786, 412] width 90 height 11
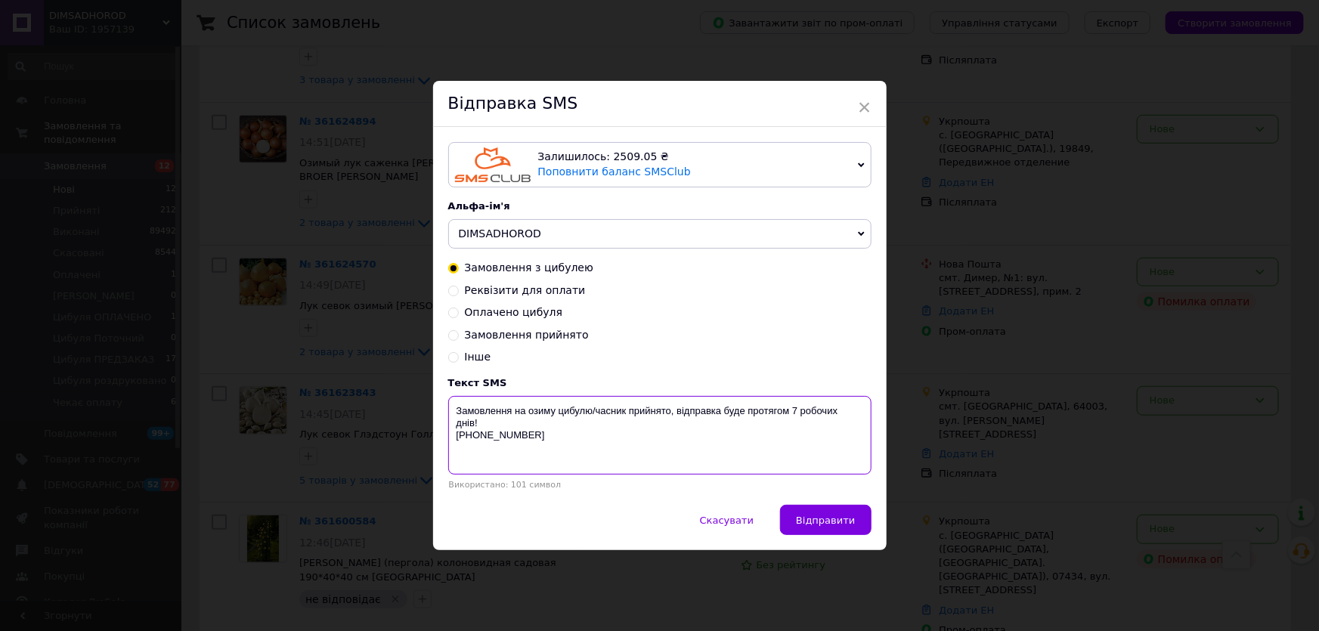
click at [789, 407] on textarea "Замовлення на озиму цибулю/часник прийнято, відправка буде протягом 7 робочих д…" at bounding box center [659, 435] width 423 height 79
type textarea "Замовлення на озиму цибулю/часник прийнято, відправка буде протягом 5 робочих д…"
click at [818, 523] on span "Відправити" at bounding box center [825, 520] width 59 height 11
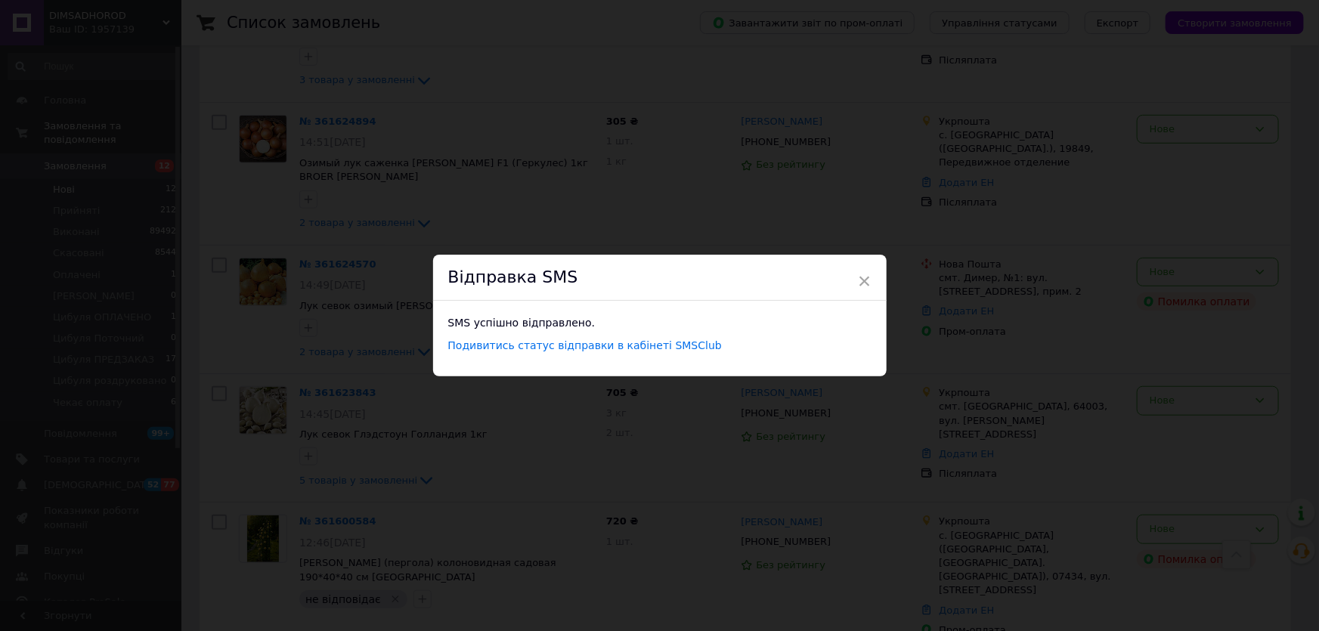
click at [228, 463] on div "× Відправка SMS SMS успішно відправлено. Подивитись статус відправки в кабінеті…" at bounding box center [659, 315] width 1319 height 631
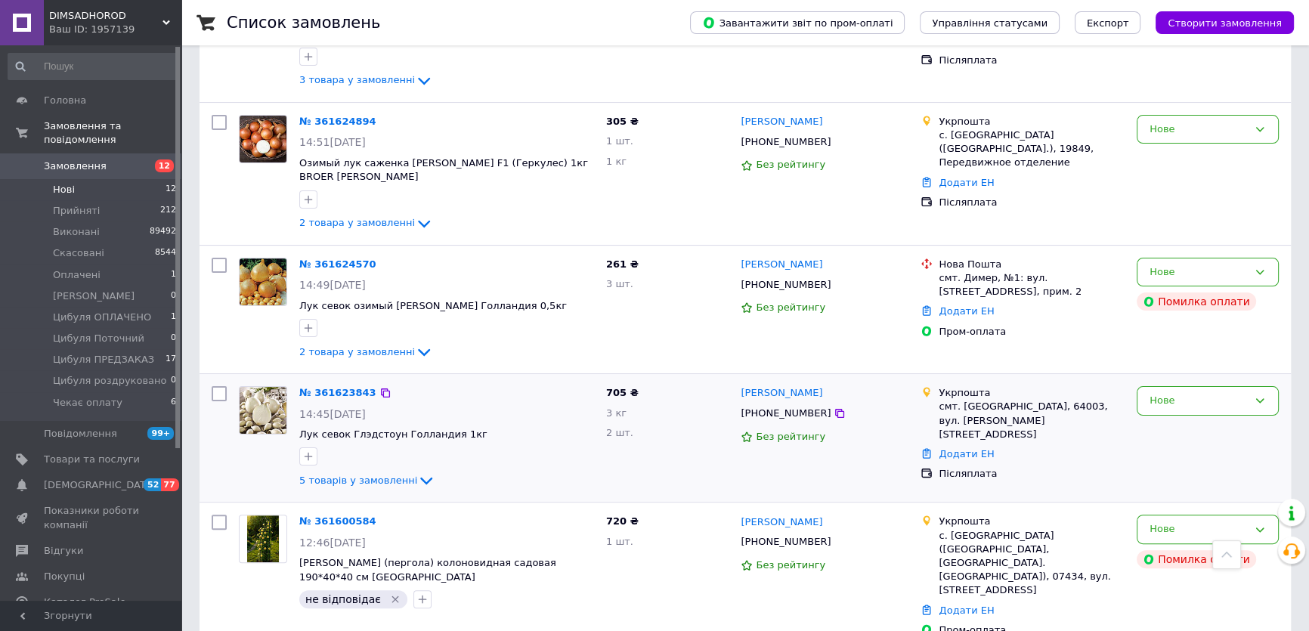
click at [219, 388] on input "checkbox" at bounding box center [219, 393] width 15 height 15
checkbox input "true"
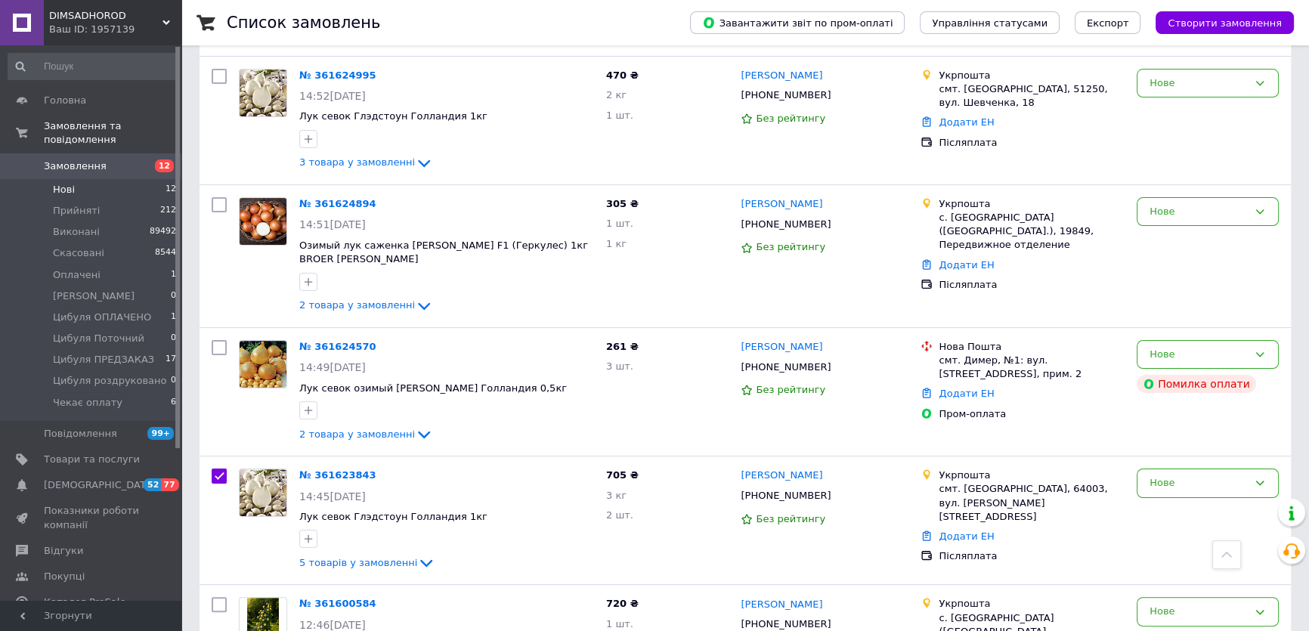
scroll to position [0, 0]
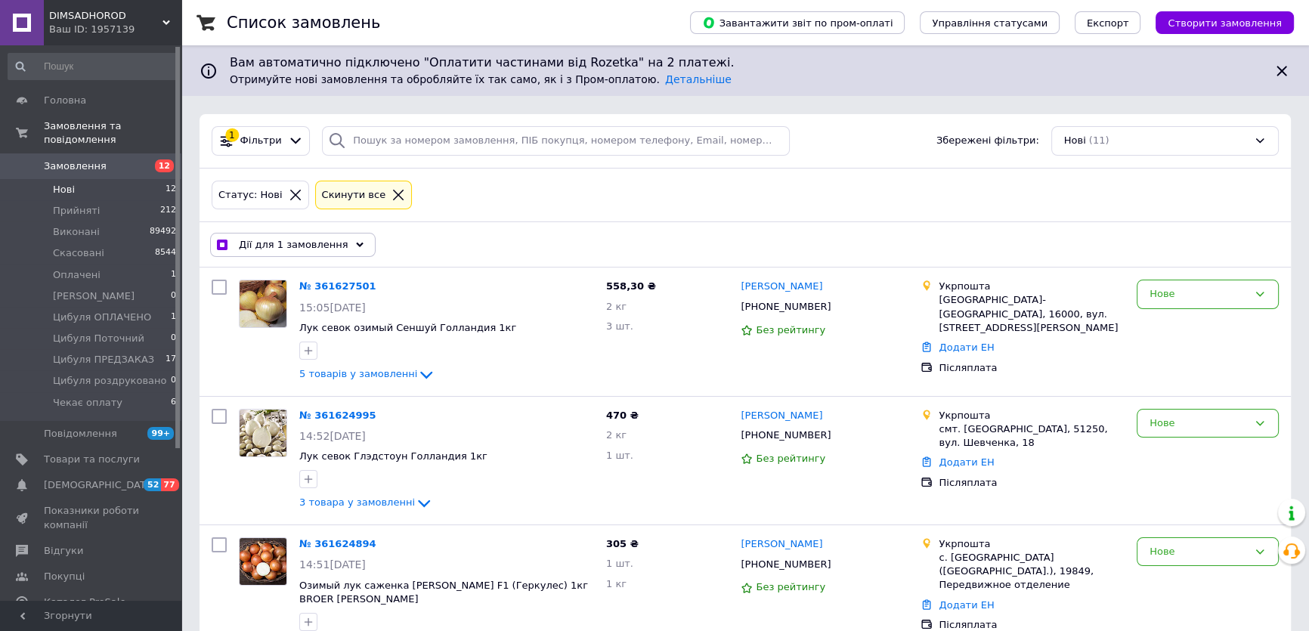
click at [259, 244] on span "Дії для 1 замовлення" at bounding box center [294, 245] width 110 height 14
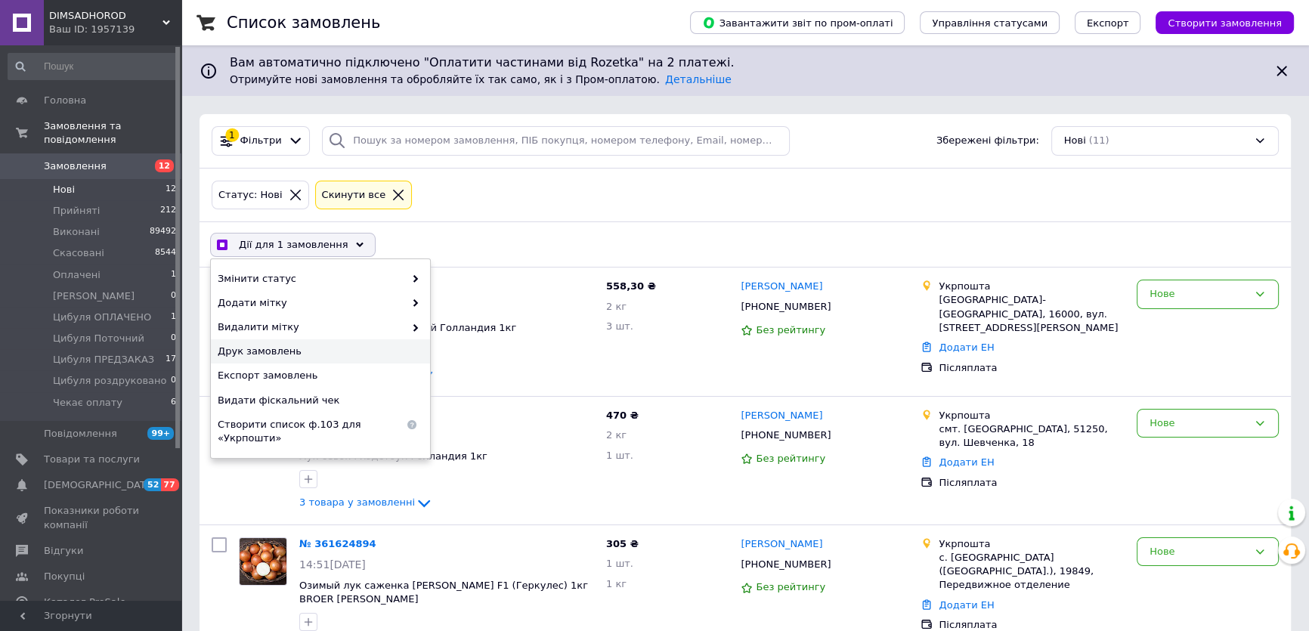
click at [272, 347] on span "Друк замовлень" at bounding box center [319, 352] width 202 height 14
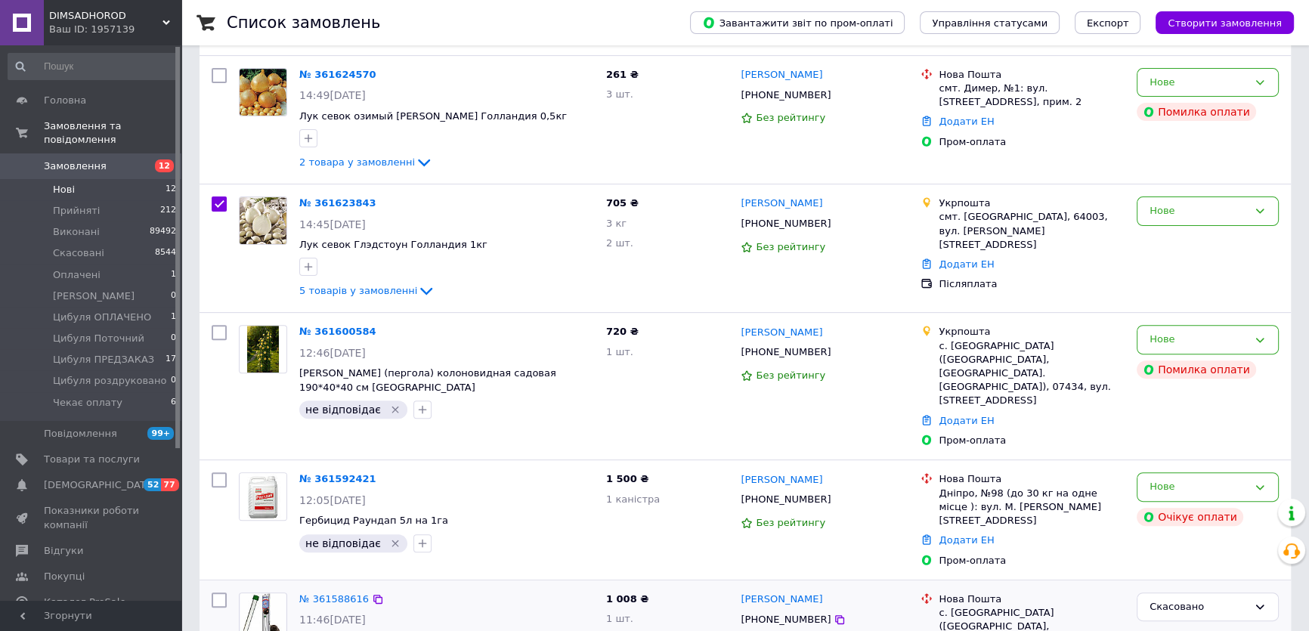
scroll to position [618, 0]
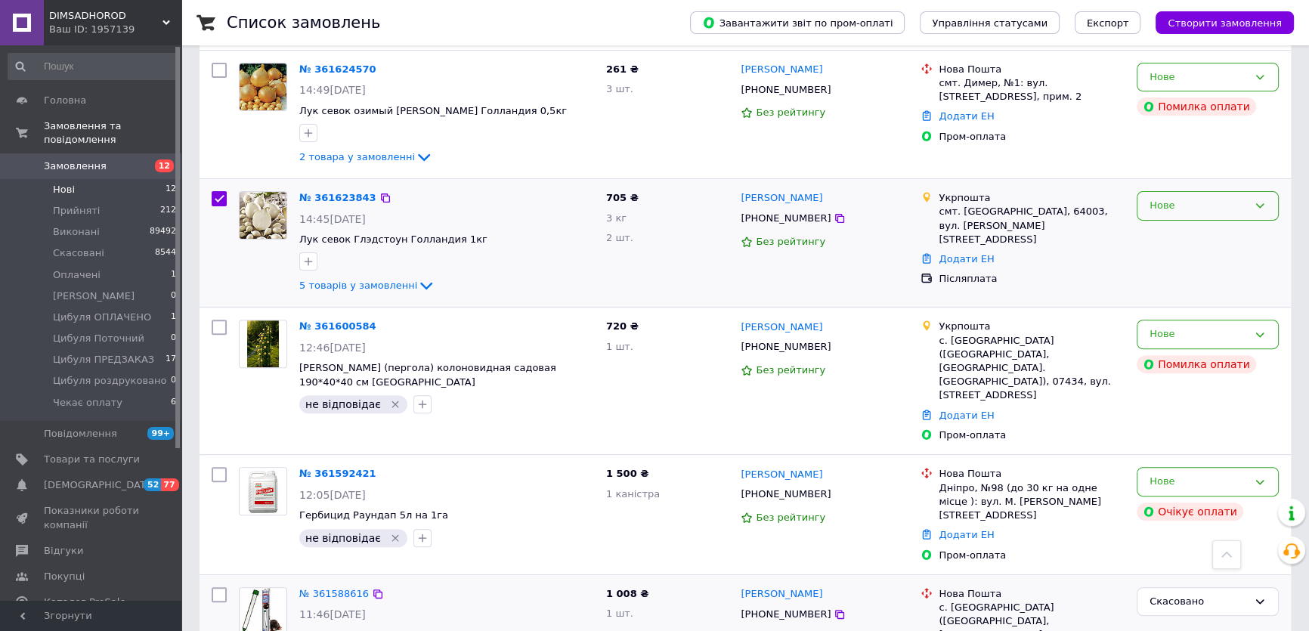
click at [1219, 218] on div "Нове" at bounding box center [1208, 243] width 154 height 116
click at [1196, 201] on div "Нове" at bounding box center [1199, 206] width 98 height 16
checkbox input "true"
click at [1192, 227] on li "Прийнято" at bounding box center [1208, 238] width 141 height 28
checkbox input "false"
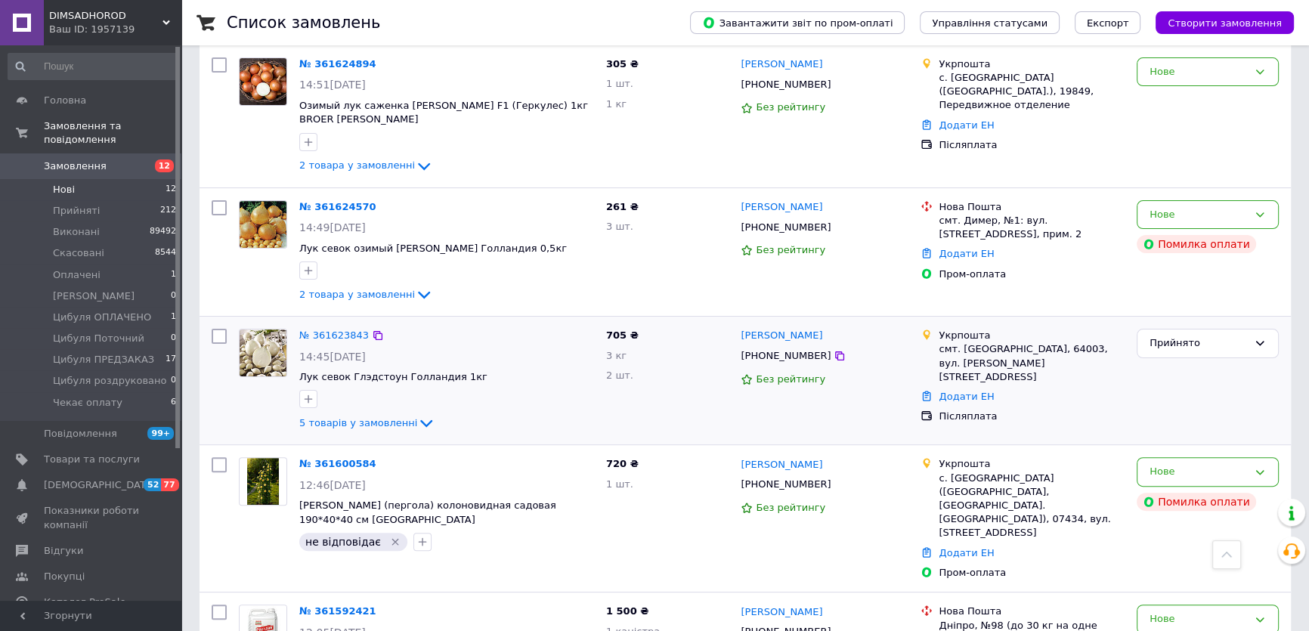
scroll to position [342, 0]
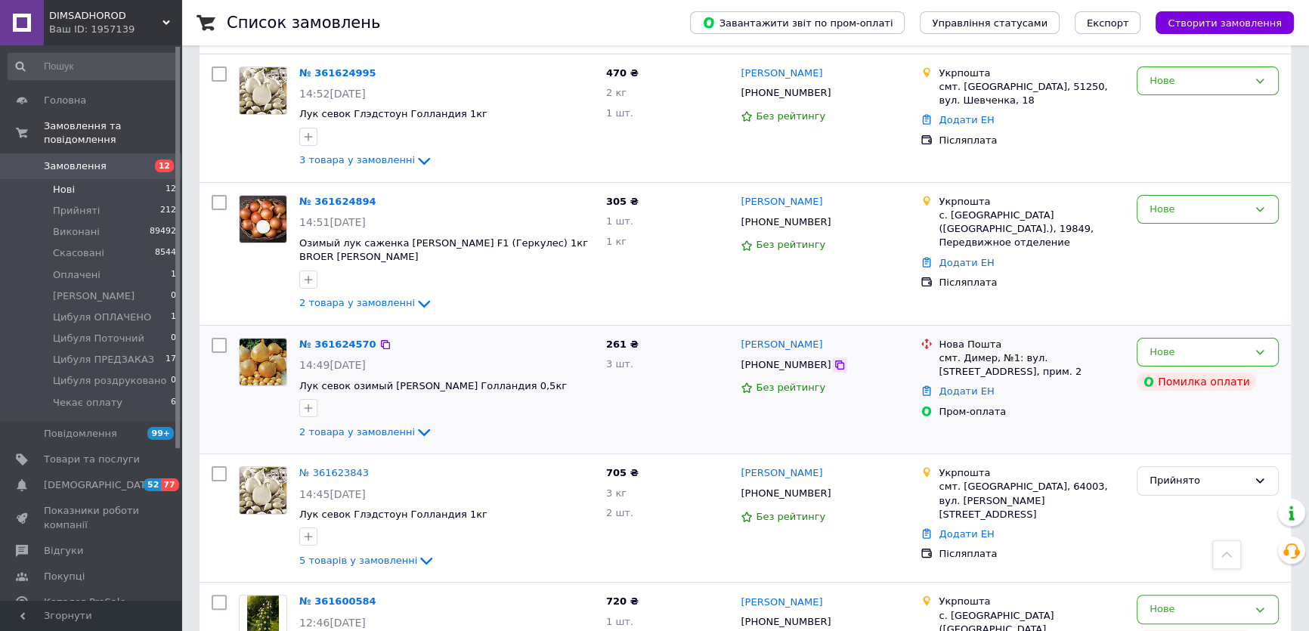
click at [834, 367] on icon at bounding box center [840, 365] width 12 height 12
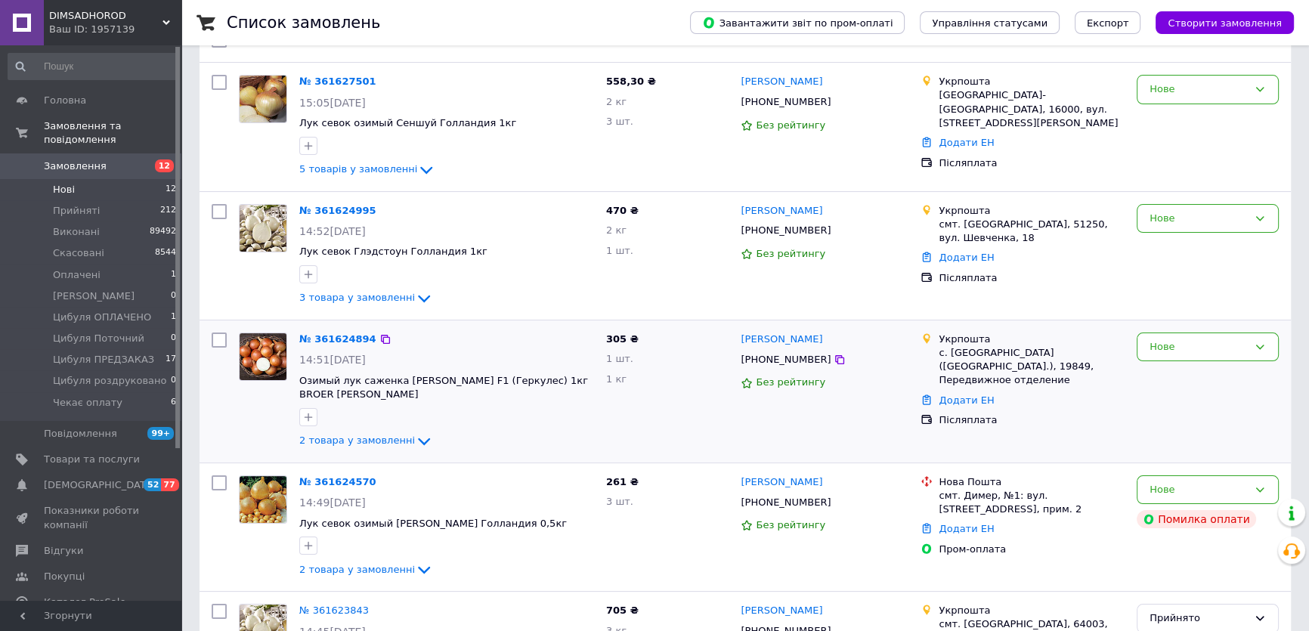
scroll to position [136, 0]
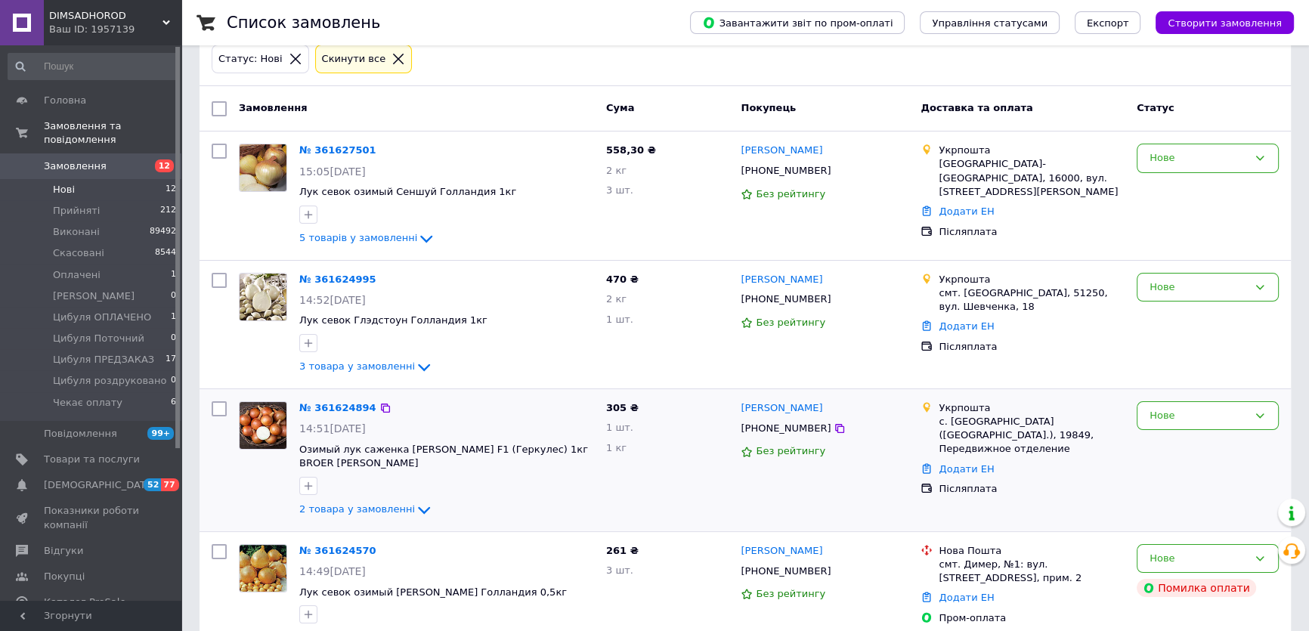
click at [773, 428] on span "+380673271221" at bounding box center [786, 428] width 90 height 11
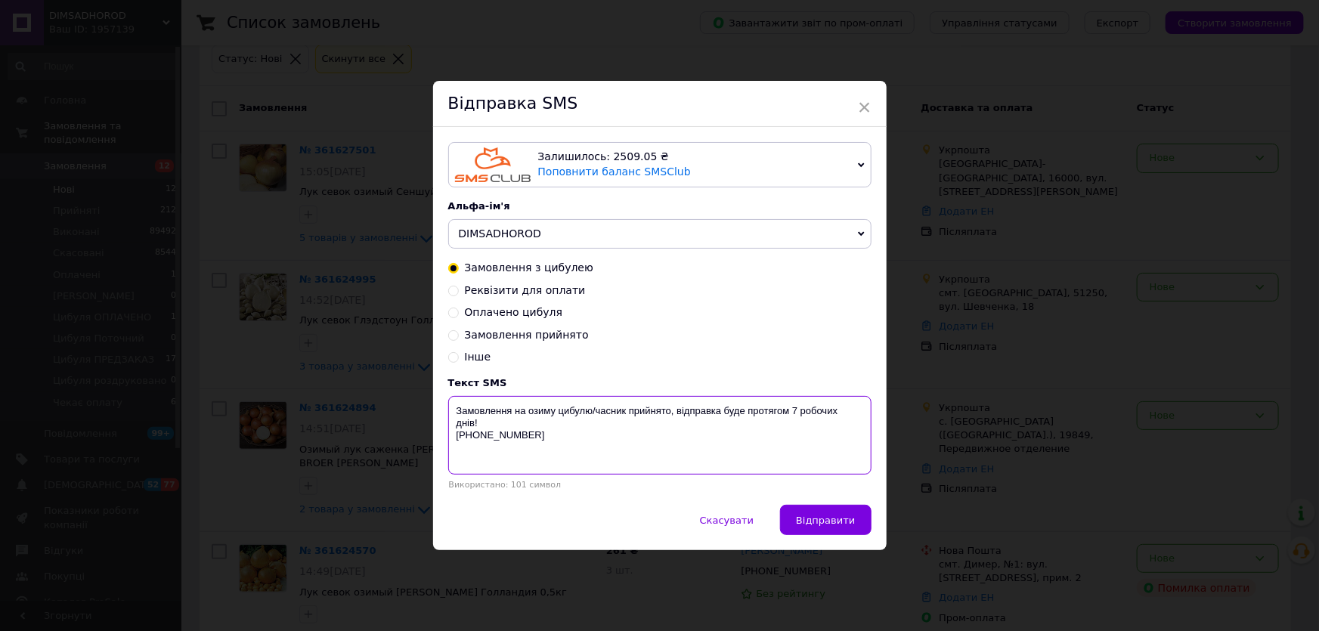
click at [791, 407] on textarea "Замовлення на озиму цибулю/часник прийнято, відправка буде протягом 7 робочих д…" at bounding box center [659, 435] width 423 height 79
type textarea "Замовлення на озиму цибулю/часник прийнято, відправка буде протягом 5 робочих д…"
click at [841, 522] on span "Відправити" at bounding box center [825, 520] width 59 height 11
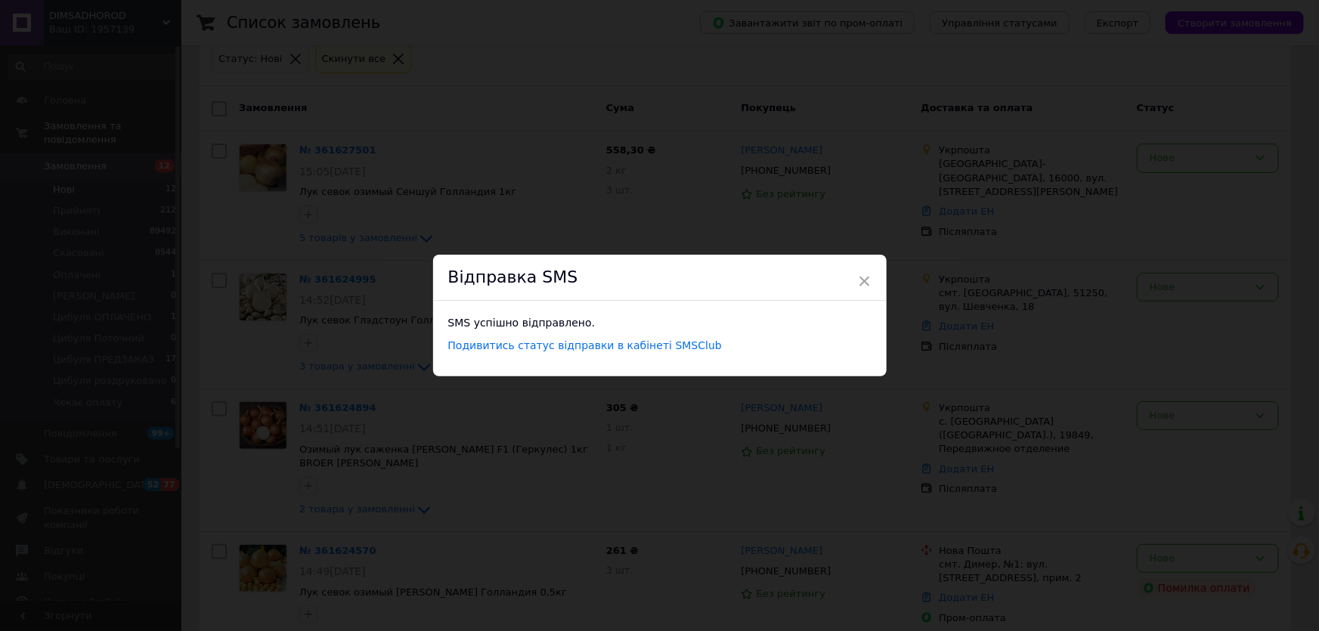
click at [980, 490] on div "× Відправка SMS SMS успішно відправлено. Подивитись статус відправки в кабінеті…" at bounding box center [659, 315] width 1319 height 631
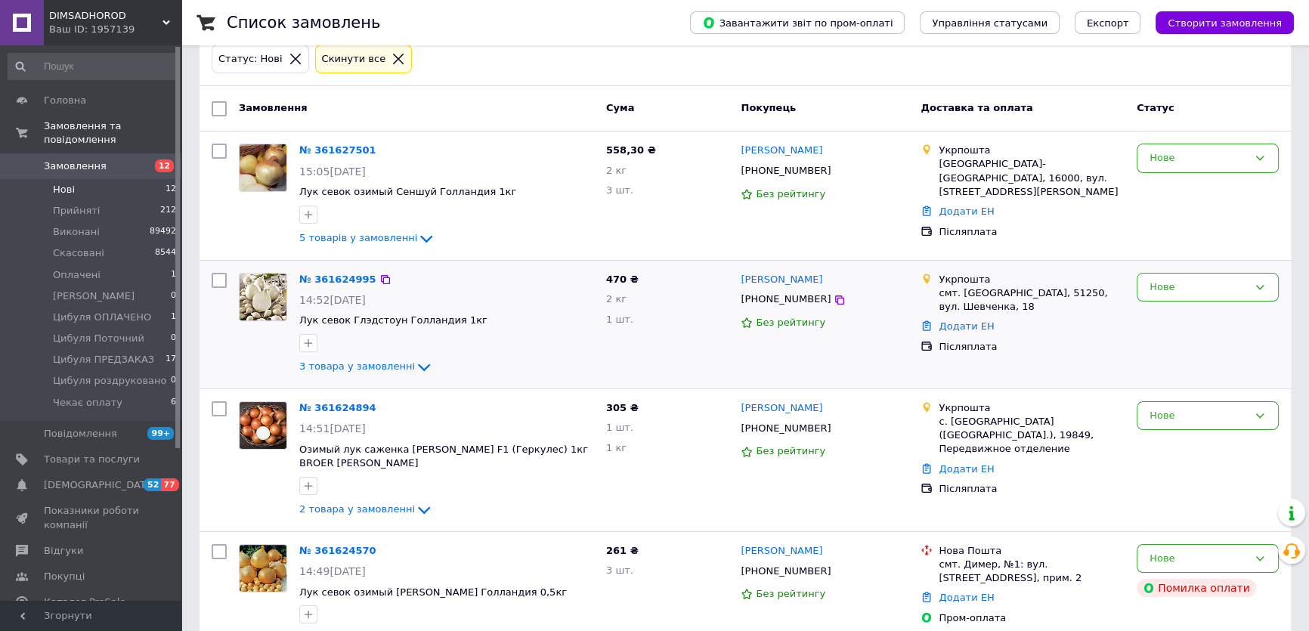
click at [778, 296] on span "+380960124412" at bounding box center [786, 298] width 90 height 11
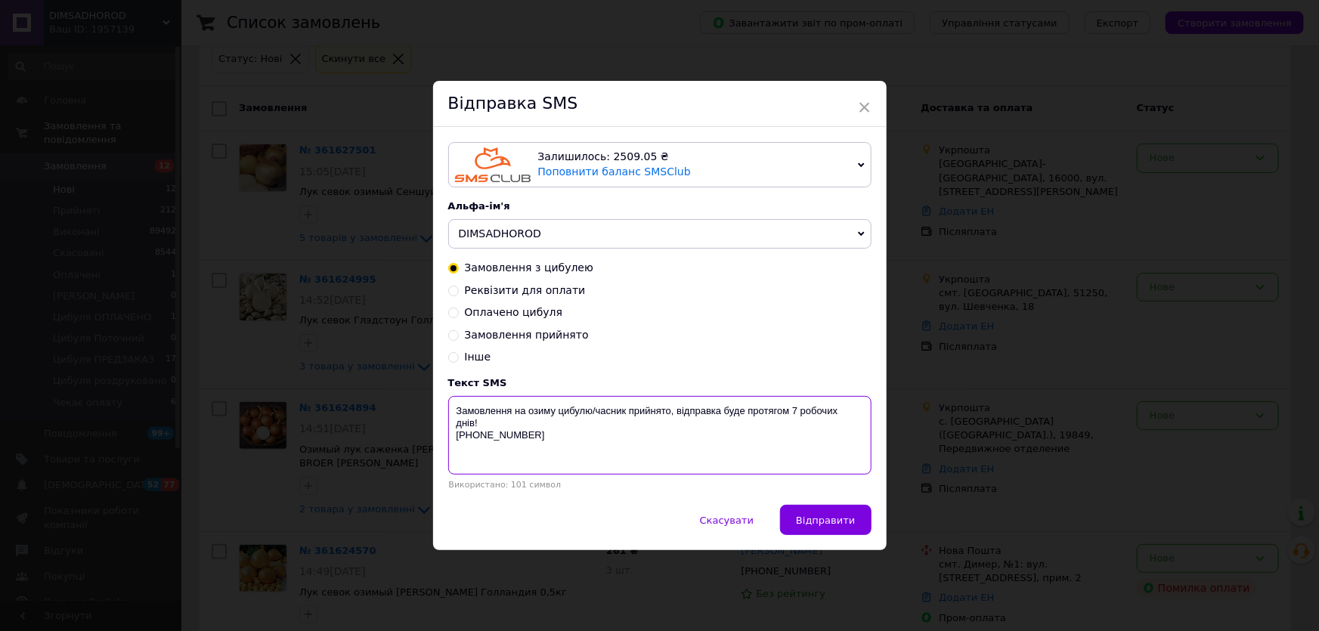
click at [791, 404] on textarea "Замовлення на озиму цибулю/часник прийнято, відправка буде протягом 7 робочих д…" at bounding box center [659, 435] width 423 height 79
type textarea "Замовлення на озиму цибулю/часник прийнято, відправка буде протягом 5 робочих д…"
click at [822, 528] on button "Відправити" at bounding box center [825, 520] width 91 height 30
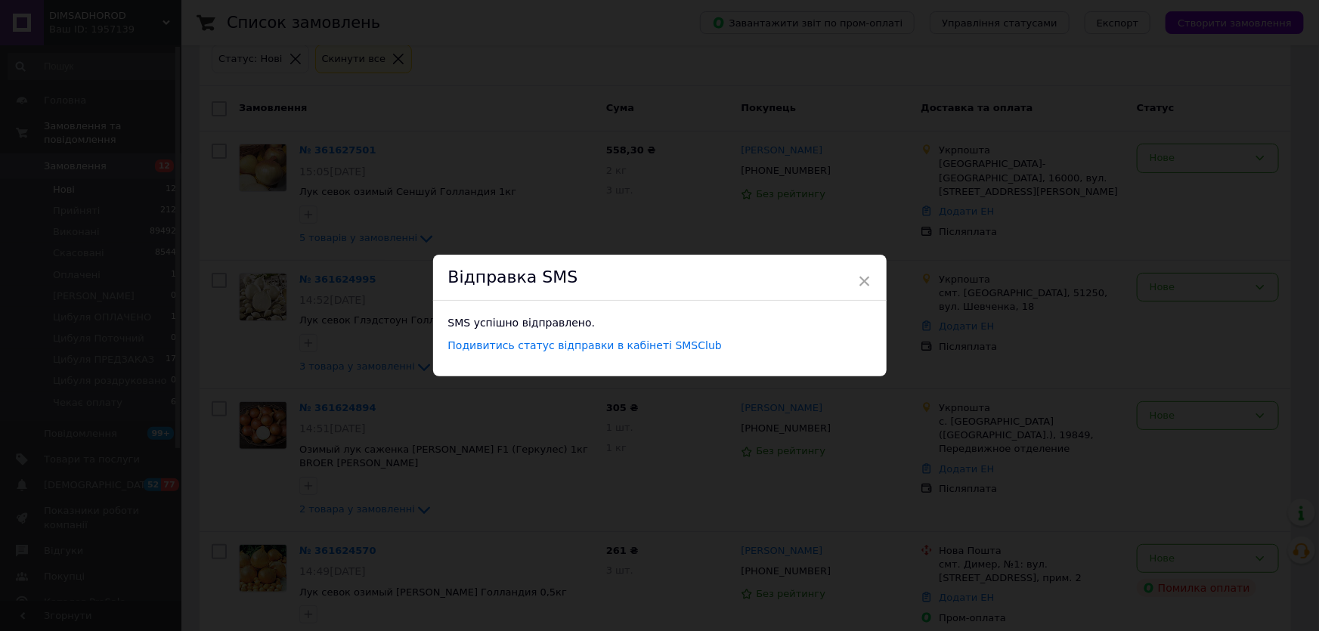
click at [965, 484] on div "× Відправка SMS SMS успішно відправлено. Подивитись статус відправки в кабінеті…" at bounding box center [659, 315] width 1319 height 631
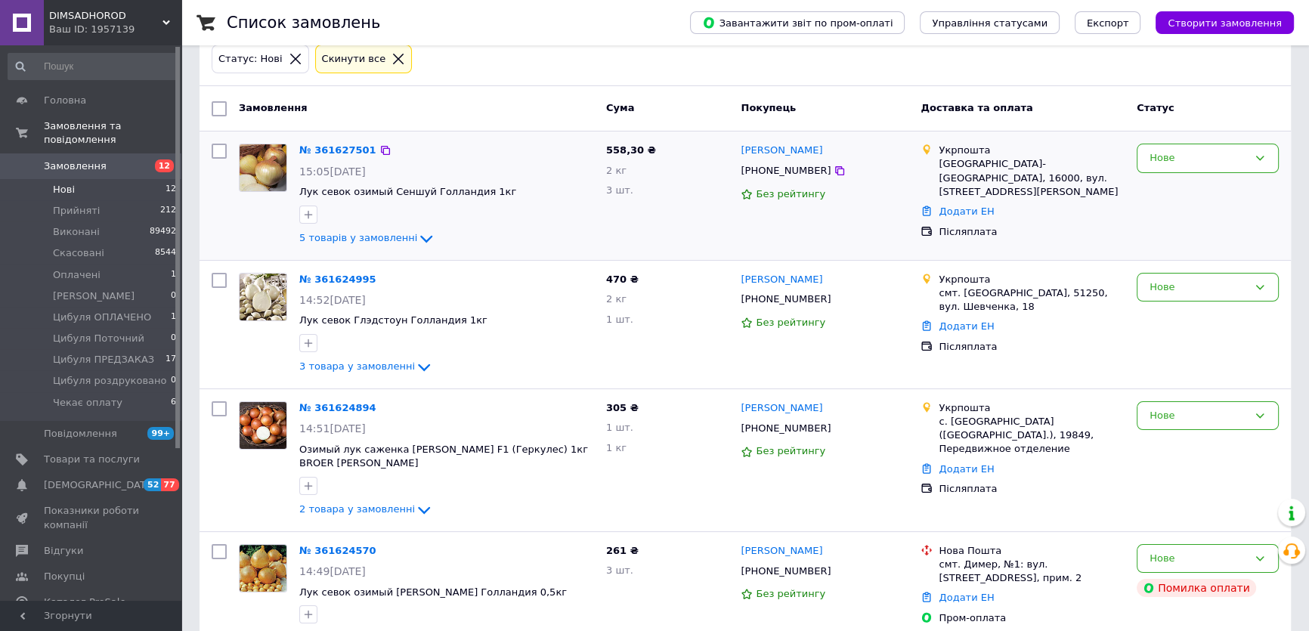
click at [782, 168] on span "+380956608728" at bounding box center [786, 170] width 90 height 11
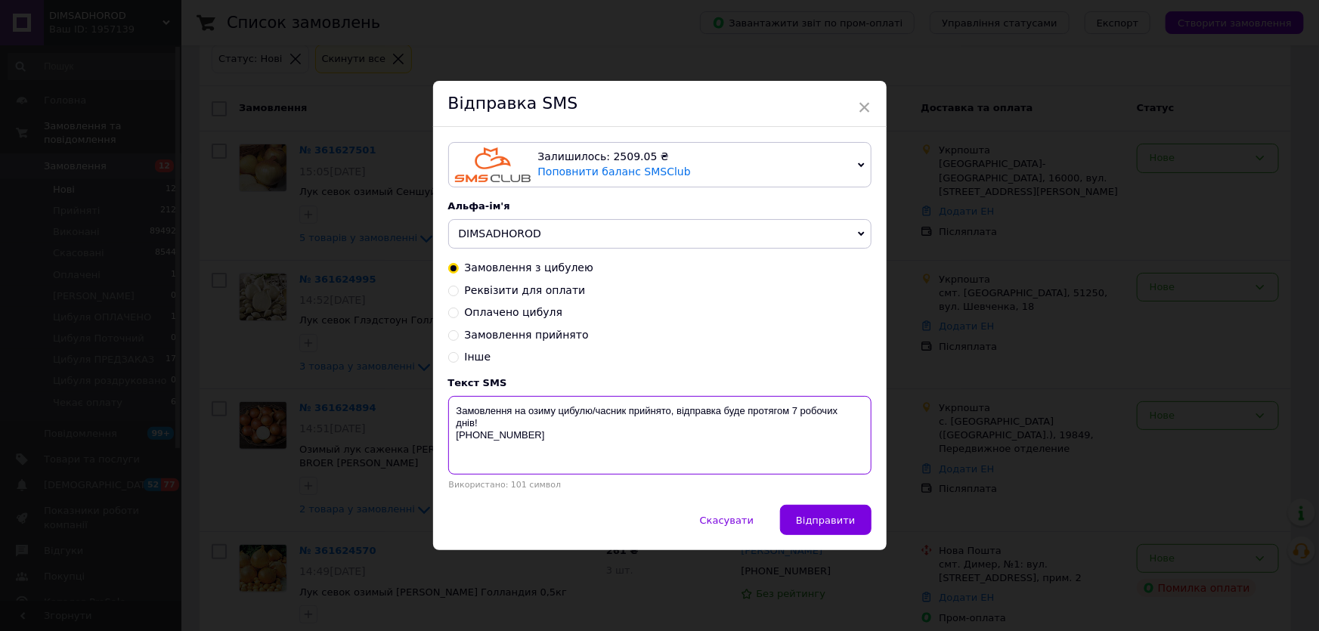
click at [791, 406] on textarea "Замовлення на озиму цибулю/часник прийнято, відправка буде протягом 7 робочих д…" at bounding box center [659, 435] width 423 height 79
type textarea "Замовлення на озиму цибулю/часник прийнято, відправка буде протягом 5 робочих д…"
click at [819, 516] on span "Відправити" at bounding box center [825, 520] width 59 height 11
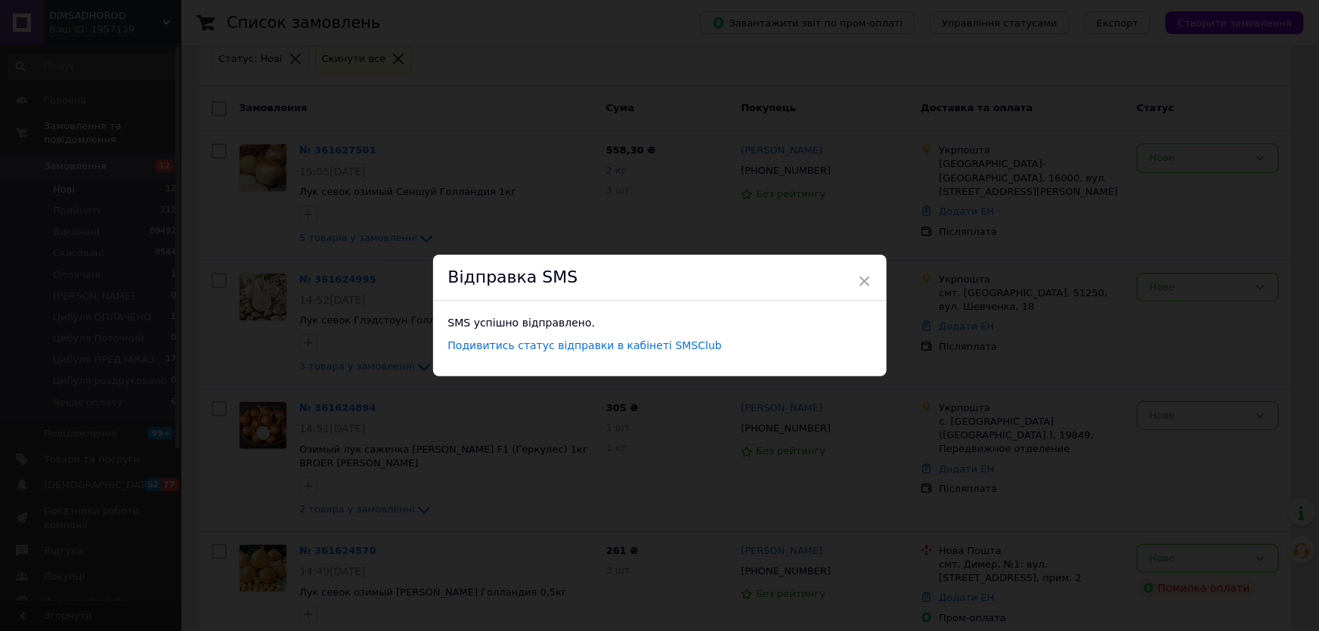
click at [374, 402] on div "× Відправка SMS SMS успішно відправлено. Подивитись статус відправки в кабінеті…" at bounding box center [659, 315] width 1319 height 631
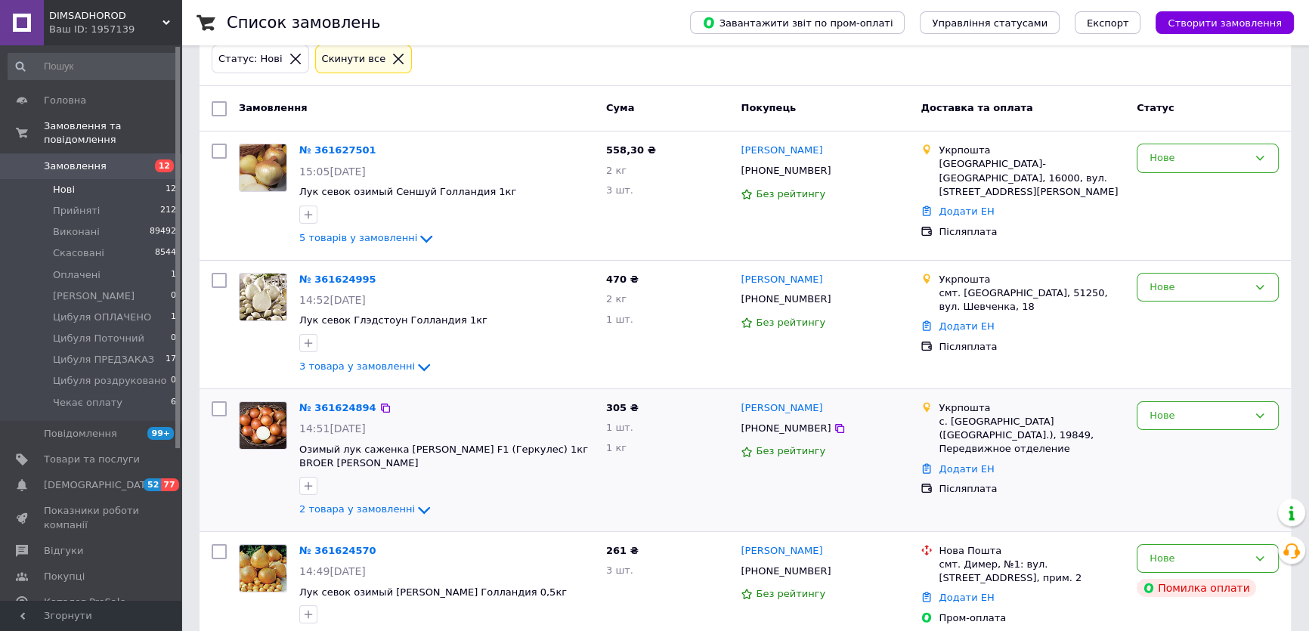
drag, startPoint x: 218, startPoint y: 409, endPoint x: 222, endPoint y: 395, distance: 14.1
click at [221, 409] on input "checkbox" at bounding box center [219, 408] width 15 height 15
checkbox input "true"
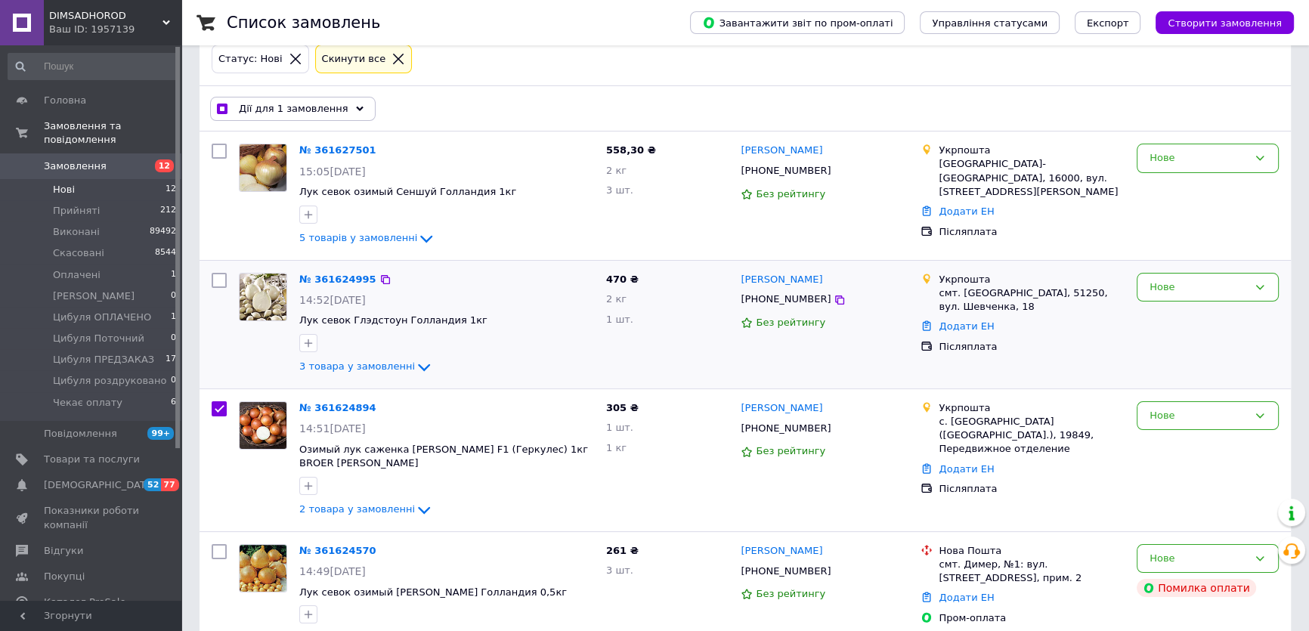
click at [219, 287] on div at bounding box center [219, 325] width 27 height 116
checkbox input "true"
click at [221, 277] on input "checkbox" at bounding box center [219, 280] width 15 height 15
checkbox input "true"
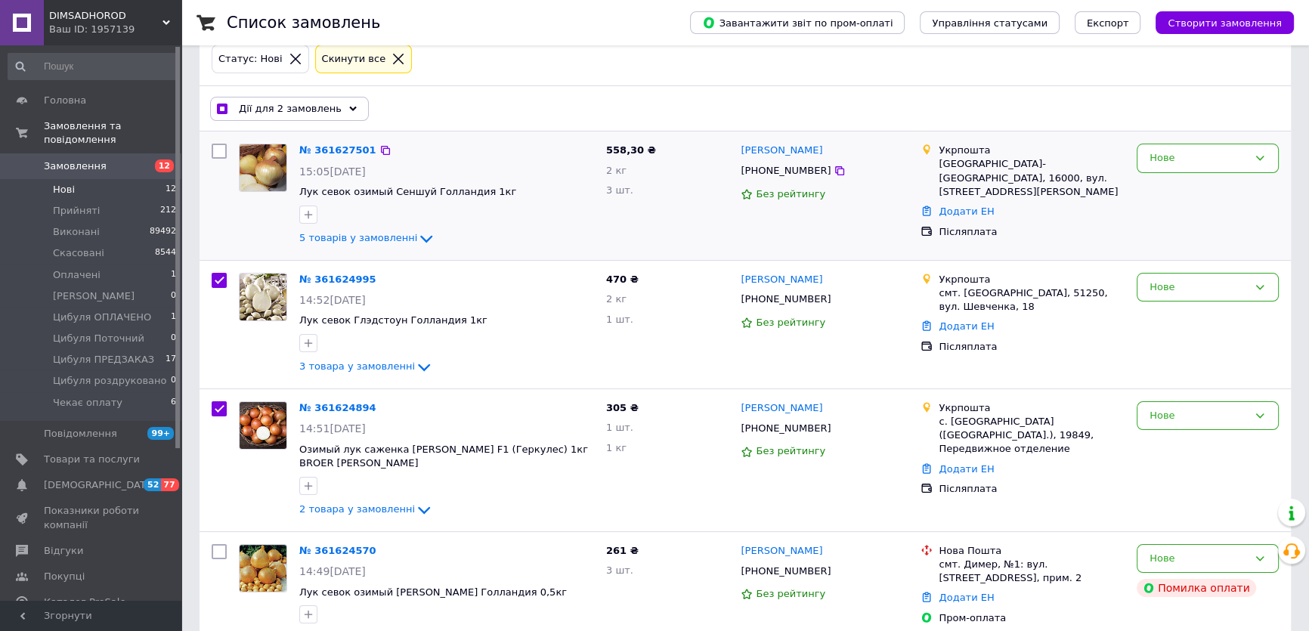
click at [215, 150] on input "checkbox" at bounding box center [219, 151] width 15 height 15
checkbox input "true"
click at [269, 106] on span "Дії для 3 замовлень" at bounding box center [290, 109] width 103 height 14
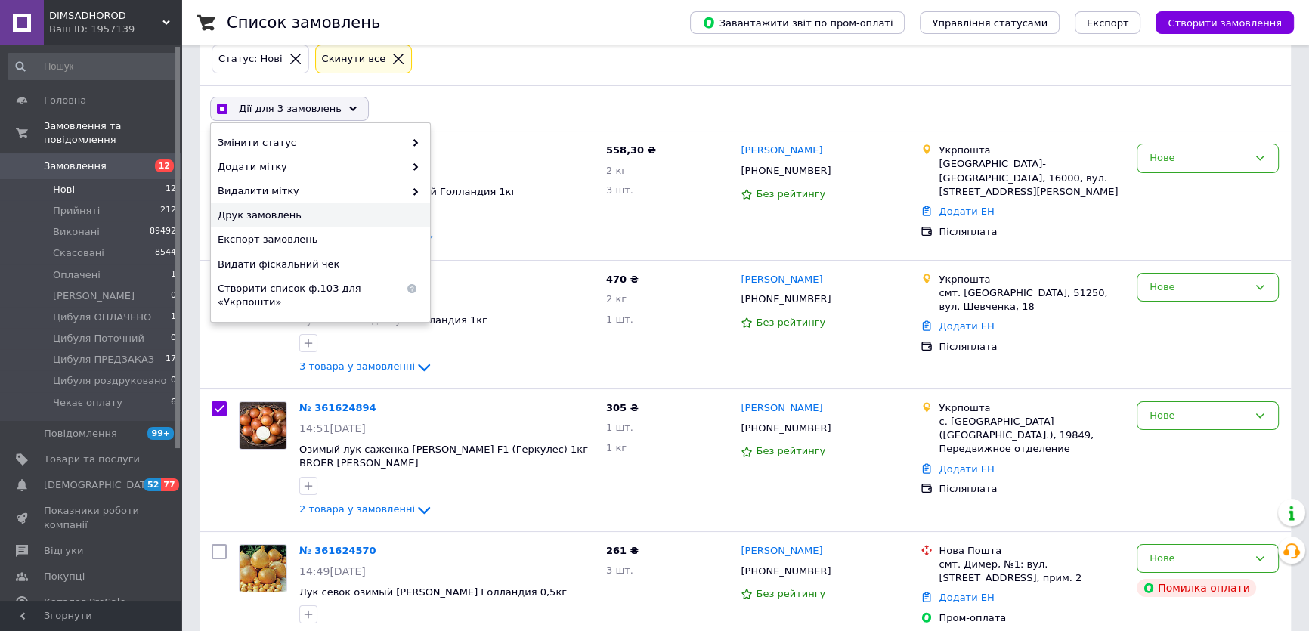
click at [292, 213] on span "Друк замовлень" at bounding box center [319, 216] width 202 height 14
click at [1204, 415] on div "Нове" at bounding box center [1199, 416] width 98 height 16
checkbox input "true"
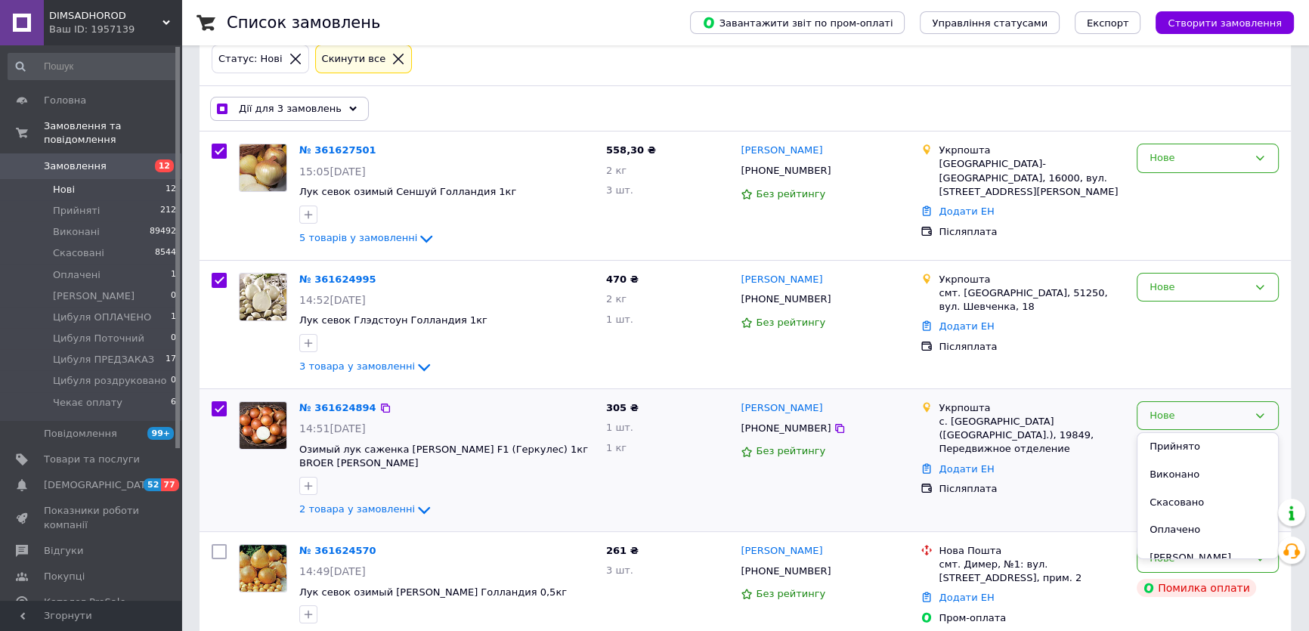
click at [1177, 444] on li "Прийнято" at bounding box center [1208, 447] width 141 height 28
checkbox input "false"
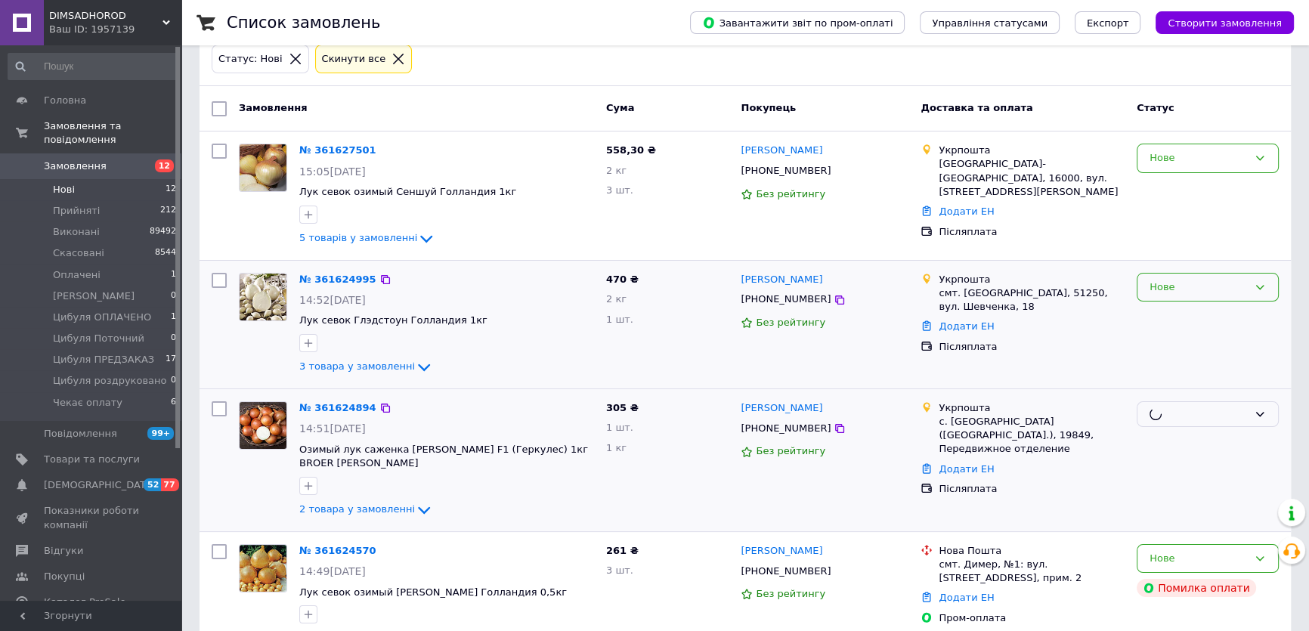
click at [1178, 289] on div "Нове" at bounding box center [1199, 288] width 98 height 16
click at [1179, 317] on li "Прийнято" at bounding box center [1208, 319] width 141 height 28
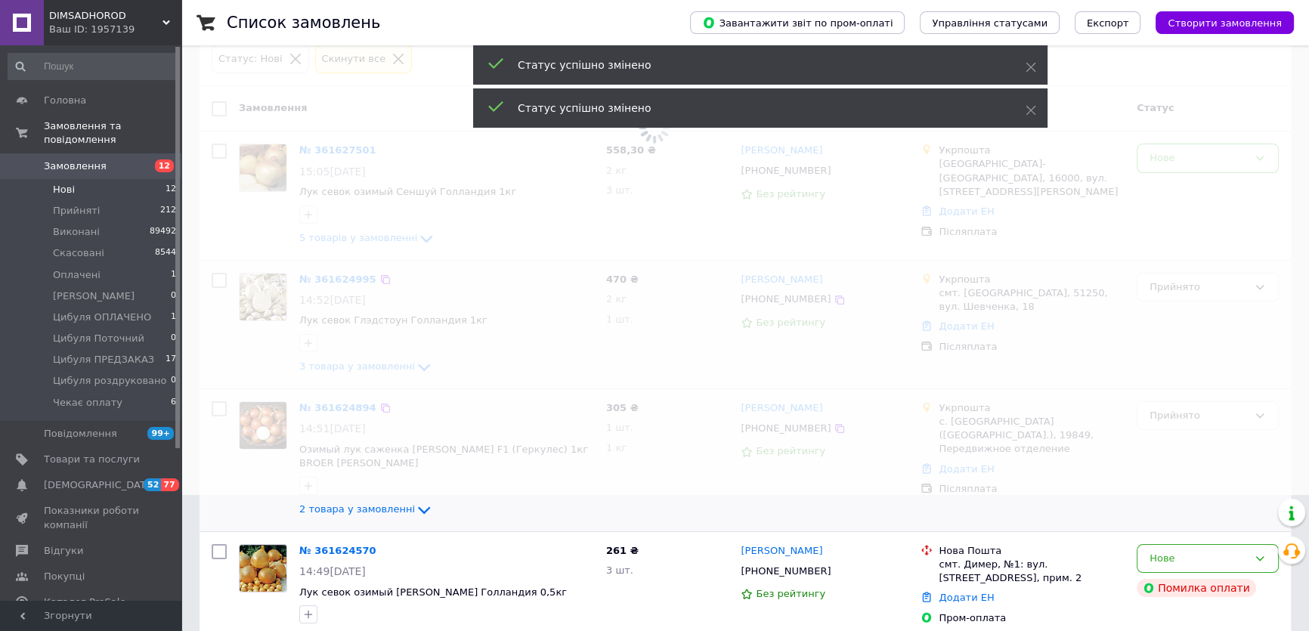
click at [1184, 162] on span at bounding box center [654, 179] width 1309 height 631
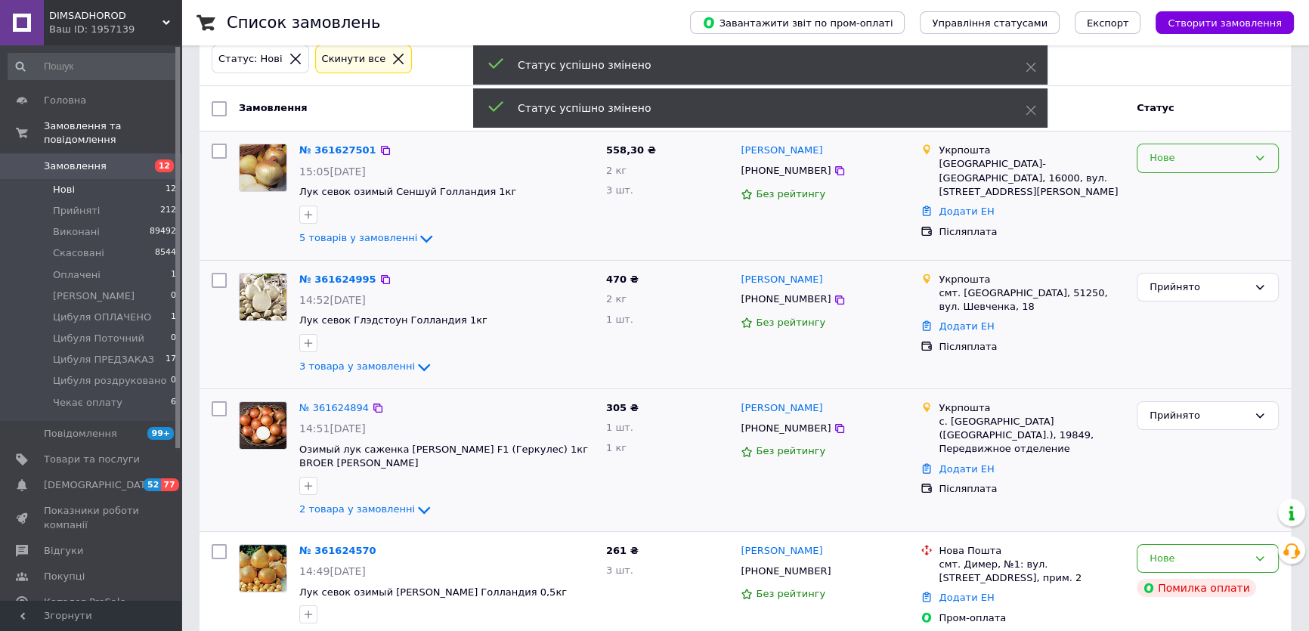
click at [1177, 159] on div "Нове" at bounding box center [1199, 158] width 98 height 16
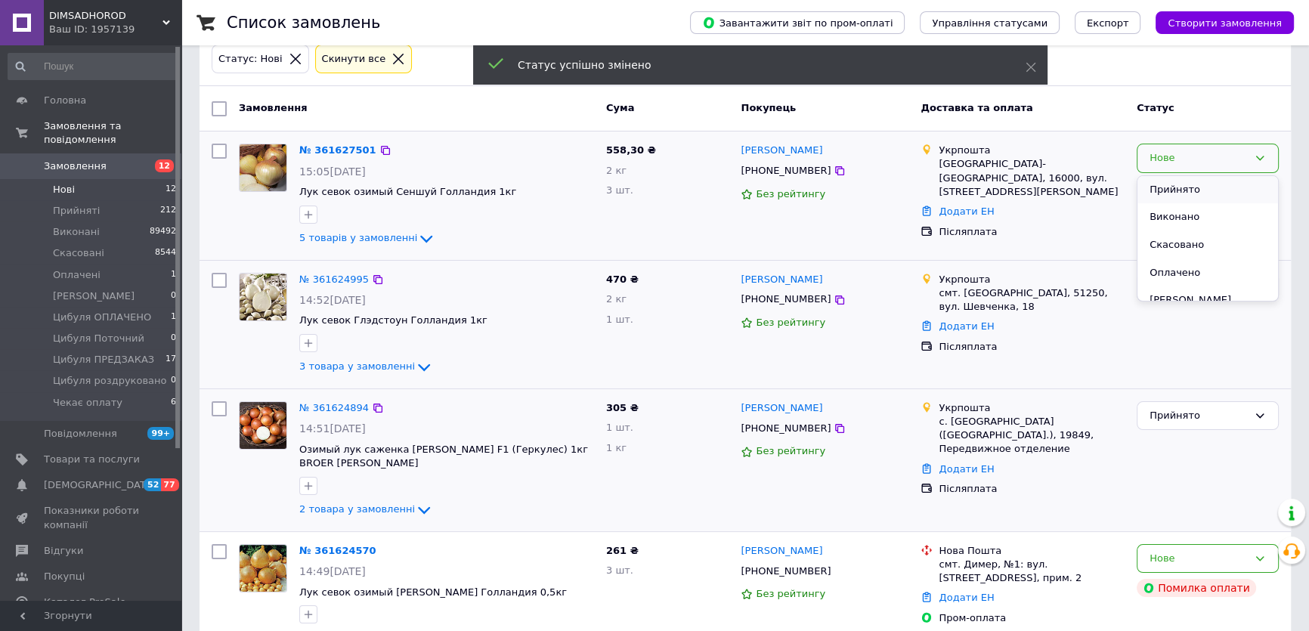
click at [1182, 181] on li "Прийнято" at bounding box center [1208, 190] width 141 height 28
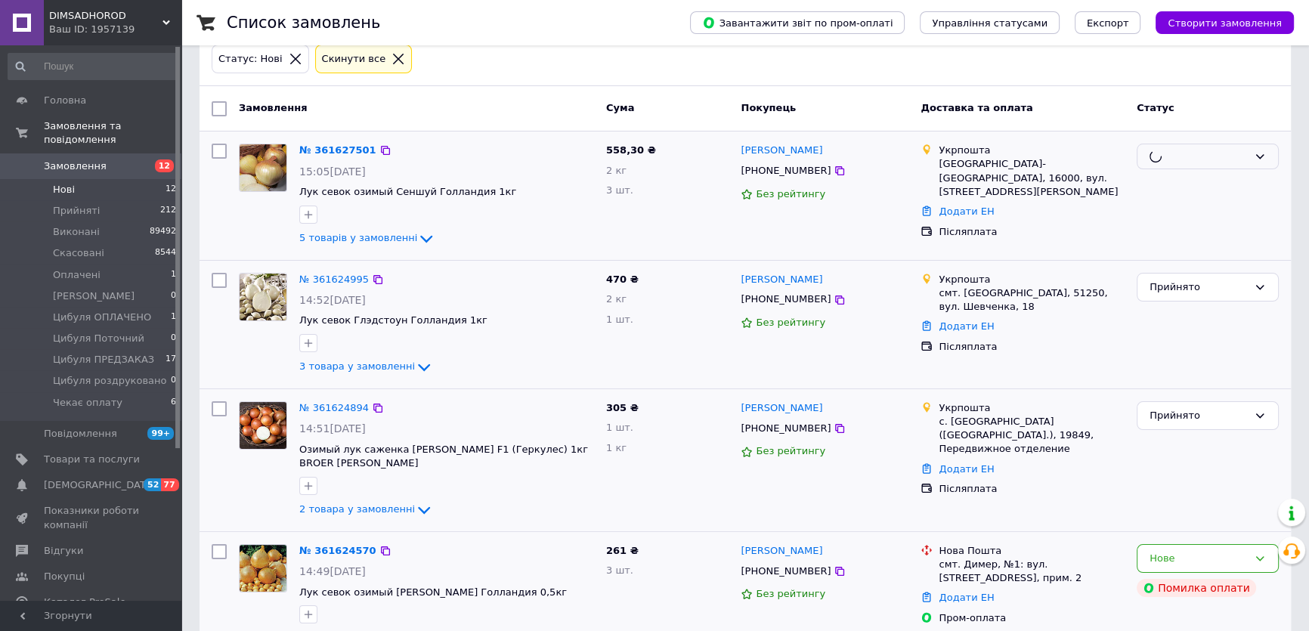
scroll to position [411, 0]
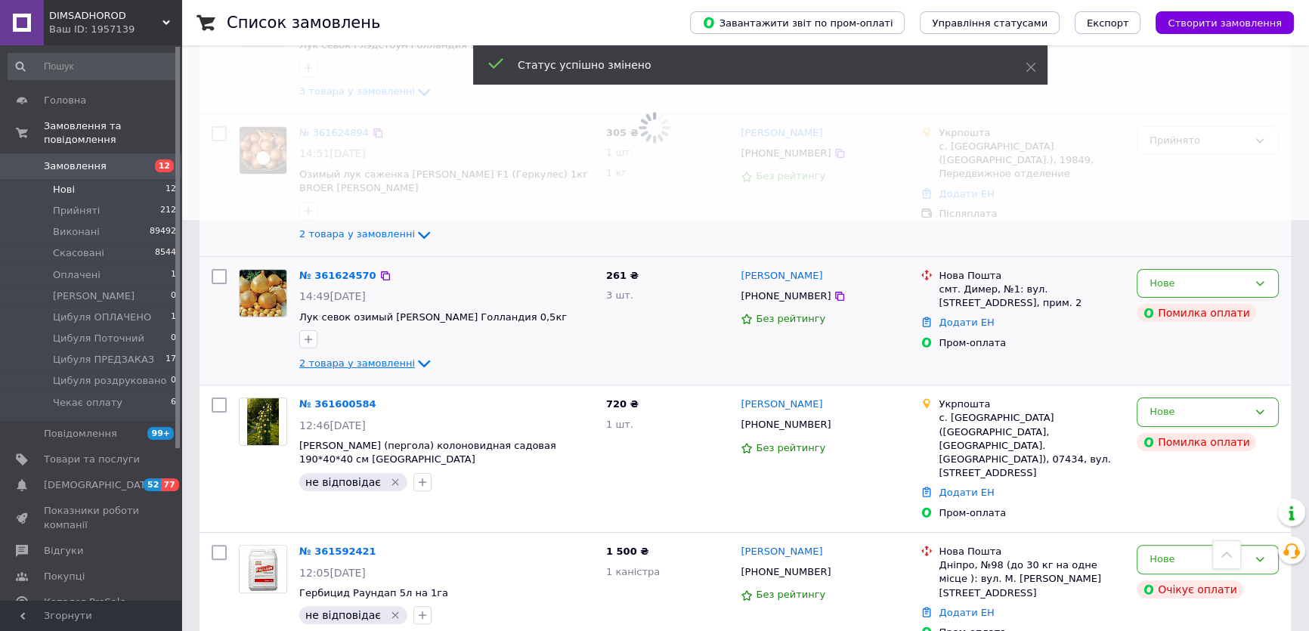
click at [367, 360] on span "2 товара у замовленні" at bounding box center [357, 363] width 116 height 11
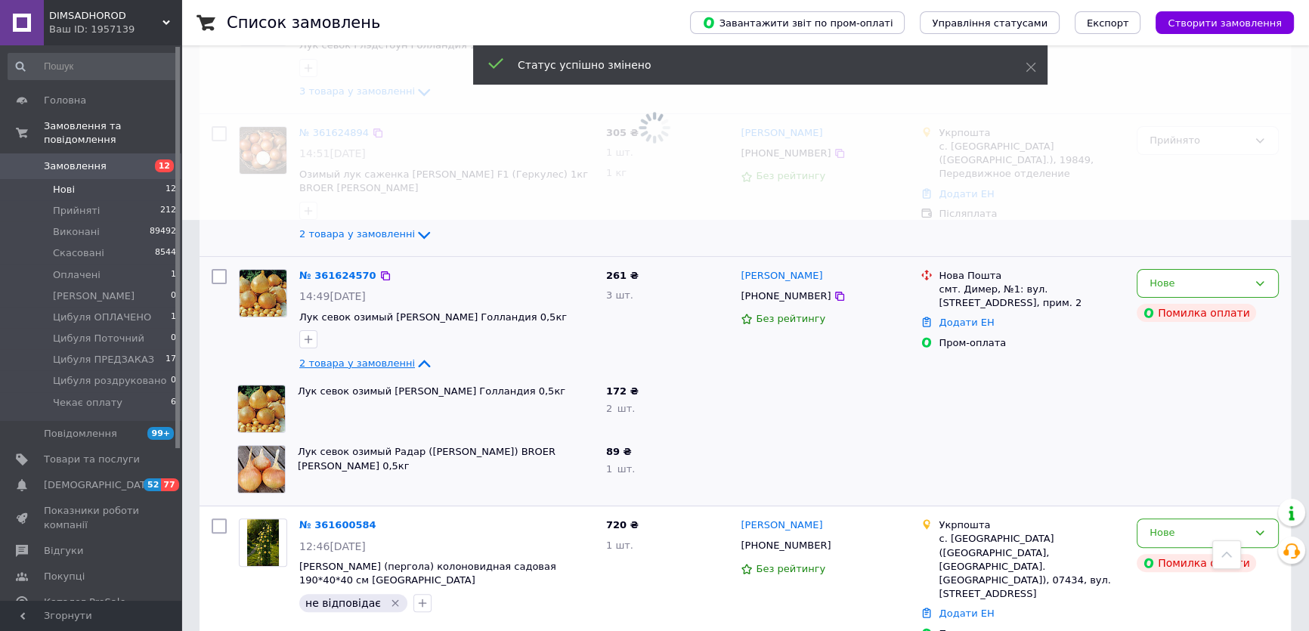
click at [367, 360] on span "2 товара у замовленні" at bounding box center [357, 363] width 116 height 11
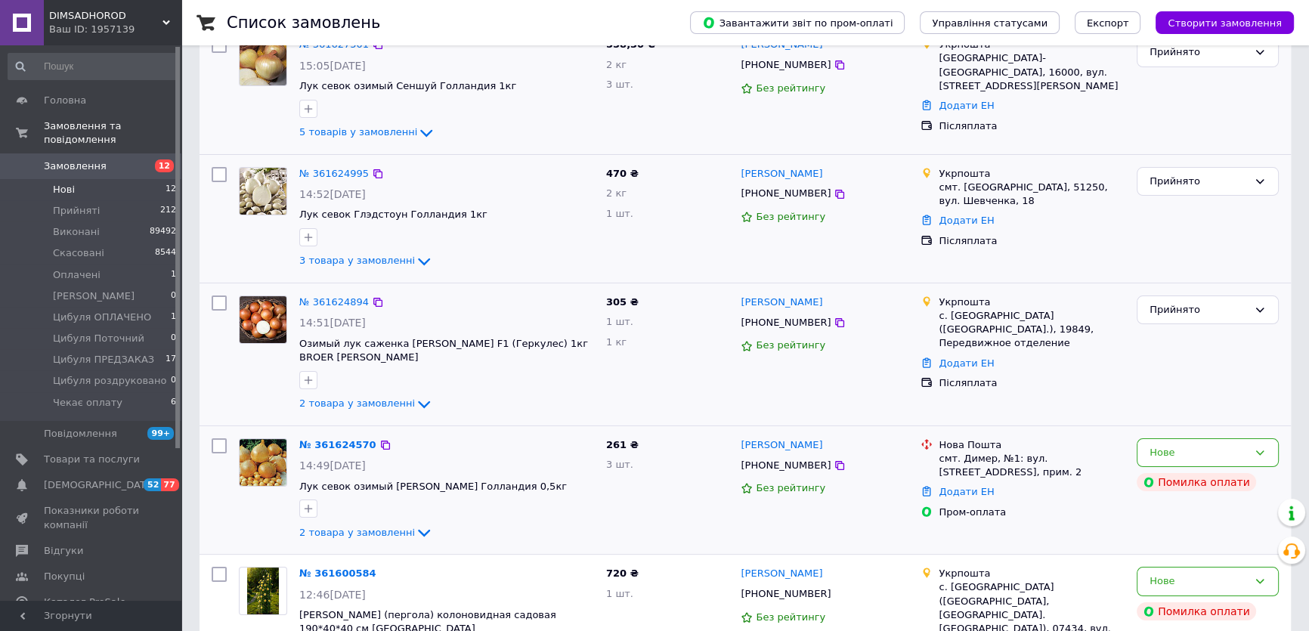
scroll to position [379, 0]
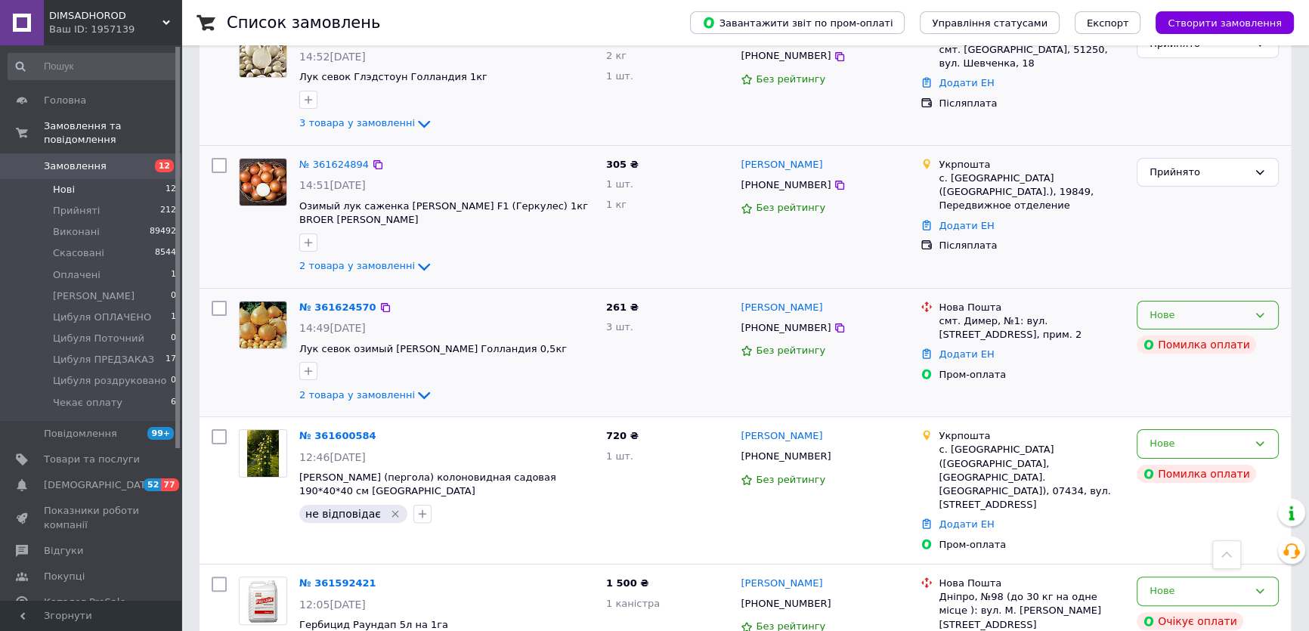
click at [1250, 317] on div "Нове" at bounding box center [1208, 315] width 142 height 29
click at [1240, 343] on li "Прийнято" at bounding box center [1208, 347] width 141 height 28
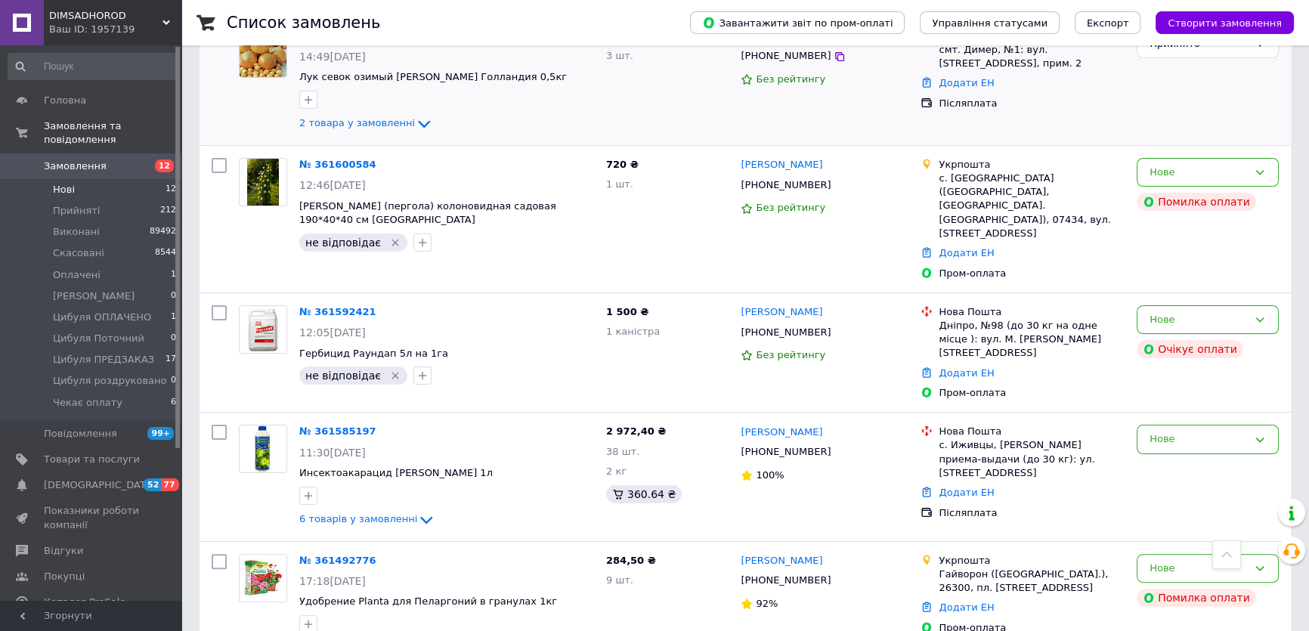
scroll to position [109, 0]
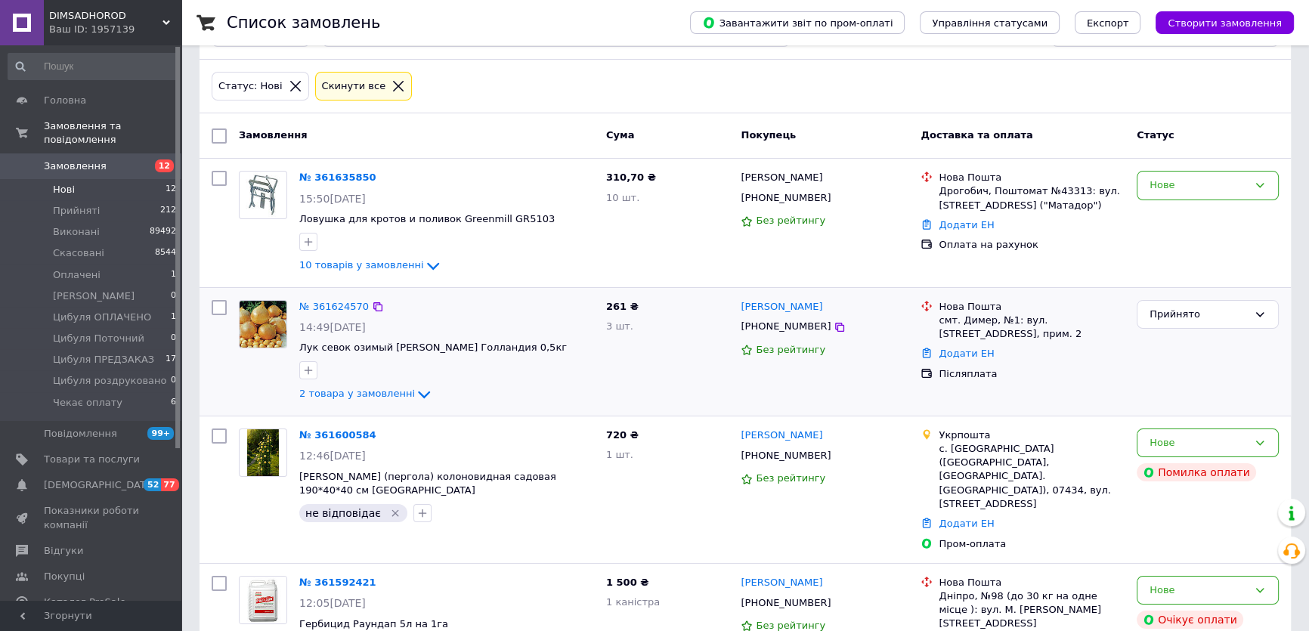
click at [126, 179] on li "Нові 12" at bounding box center [92, 189] width 185 height 21
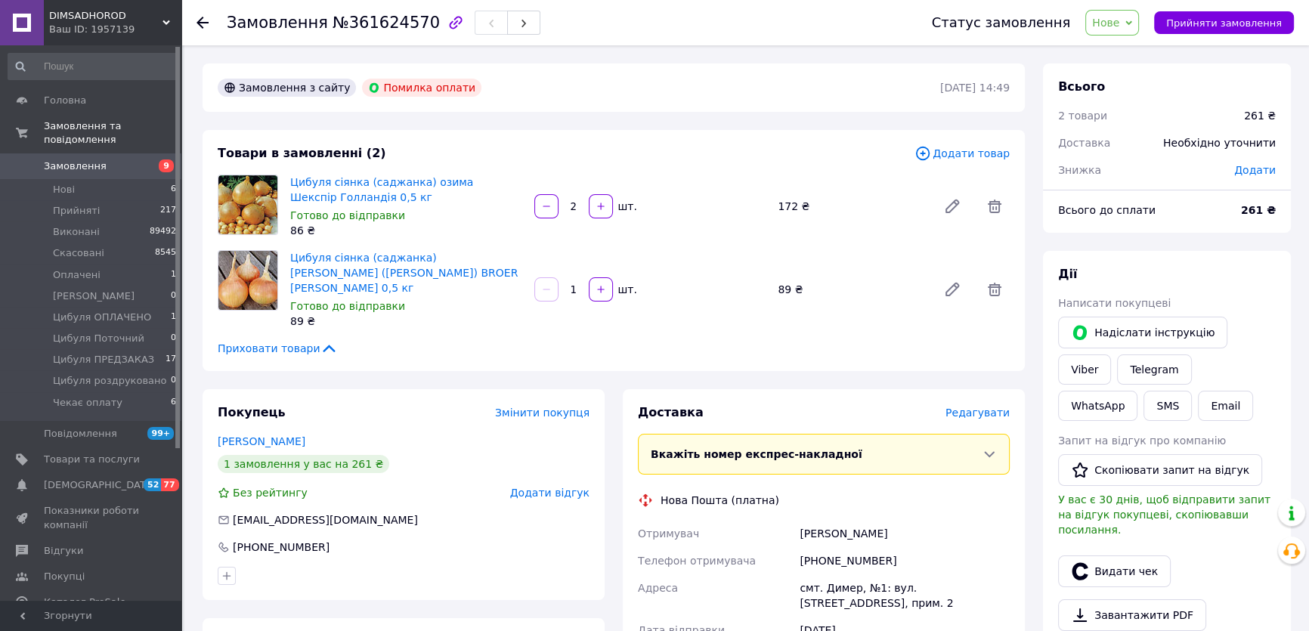
scroll to position [343, 0]
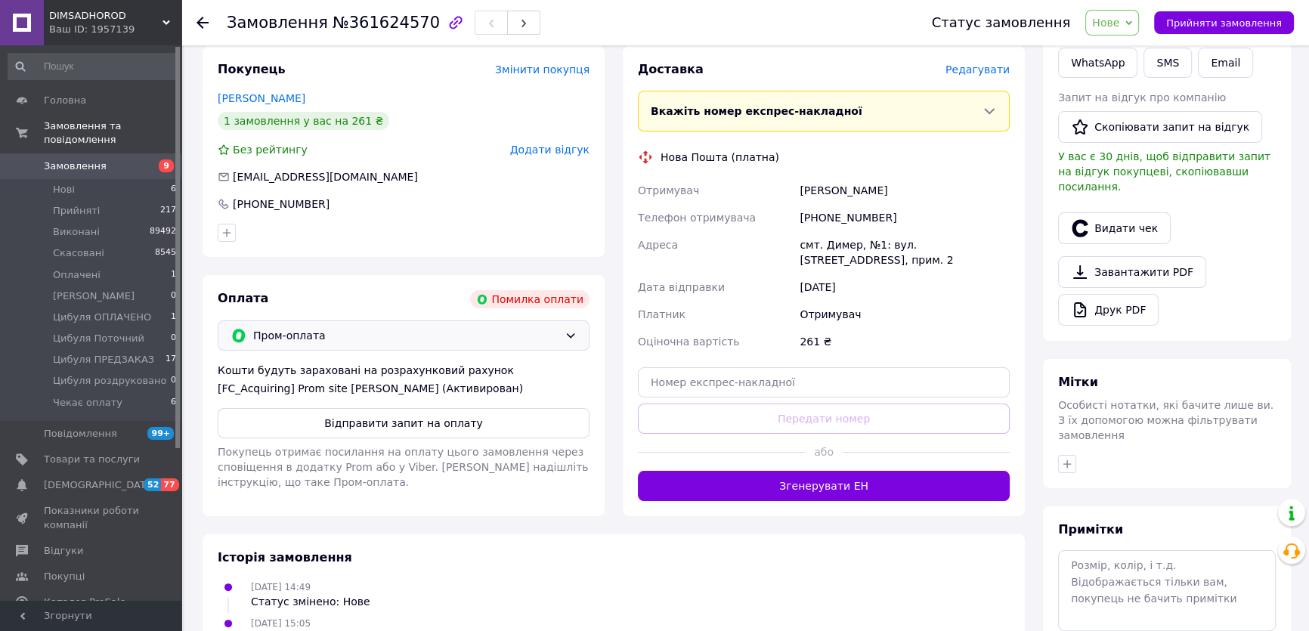
click at [330, 327] on span "Пром-оплата" at bounding box center [405, 335] width 305 height 17
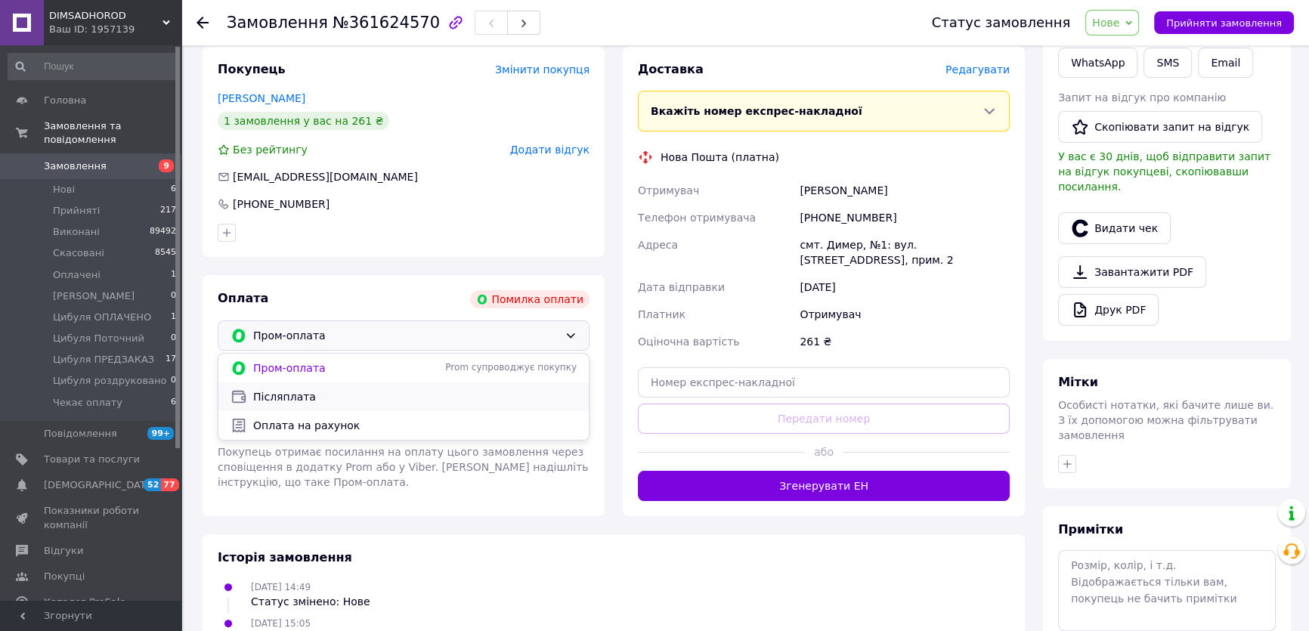
click at [317, 389] on span "Післяплата" at bounding box center [415, 396] width 324 height 15
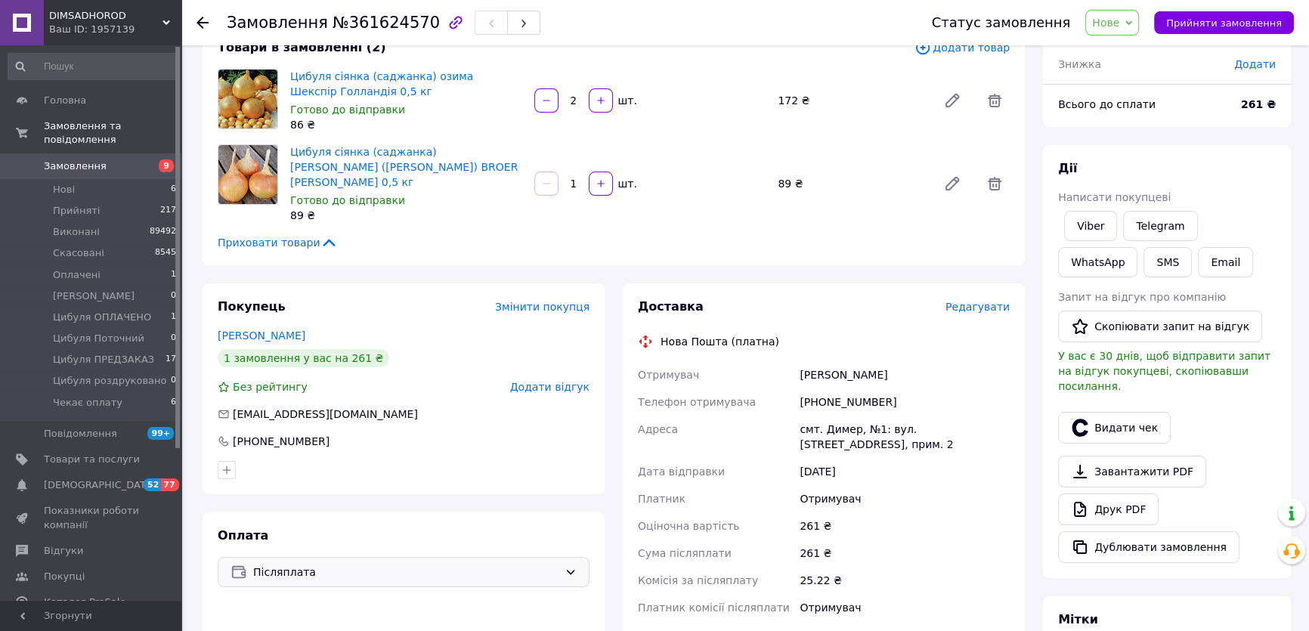
scroll to position [110, 0]
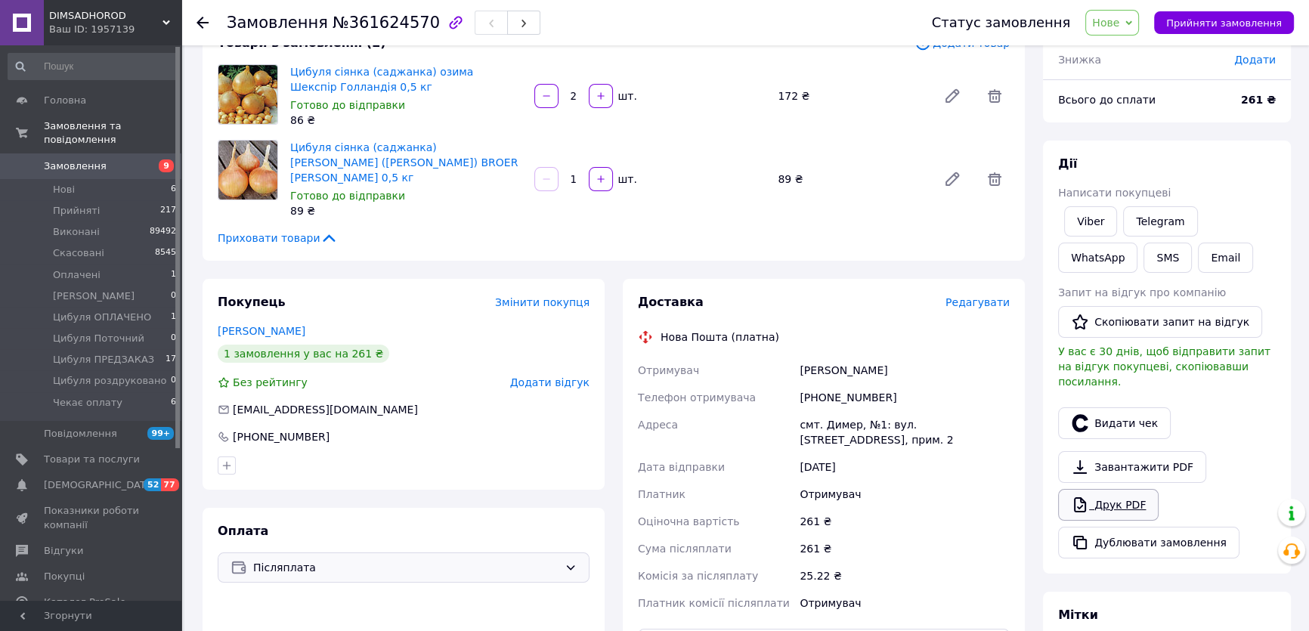
click at [1088, 496] on icon at bounding box center [1080, 505] width 18 height 18
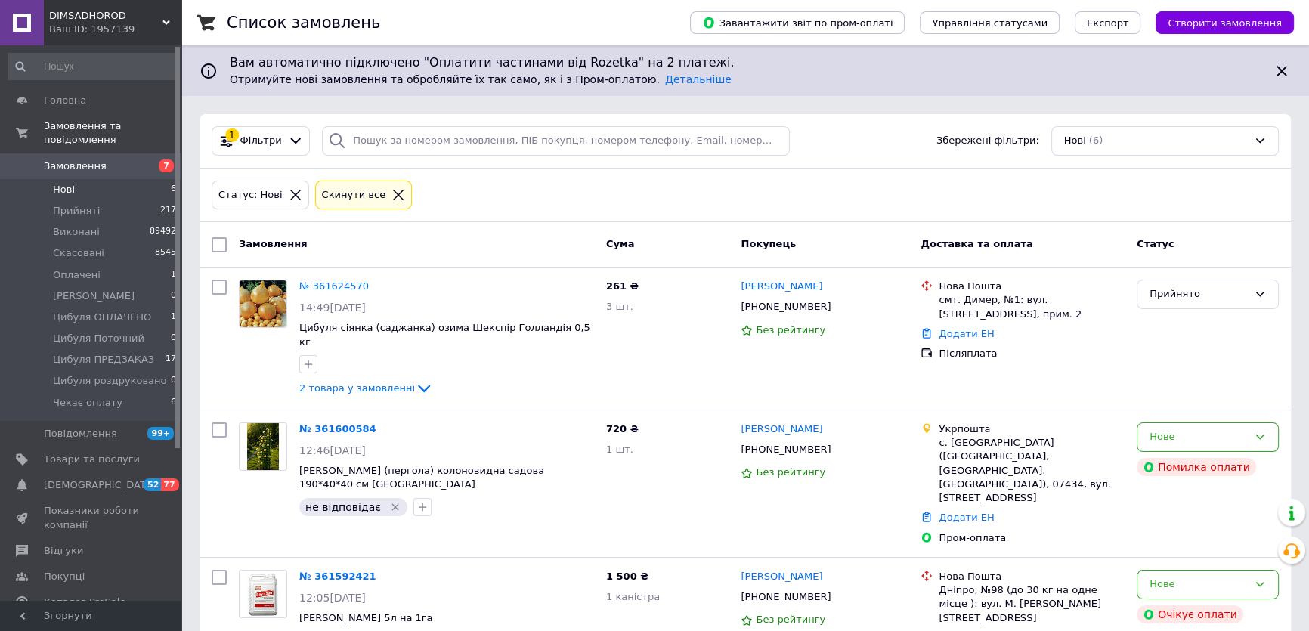
click at [134, 179] on li "Нові 6" at bounding box center [92, 189] width 185 height 21
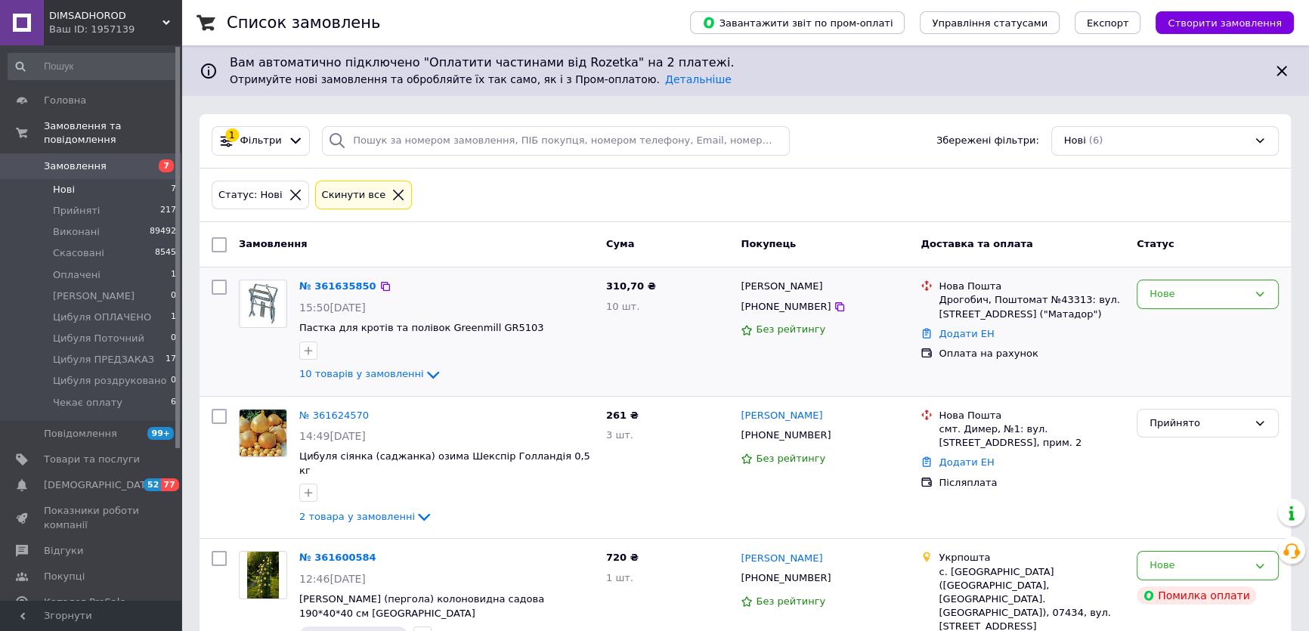
click at [768, 311] on span "[PHONE_NUMBER]" at bounding box center [786, 306] width 90 height 11
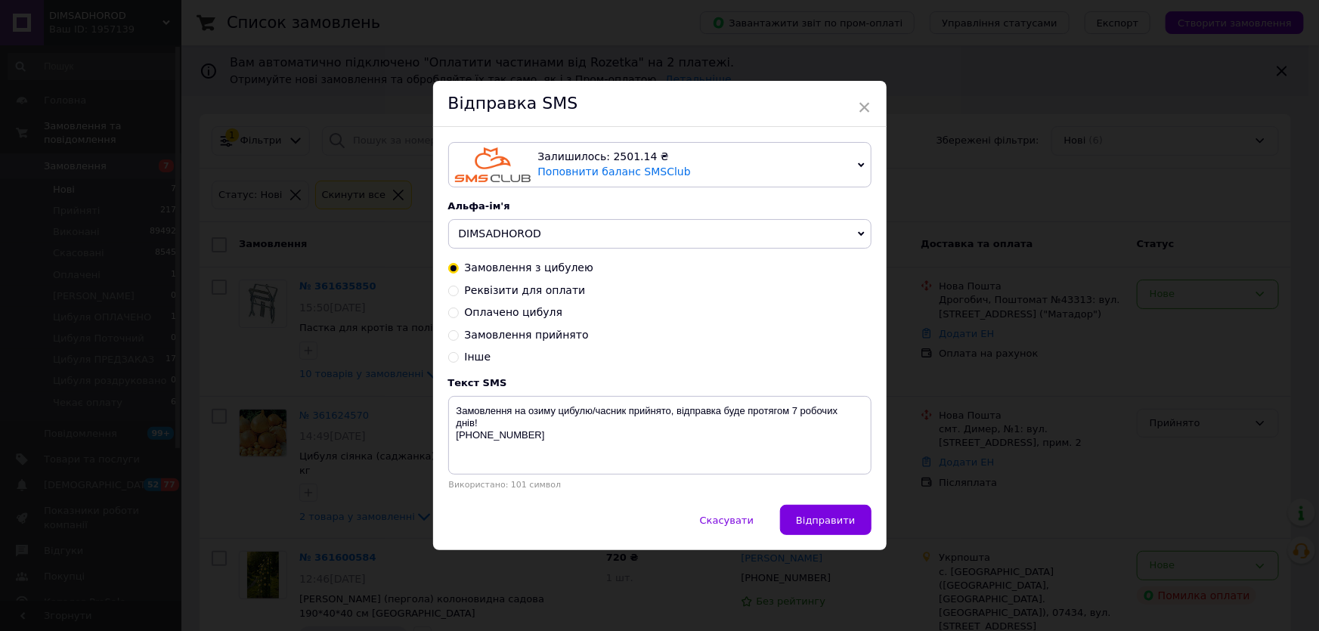
click at [457, 293] on div "Реквізити для оплати" at bounding box center [659, 290] width 423 height 15
drag, startPoint x: 452, startPoint y: 290, endPoint x: 473, endPoint y: 389, distance: 101.3
click at [452, 289] on input "Реквізити для оплати" at bounding box center [453, 289] width 11 height 11
radio input "true"
radio input "false"
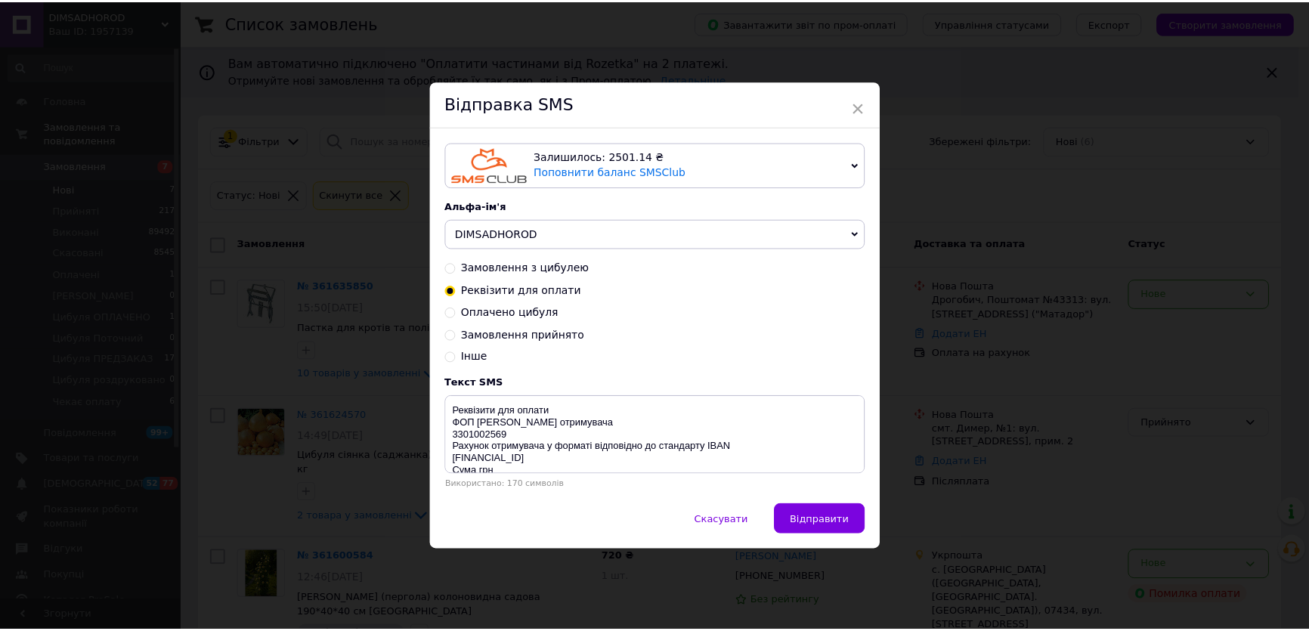
scroll to position [23, 0]
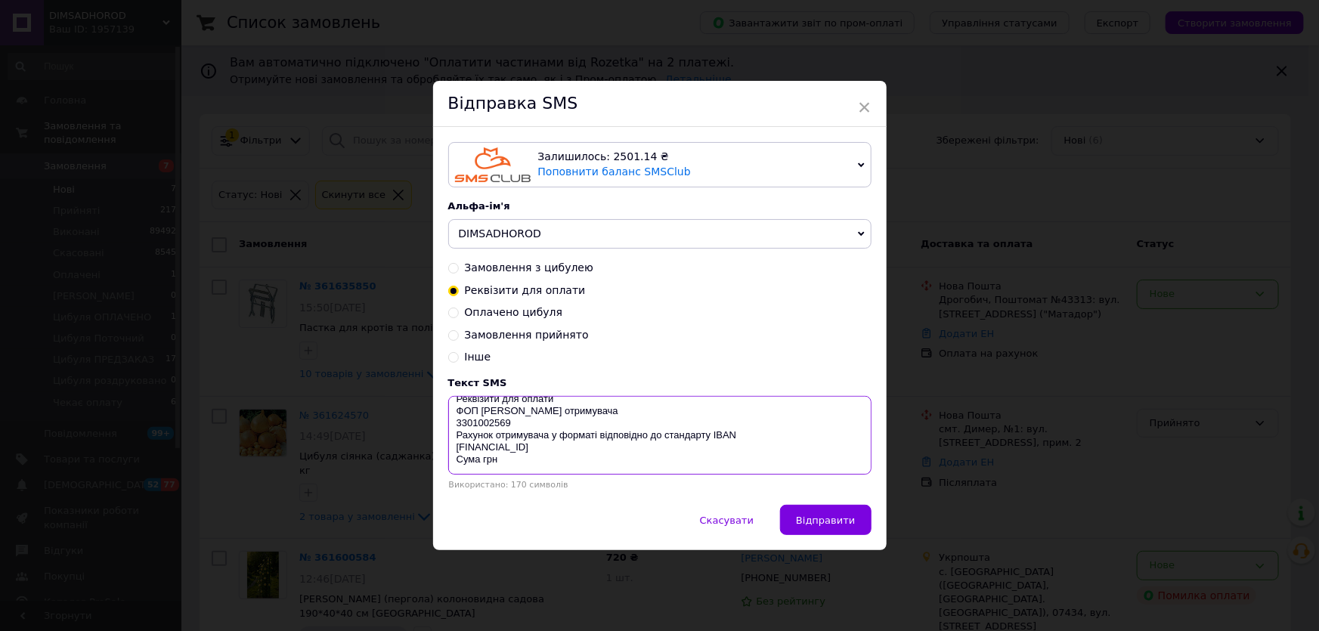
click at [480, 456] on textarea "Реквізити для оплати ФОП Пелех Юлія Іванівна Код отримувача 3301002569 Рахунок …" at bounding box center [659, 435] width 423 height 79
type textarea "Реквізити для оплати ФОП Пелех Юлія Іванівна Код отримувача 3301002569 Рахунок …"
click at [853, 538] on div "Скасувати   Відправити" at bounding box center [660, 527] width 454 height 45
click at [853, 522] on button "Відправити" at bounding box center [825, 520] width 91 height 30
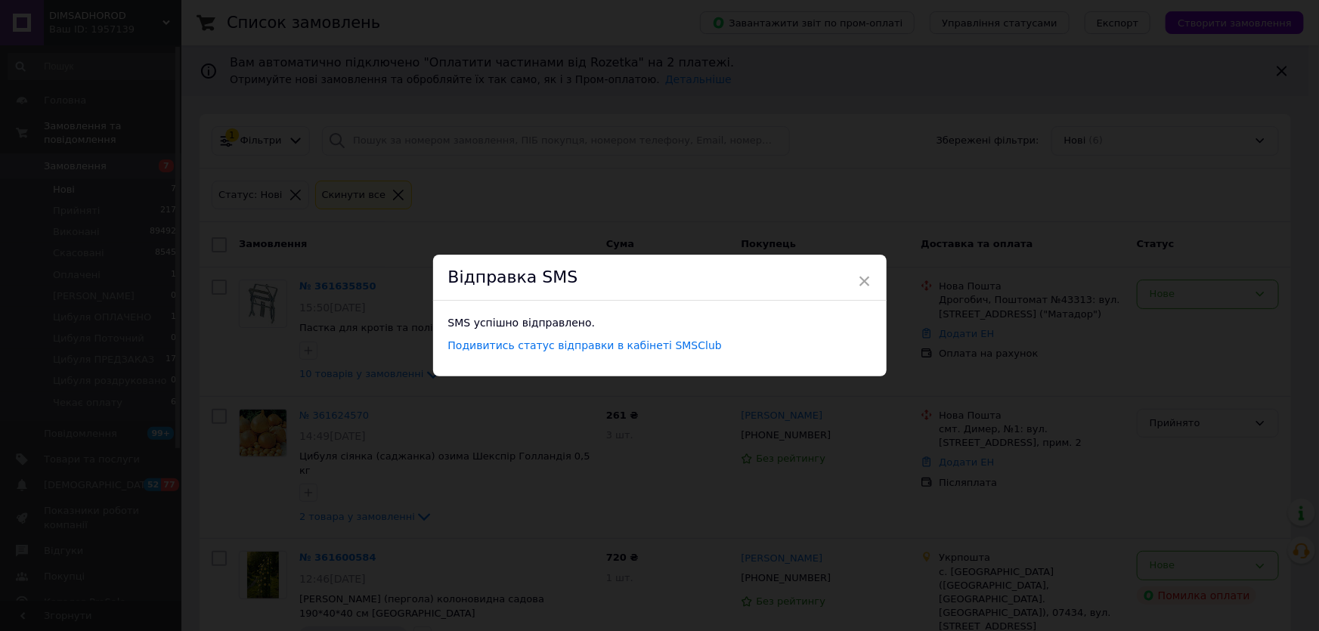
click at [995, 386] on div "× Відправка SMS SMS успішно відправлено. Подивитись статус відправки в кабінеті…" at bounding box center [659, 315] width 1319 height 631
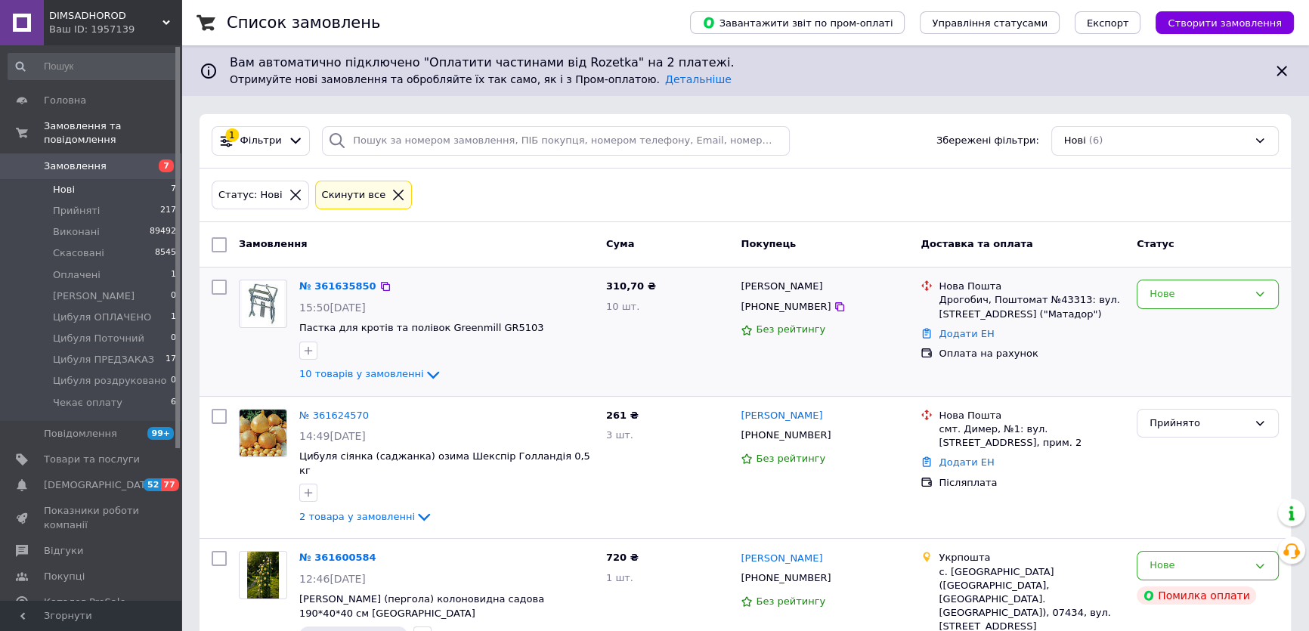
click at [1134, 289] on div "Нове" at bounding box center [1208, 332] width 154 height 116
click at [1144, 297] on div "Нове" at bounding box center [1208, 294] width 142 height 29
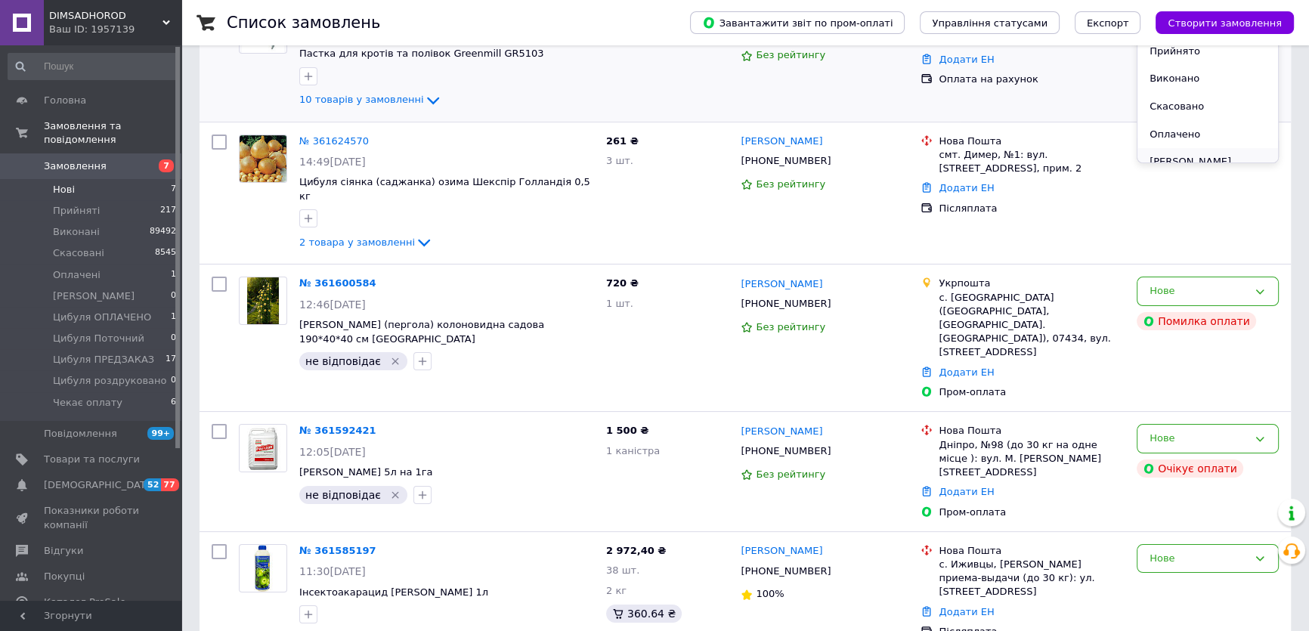
scroll to position [151, 0]
click at [1202, 149] on li "Чекає оплату" at bounding box center [1208, 149] width 141 height 28
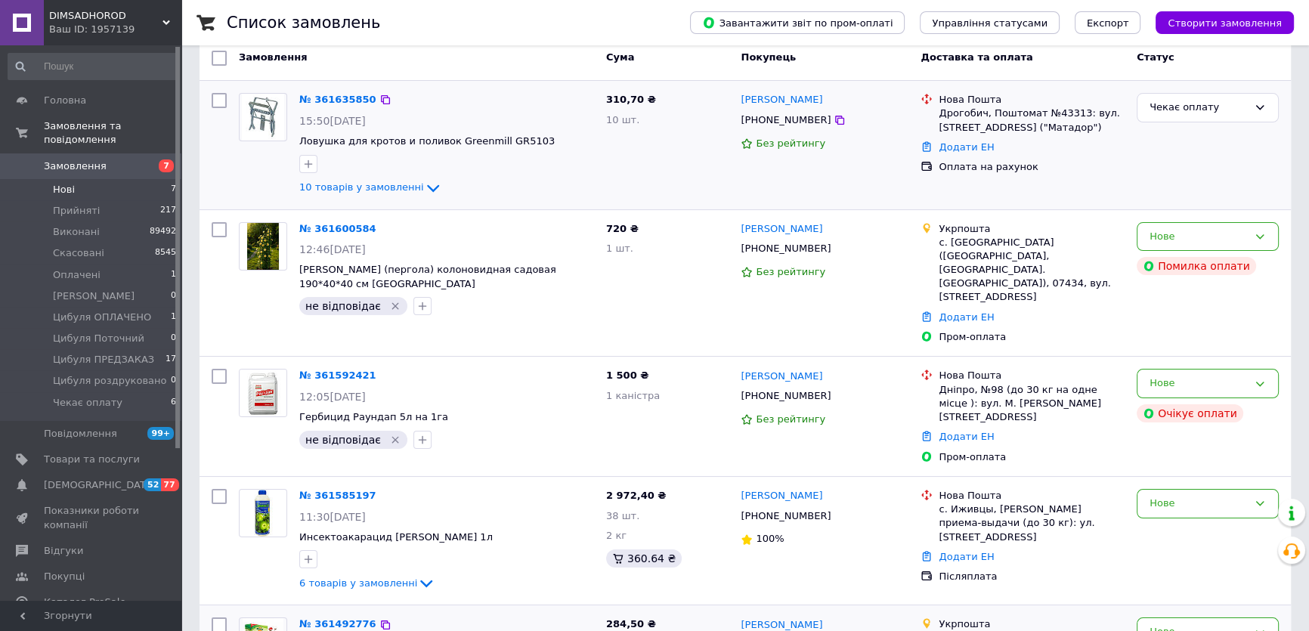
scroll to position [49, 0]
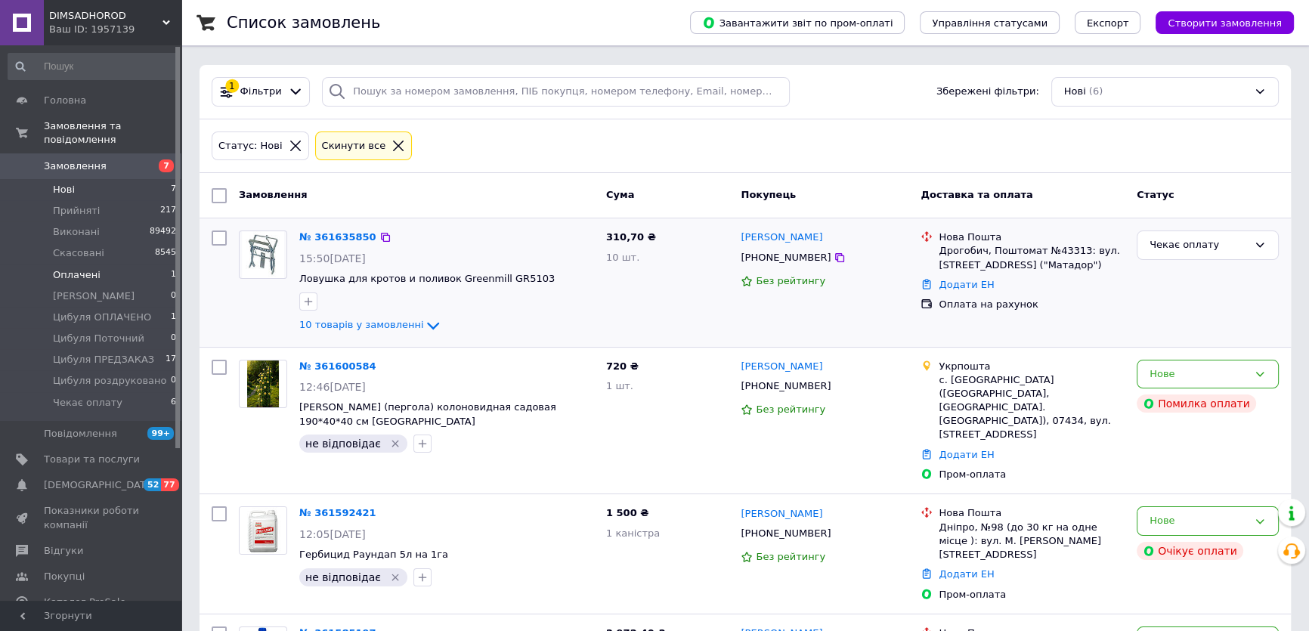
click at [137, 265] on li "Оплачені 1" at bounding box center [92, 275] width 185 height 21
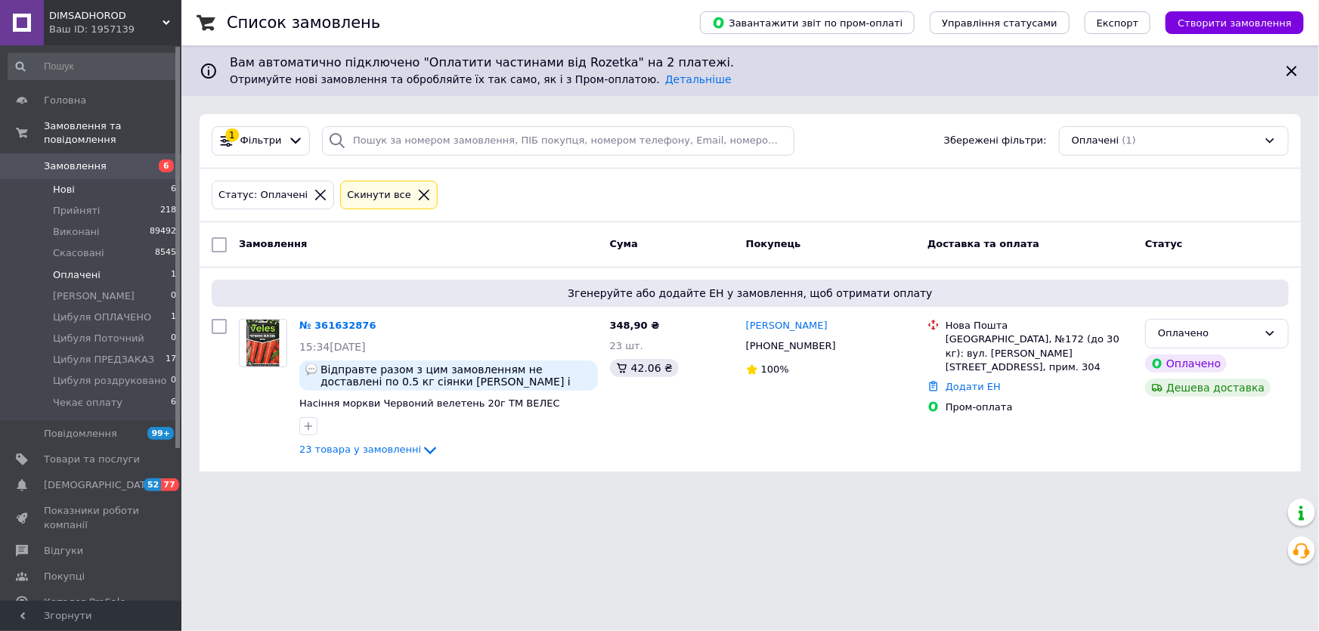
click at [116, 179] on li "Нові 6" at bounding box center [92, 189] width 185 height 21
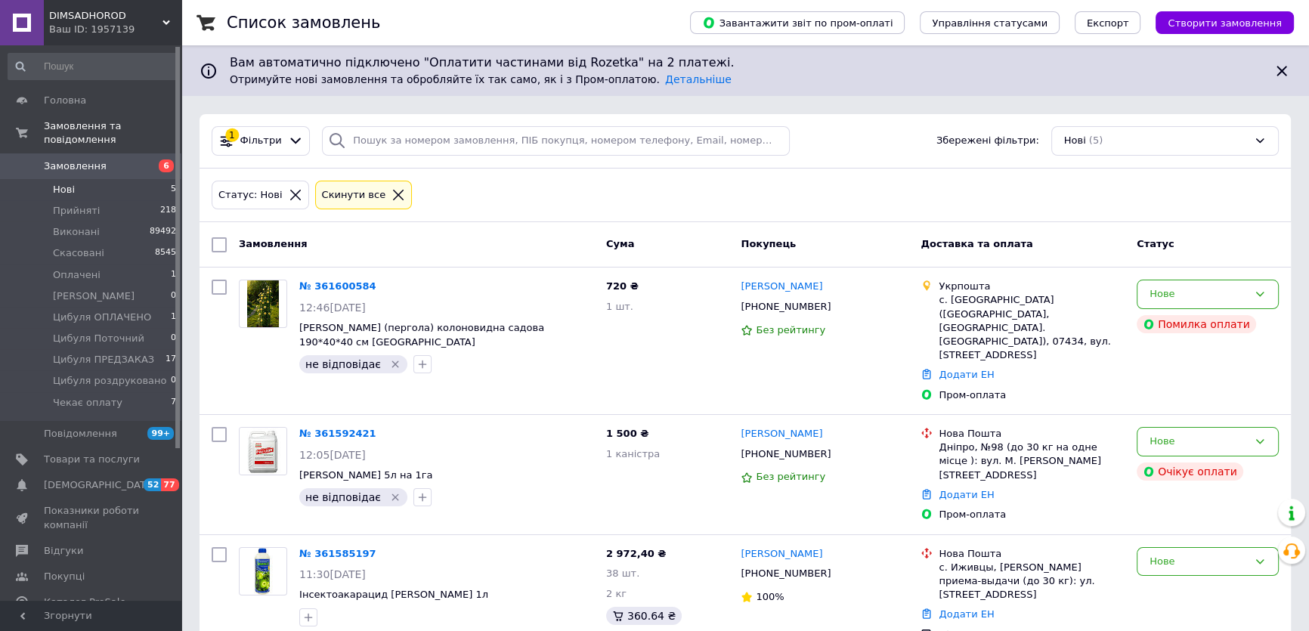
click at [104, 179] on li "Нові 5" at bounding box center [92, 189] width 185 height 21
click at [133, 179] on li "Нові 5" at bounding box center [92, 189] width 185 height 21
click at [97, 265] on li "Оплачені 1" at bounding box center [92, 275] width 185 height 21
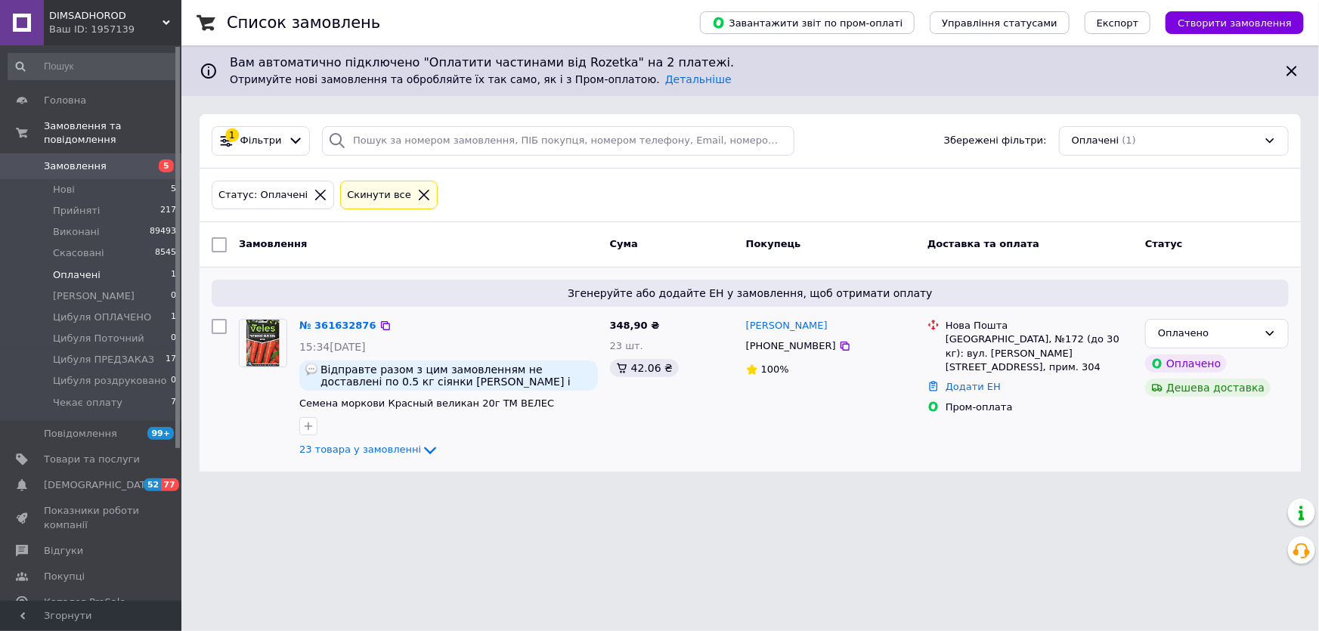
click at [218, 317] on div at bounding box center [219, 389] width 27 height 152
click at [215, 243] on input "checkbox" at bounding box center [219, 244] width 15 height 15
checkbox input "true"
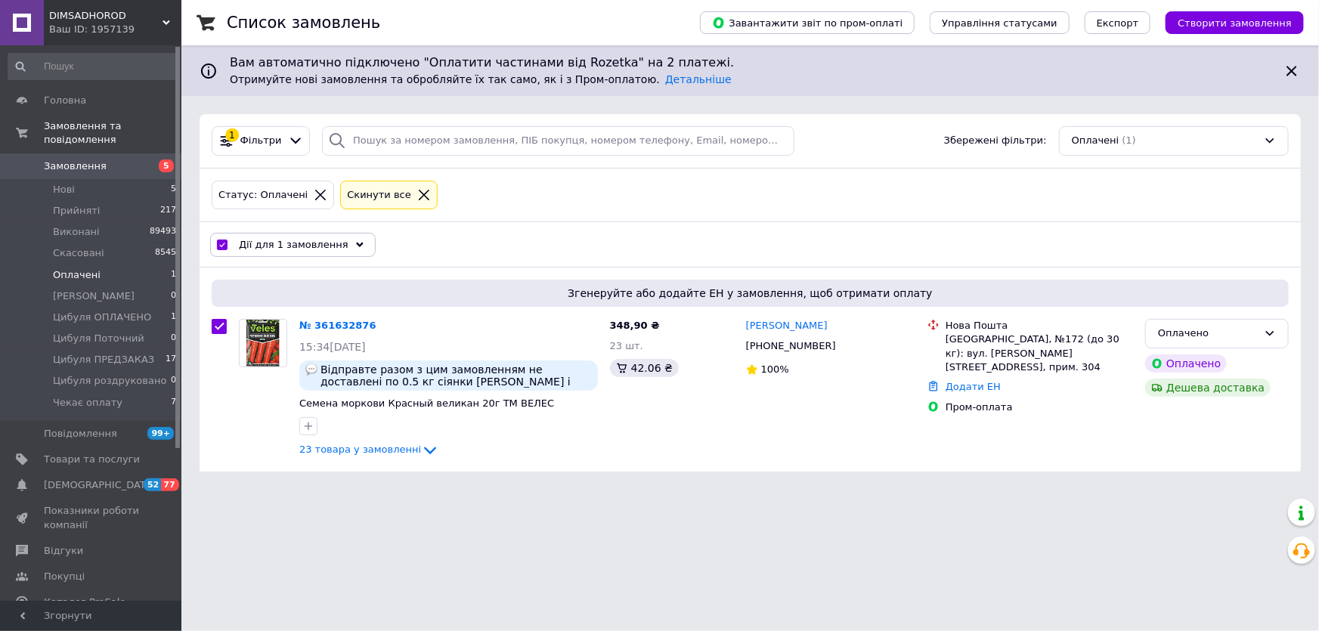
click at [295, 245] on span "Дії для 1 замовлення" at bounding box center [294, 245] width 110 height 14
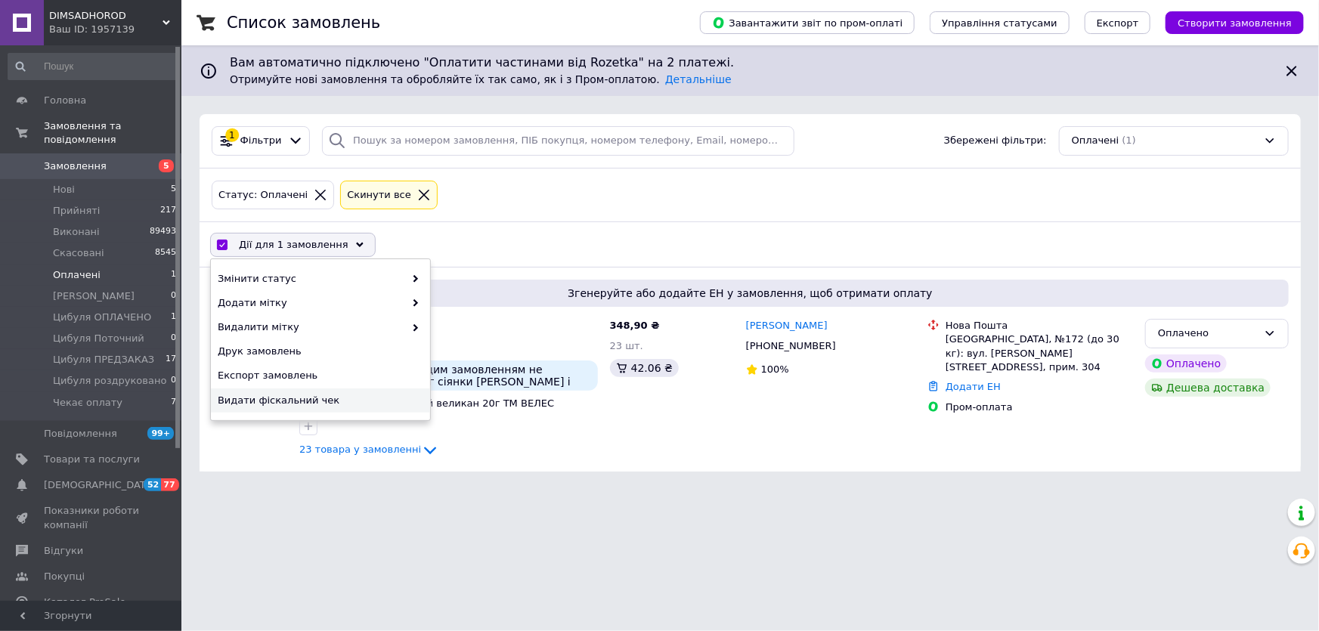
click at [327, 396] on span "Видати фіскальний чек" at bounding box center [319, 401] width 202 height 14
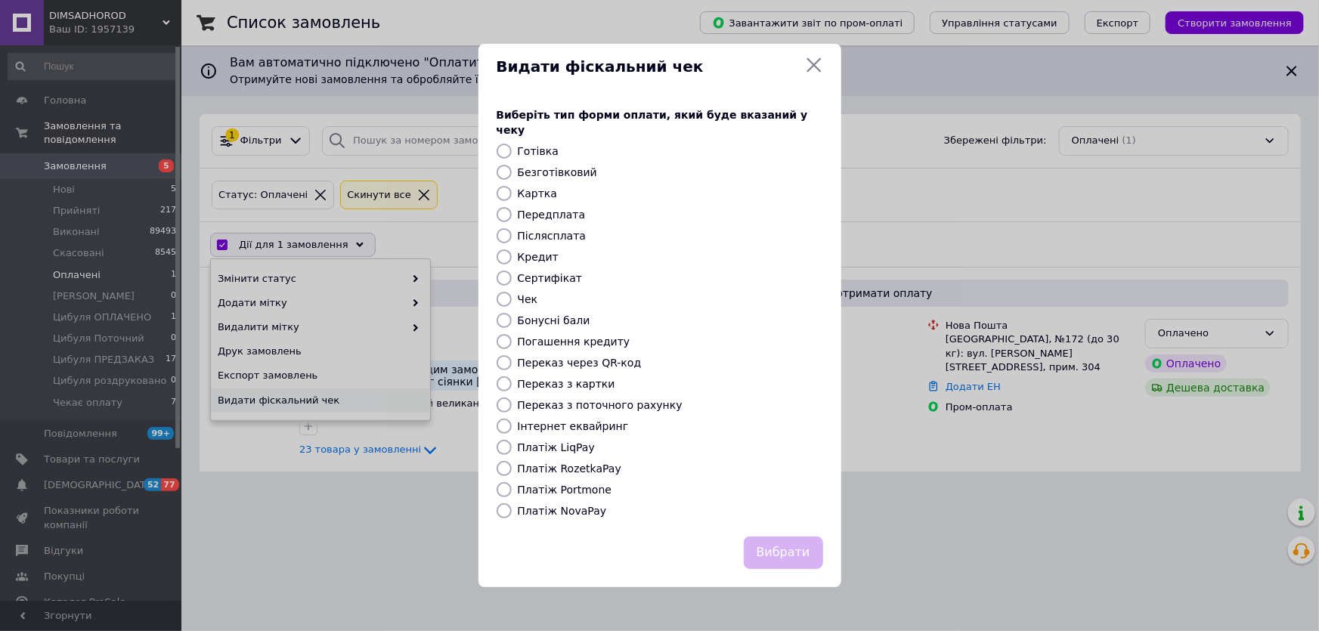
click at [506, 461] on input "Платіж RozetkaPay" at bounding box center [504, 468] width 15 height 15
radio input "true"
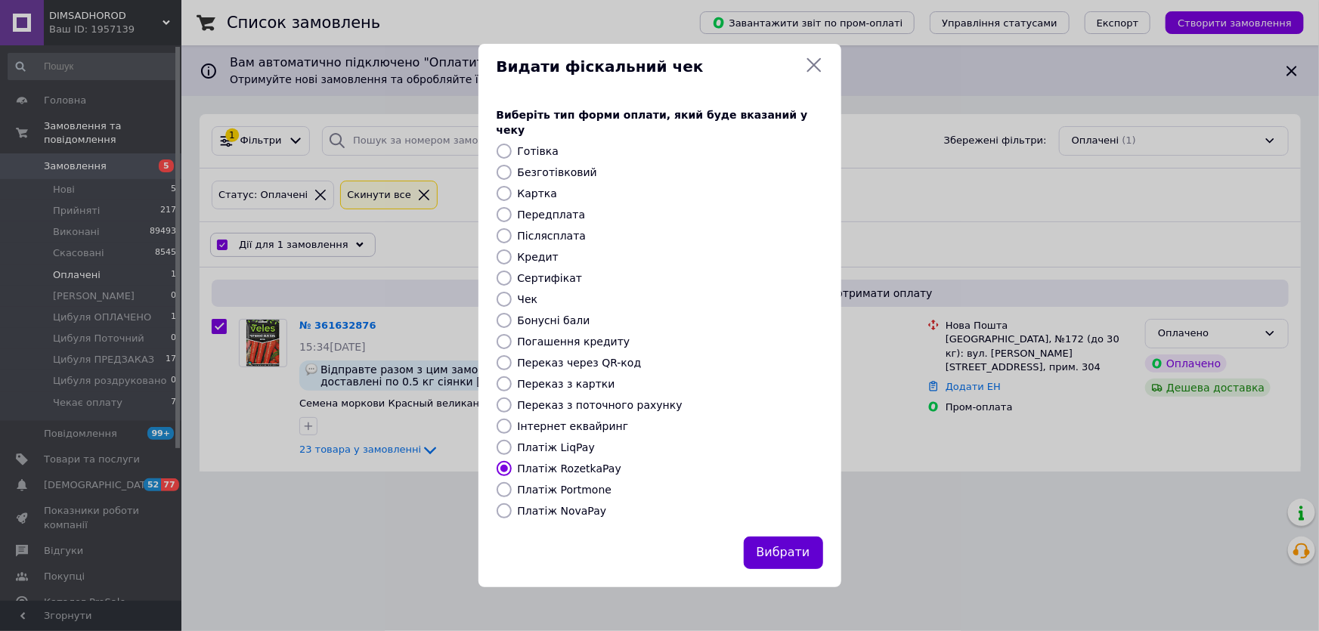
click at [803, 541] on button "Вибрати" at bounding box center [783, 553] width 79 height 33
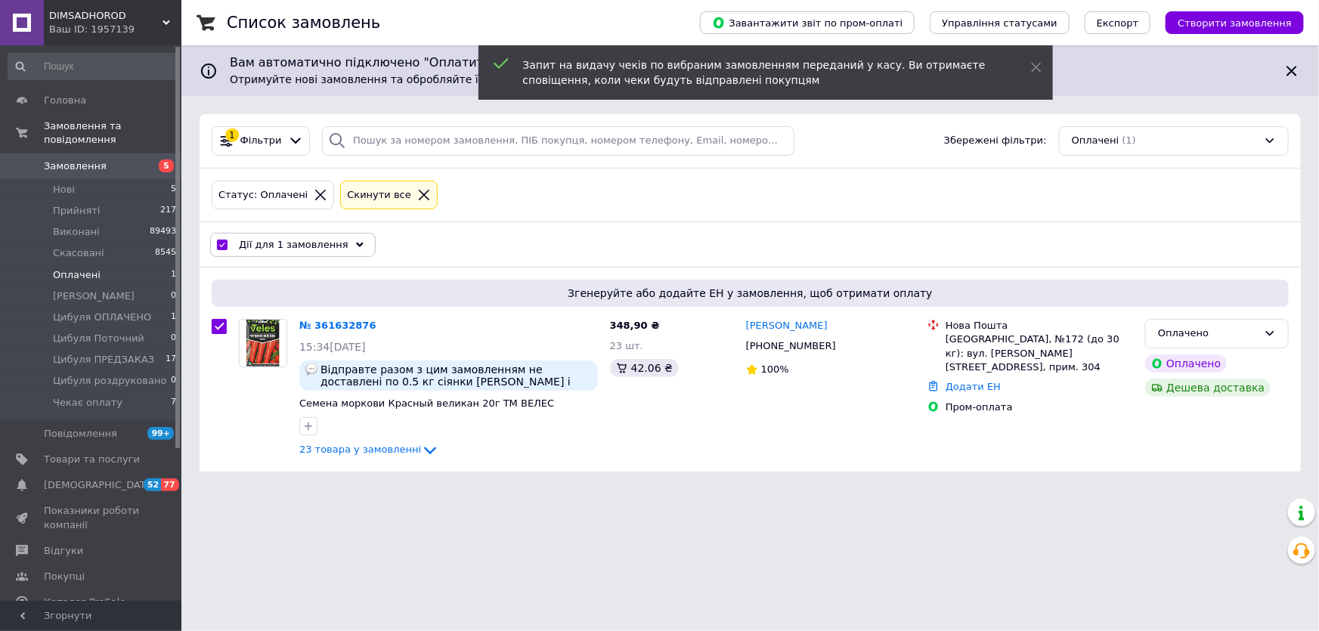
click at [296, 251] on div "Дії для 1 замовлення" at bounding box center [293, 245] width 166 height 24
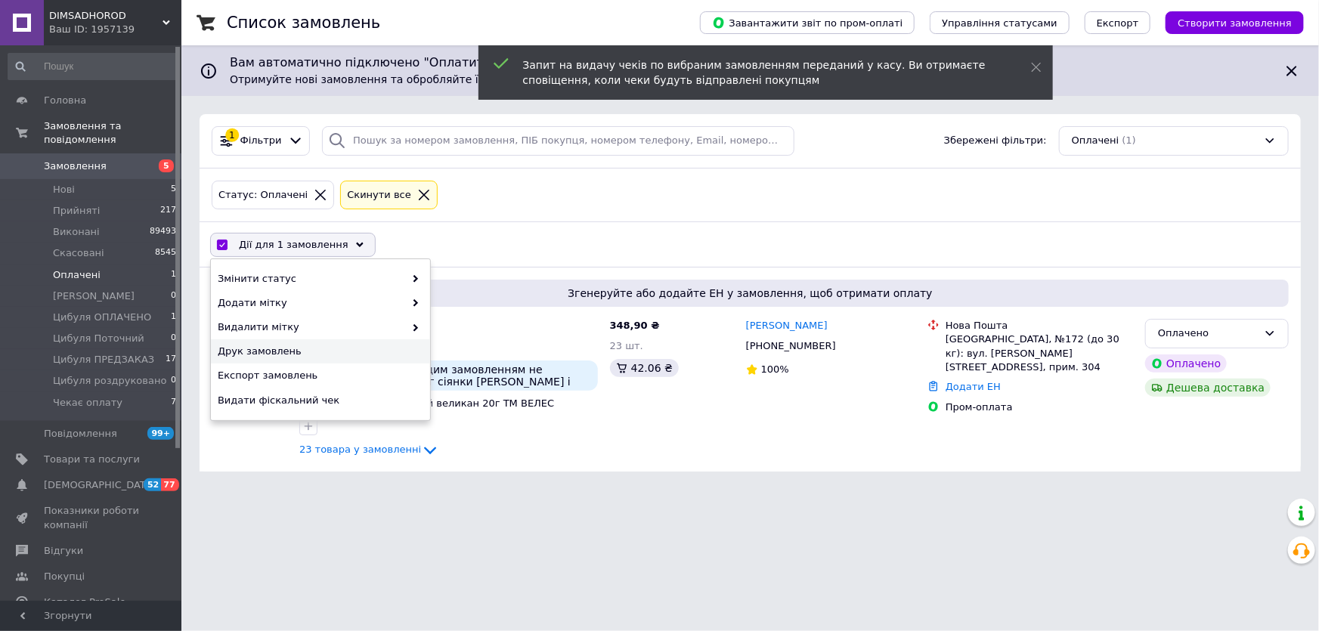
click at [308, 345] on span "Друк замовлень" at bounding box center [319, 352] width 202 height 14
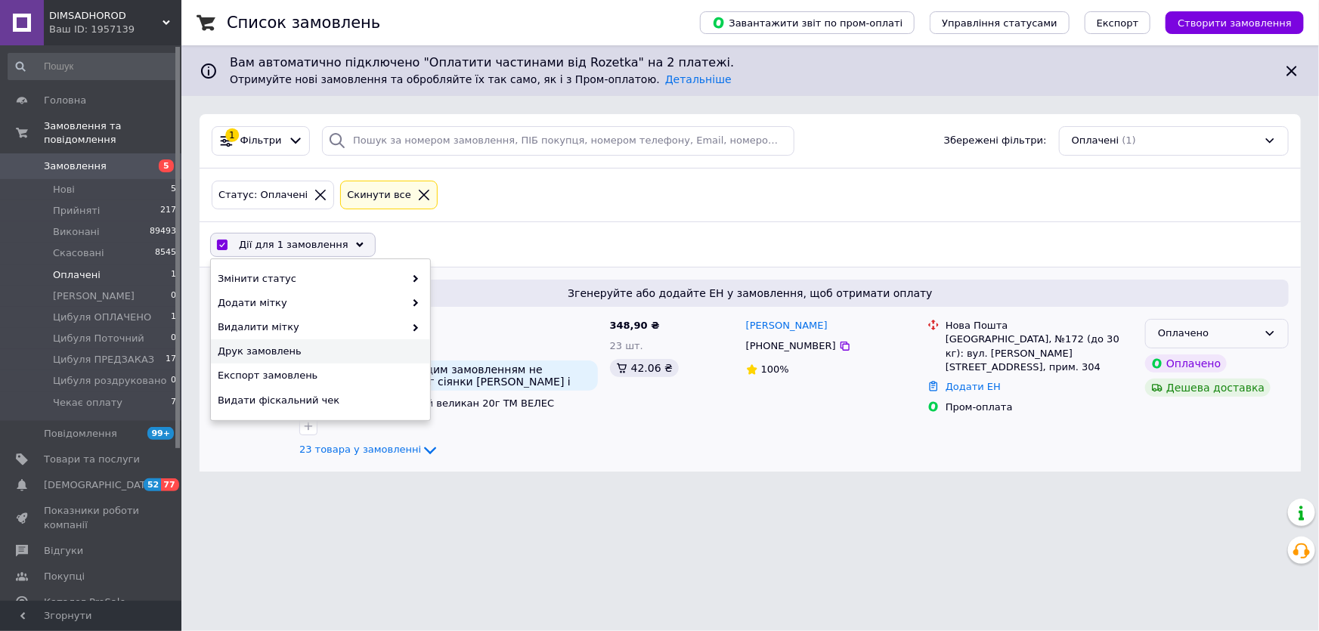
drag, startPoint x: 1217, startPoint y: 330, endPoint x: 1210, endPoint y: 339, distance: 11.3
click at [1217, 331] on div "Оплачено" at bounding box center [1208, 334] width 100 height 16
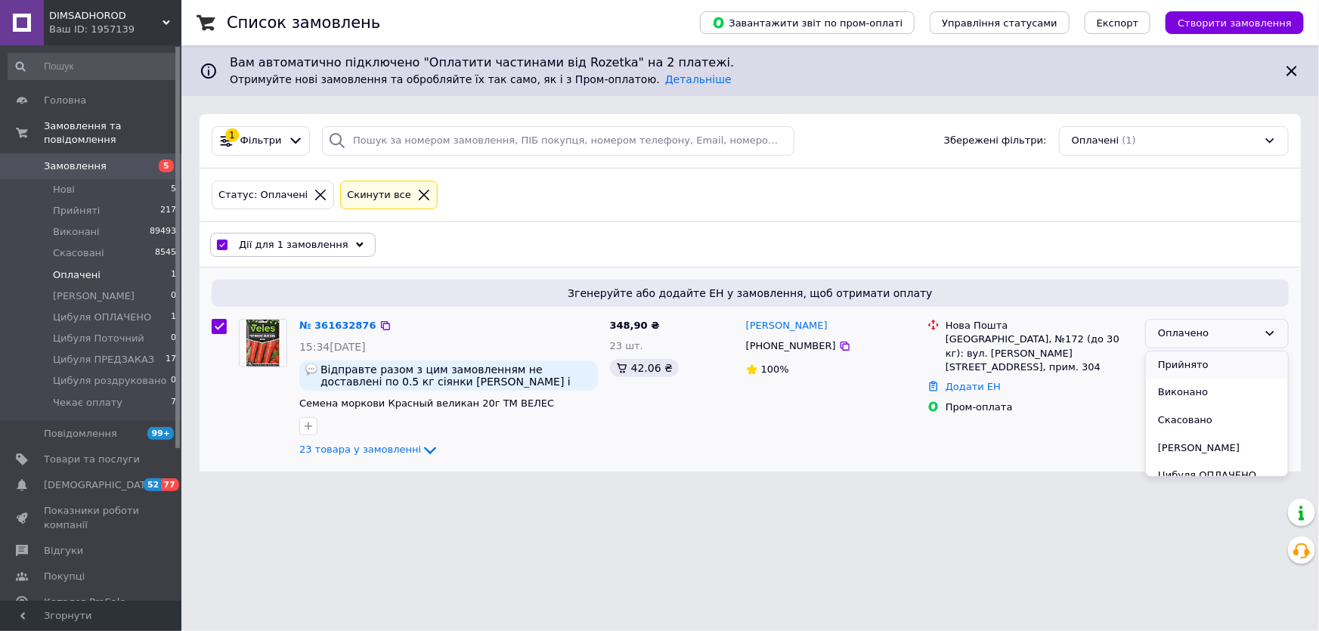
click at [1179, 359] on li "Прийнято" at bounding box center [1217, 366] width 142 height 28
checkbox input "false"
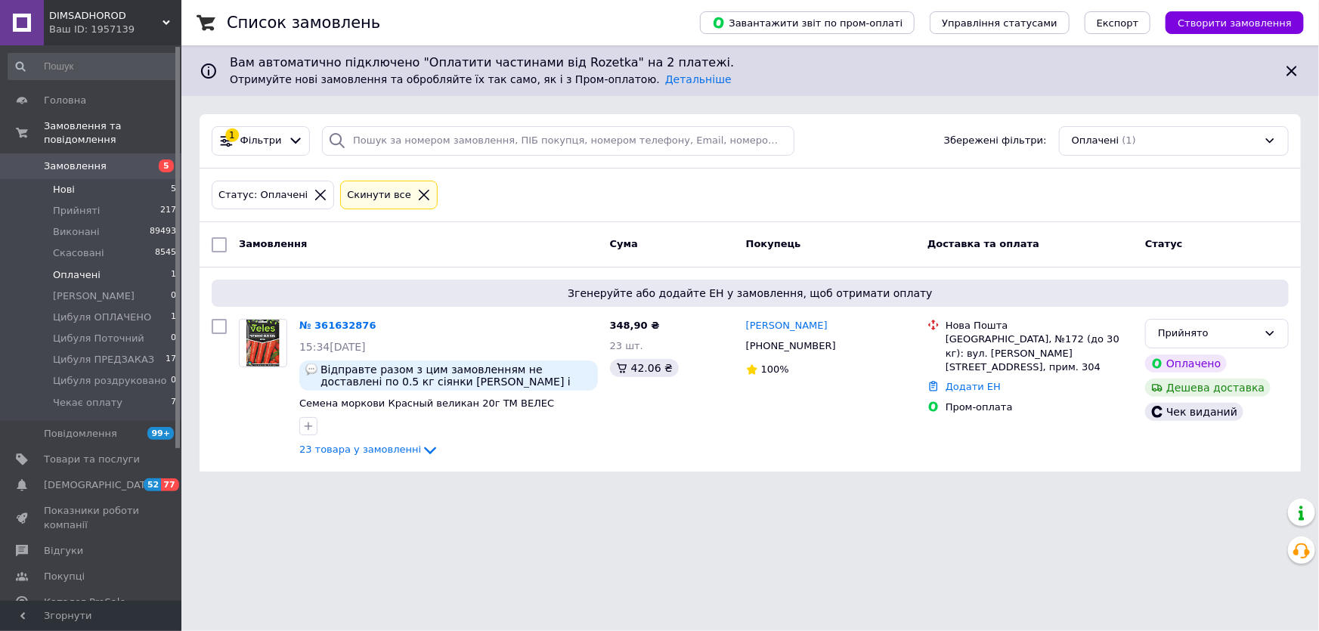
click at [126, 179] on li "Нові 5" at bounding box center [92, 189] width 185 height 21
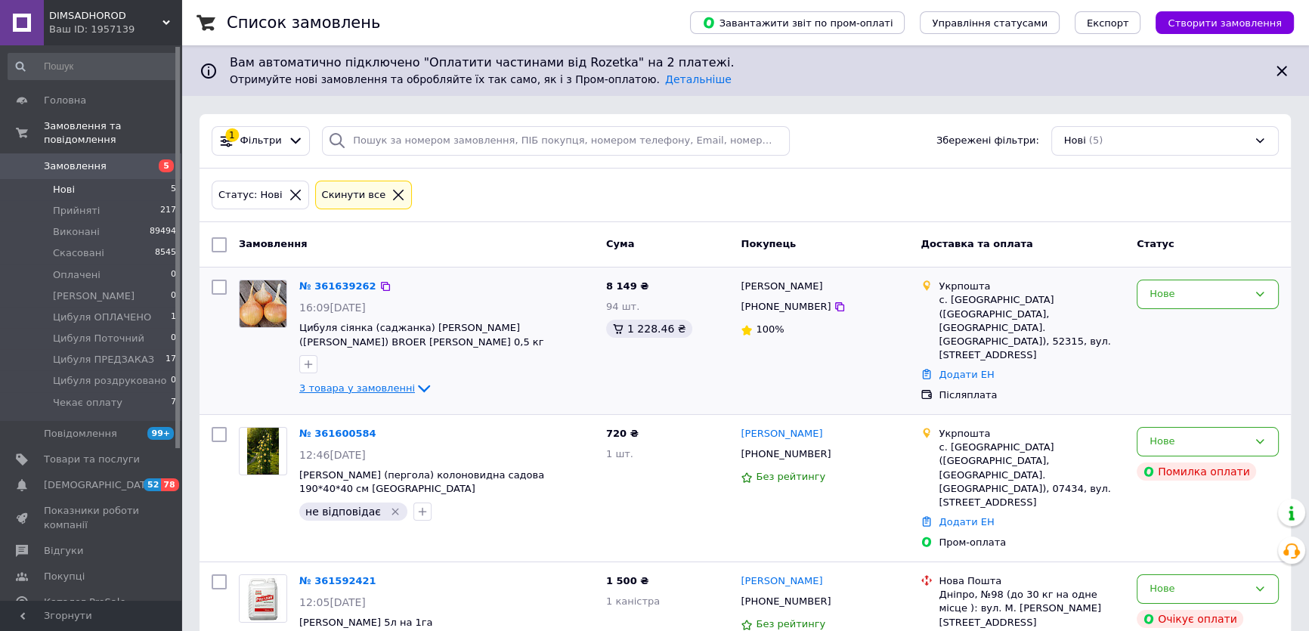
click at [354, 388] on span "3 товара у замовленні" at bounding box center [357, 388] width 116 height 11
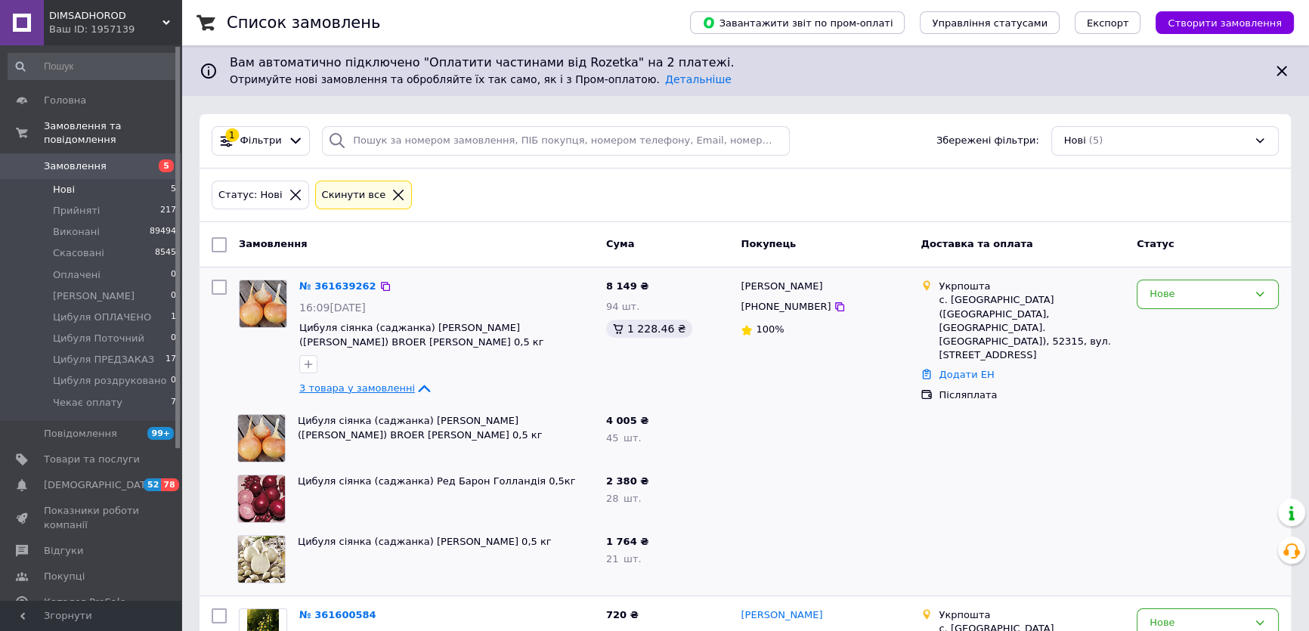
click at [361, 385] on span "3 товара у замовленні" at bounding box center [357, 388] width 116 height 11
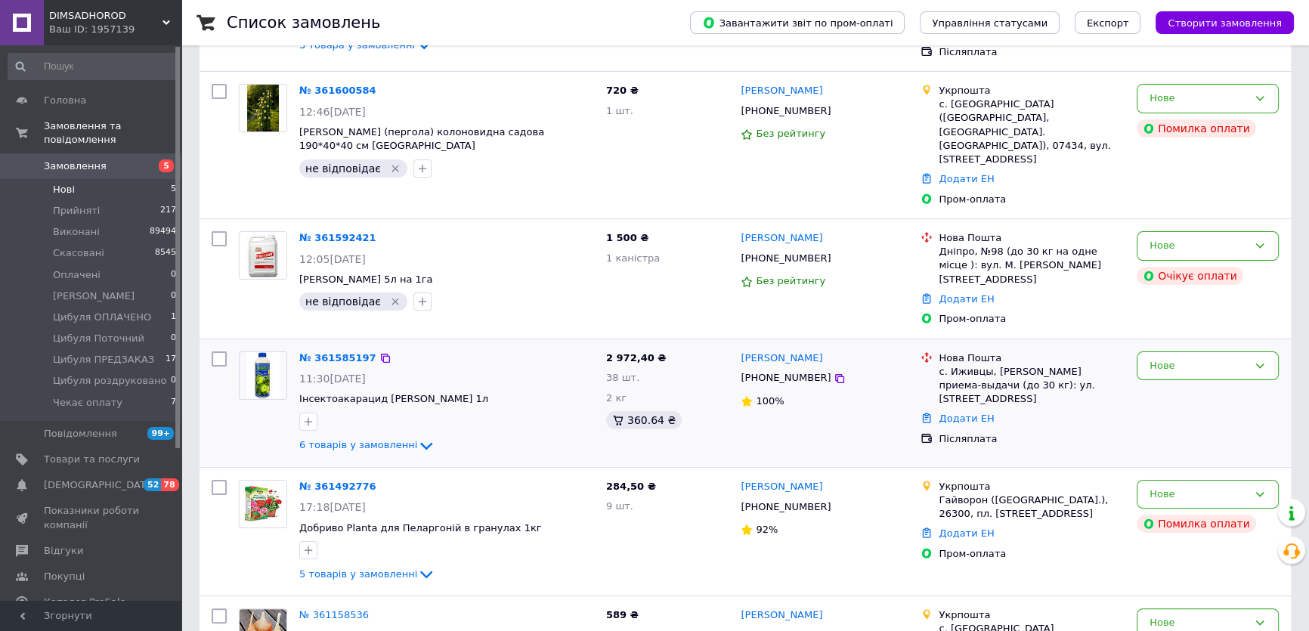
scroll to position [421, 0]
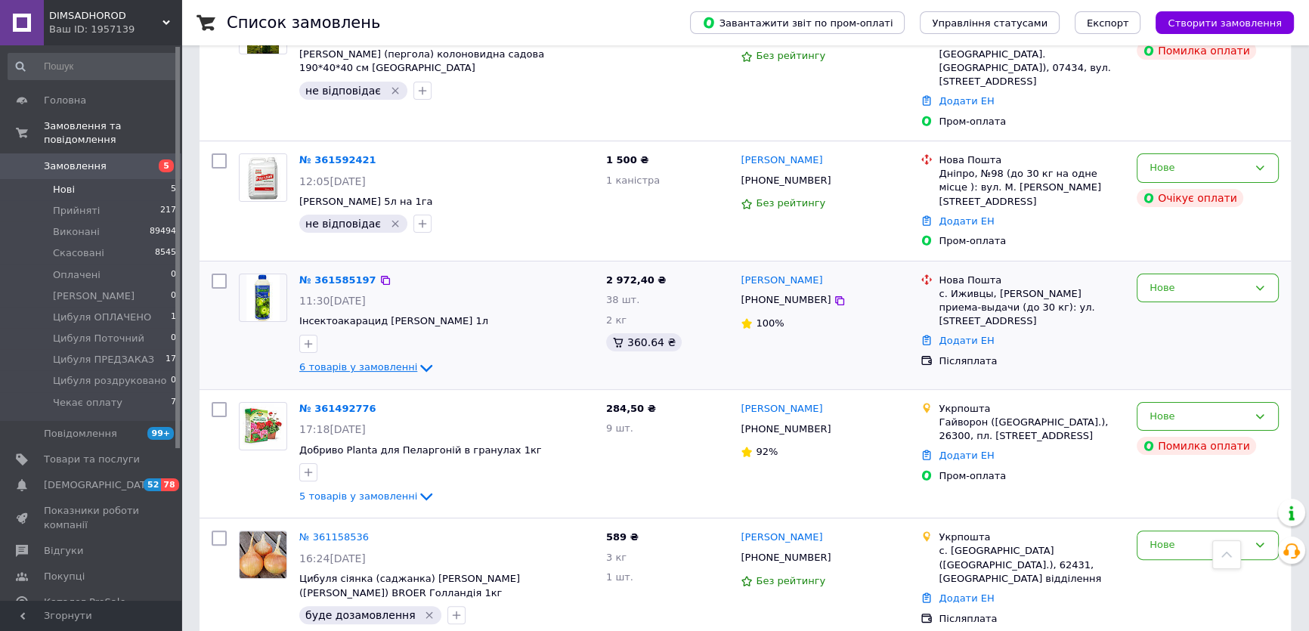
click at [345, 362] on span "6 товарів у замовленні" at bounding box center [358, 367] width 118 height 11
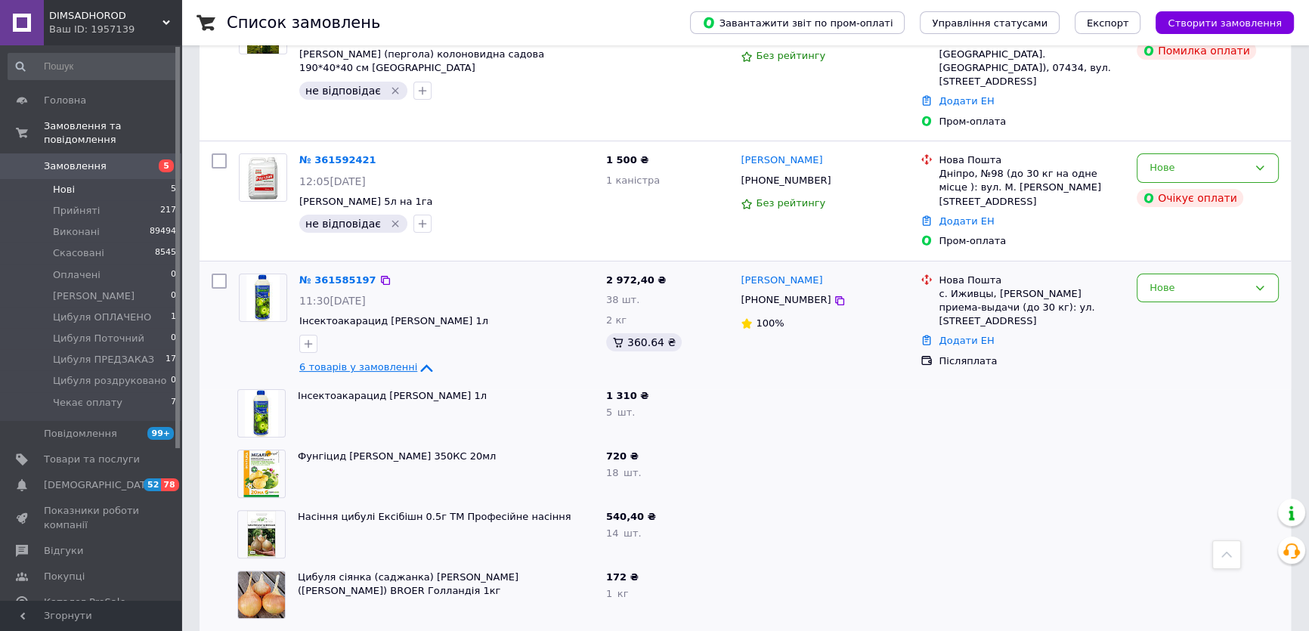
click at [345, 362] on span "6 товарів у замовленні" at bounding box center [358, 367] width 118 height 11
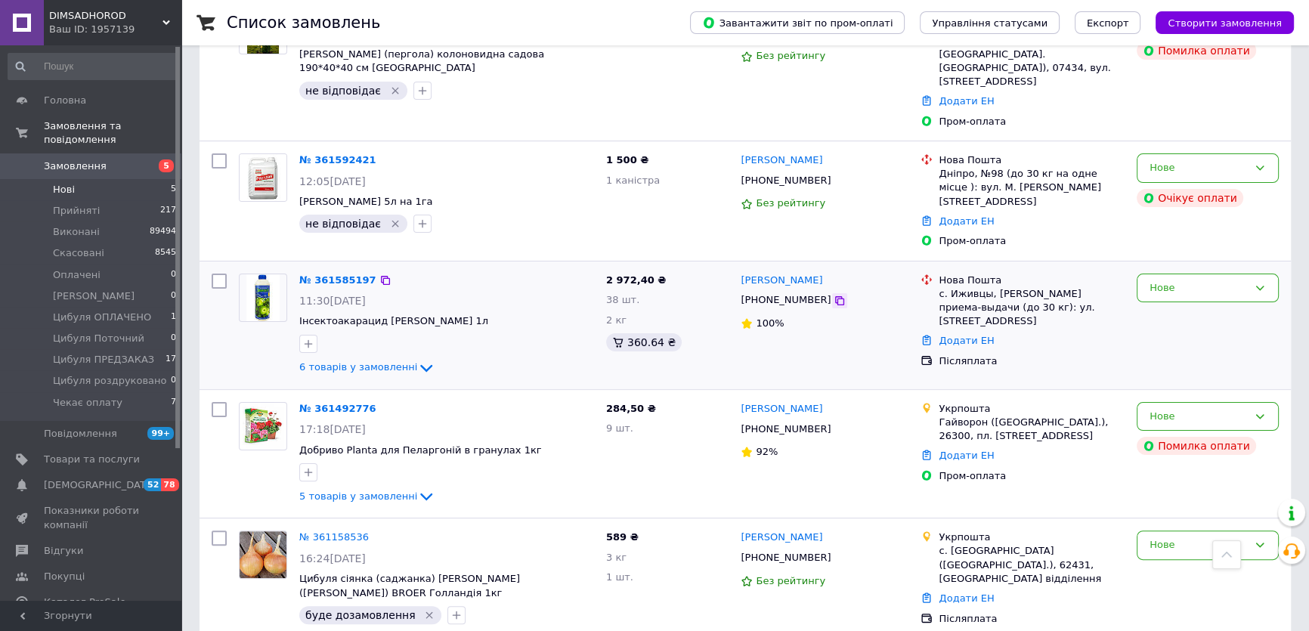
click at [834, 295] on icon at bounding box center [840, 301] width 12 height 12
click at [112, 179] on li "Нові 5" at bounding box center [92, 189] width 185 height 21
